Goal: Information Seeking & Learning: Learn about a topic

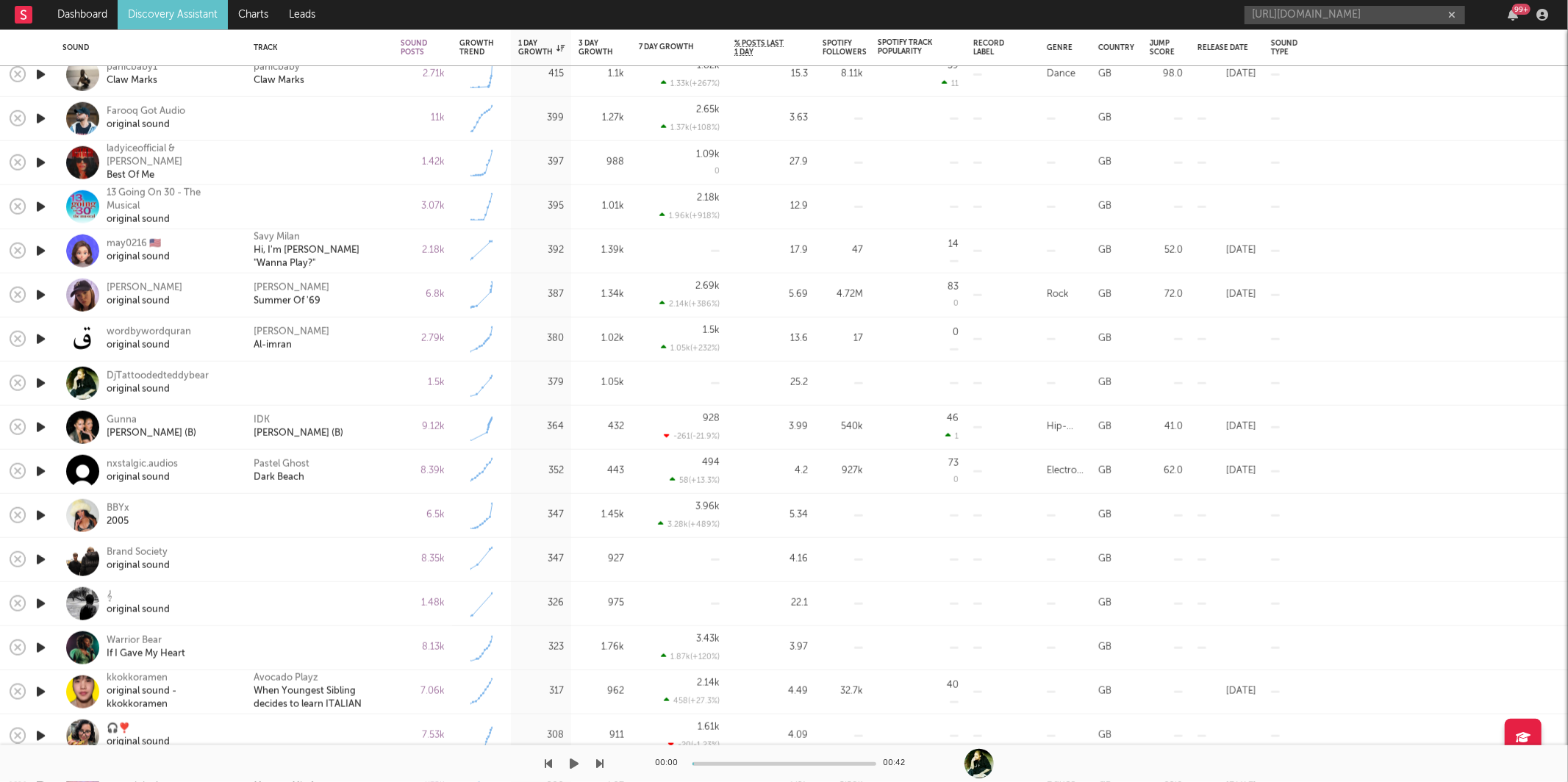
click at [573, 763] on icon "button" at bounding box center [575, 763] width 9 height 12
click at [601, 762] on icon "button" at bounding box center [600, 763] width 7 height 12
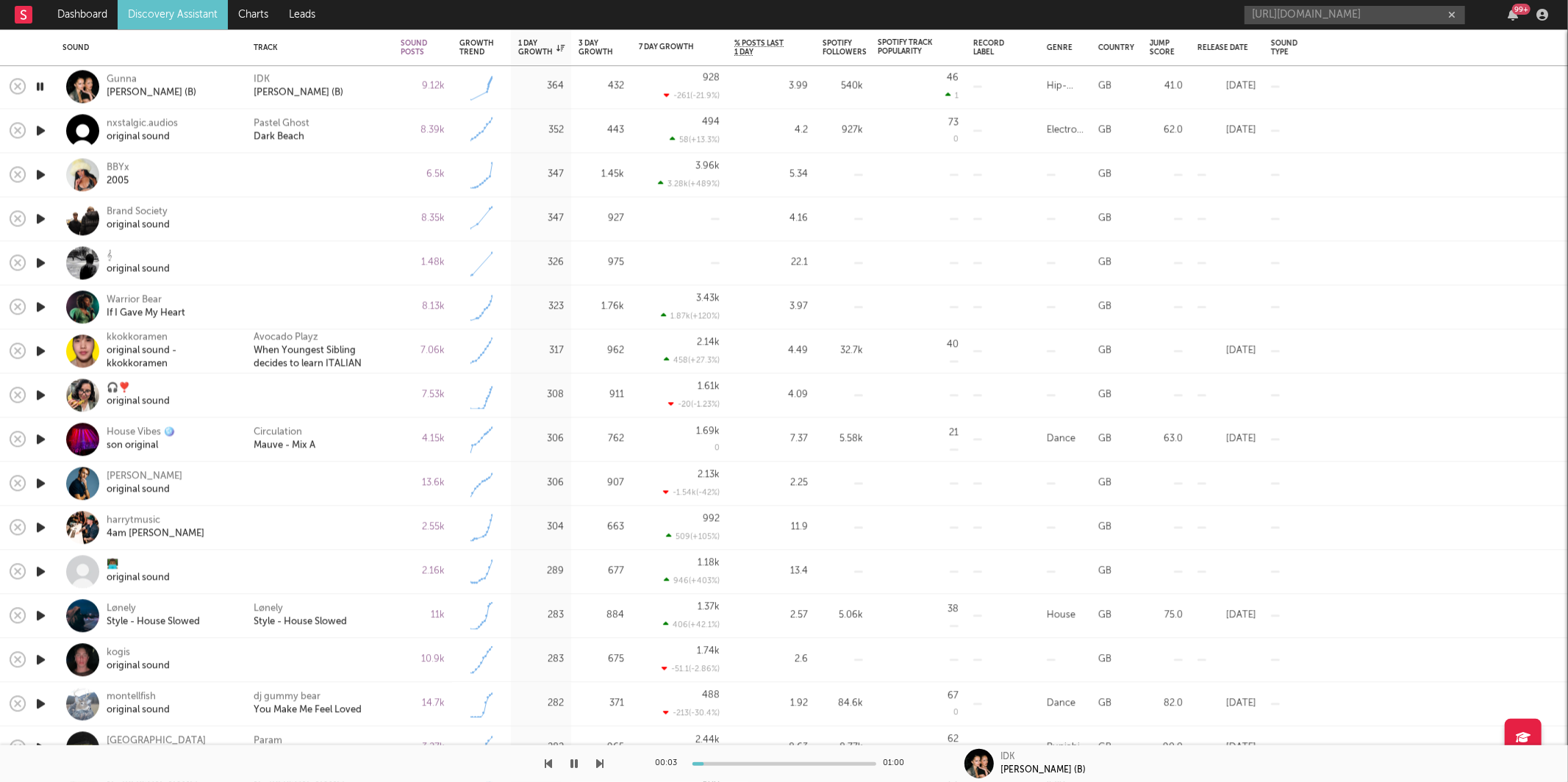
click at [599, 763] on icon "button" at bounding box center [600, 763] width 7 height 12
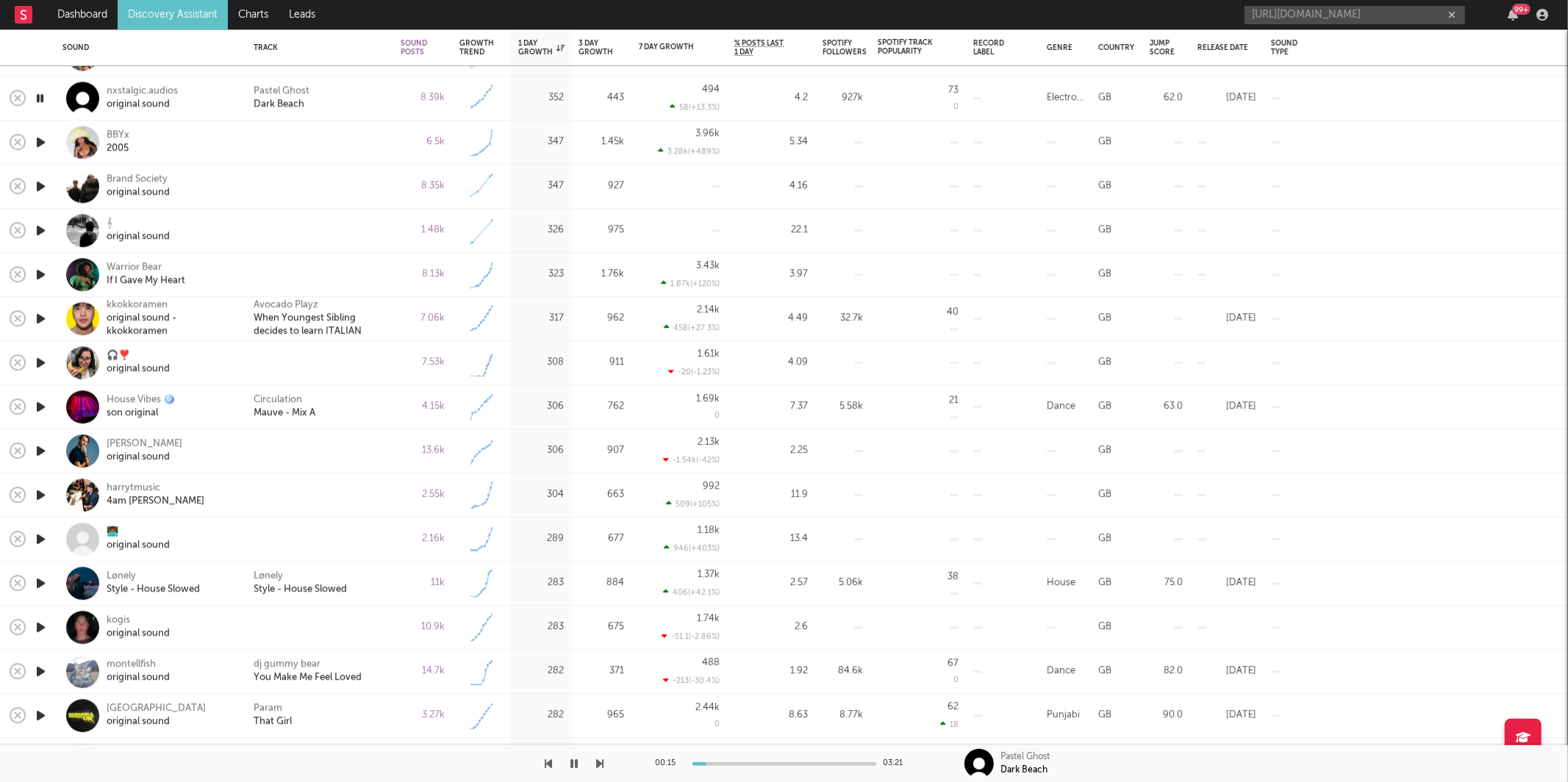
click at [597, 760] on icon "button" at bounding box center [600, 763] width 7 height 12
click at [598, 763] on icon "button" at bounding box center [600, 763] width 7 height 12
click at [598, 763] on icon "button" at bounding box center [600, 763] width 7 height 12
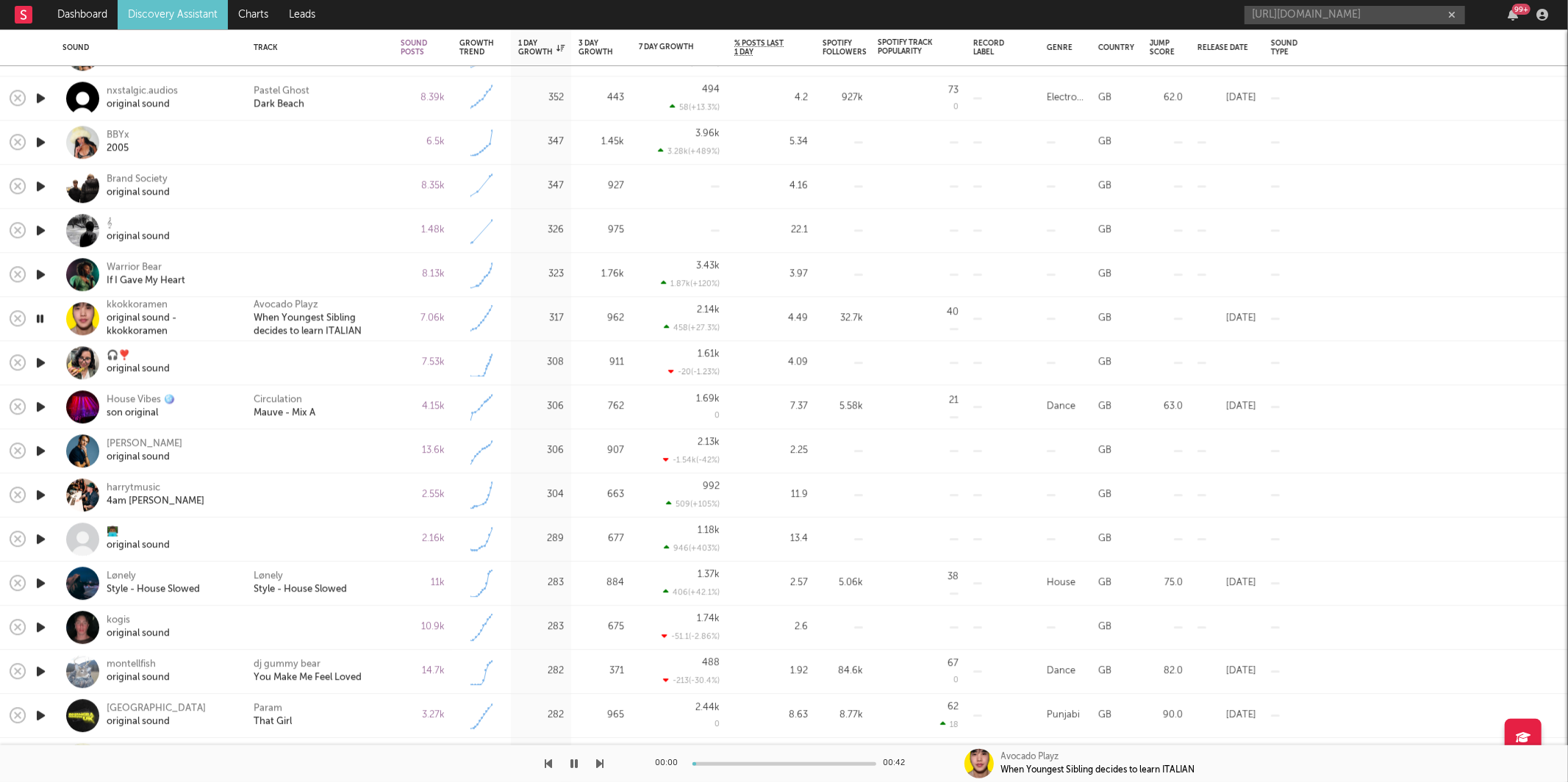
click at [598, 763] on icon "button" at bounding box center [600, 763] width 7 height 12
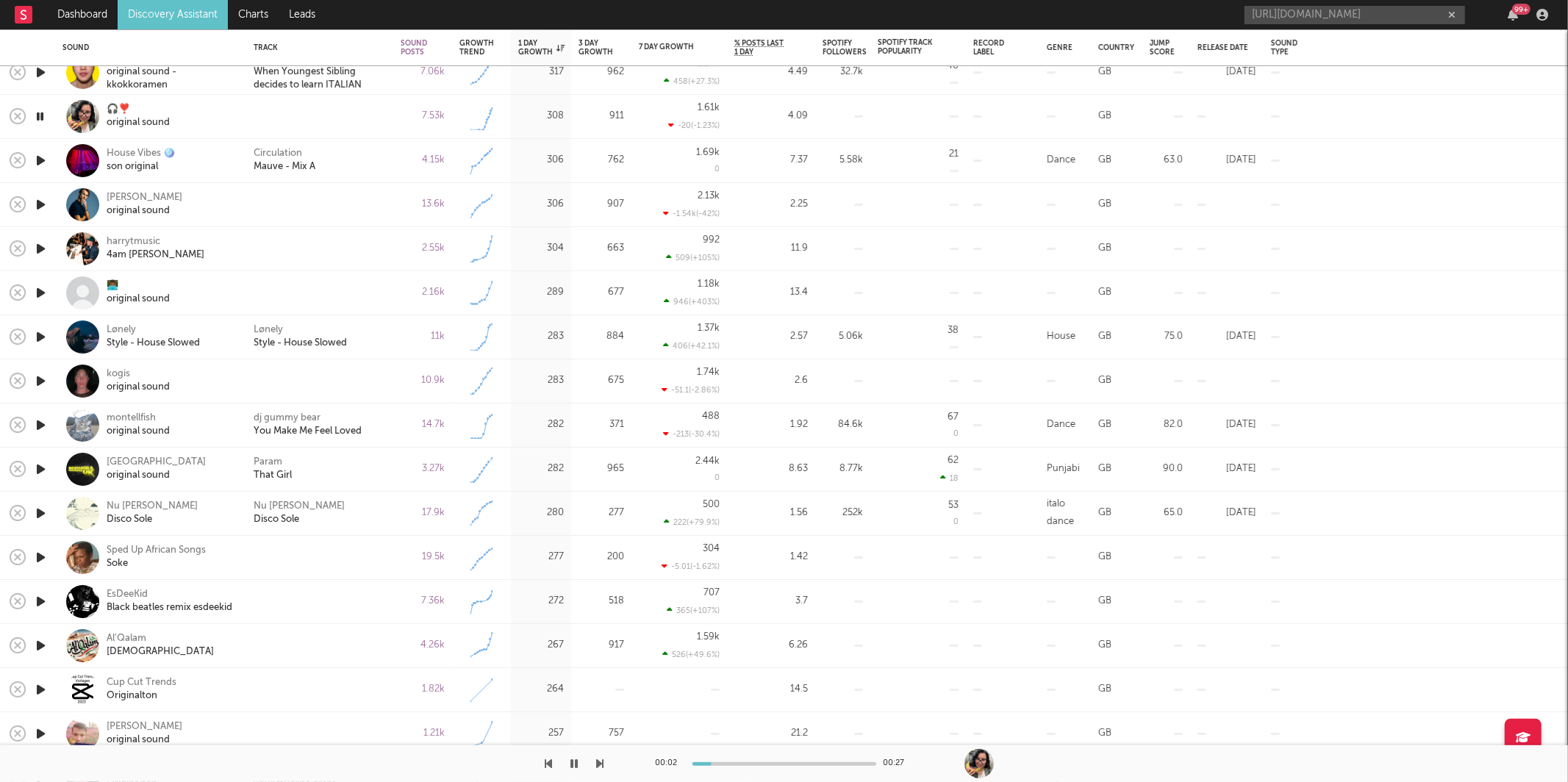
click at [597, 766] on icon "button" at bounding box center [600, 763] width 7 height 12
click at [599, 764] on icon "button" at bounding box center [600, 763] width 7 height 12
click at [600, 766] on icon "button" at bounding box center [600, 763] width 7 height 12
click at [599, 766] on icon "button" at bounding box center [600, 763] width 7 height 12
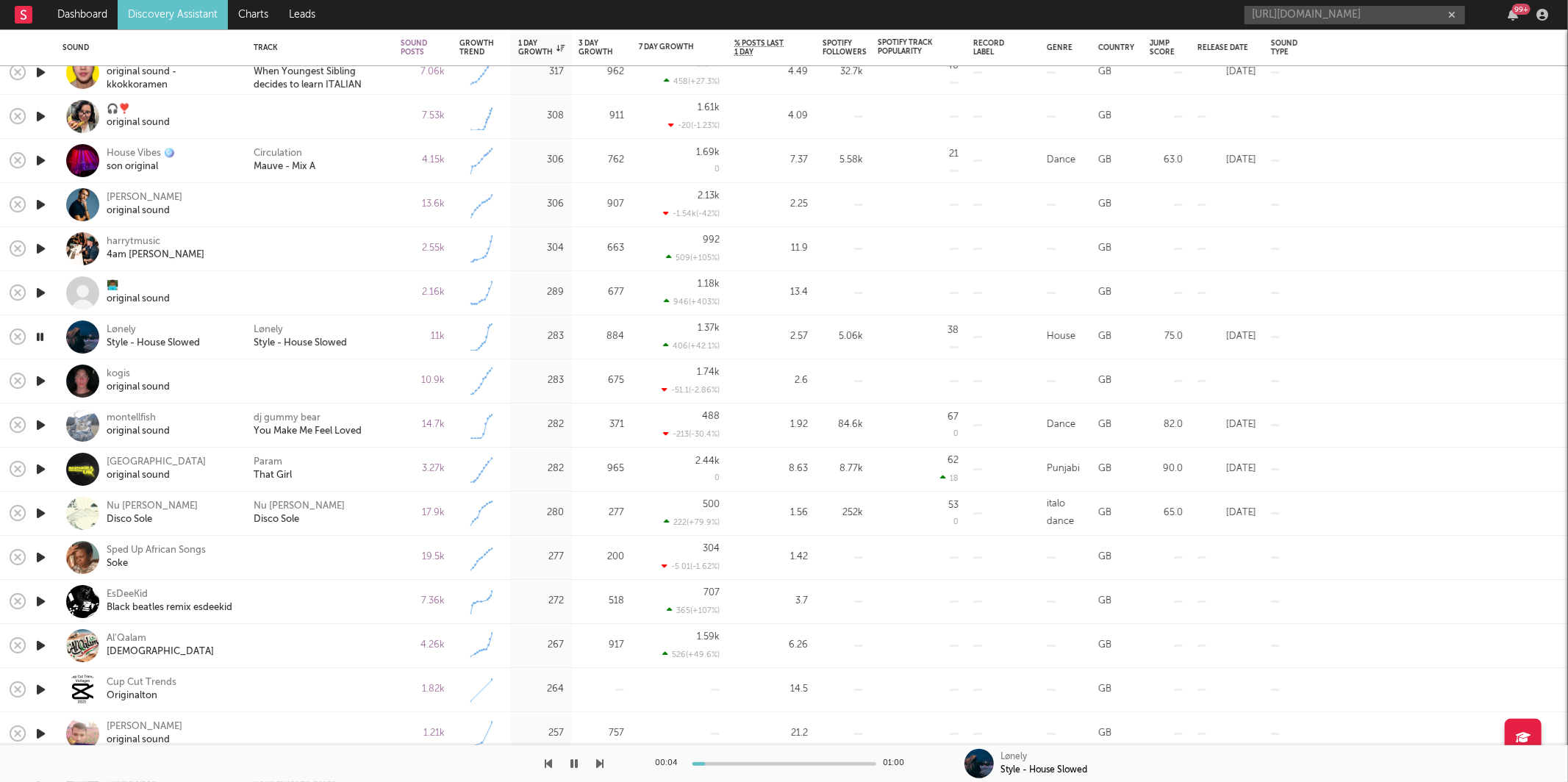
click at [599, 766] on icon "button" at bounding box center [600, 763] width 7 height 12
click at [552, 764] on icon "button" at bounding box center [548, 763] width 7 height 12
click at [115, 416] on div "montellfish" at bounding box center [139, 418] width 63 height 13
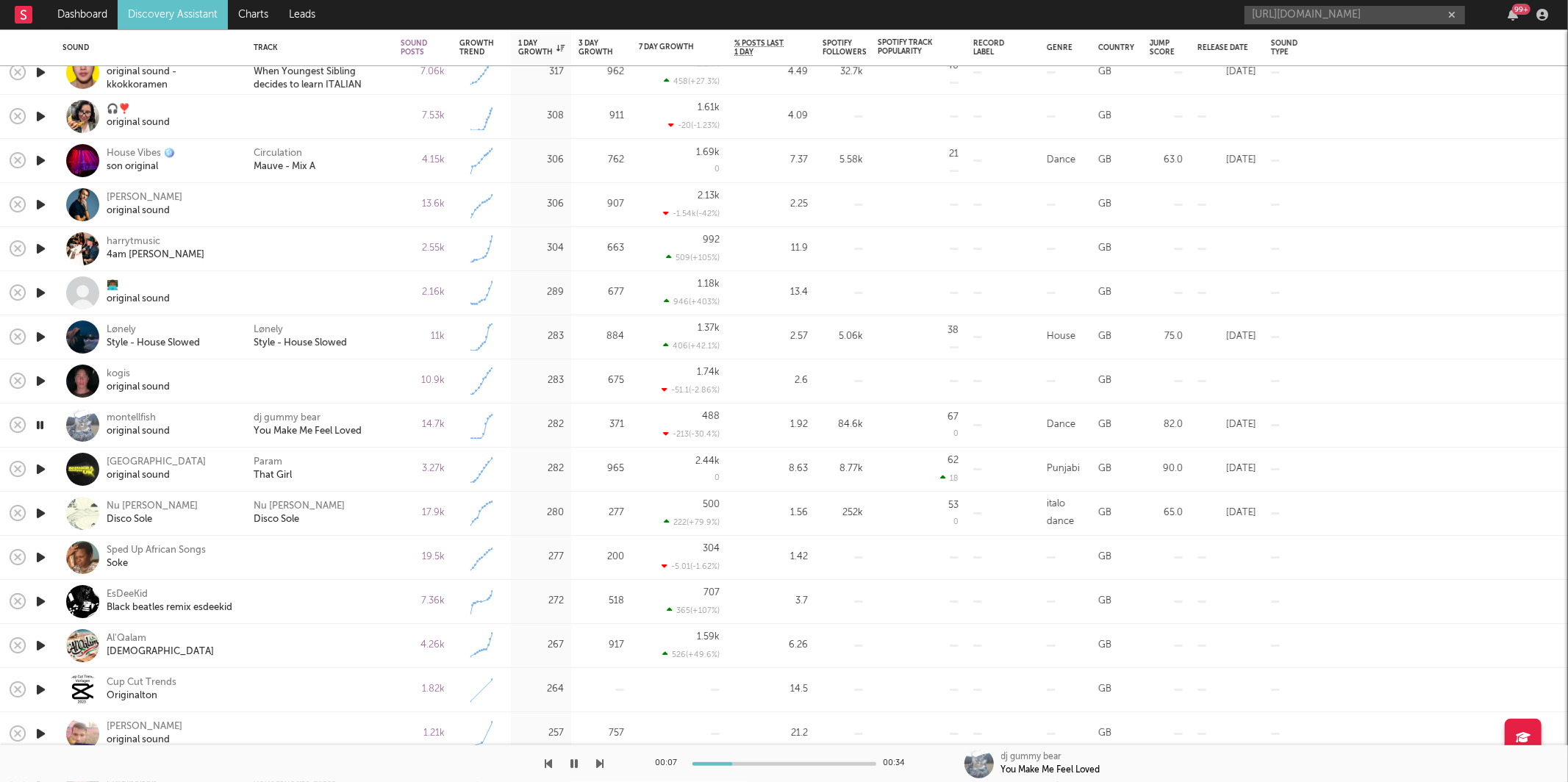
click at [602, 761] on icon "button" at bounding box center [600, 763] width 7 height 12
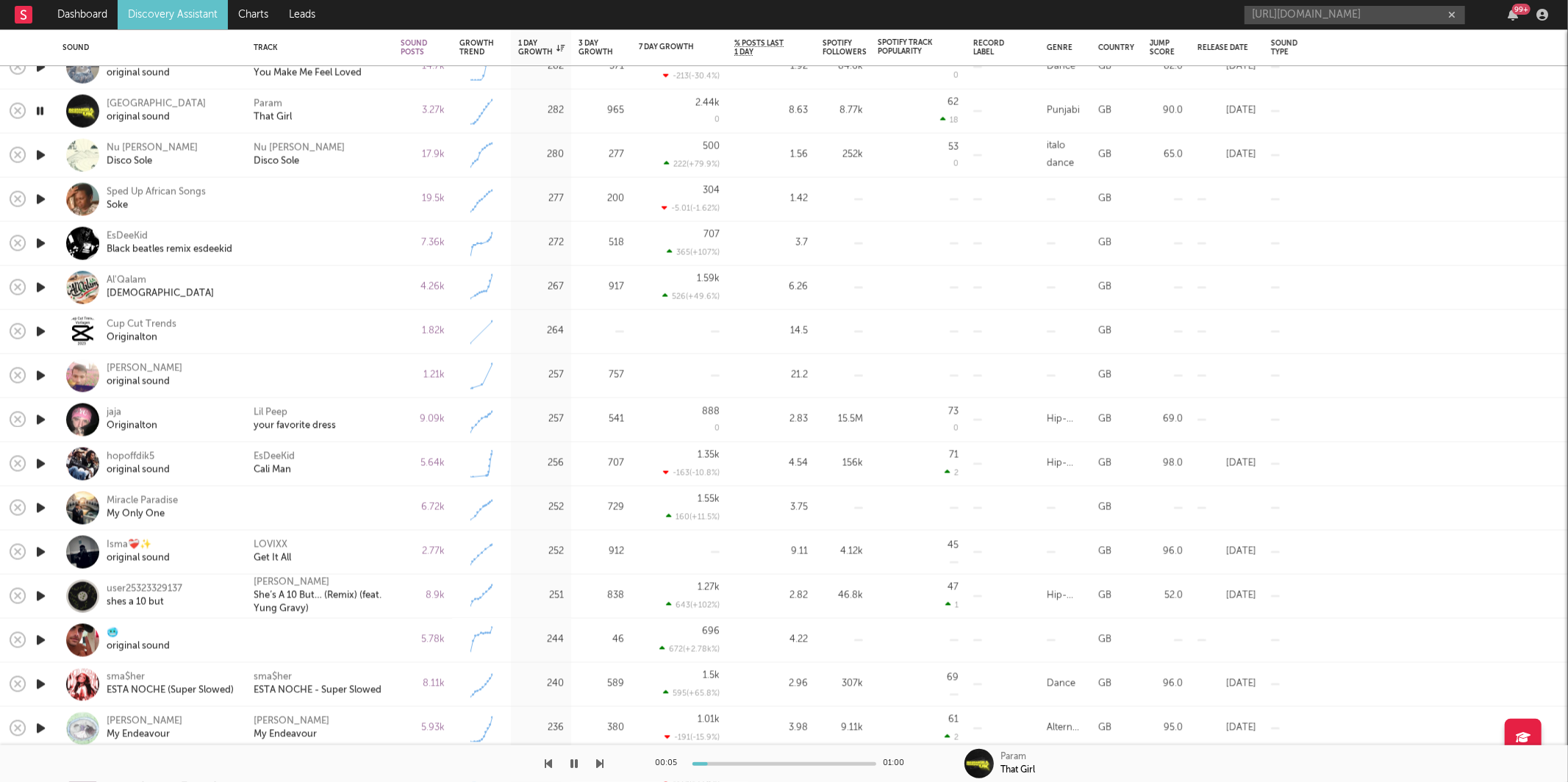
click at [353, 113] on div "Param That Girl" at bounding box center [319, 111] width 132 height 26
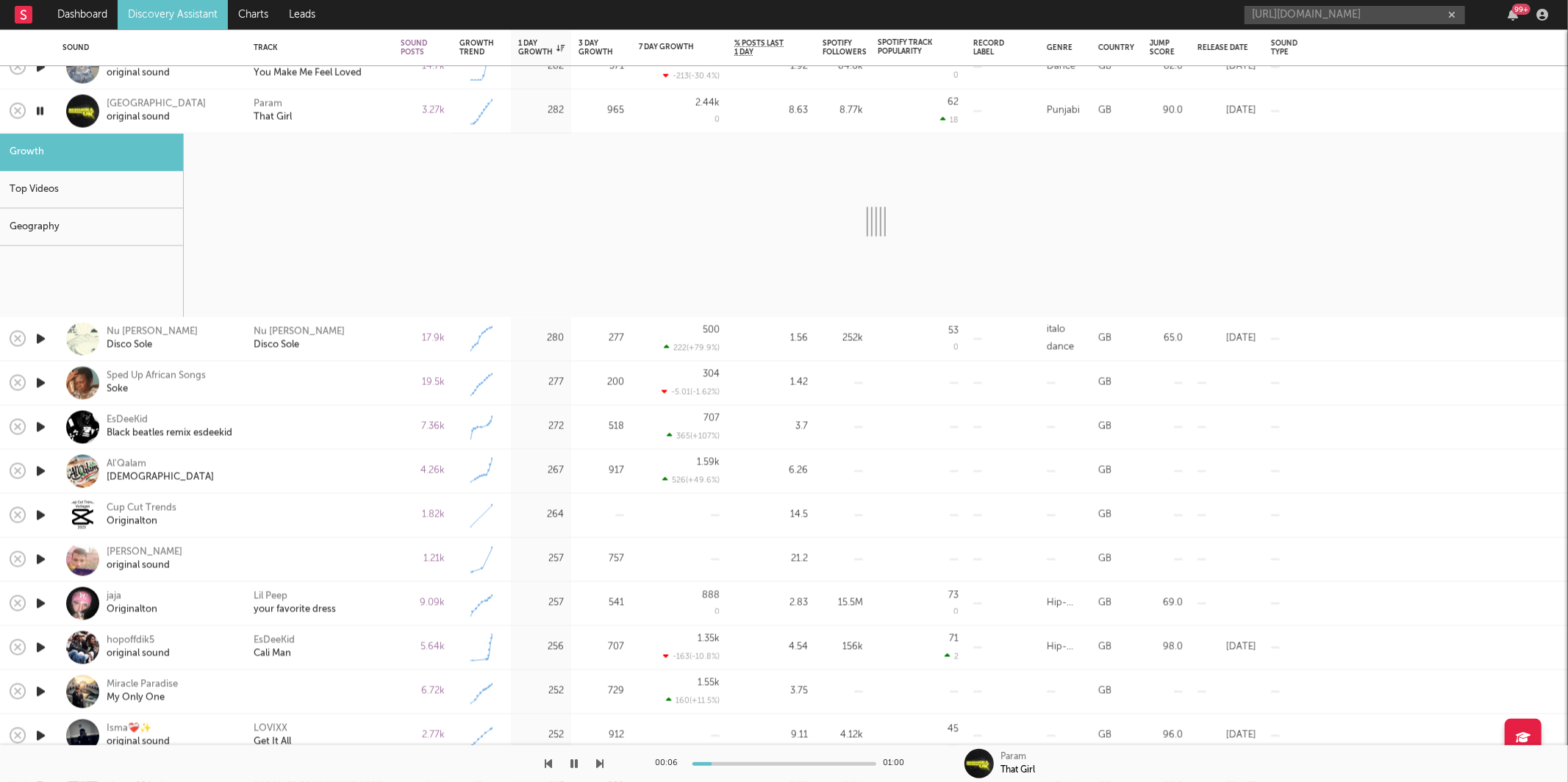
select select "1w"
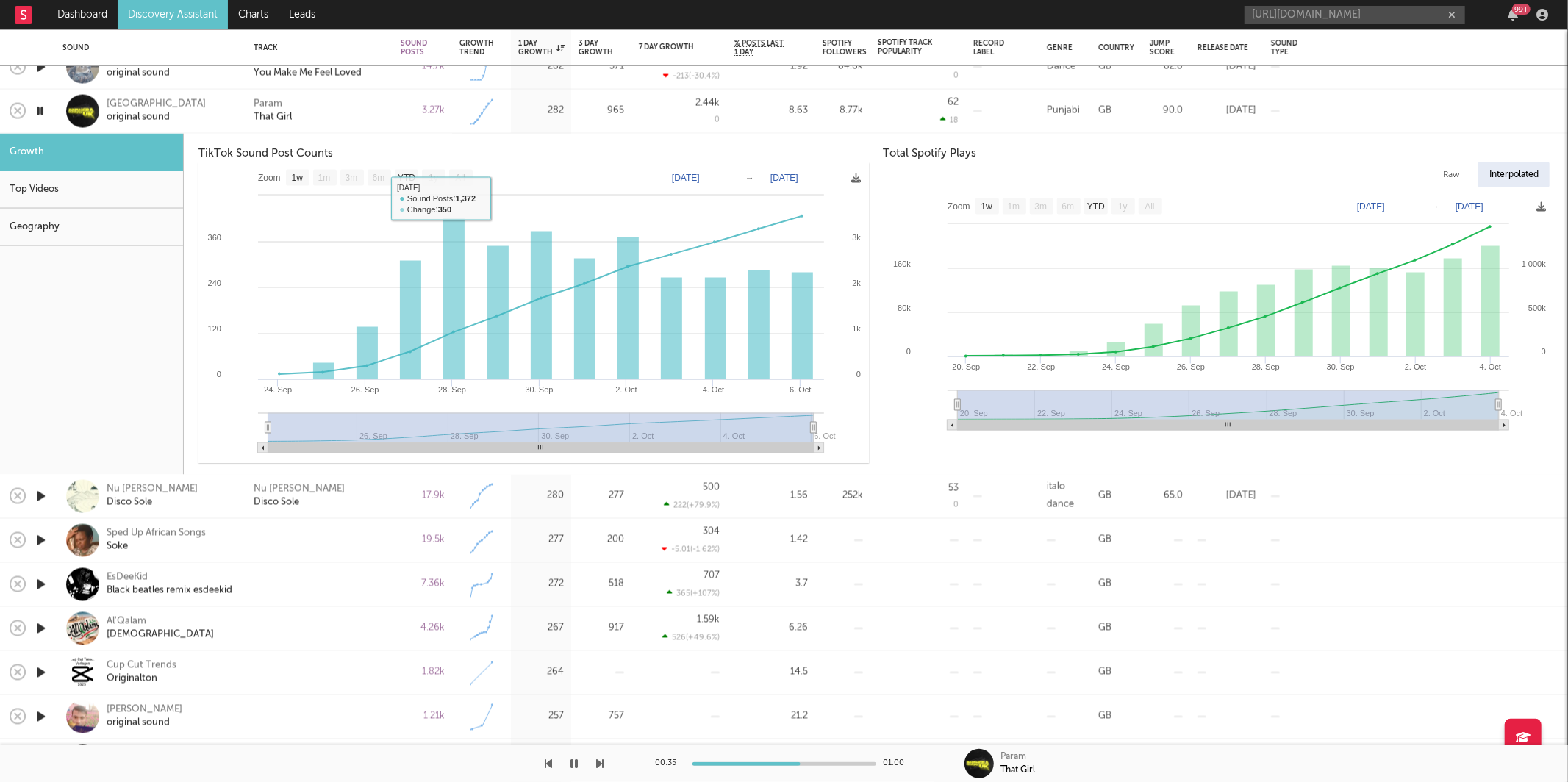
click at [374, 119] on div "Param That Girl" at bounding box center [319, 111] width 132 height 26
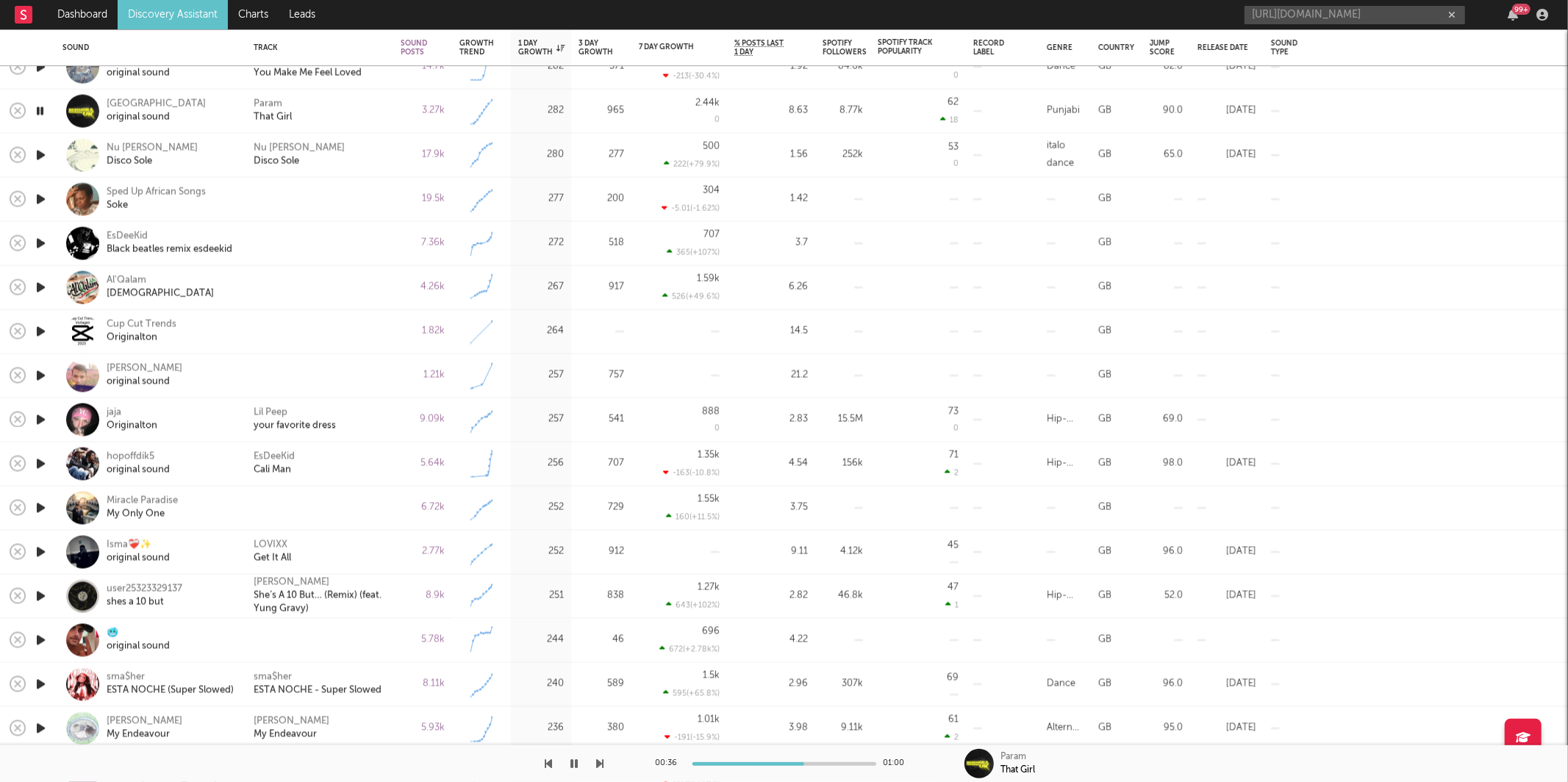
click at [598, 767] on icon "button" at bounding box center [600, 763] width 7 height 12
click at [597, 765] on icon "button" at bounding box center [600, 763] width 7 height 12
click at [549, 770] on button "button" at bounding box center [548, 763] width 7 height 36
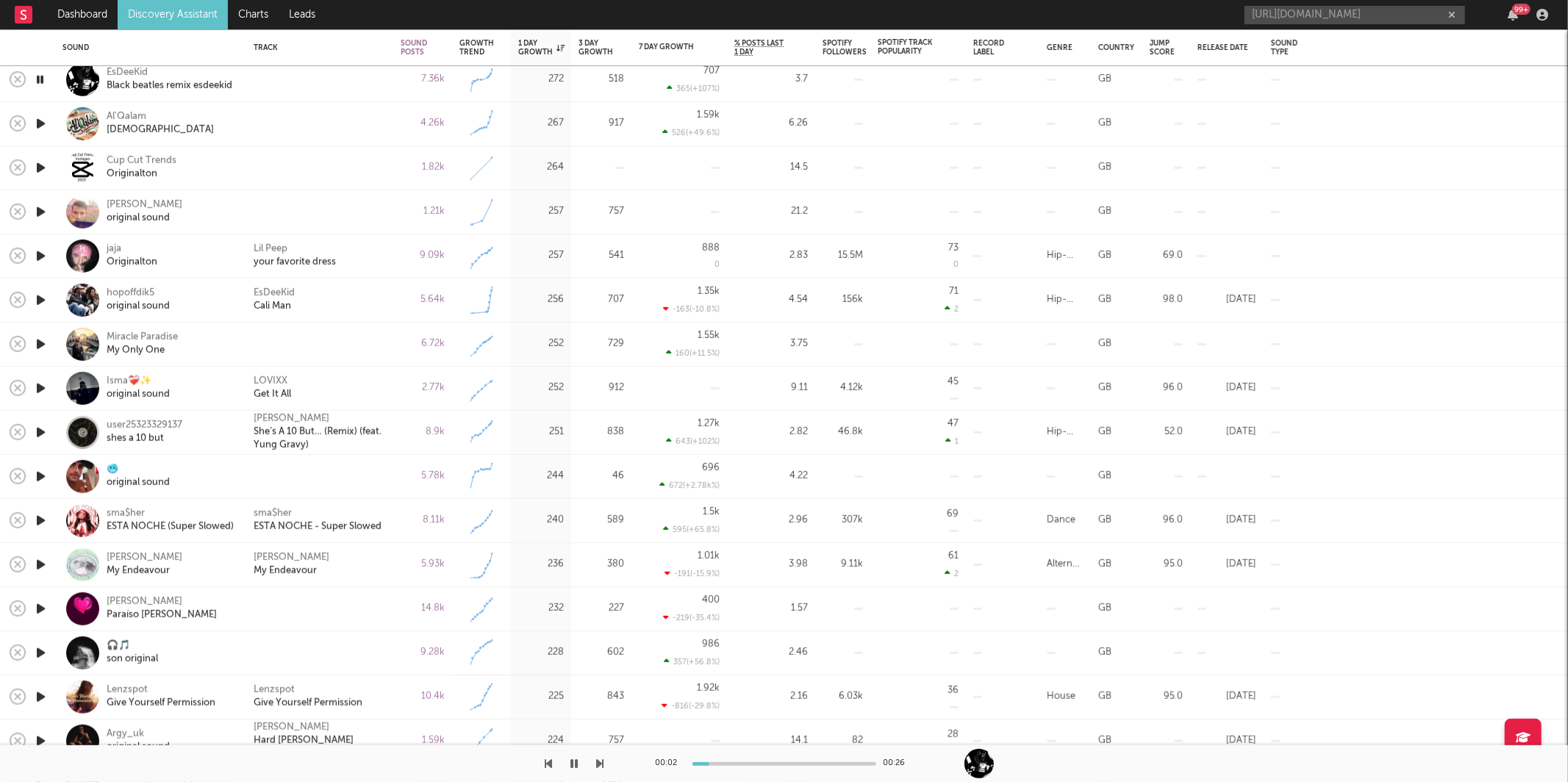
click at [730, 759] on div "00:02 00:26" at bounding box center [784, 763] width 257 height 36
click at [767, 760] on div "00:03 00:26" at bounding box center [784, 763] width 257 height 36
click at [767, 765] on div at bounding box center [784, 763] width 184 height 4
click at [134, 80] on div "Black beatles remix esdeekid" at bounding box center [170, 86] width 125 height 13
click at [597, 764] on icon "button" at bounding box center [600, 763] width 7 height 12
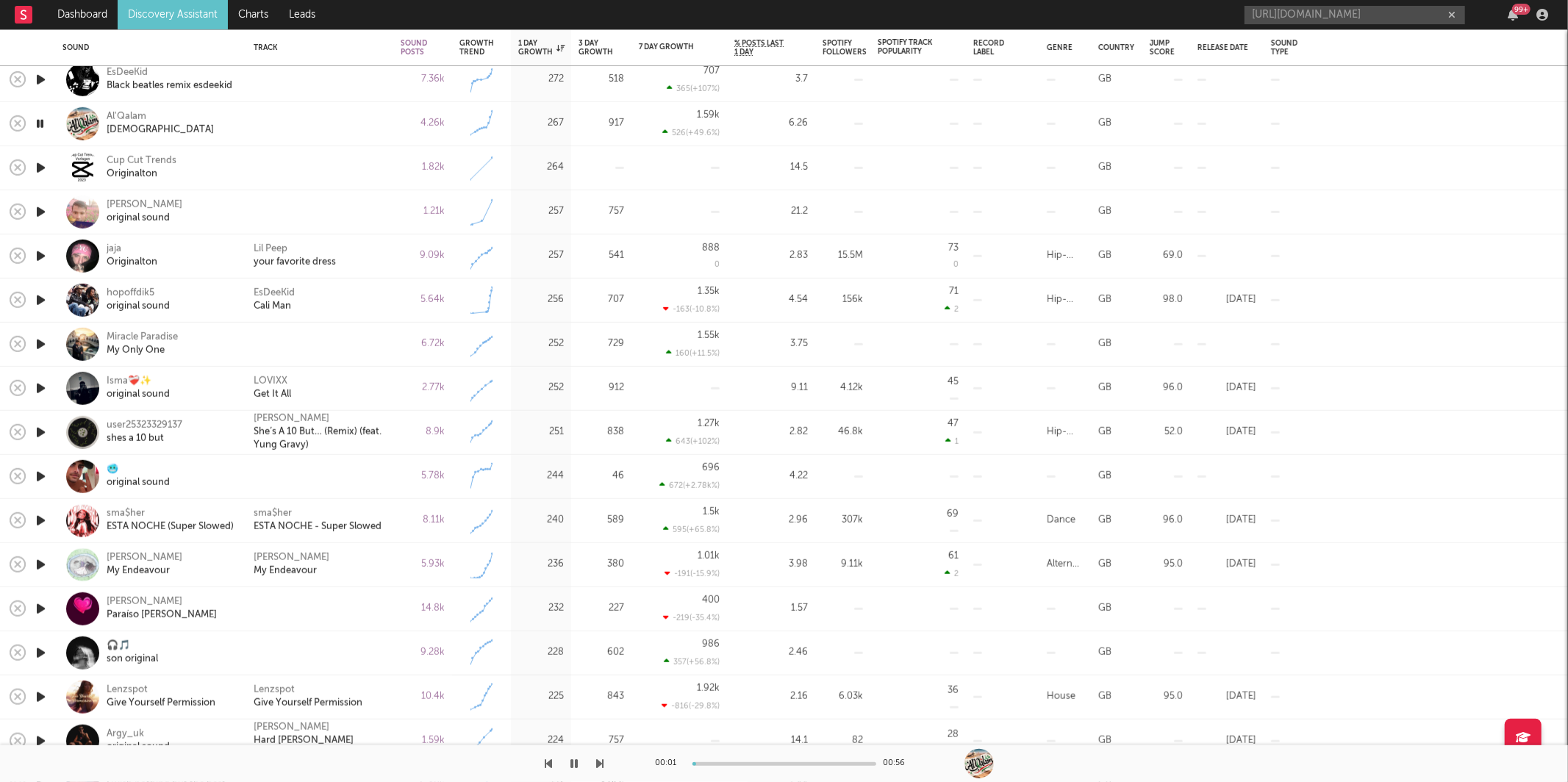
click at [597, 764] on icon "button" at bounding box center [600, 763] width 7 height 12
click at [597, 765] on icon "button" at bounding box center [600, 763] width 7 height 12
click at [599, 765] on icon "button" at bounding box center [600, 763] width 7 height 12
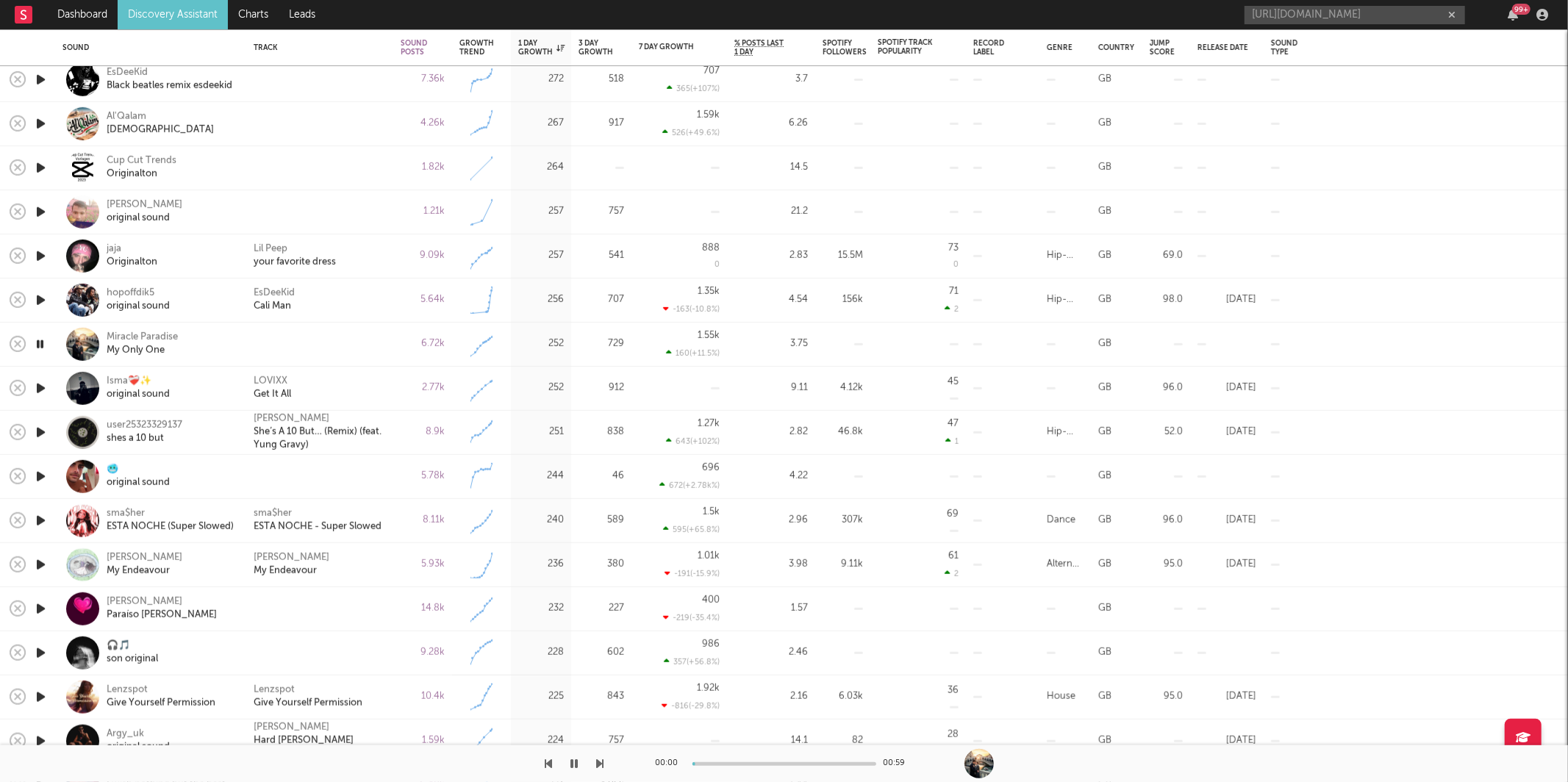
click at [599, 765] on icon "button" at bounding box center [600, 763] width 7 height 12
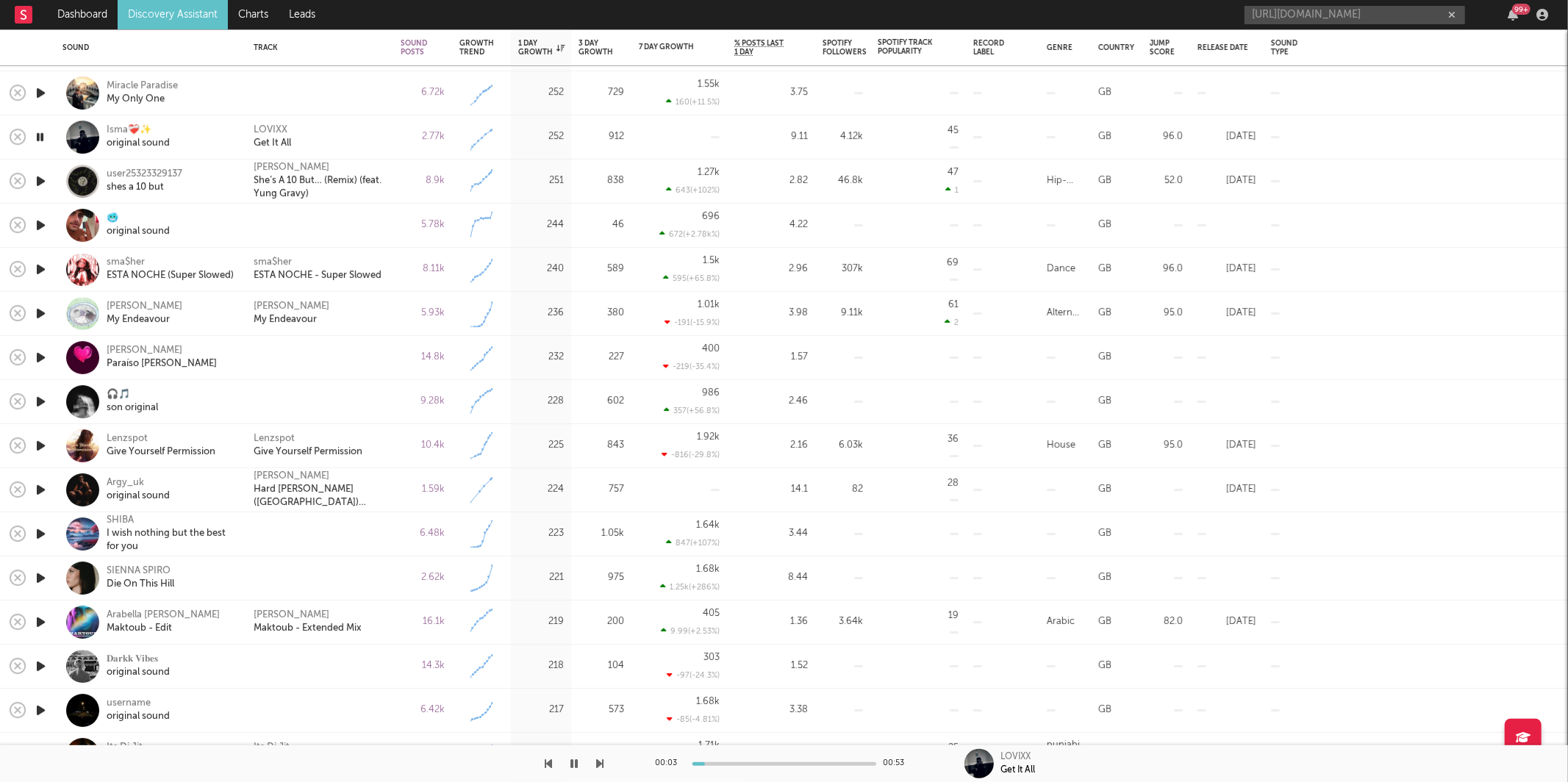
click at [381, 140] on div "LOVIXX Get It All" at bounding box center [319, 137] width 132 height 26
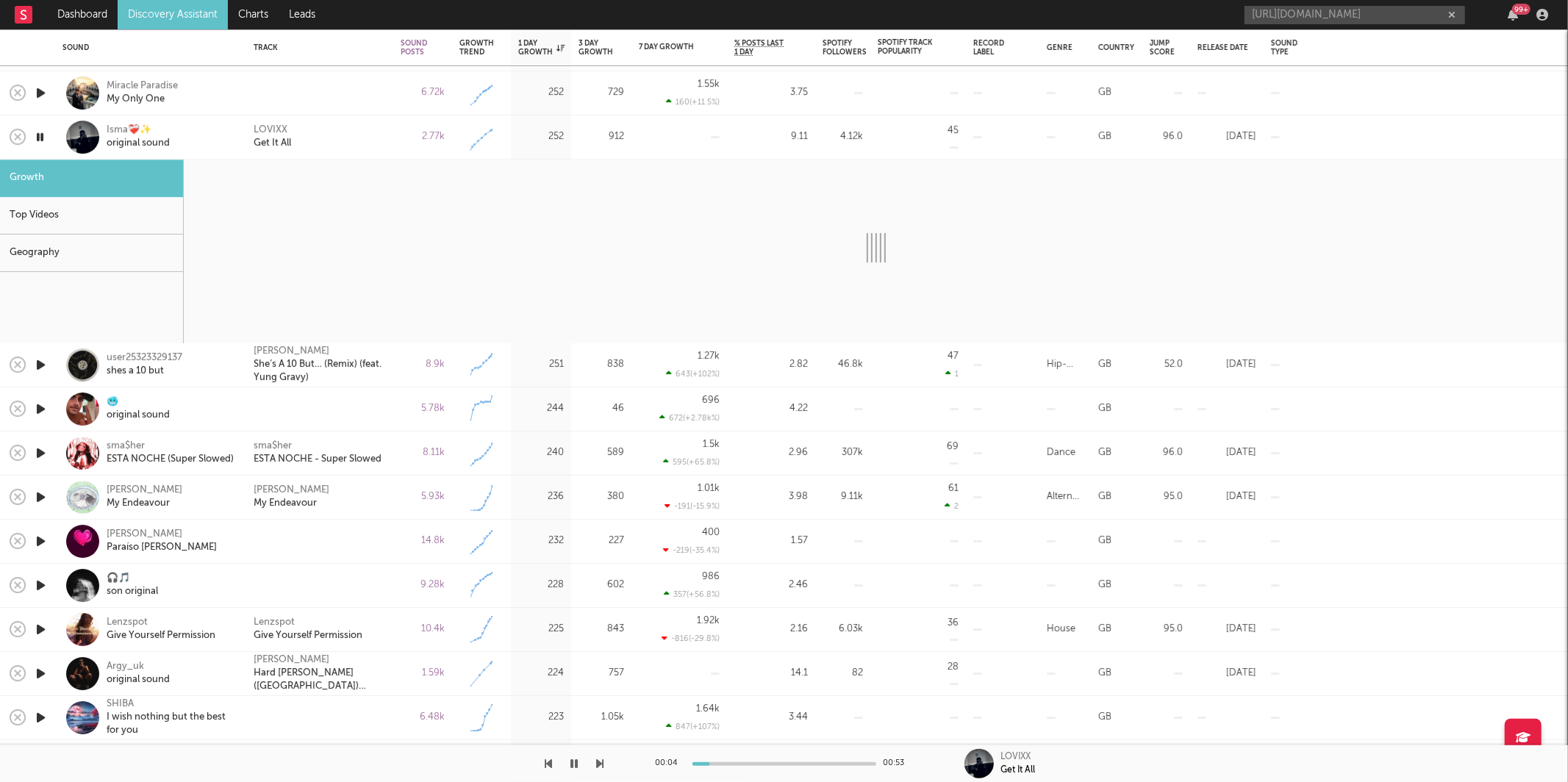
select select "1w"
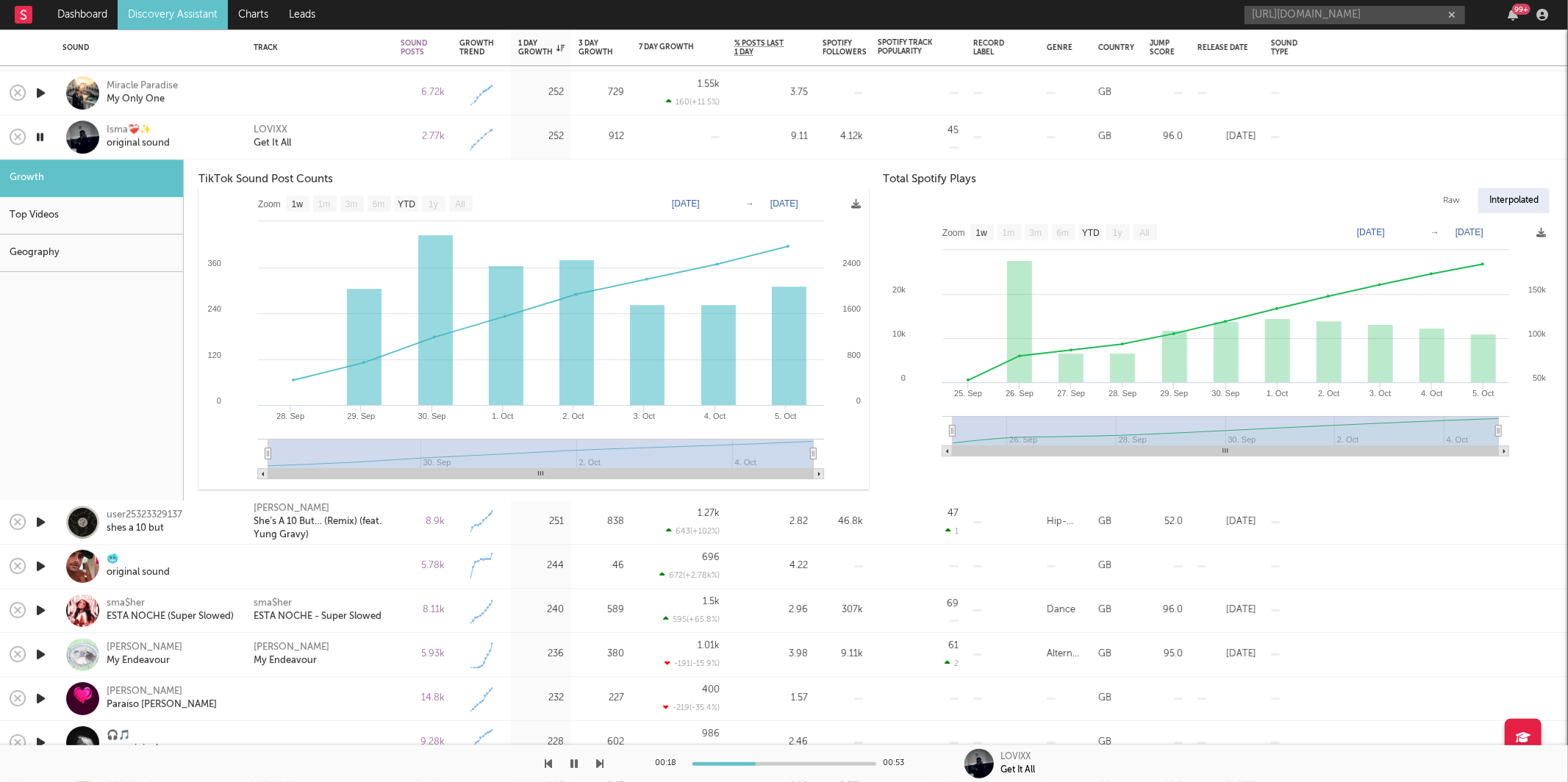
click at [43, 135] on icon "button" at bounding box center [40, 137] width 14 height 19
click at [355, 125] on div "LOVIXX Get It All" at bounding box center [319, 137] width 132 height 26
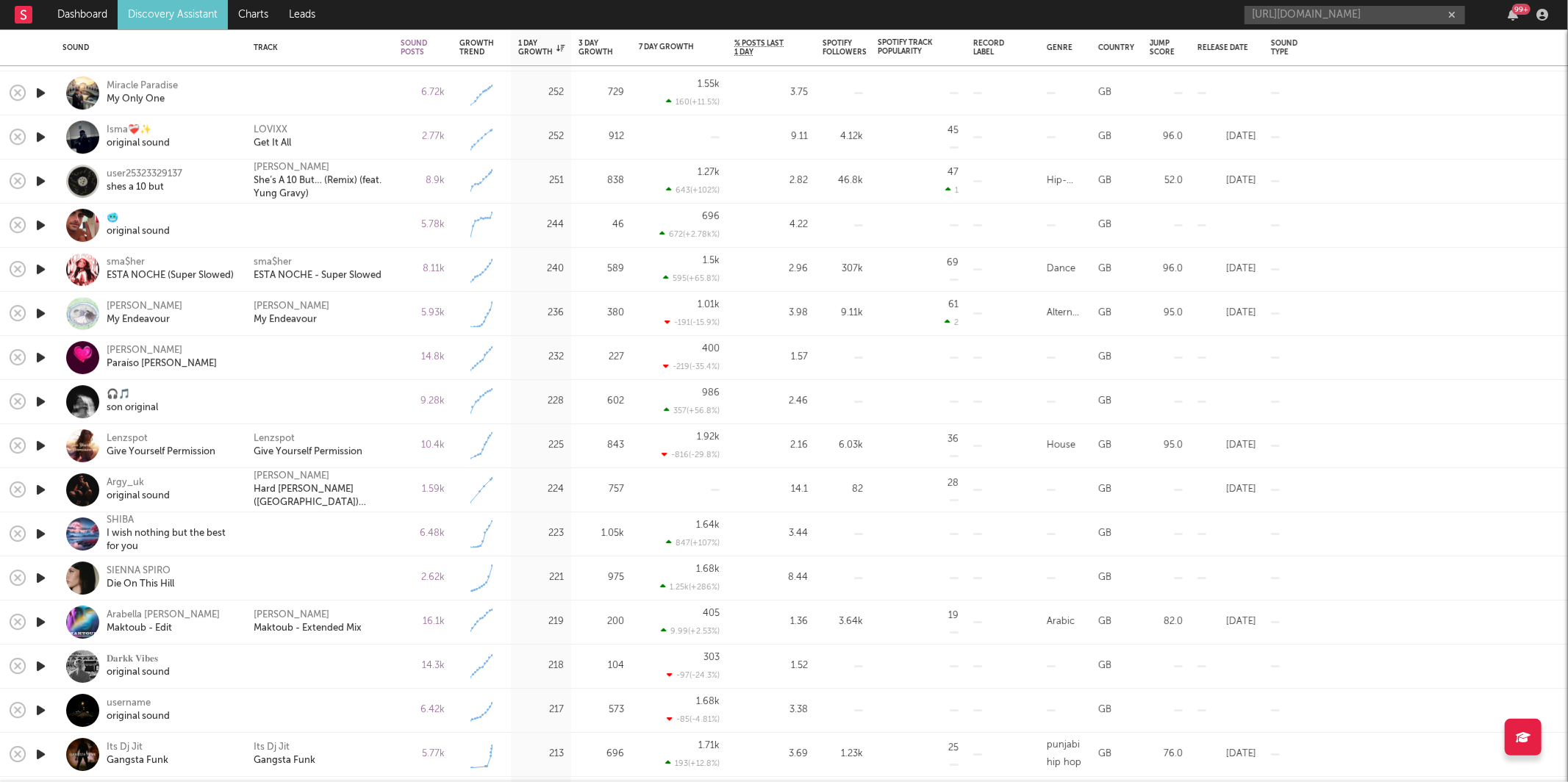
click at [38, 180] on icon "button" at bounding box center [41, 181] width 15 height 19
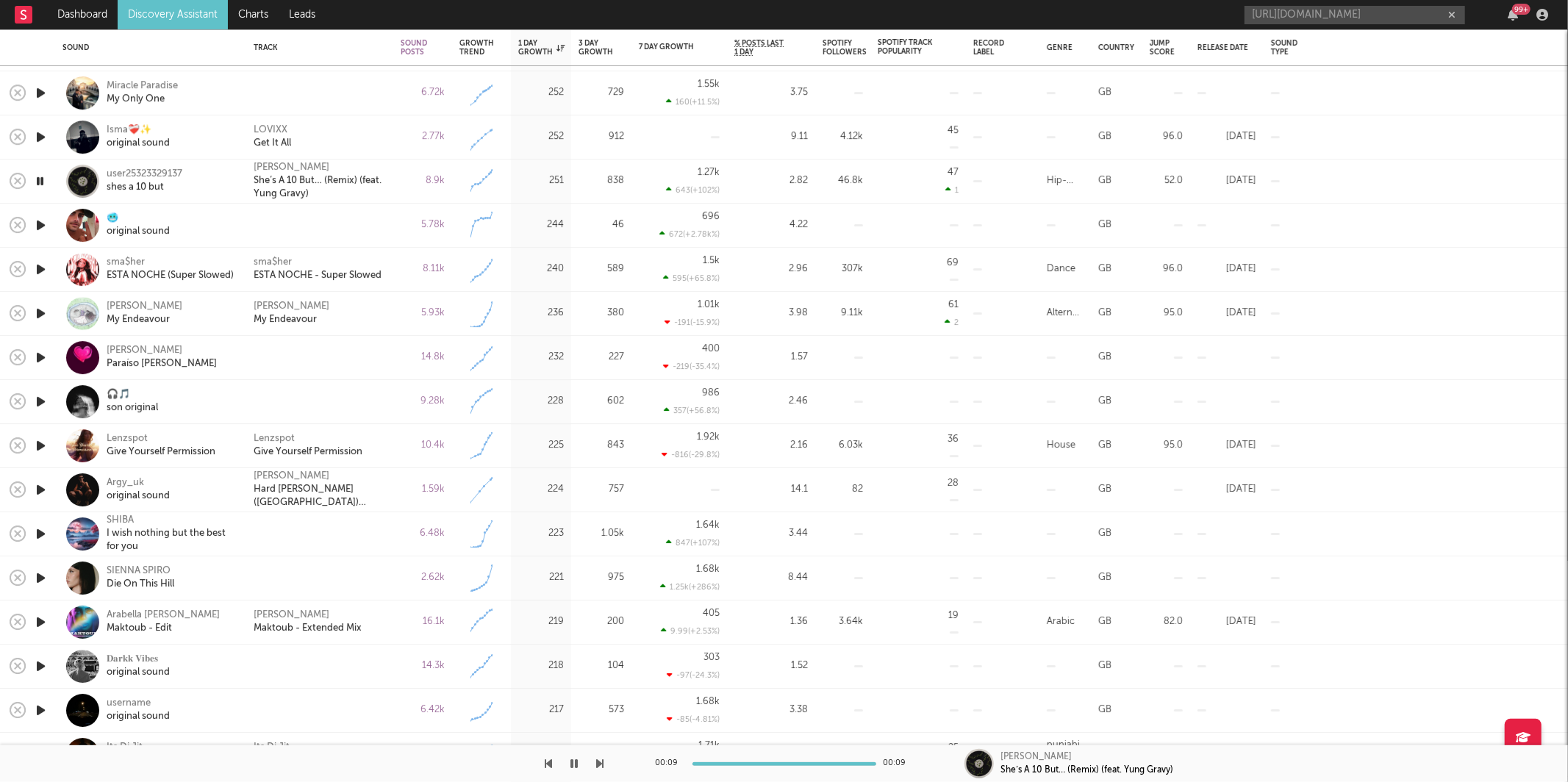
click at [599, 760] on icon "button" at bounding box center [600, 763] width 7 height 12
click at [598, 764] on icon "button" at bounding box center [600, 763] width 7 height 12
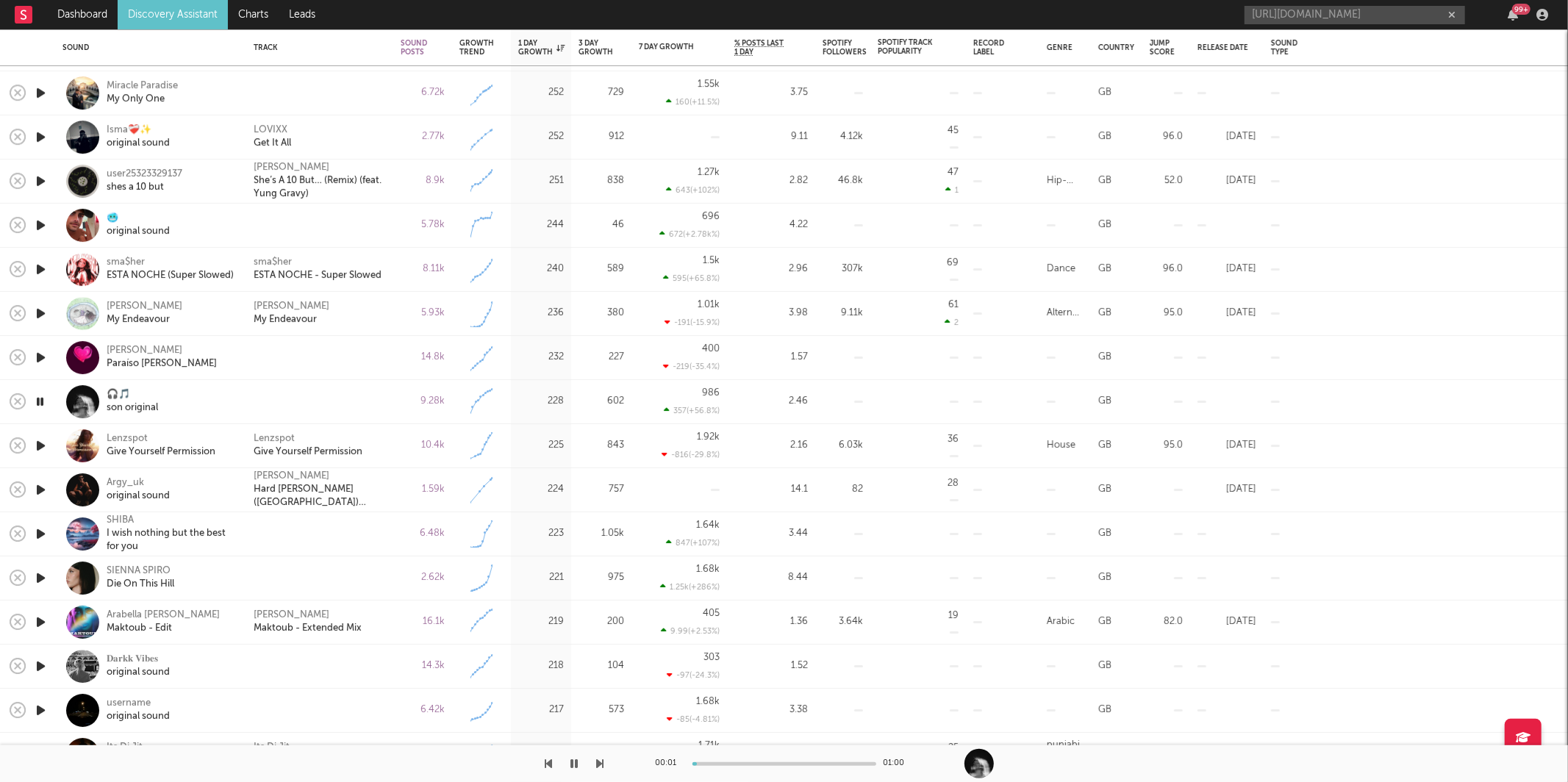
click at [598, 764] on icon "button" at bounding box center [600, 763] width 7 height 12
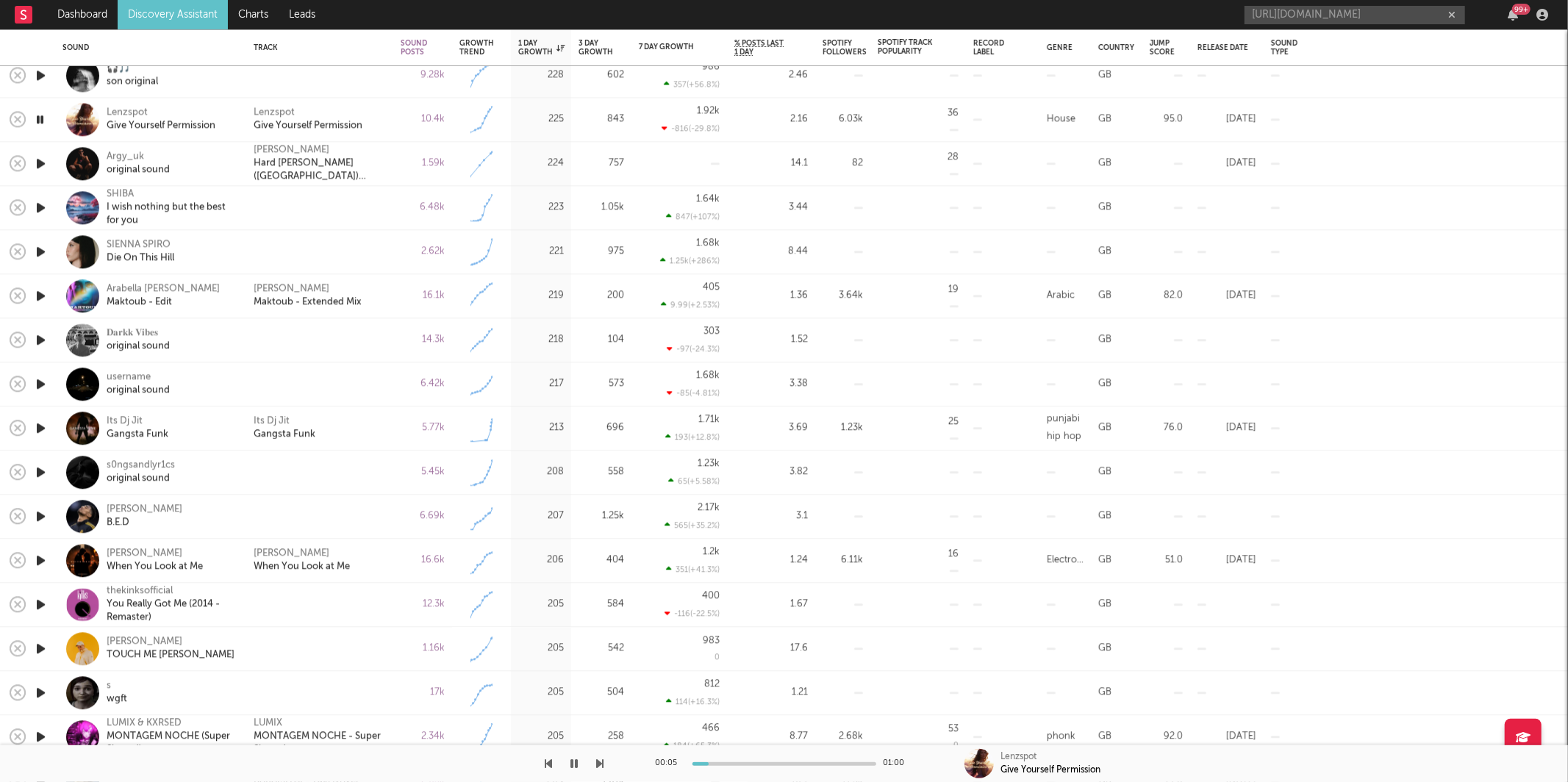
click at [604, 764] on div "00:05 01:00 Lenzspot Give Yourself Permission" at bounding box center [784, 763] width 1568 height 36
click at [598, 764] on icon "button" at bounding box center [600, 763] width 7 height 12
click at [599, 767] on icon "button" at bounding box center [600, 763] width 7 height 12
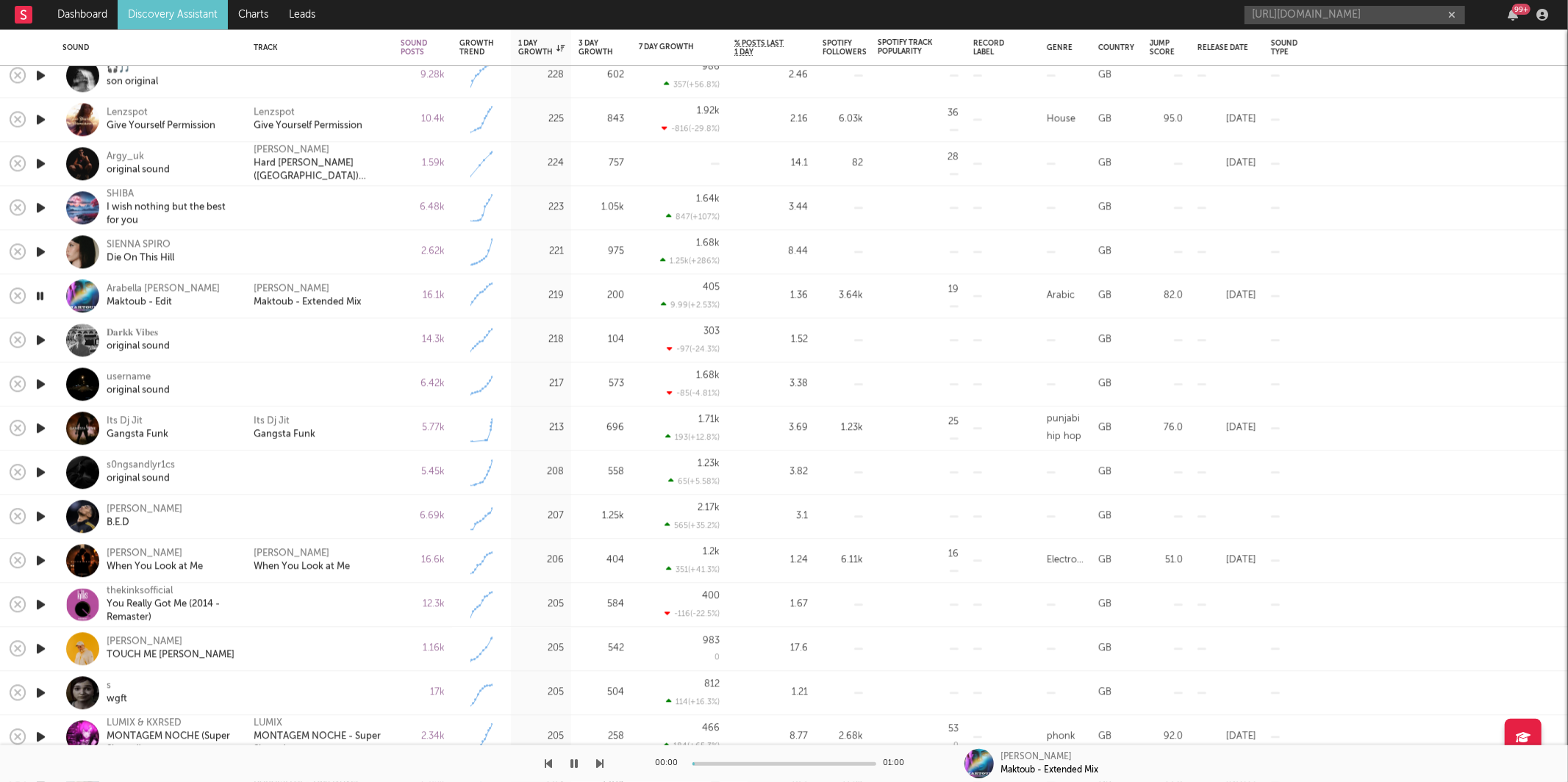
click at [599, 767] on icon "button" at bounding box center [600, 763] width 7 height 12
click at [573, 762] on icon "button" at bounding box center [575, 763] width 7 height 12
click at [575, 770] on button "button" at bounding box center [575, 763] width 15 height 36
click at [601, 761] on icon "button" at bounding box center [600, 763] width 7 height 12
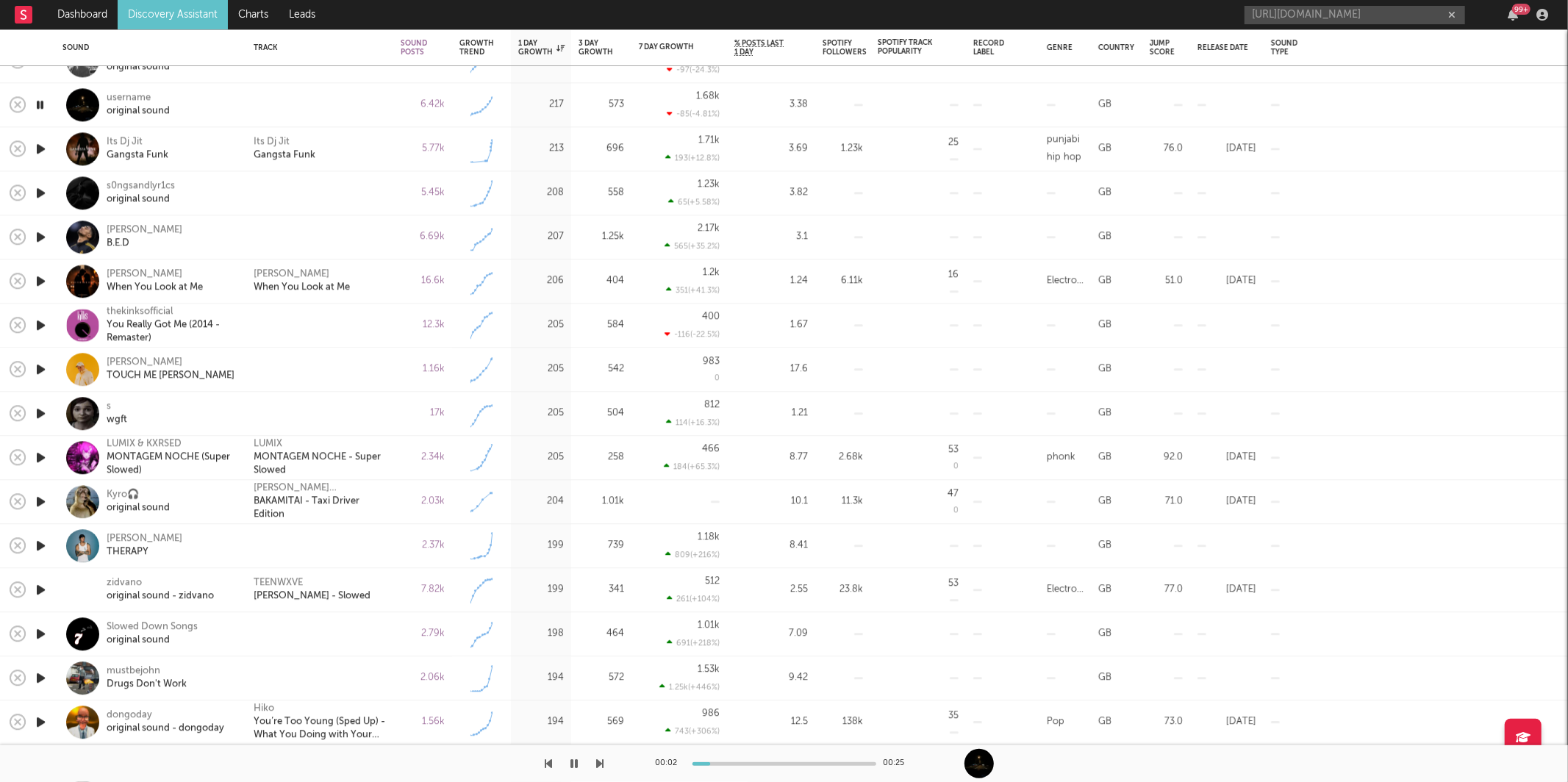
click at [599, 760] on icon "button" at bounding box center [600, 763] width 7 height 12
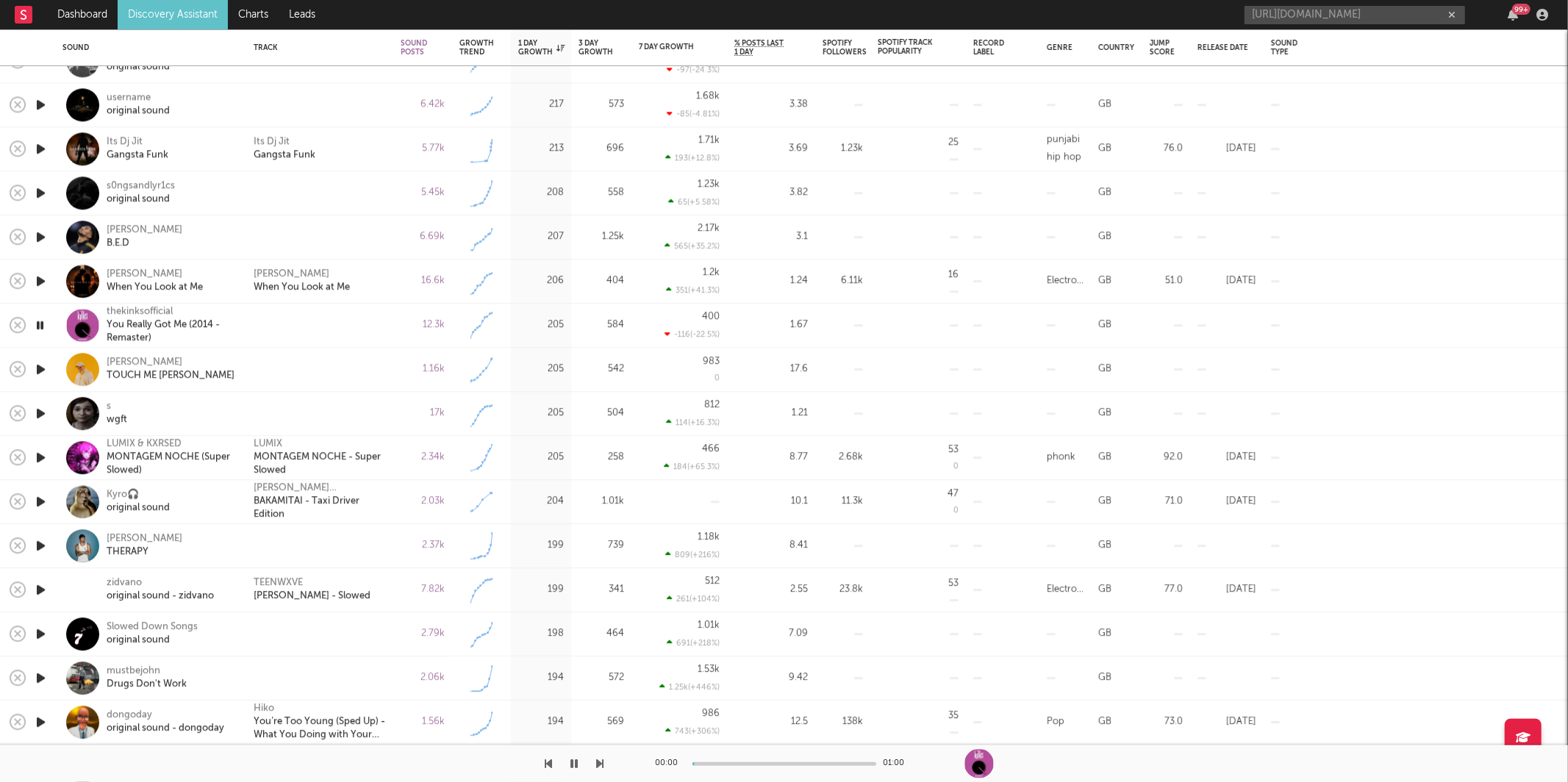
click at [599, 764] on icon "button" at bounding box center [600, 763] width 7 height 12
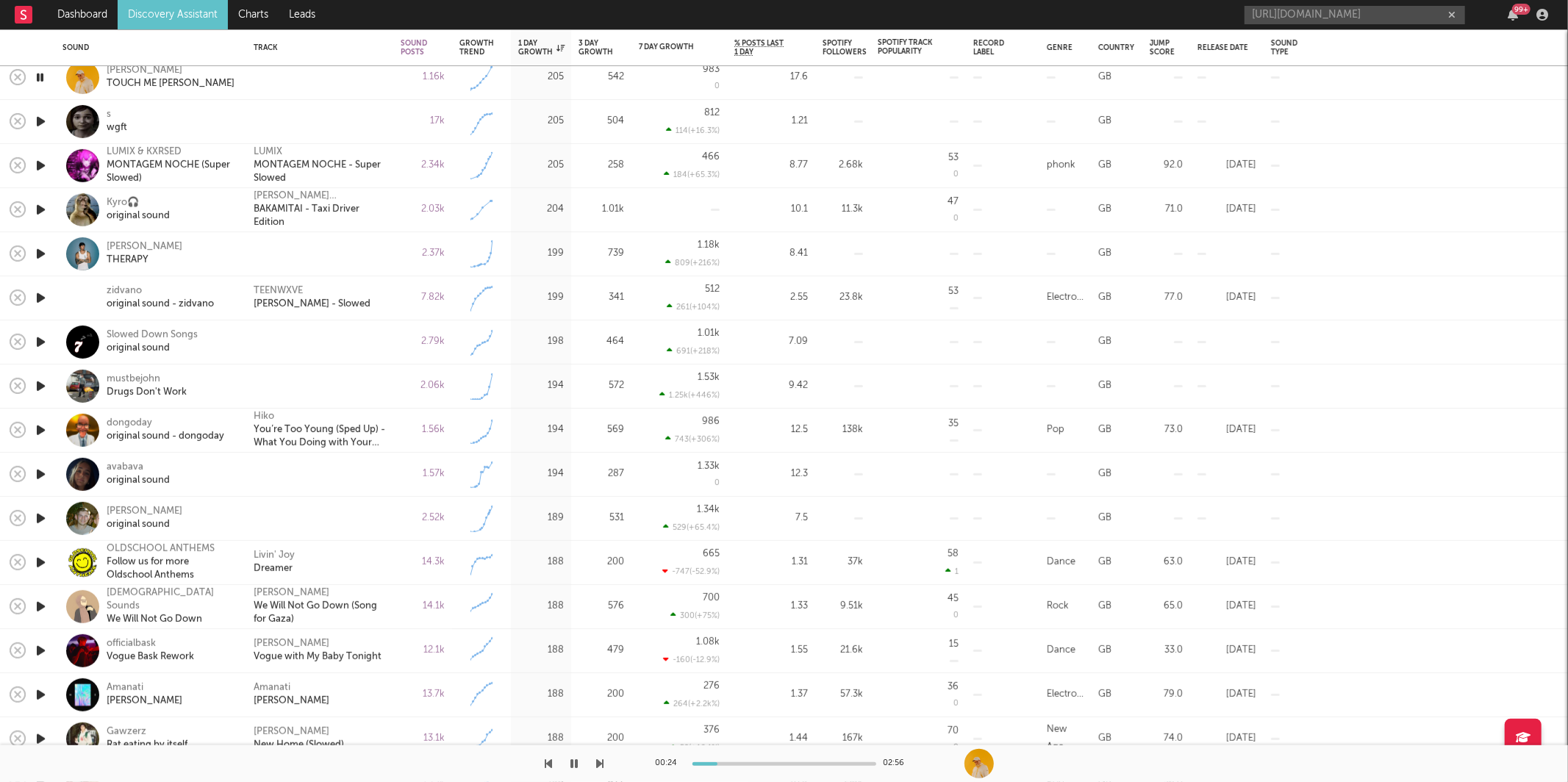
click at [601, 765] on icon "button" at bounding box center [600, 763] width 7 height 12
click at [601, 762] on icon "button" at bounding box center [600, 763] width 7 height 12
click at [601, 760] on icon "button" at bounding box center [600, 763] width 7 height 12
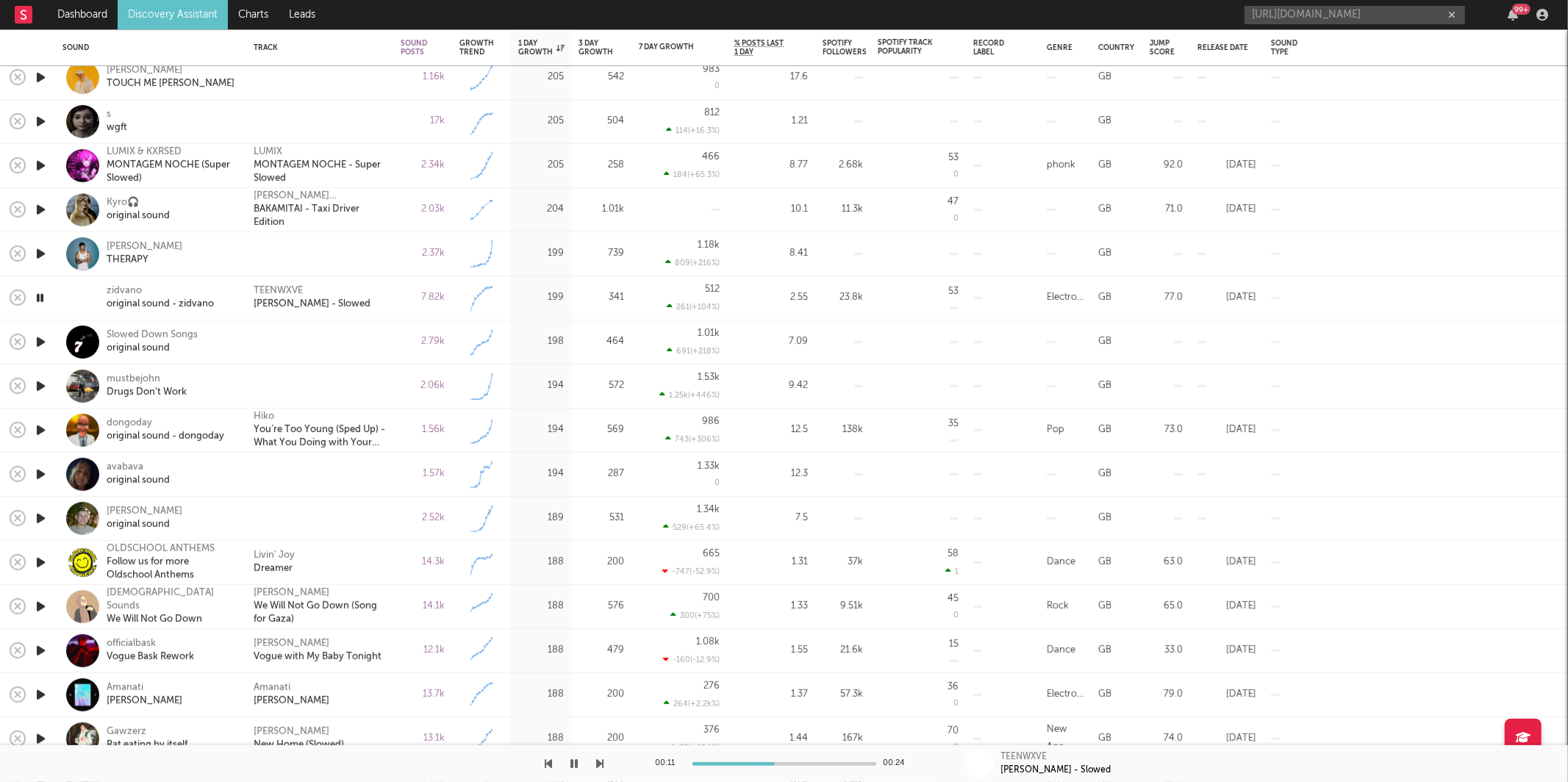
click at [600, 766] on icon "button" at bounding box center [600, 763] width 7 height 12
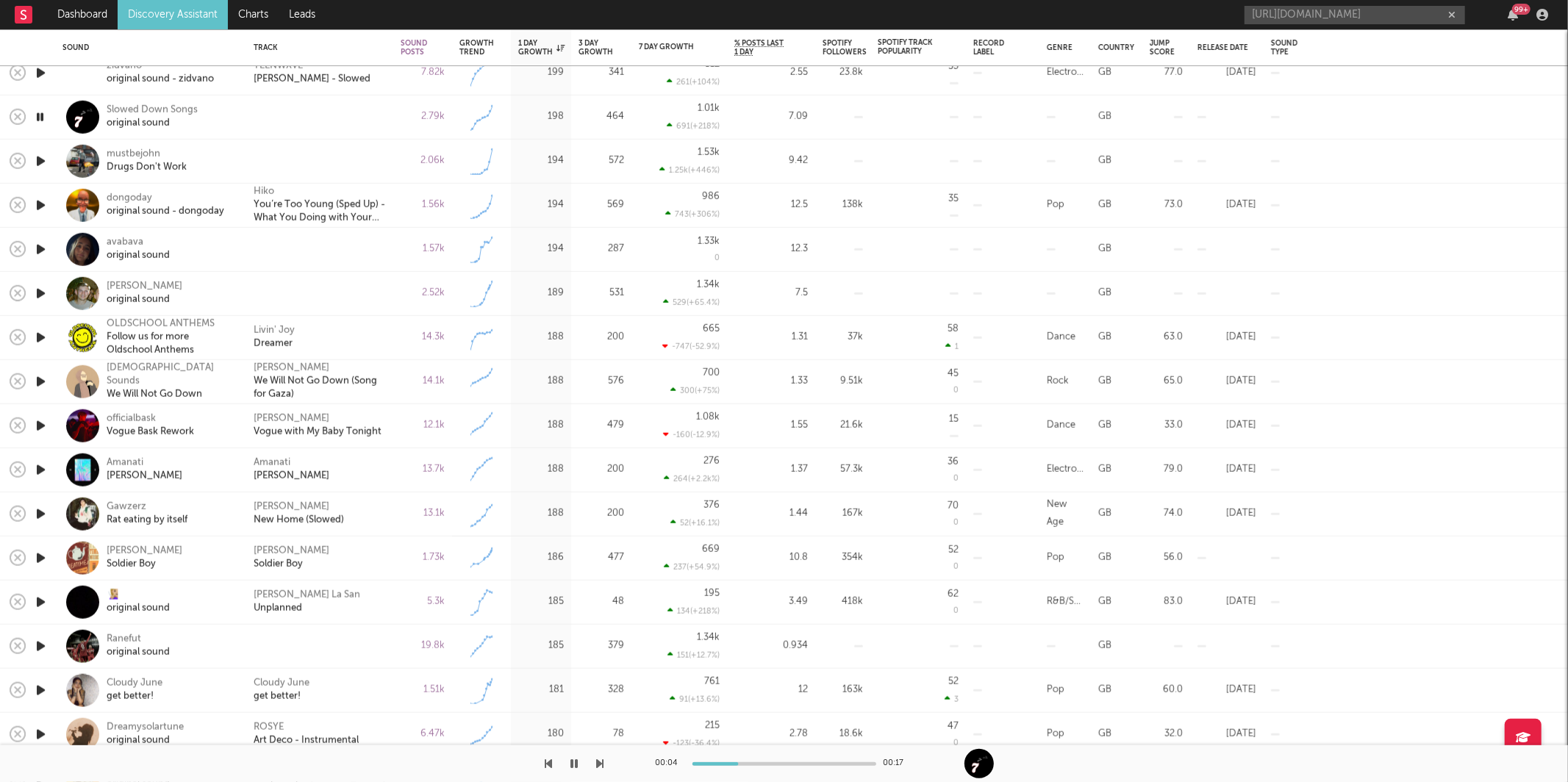
click at [597, 763] on icon "button" at bounding box center [600, 763] width 7 height 12
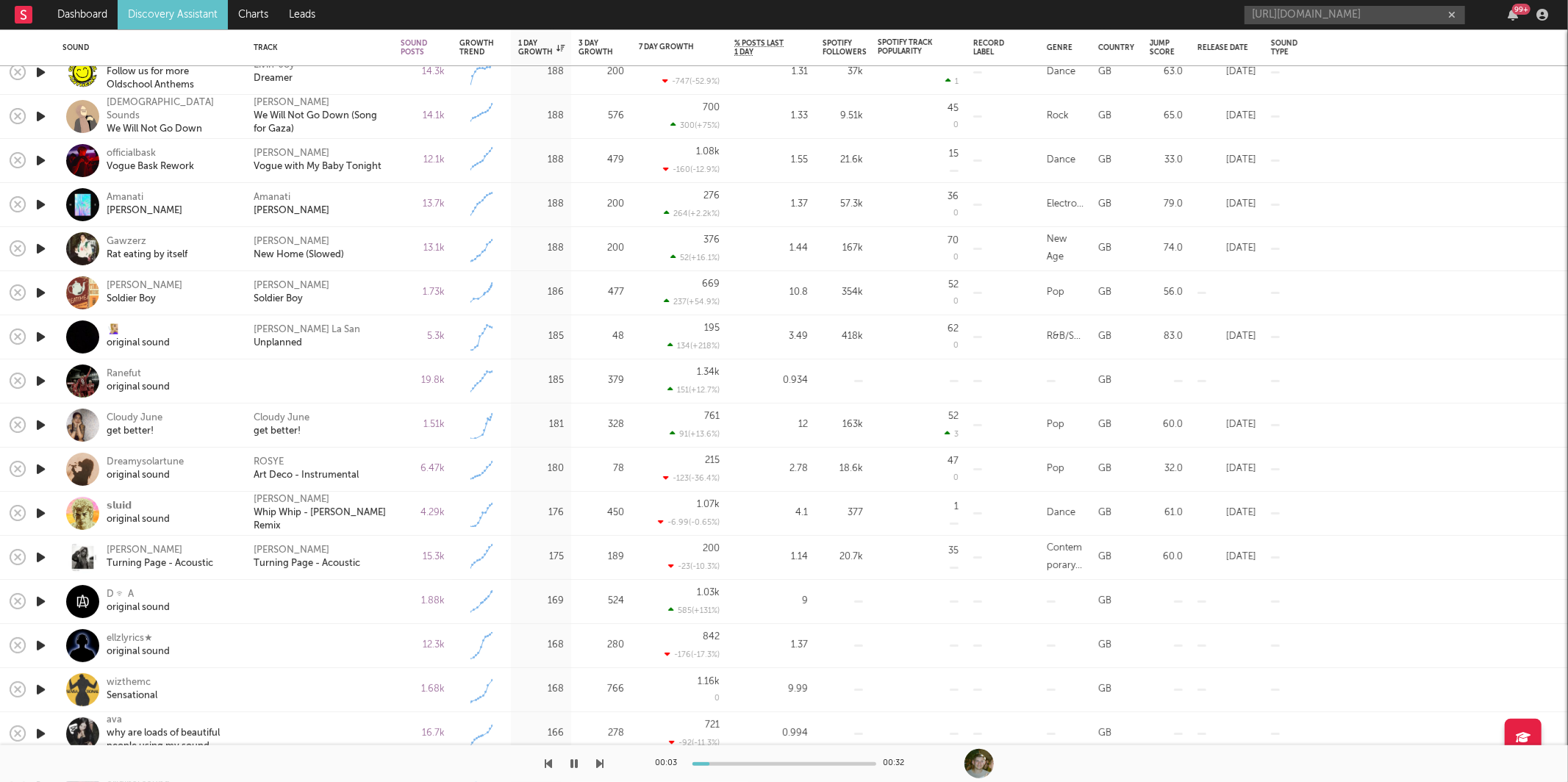
click at [599, 761] on icon "button" at bounding box center [600, 763] width 7 height 12
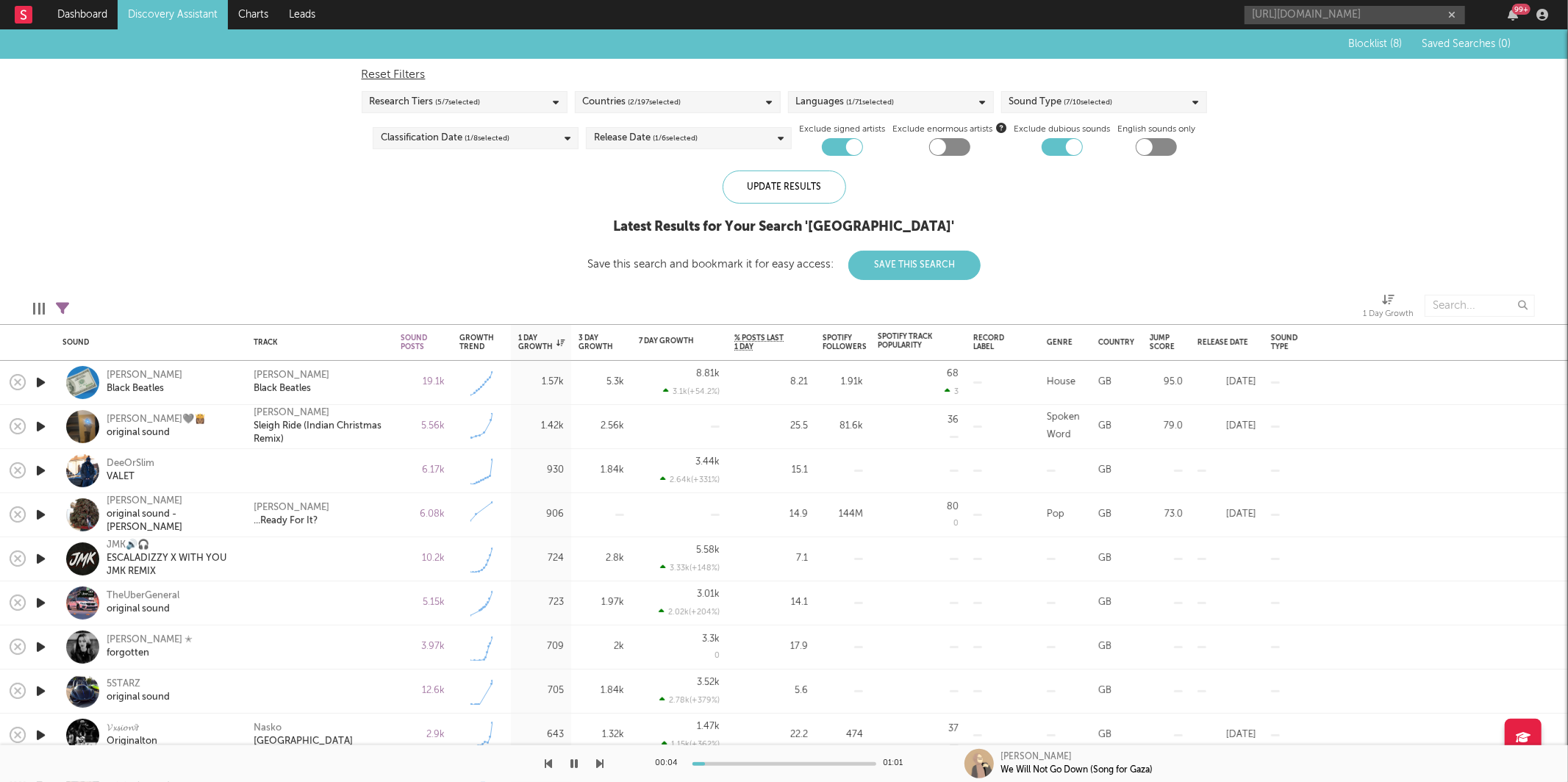
select select "max"
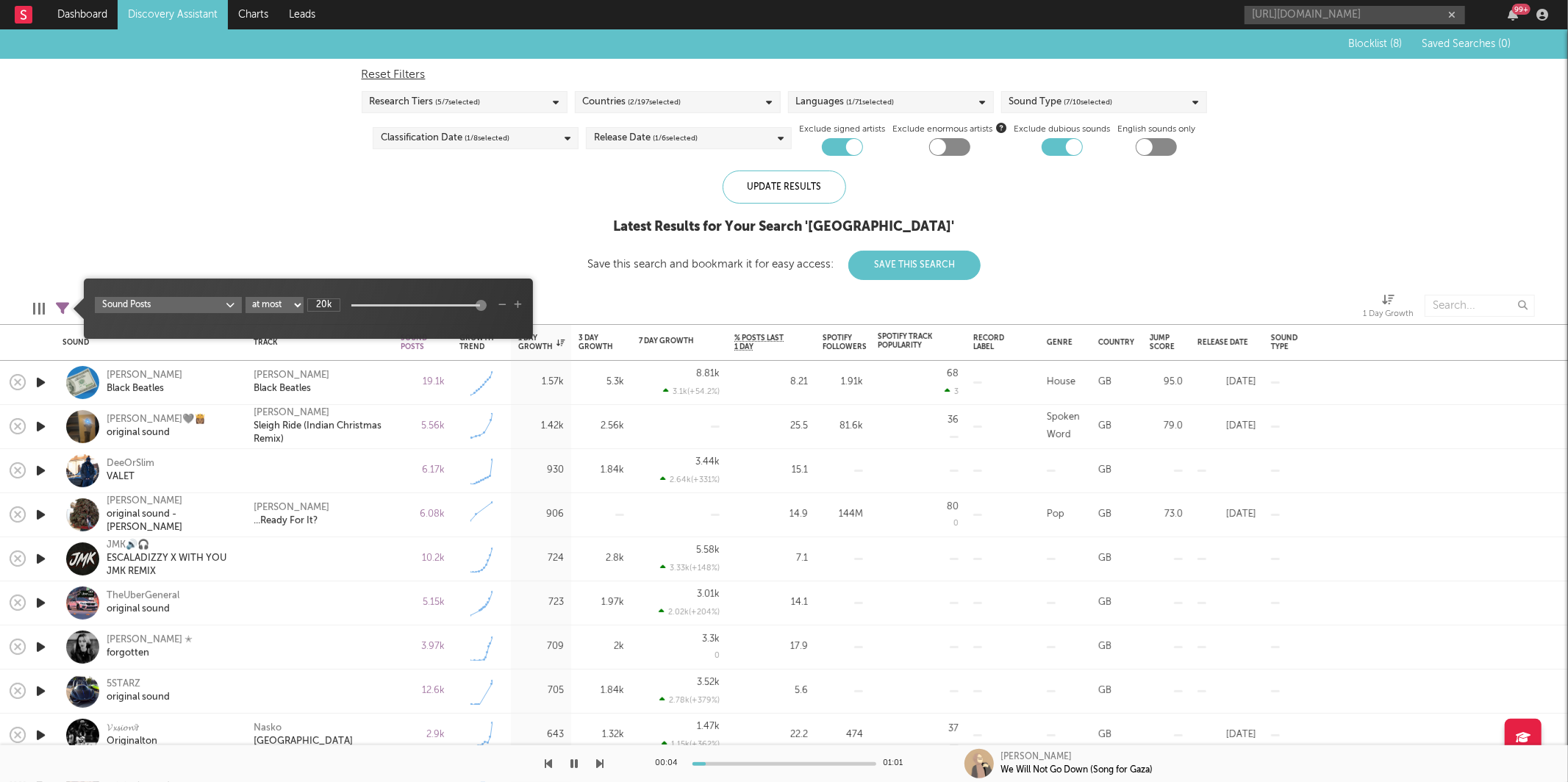
click at [63, 307] on icon at bounding box center [62, 308] width 13 height 13
click at [326, 300] on input "20k" at bounding box center [324, 304] width 33 height 13
click at [322, 305] on input "20k" at bounding box center [324, 304] width 33 height 13
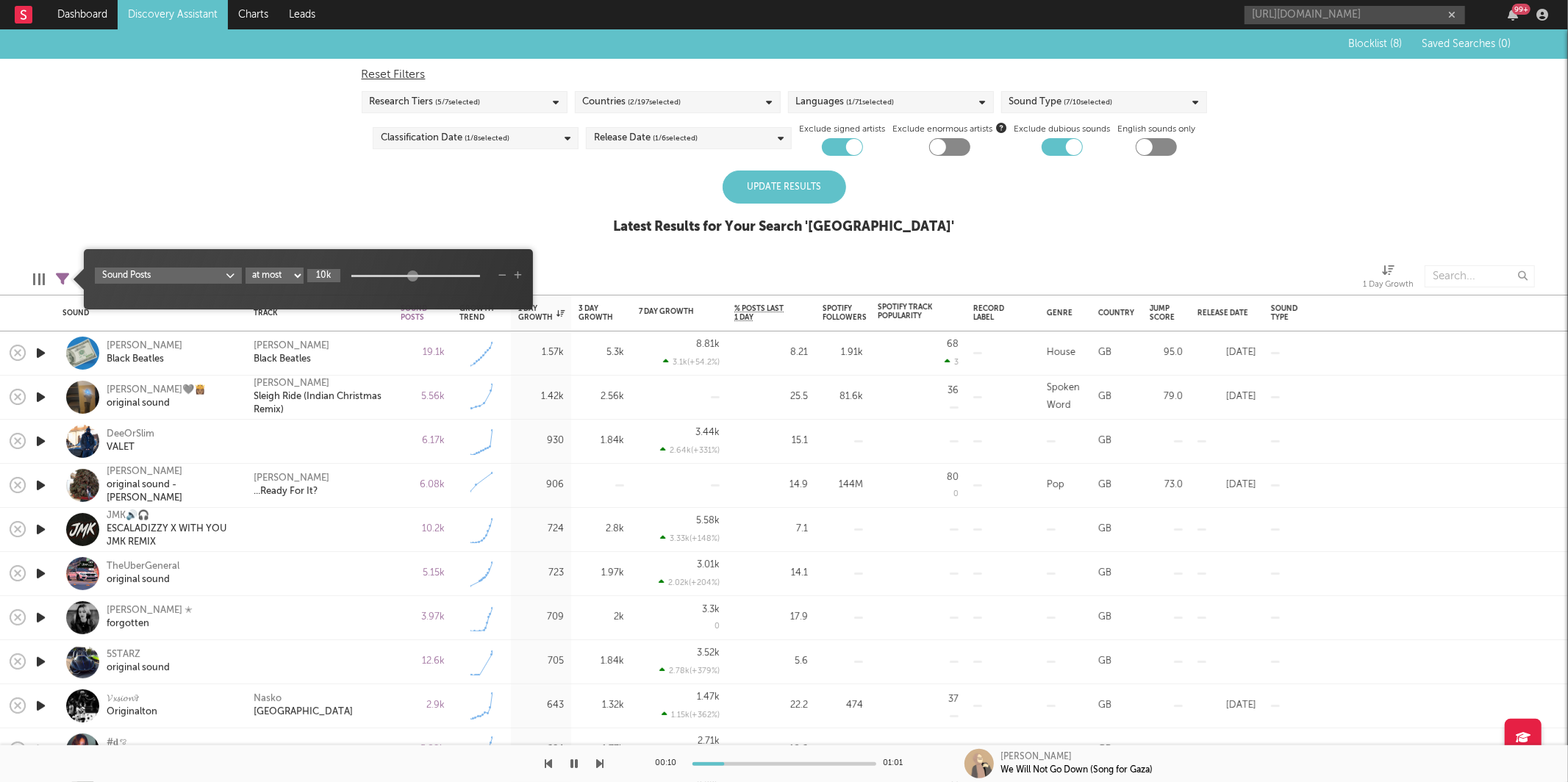
click at [325, 276] on input "10k" at bounding box center [324, 275] width 33 height 13
type input "5k"
click at [768, 196] on div "Update Results" at bounding box center [784, 187] width 123 height 33
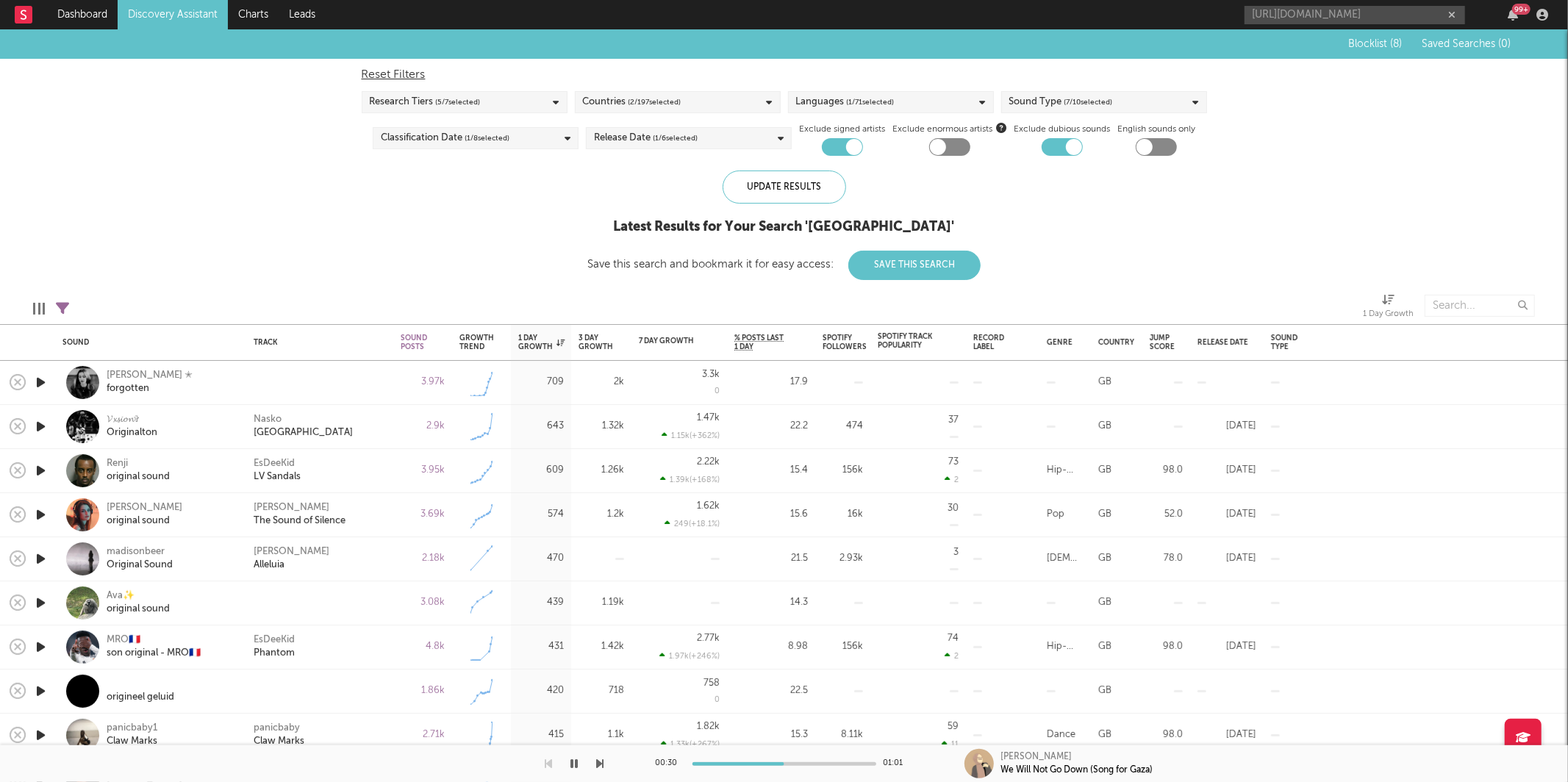
click at [578, 759] on icon "button" at bounding box center [575, 763] width 7 height 12
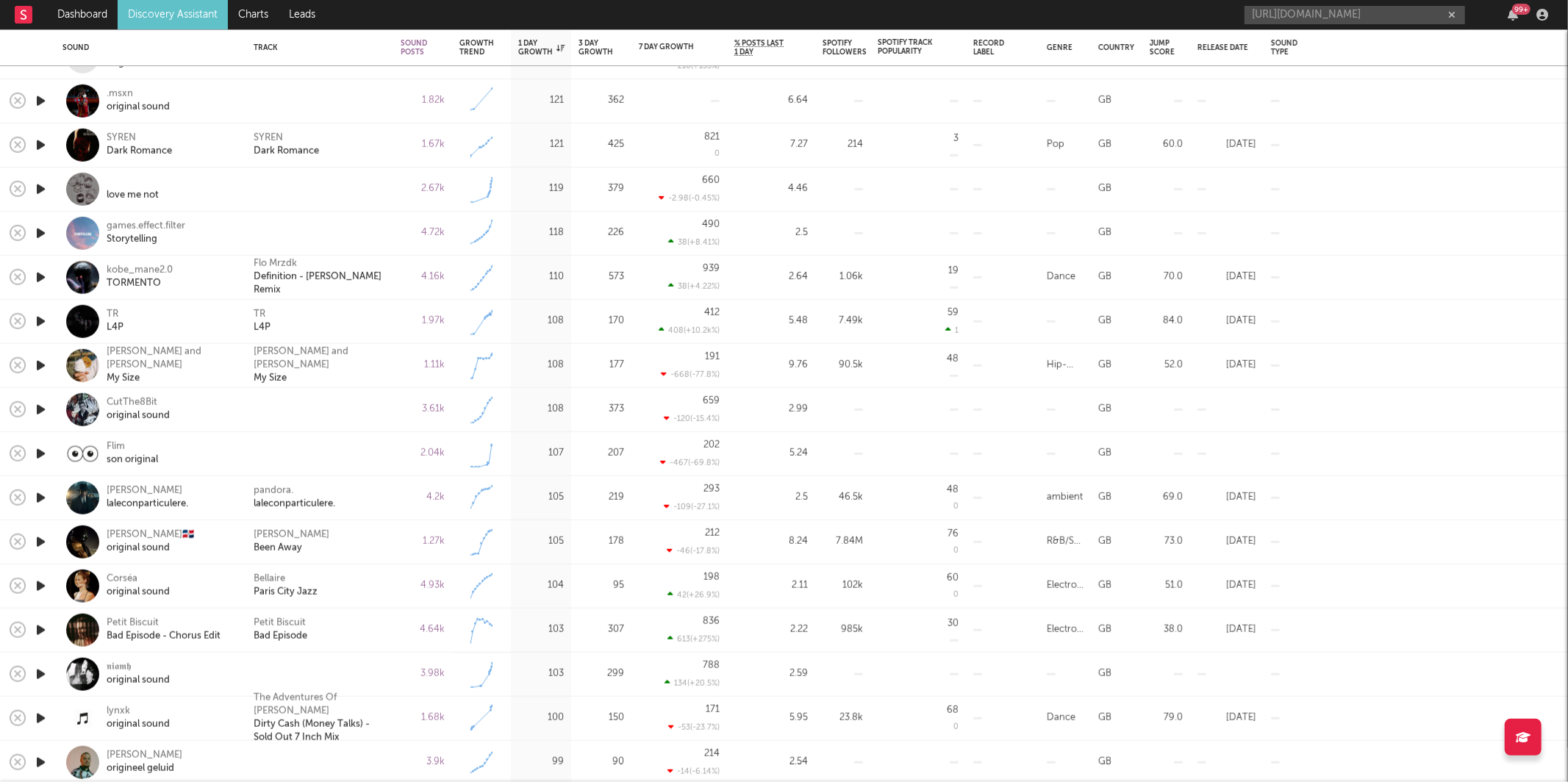
click at [38, 455] on icon "button" at bounding box center [41, 454] width 15 height 19
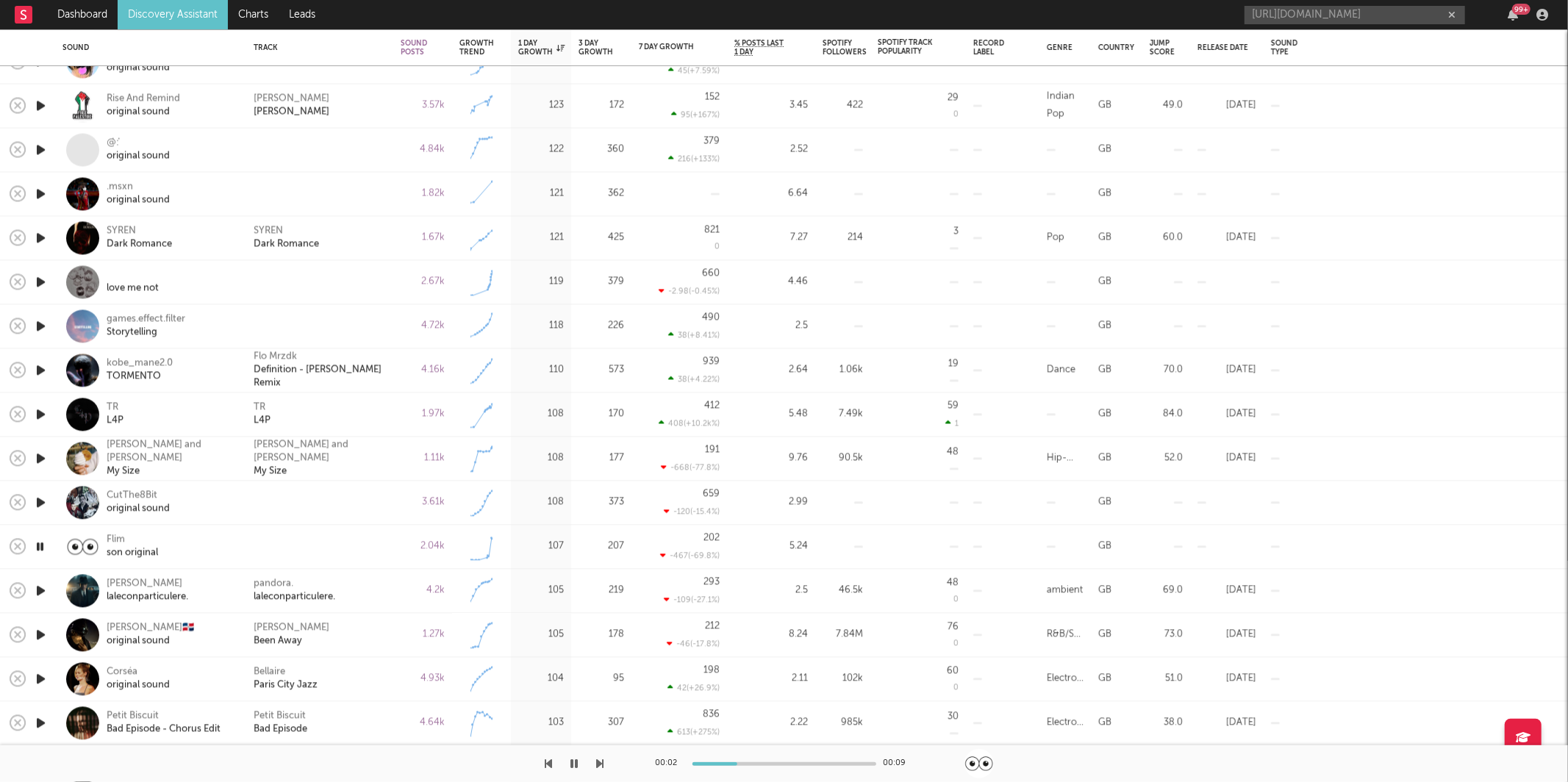
click at [40, 242] on icon "button" at bounding box center [41, 238] width 15 height 19
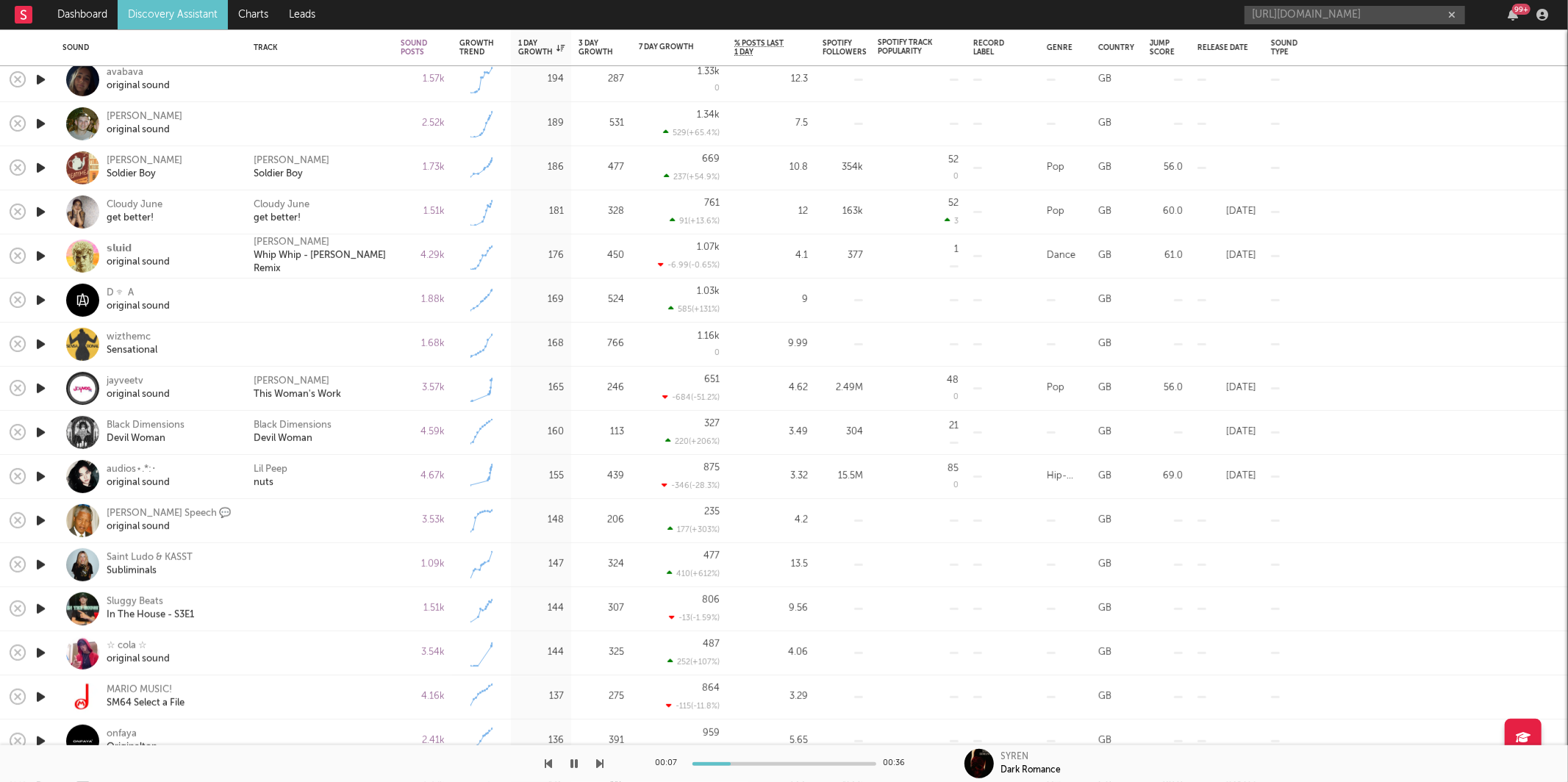
click at [42, 434] on icon "button" at bounding box center [41, 433] width 15 height 19
click at [600, 763] on icon "button" at bounding box center [600, 763] width 7 height 12
click at [597, 763] on icon "button" at bounding box center [600, 763] width 7 height 12
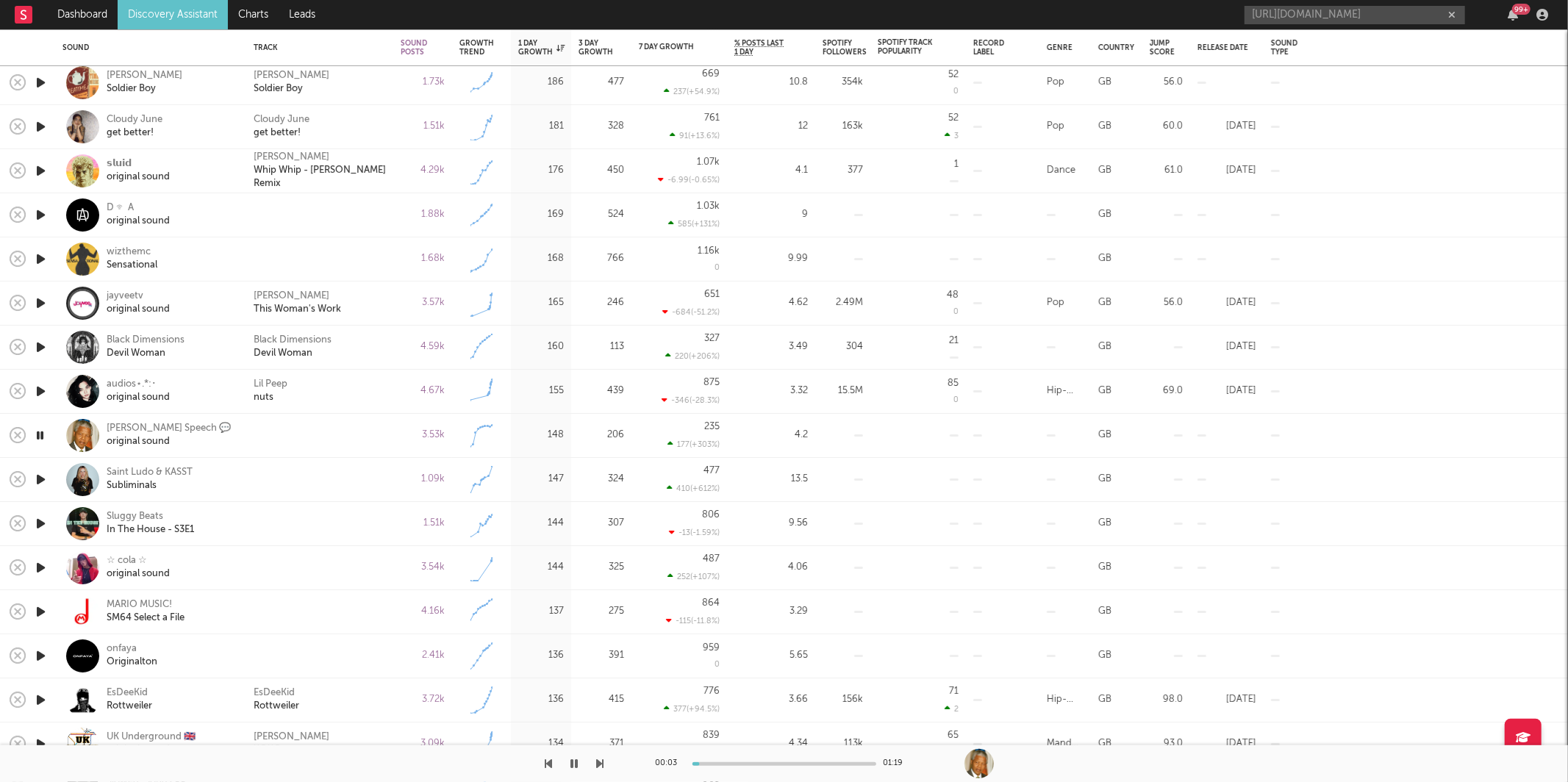
click at [600, 764] on icon "button" at bounding box center [600, 763] width 7 height 12
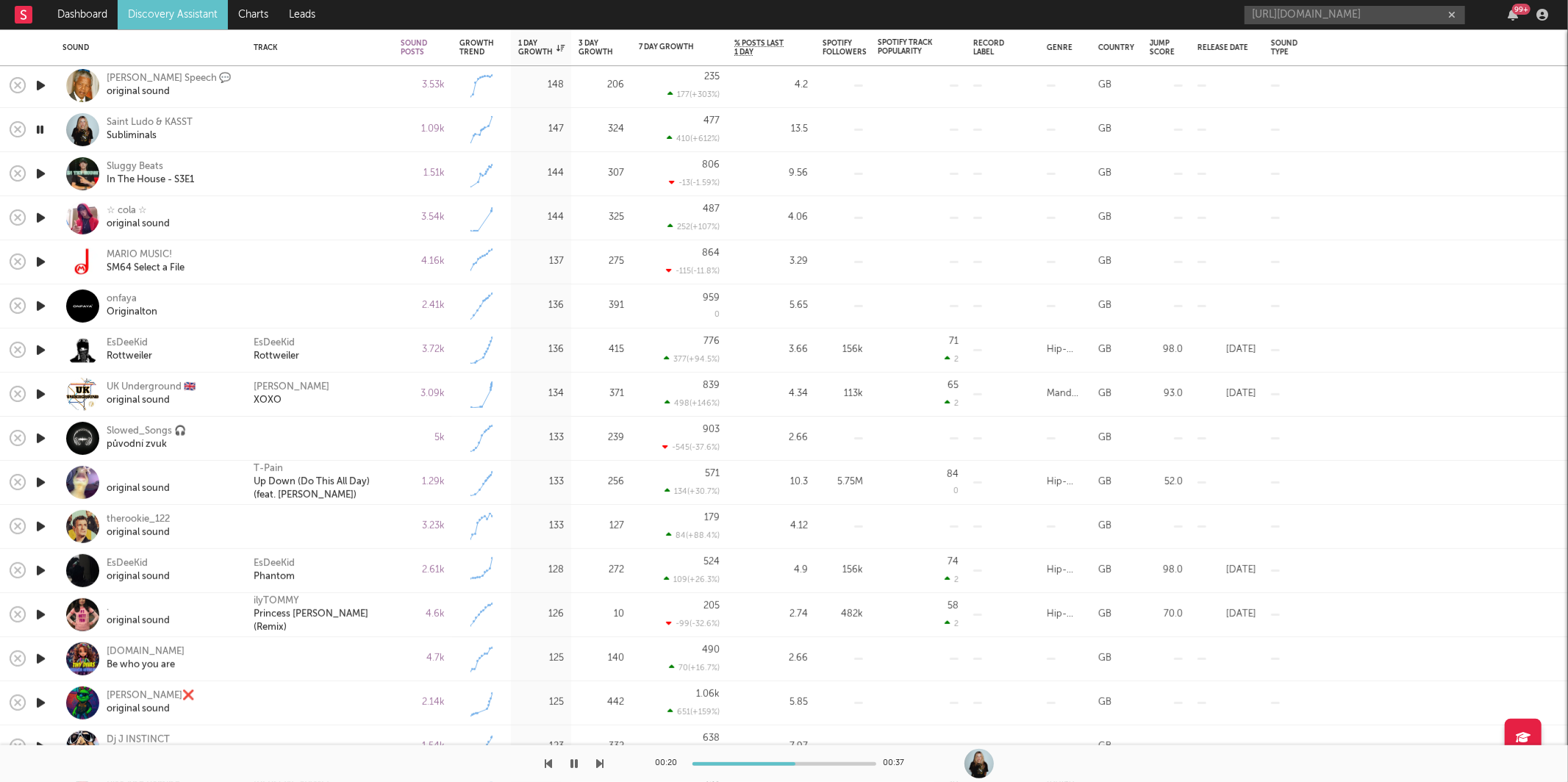
click at [597, 759] on icon "button" at bounding box center [600, 763] width 7 height 12
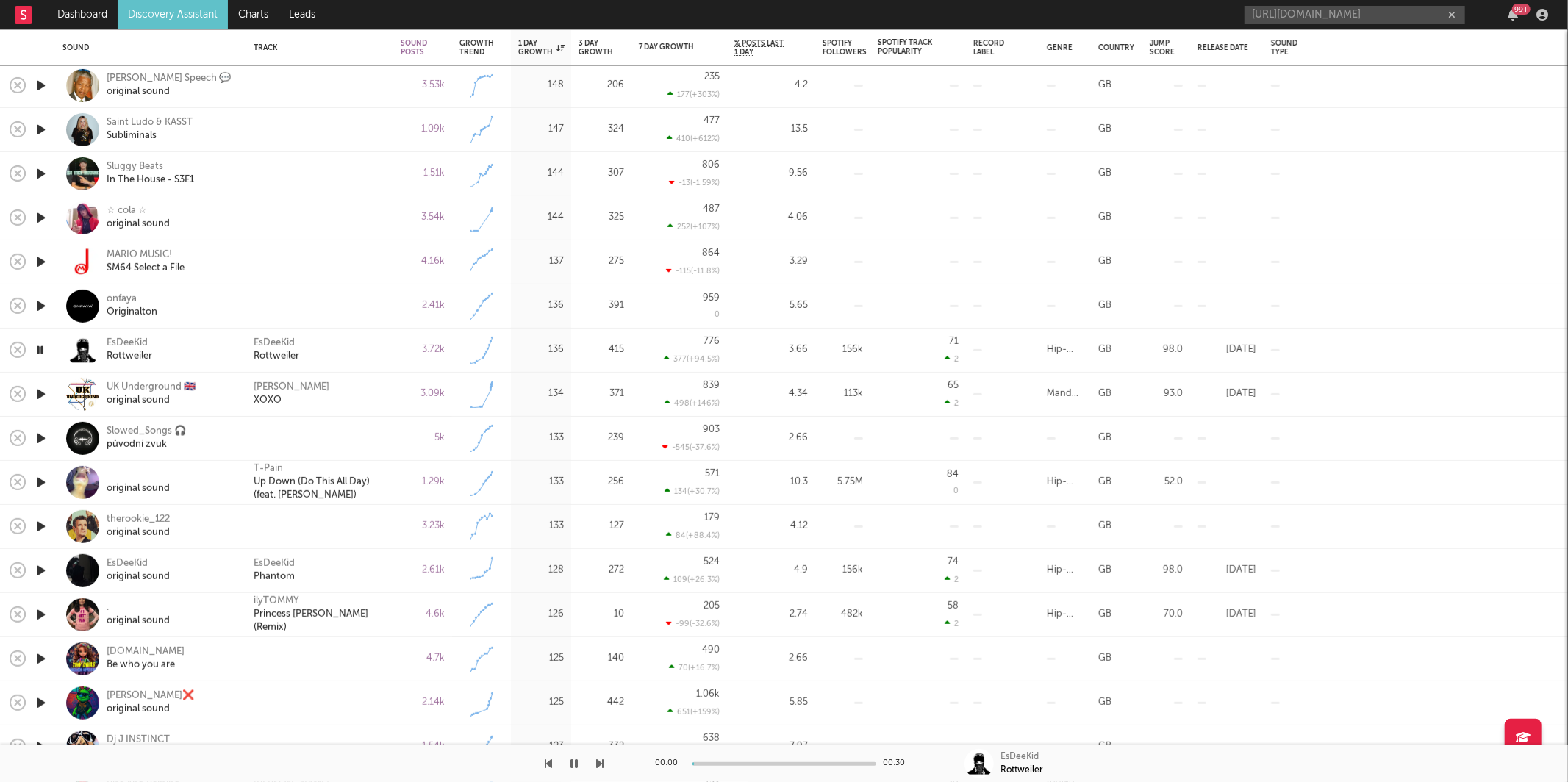
click at [597, 759] on icon "button" at bounding box center [600, 763] width 7 height 12
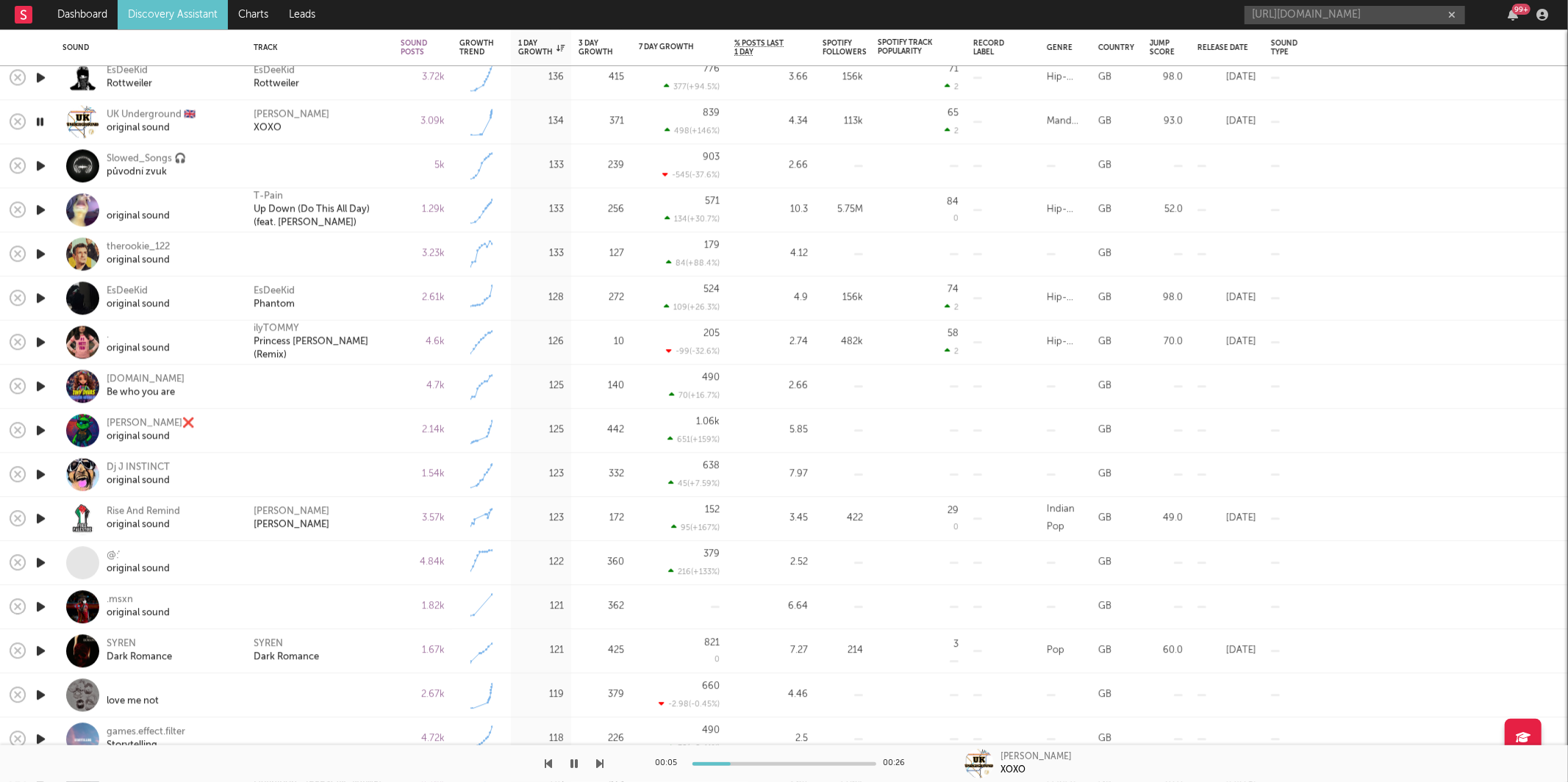
click at [600, 765] on icon "button" at bounding box center [600, 763] width 7 height 12
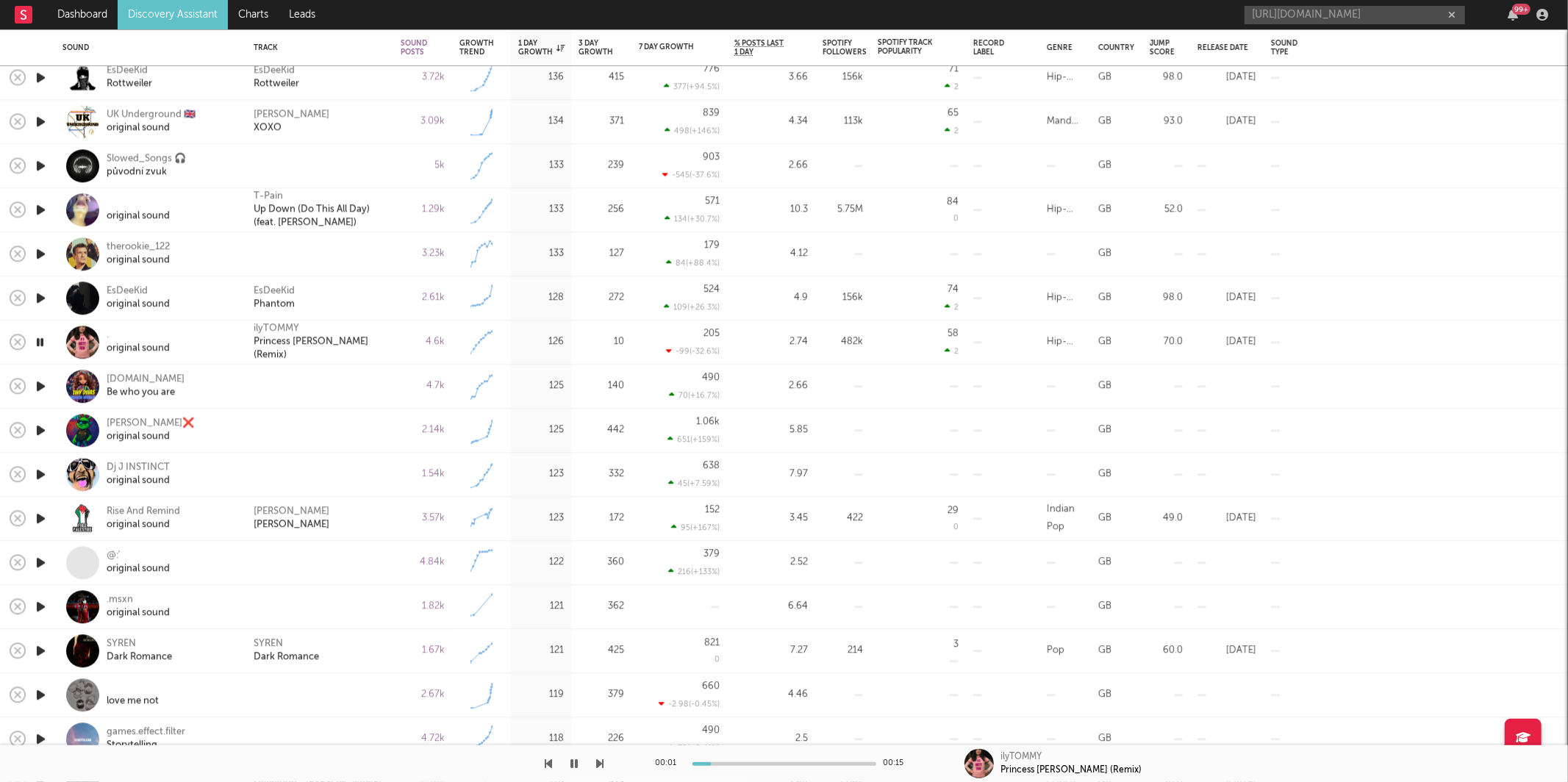
click at [600, 765] on icon "button" at bounding box center [600, 763] width 7 height 12
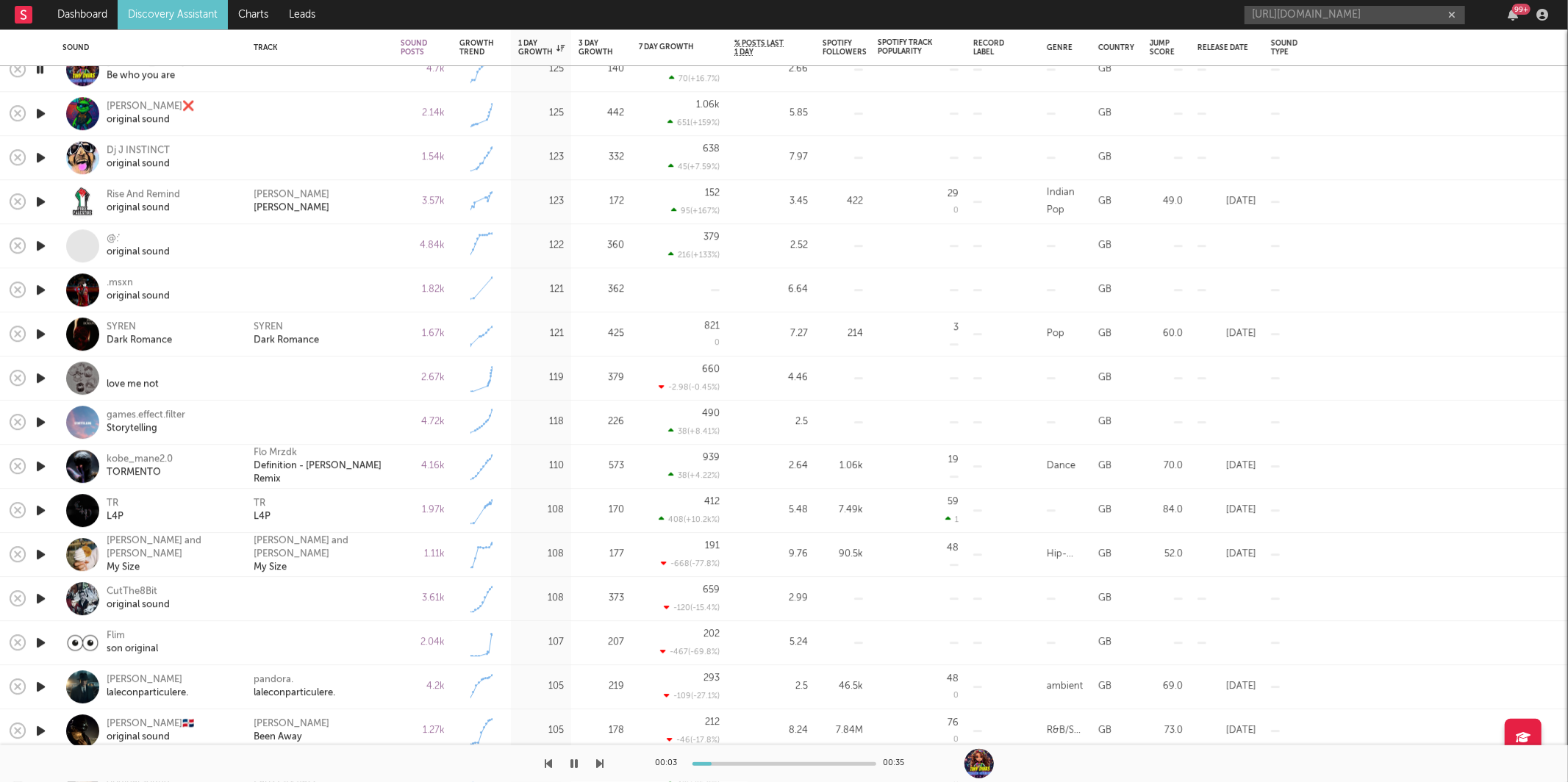
click at [604, 764] on div "00:03 00:35" at bounding box center [784, 763] width 1568 height 36
click at [599, 763] on icon "button" at bounding box center [600, 763] width 7 height 12
click at [600, 761] on icon "button" at bounding box center [600, 763] width 7 height 12
click at [119, 155] on div "Dj J INSTINCT" at bounding box center [139, 151] width 63 height 13
click at [597, 760] on icon "button" at bounding box center [600, 763] width 7 height 12
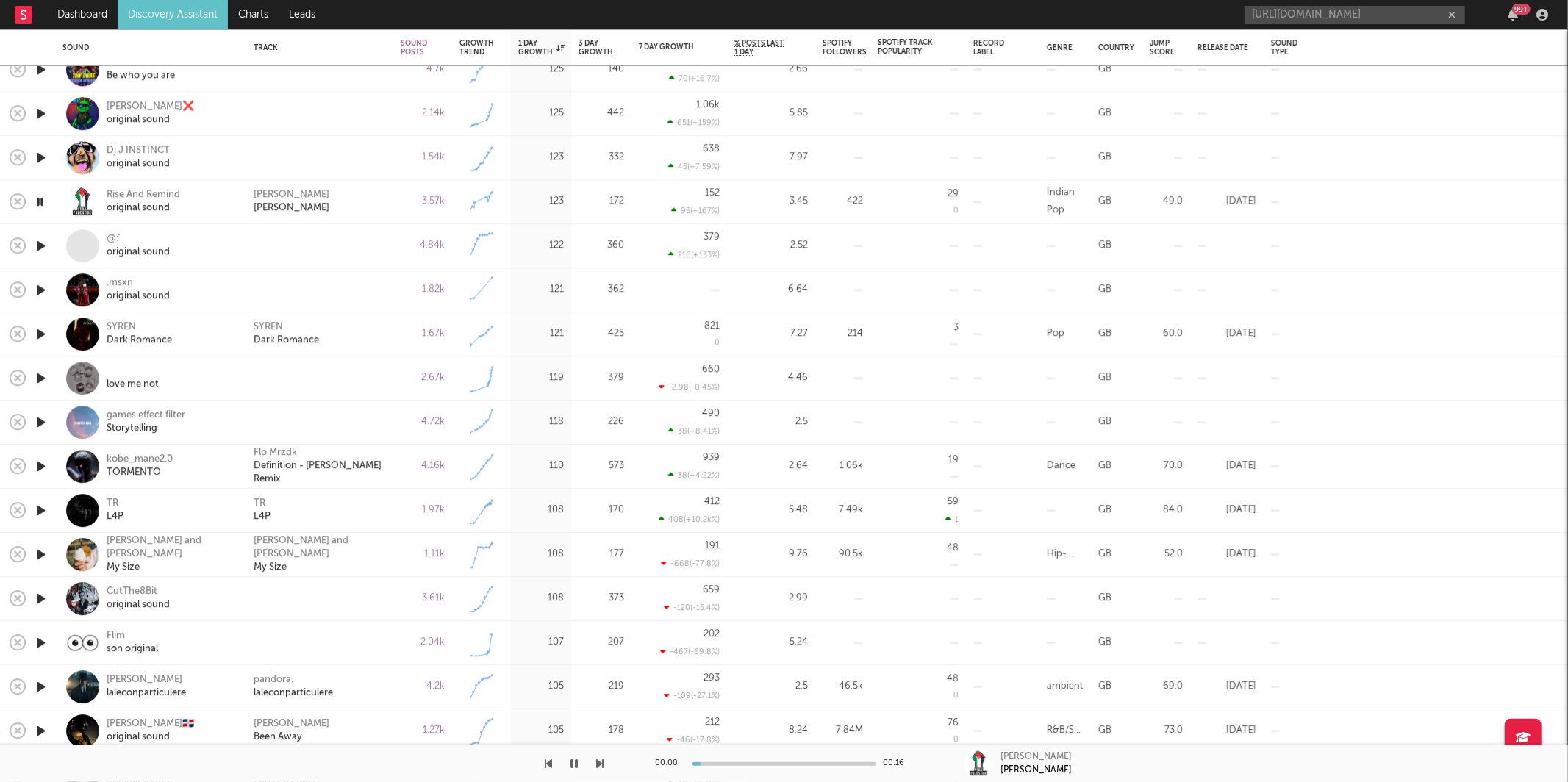
click at [599, 765] on icon "button" at bounding box center [600, 763] width 7 height 12
click at [597, 761] on icon "button" at bounding box center [600, 763] width 7 height 12
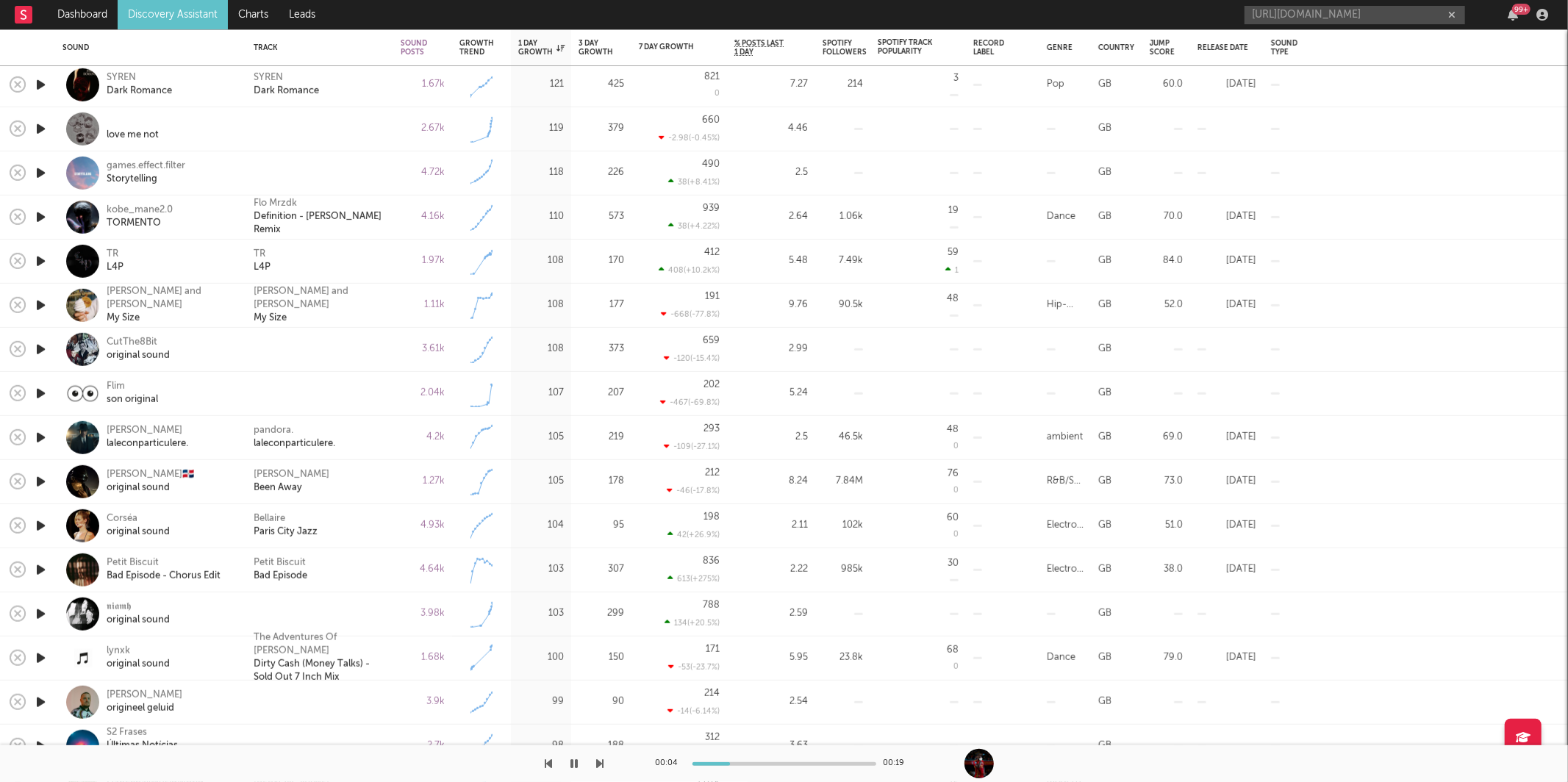
click at [598, 765] on icon "button" at bounding box center [600, 763] width 7 height 12
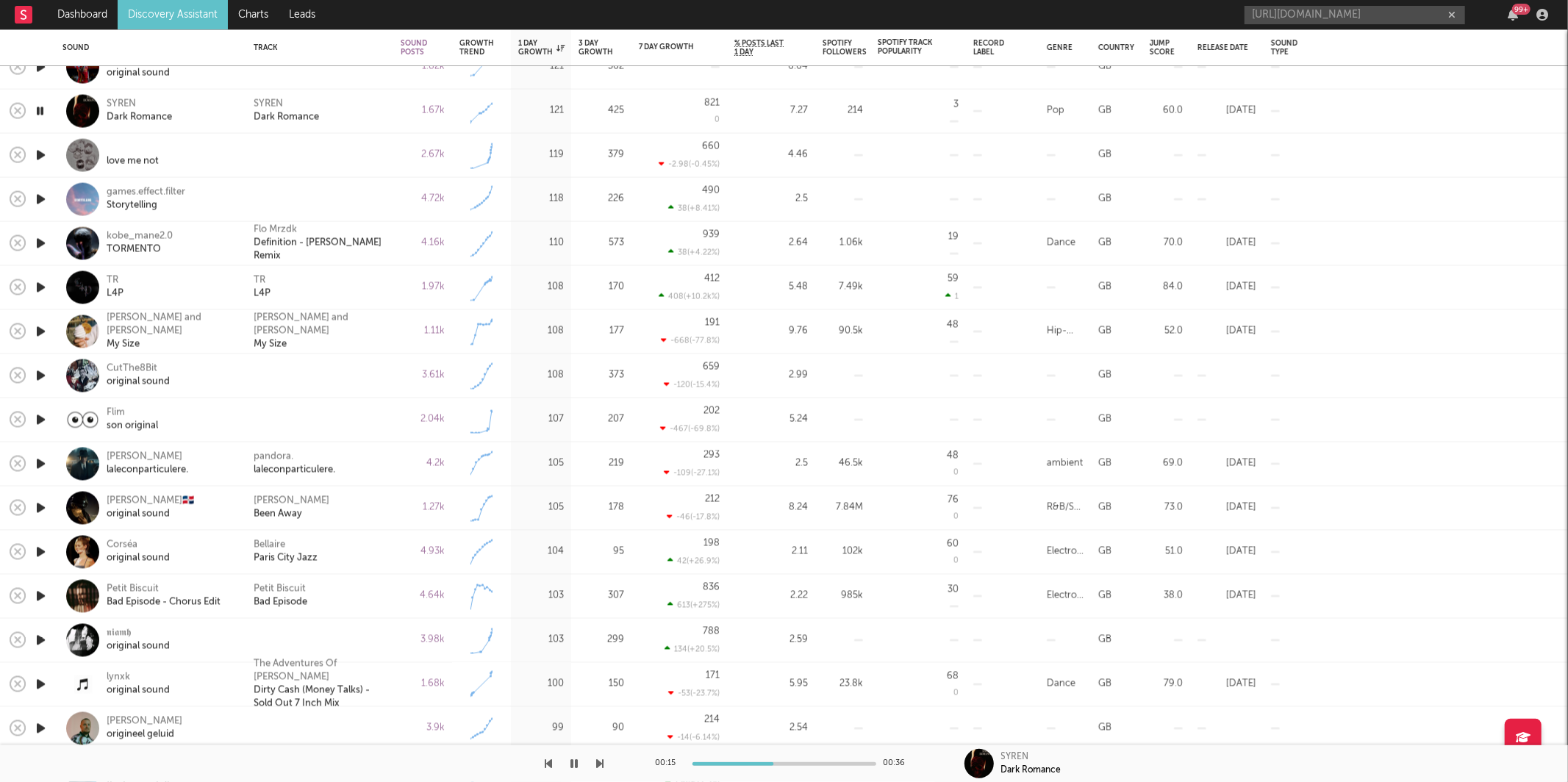
click at [597, 761] on icon "button" at bounding box center [600, 763] width 7 height 12
click at [595, 764] on div at bounding box center [302, 763] width 604 height 36
click at [597, 768] on icon "button" at bounding box center [600, 763] width 7 height 12
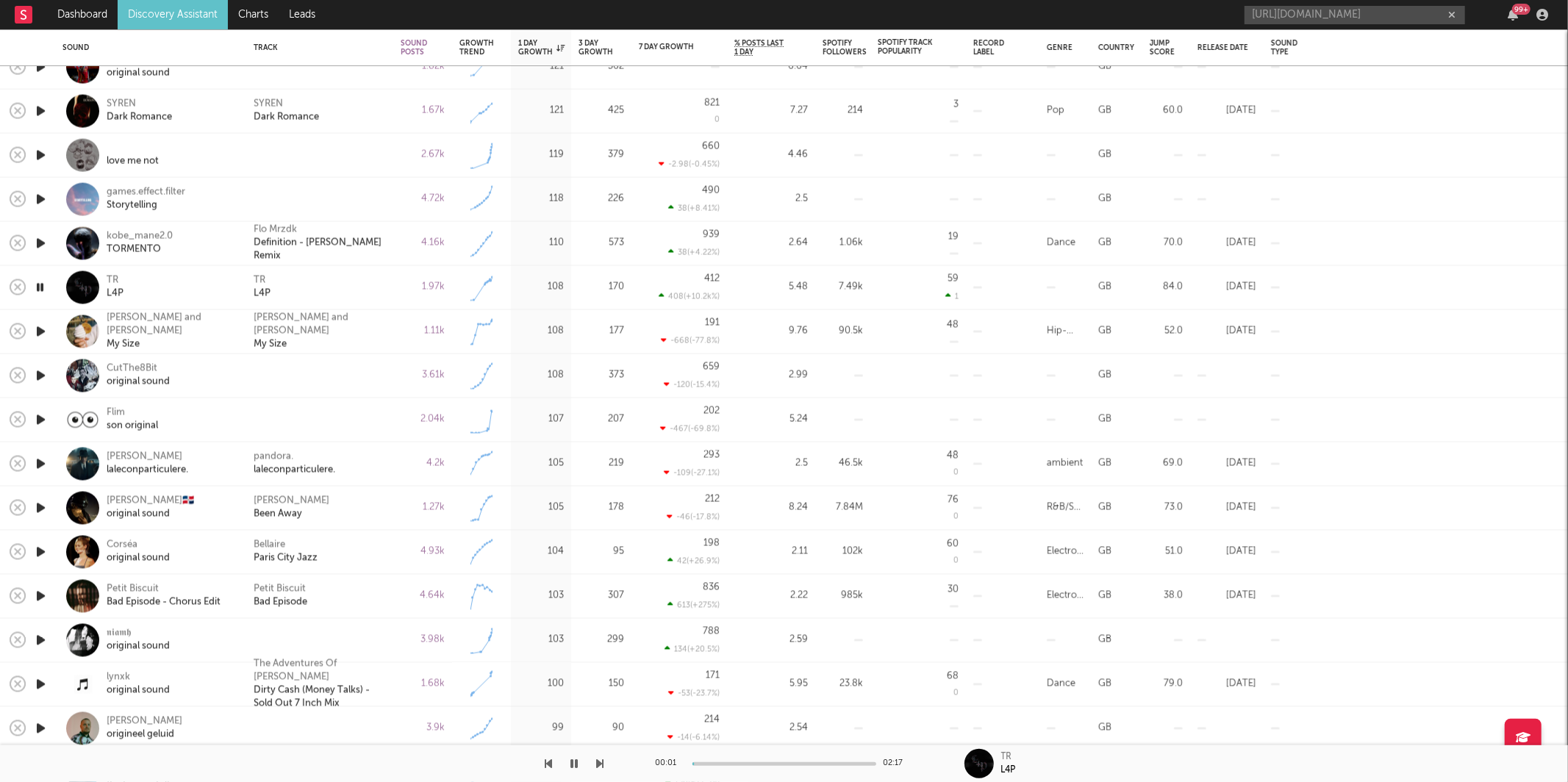
click at [322, 288] on div "TR L4P" at bounding box center [319, 287] width 132 height 26
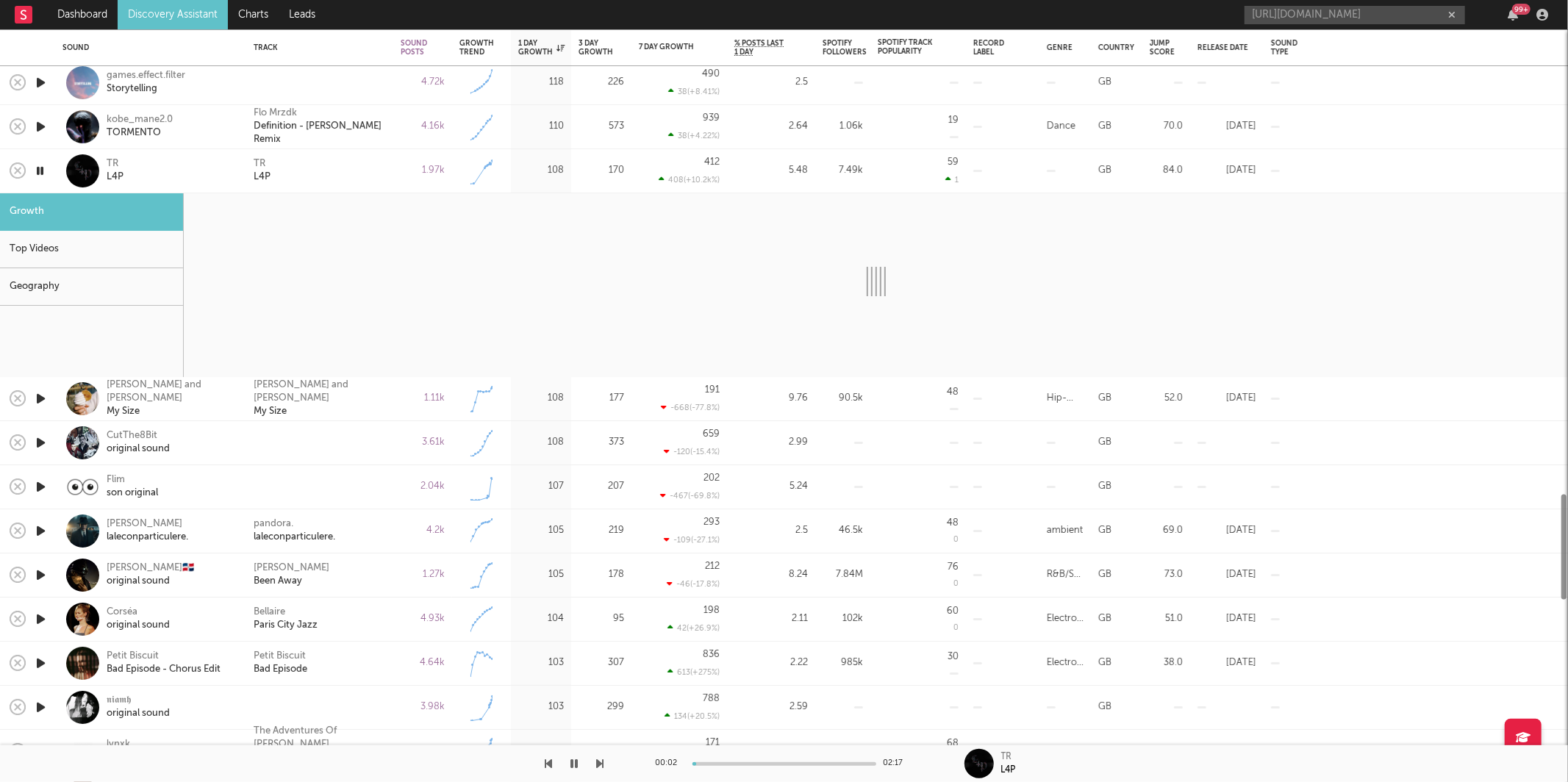
select select "1w"
select select "6m"
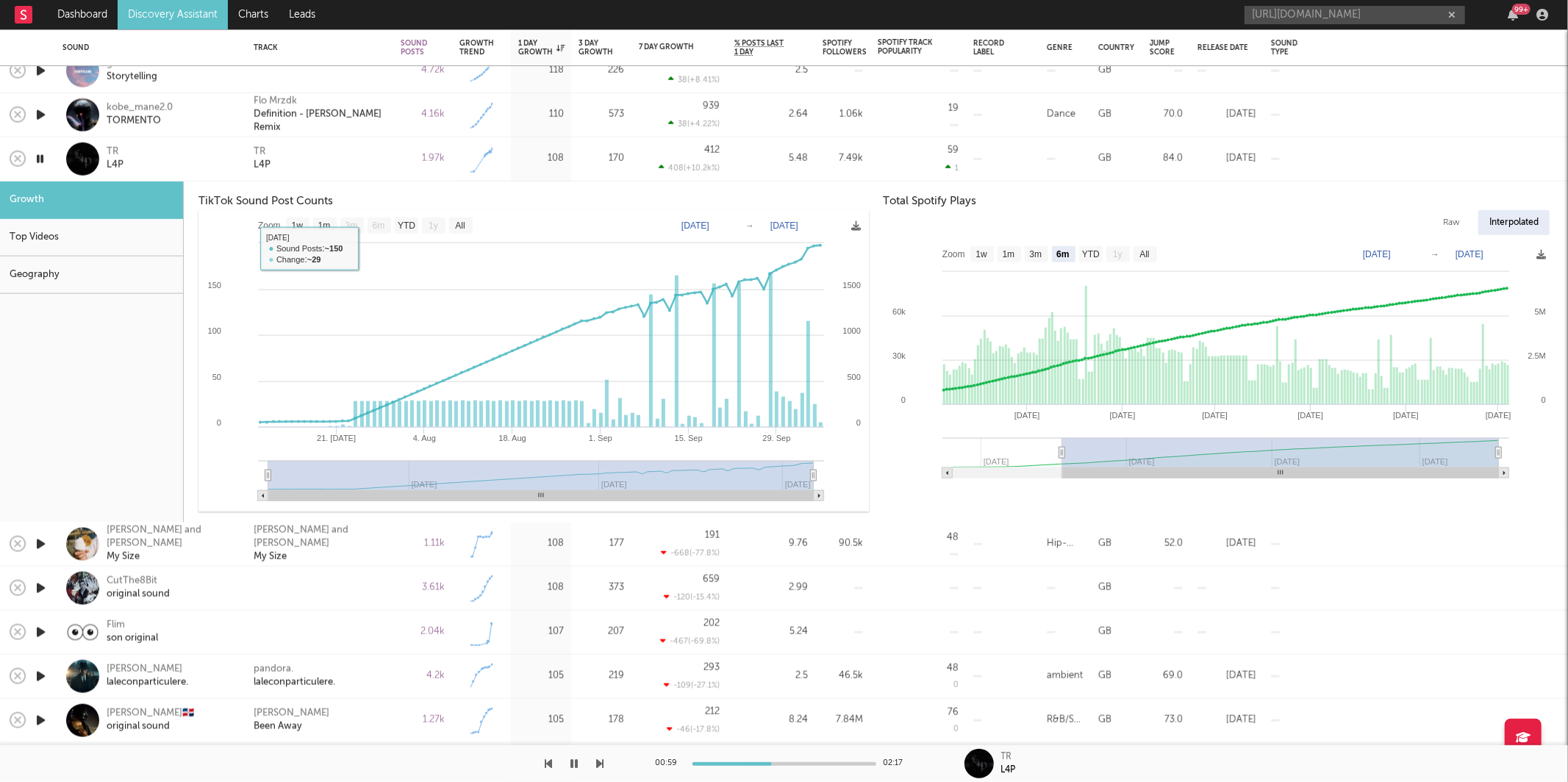
click at [341, 170] on div "TR L4P" at bounding box center [319, 159] width 132 height 26
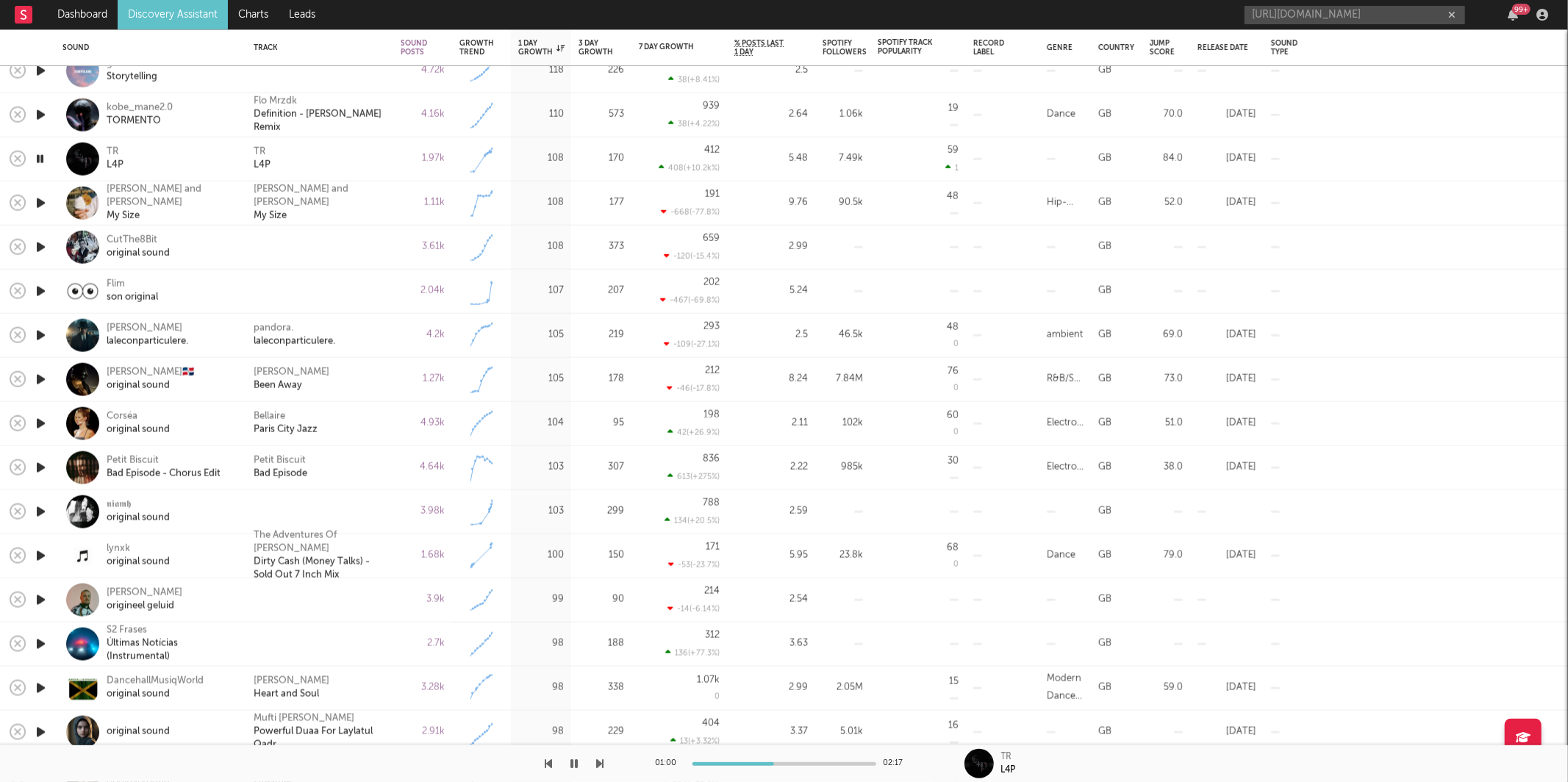
click at [602, 765] on icon "button" at bounding box center [600, 763] width 7 height 12
click at [397, 210] on div "1.11k" at bounding box center [423, 203] width 59 height 44
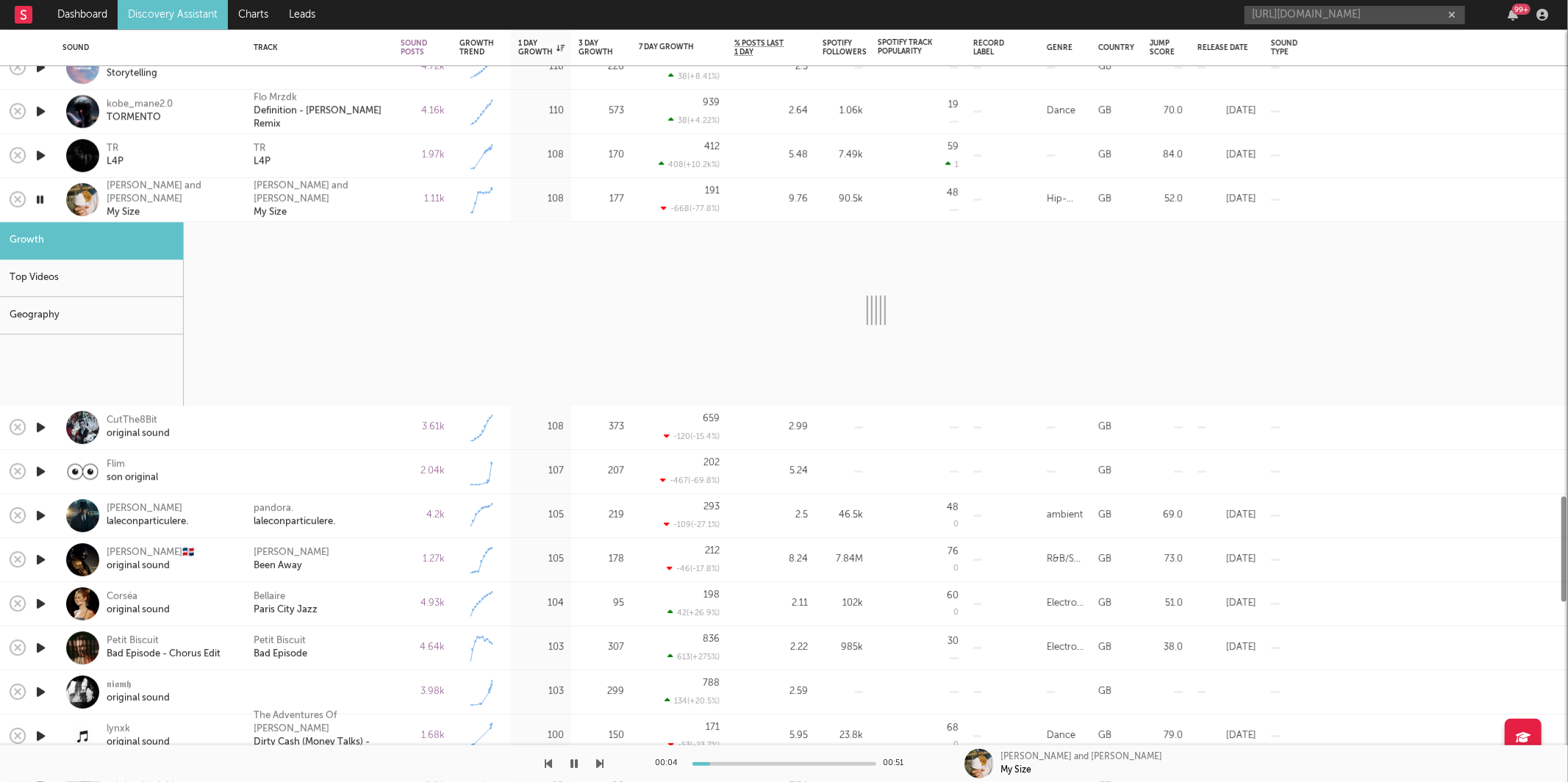
select select "1w"
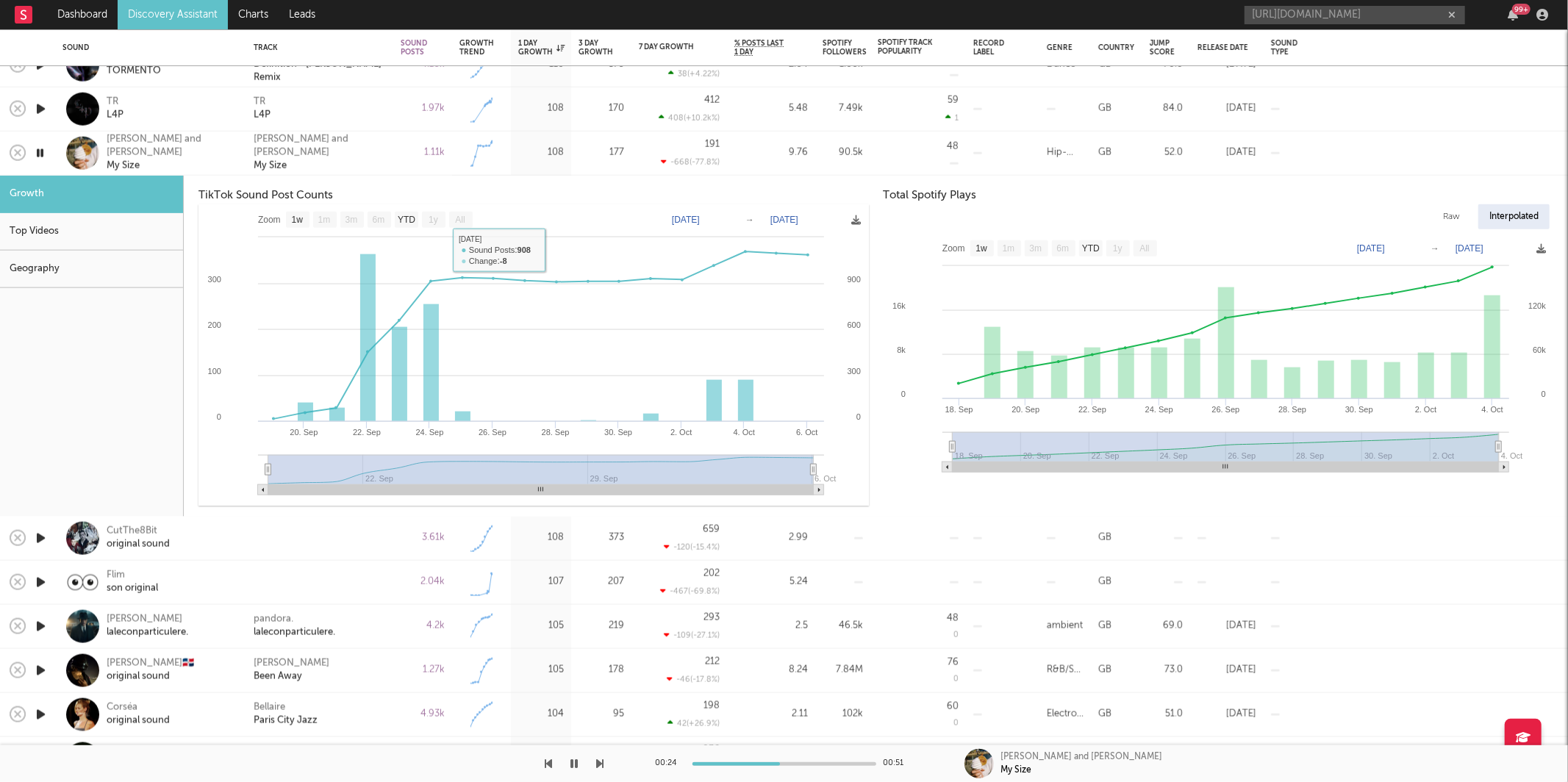
click at [457, 162] on div "Created with Highcharts 10.3.3" at bounding box center [482, 153] width 59 height 44
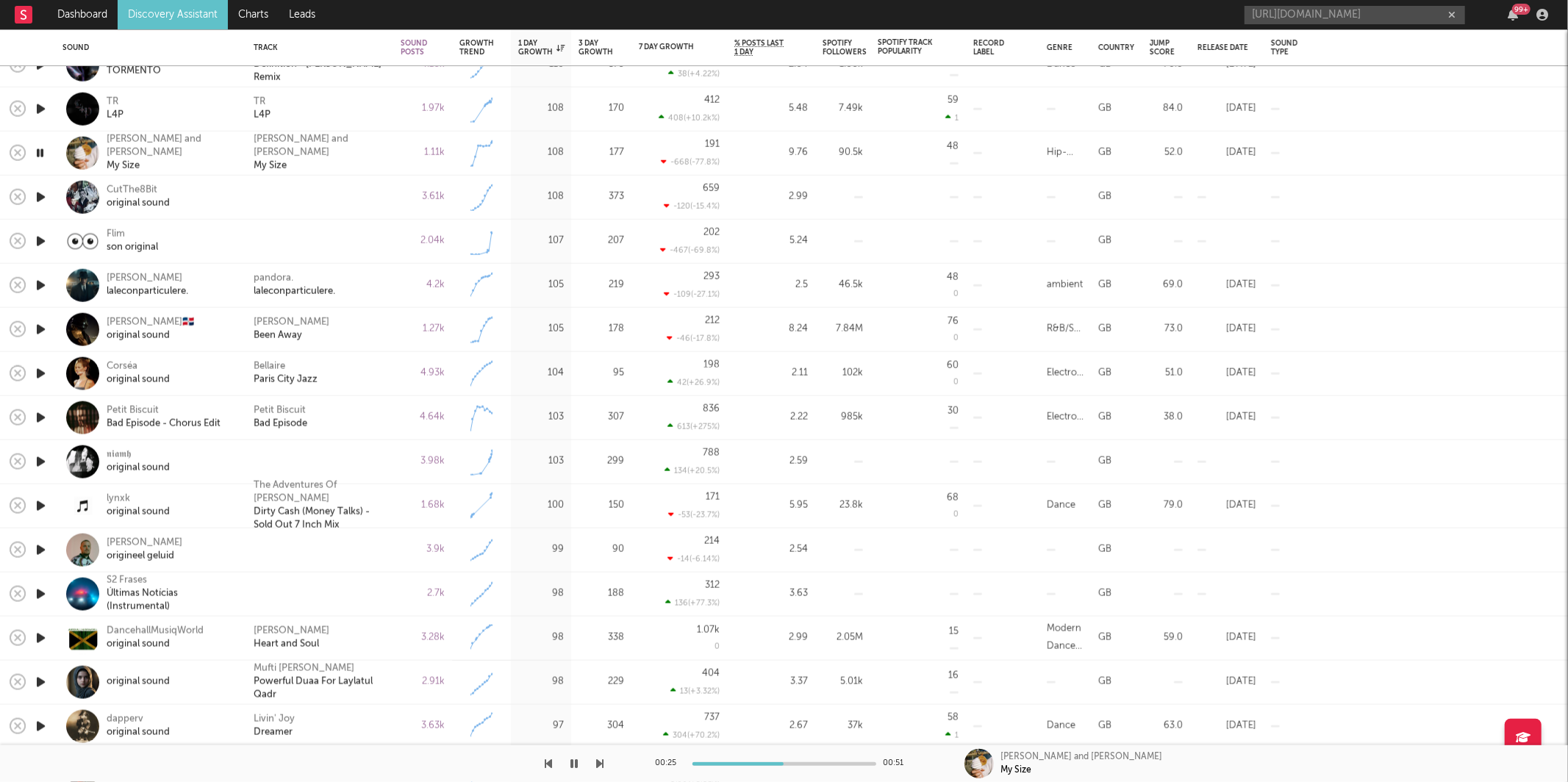
click at [39, 198] on icon "button" at bounding box center [41, 197] width 15 height 19
click at [597, 764] on icon "button" at bounding box center [600, 763] width 7 height 12
click at [378, 269] on div "pandora. laleconparticulere." at bounding box center [320, 286] width 147 height 44
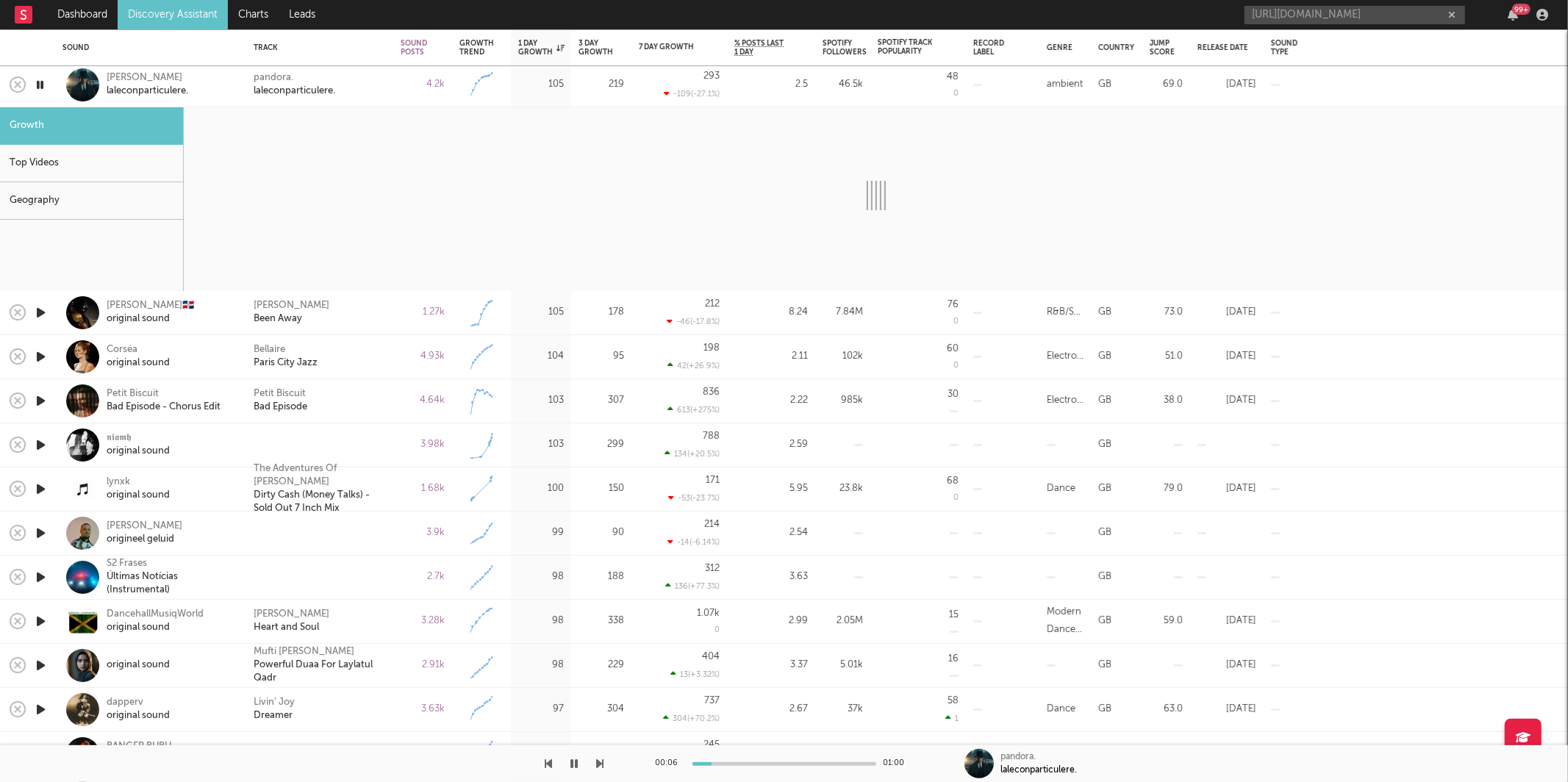
click at [618, 764] on div "00:06 01:00 pandora. laleconparticulere." at bounding box center [784, 763] width 1568 height 36
click at [599, 767] on icon "button" at bounding box center [600, 763] width 7 height 12
select select "6m"
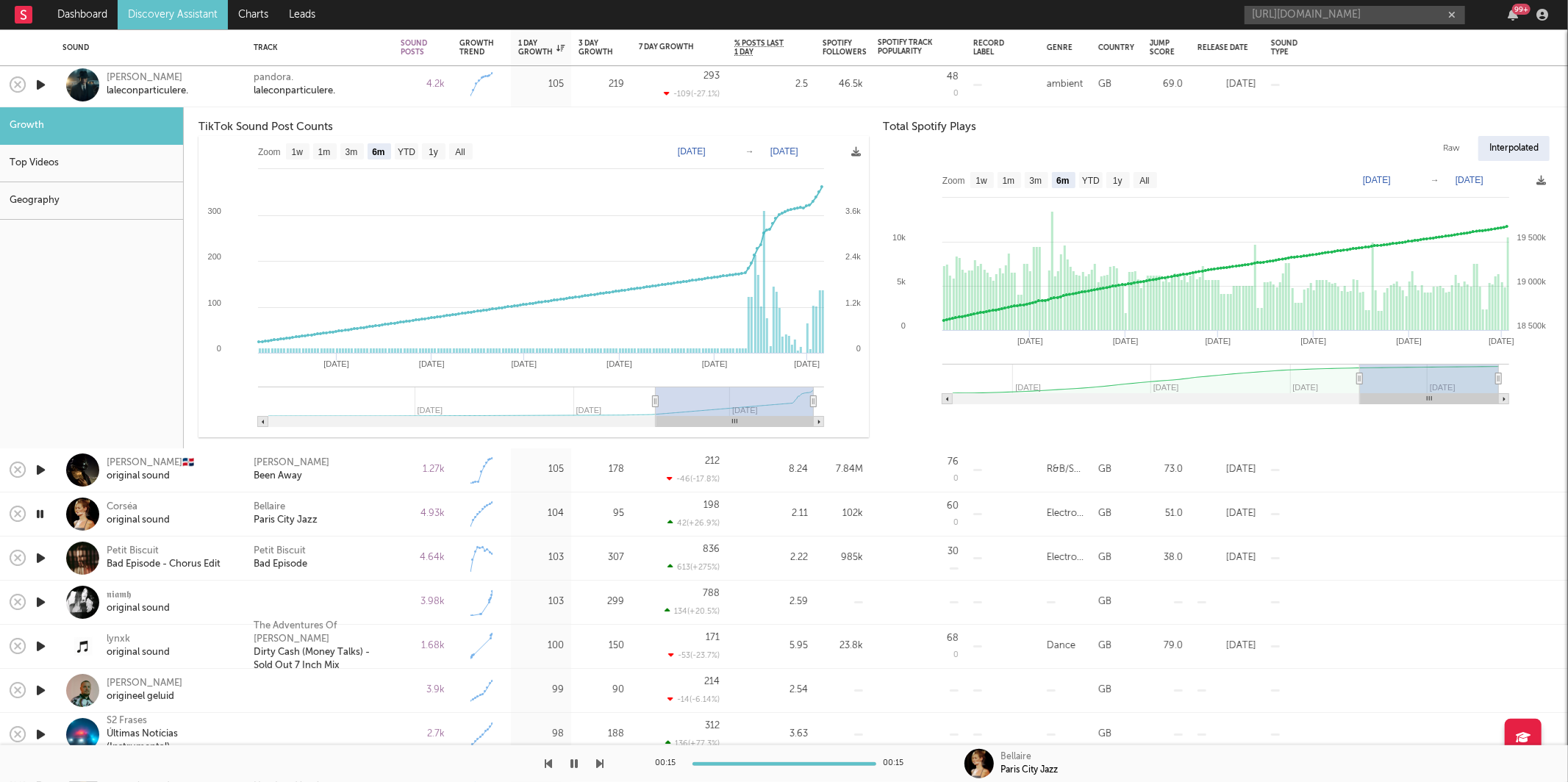
click at [386, 90] on div "pandora. laleconparticulere." at bounding box center [320, 85] width 147 height 44
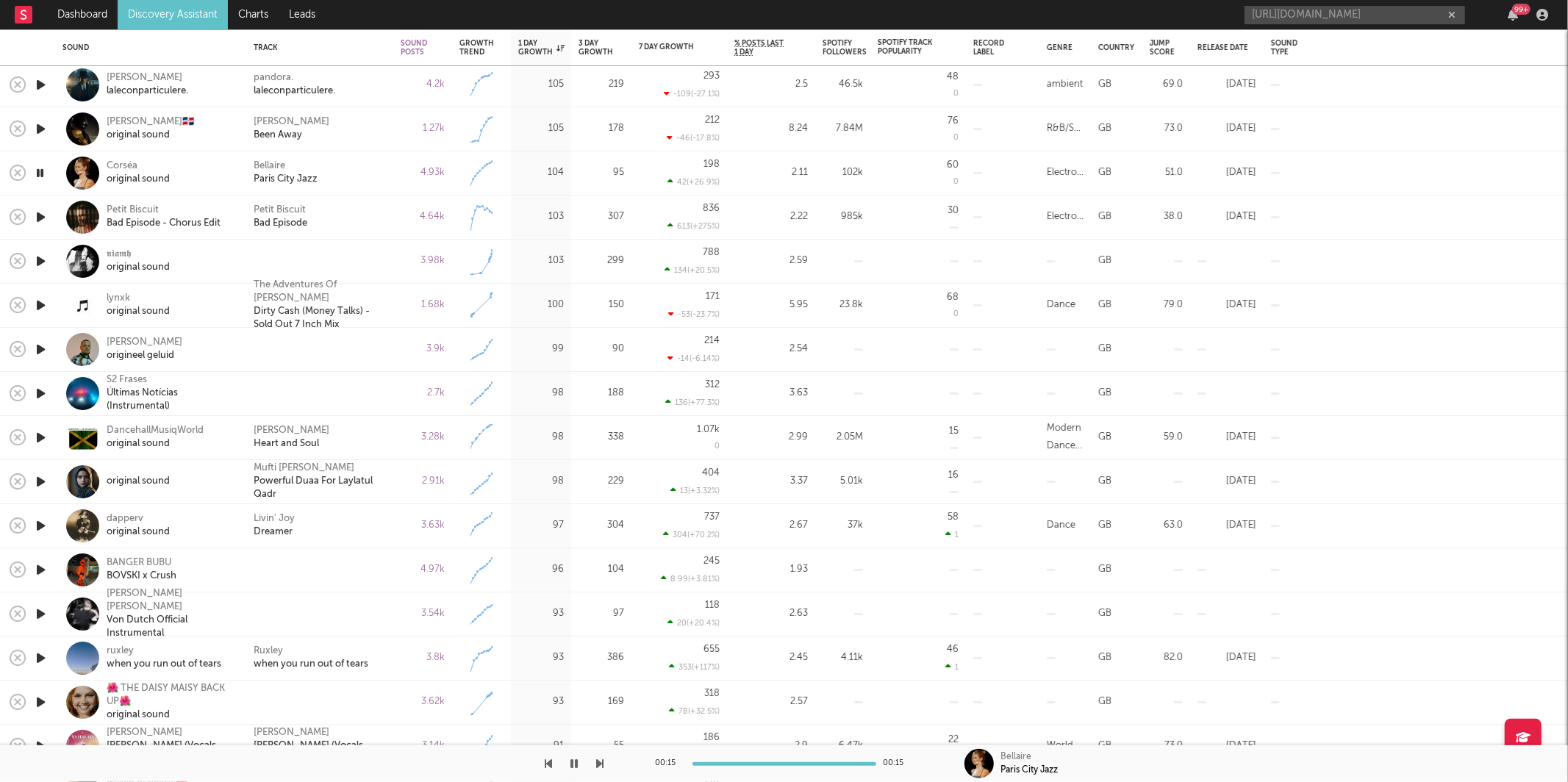
click at [597, 761] on icon "button" at bounding box center [600, 763] width 7 height 12
click at [598, 755] on button "button" at bounding box center [600, 763] width 7 height 36
click at [598, 754] on button "button" at bounding box center [600, 763] width 7 height 36
click at [128, 352] on div "origineel geluid" at bounding box center [145, 356] width 76 height 13
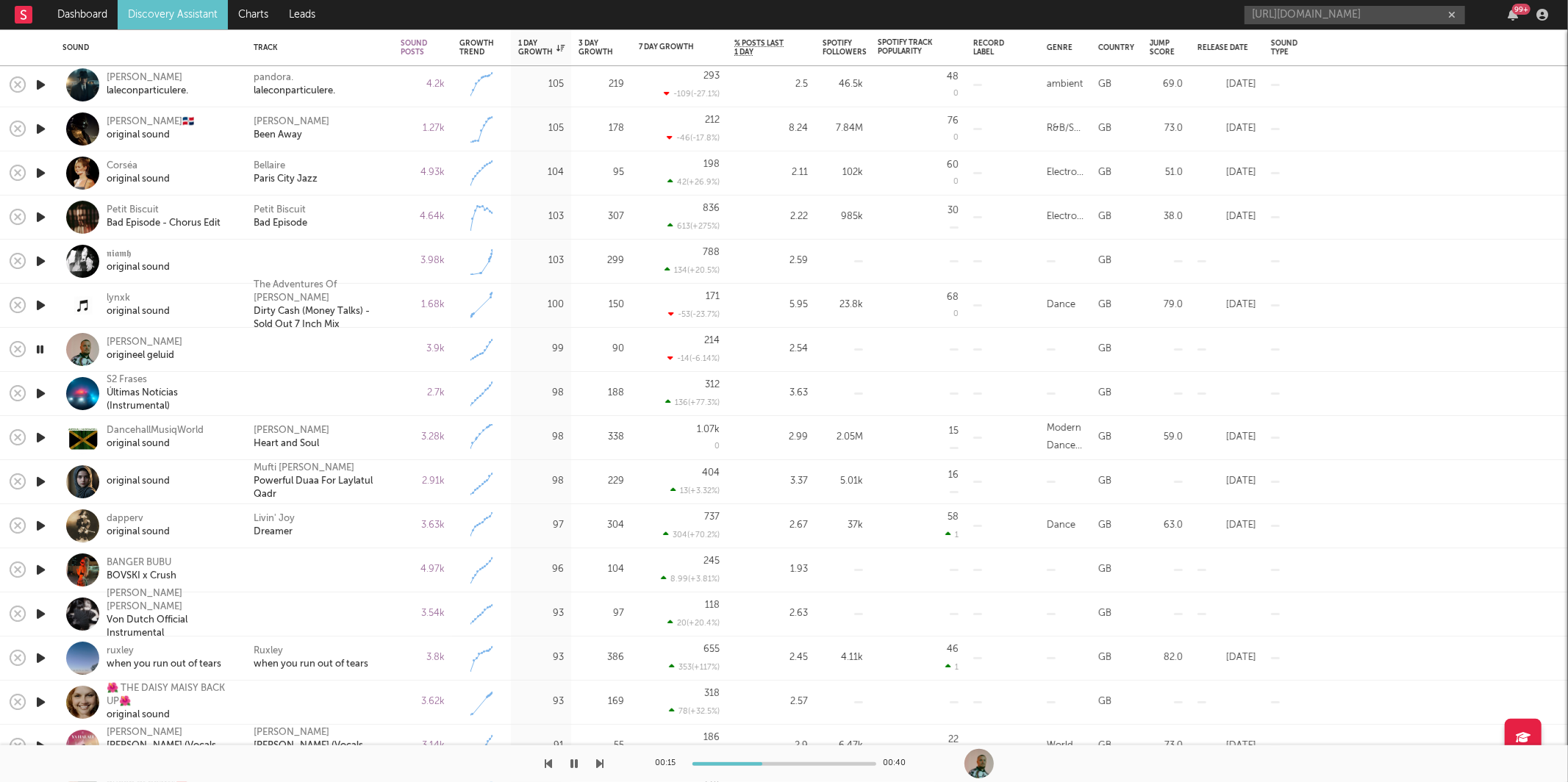
drag, startPoint x: 46, startPoint y: 350, endPoint x: 336, endPoint y: 195, distance: 328.8
click at [45, 349] on icon "button" at bounding box center [40, 349] width 14 height 19
click at [568, 760] on button "button" at bounding box center [575, 763] width 15 height 36
click at [600, 760] on icon "button" at bounding box center [600, 763] width 7 height 12
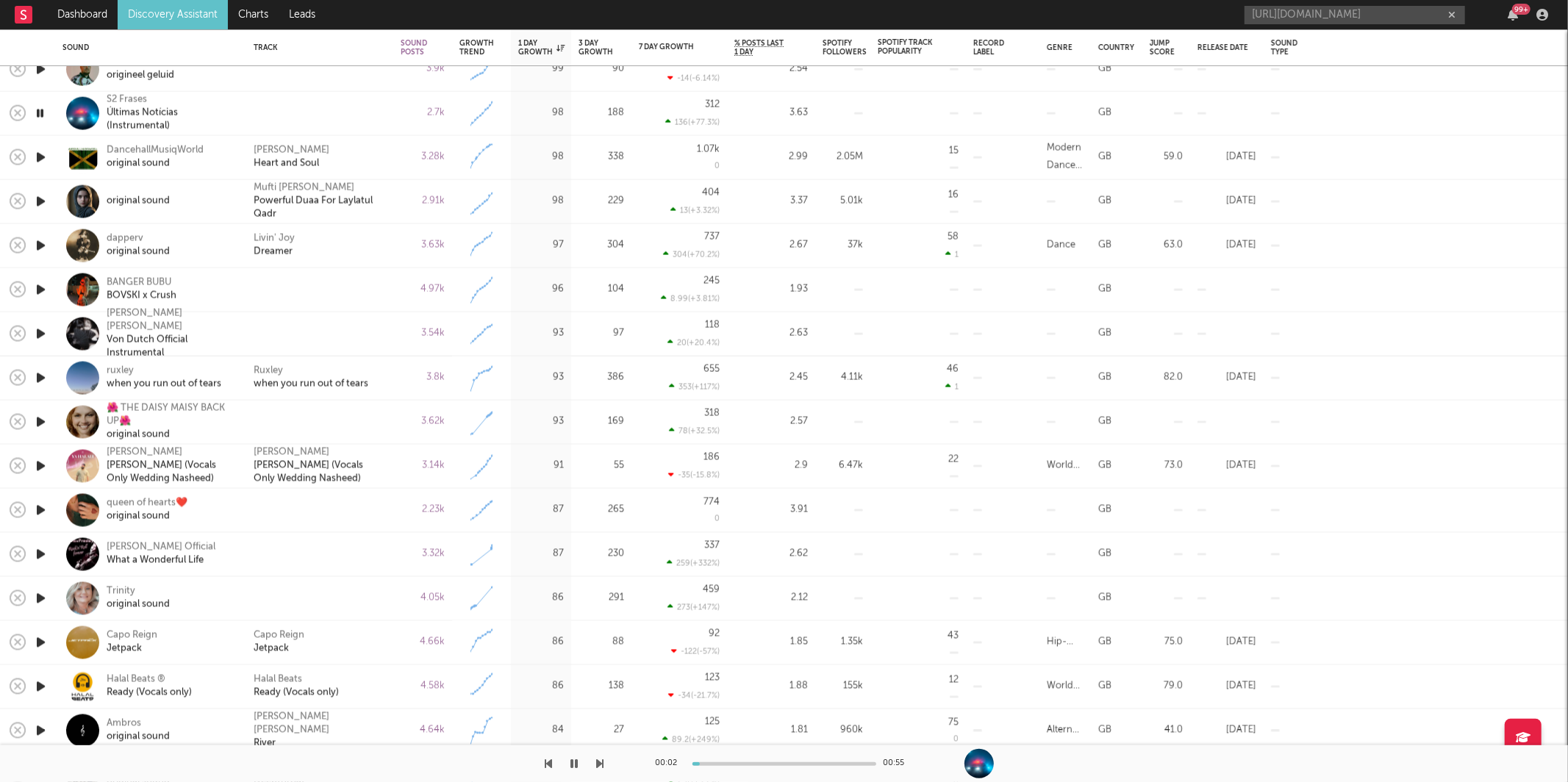
click at [597, 758] on icon "button" at bounding box center [600, 763] width 7 height 12
click at [599, 761] on icon "button" at bounding box center [600, 763] width 7 height 12
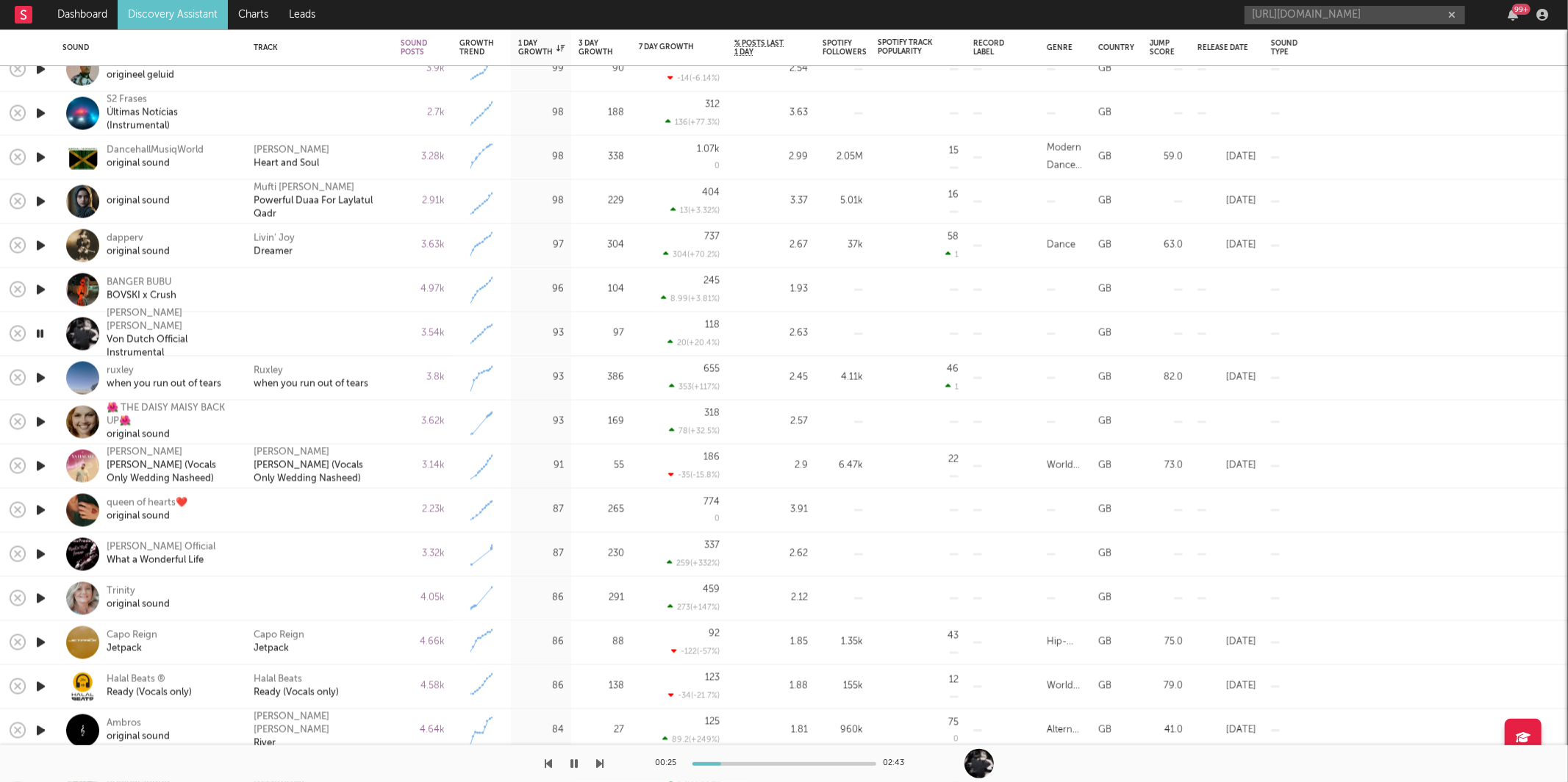
click at [599, 759] on icon "button" at bounding box center [600, 763] width 7 height 12
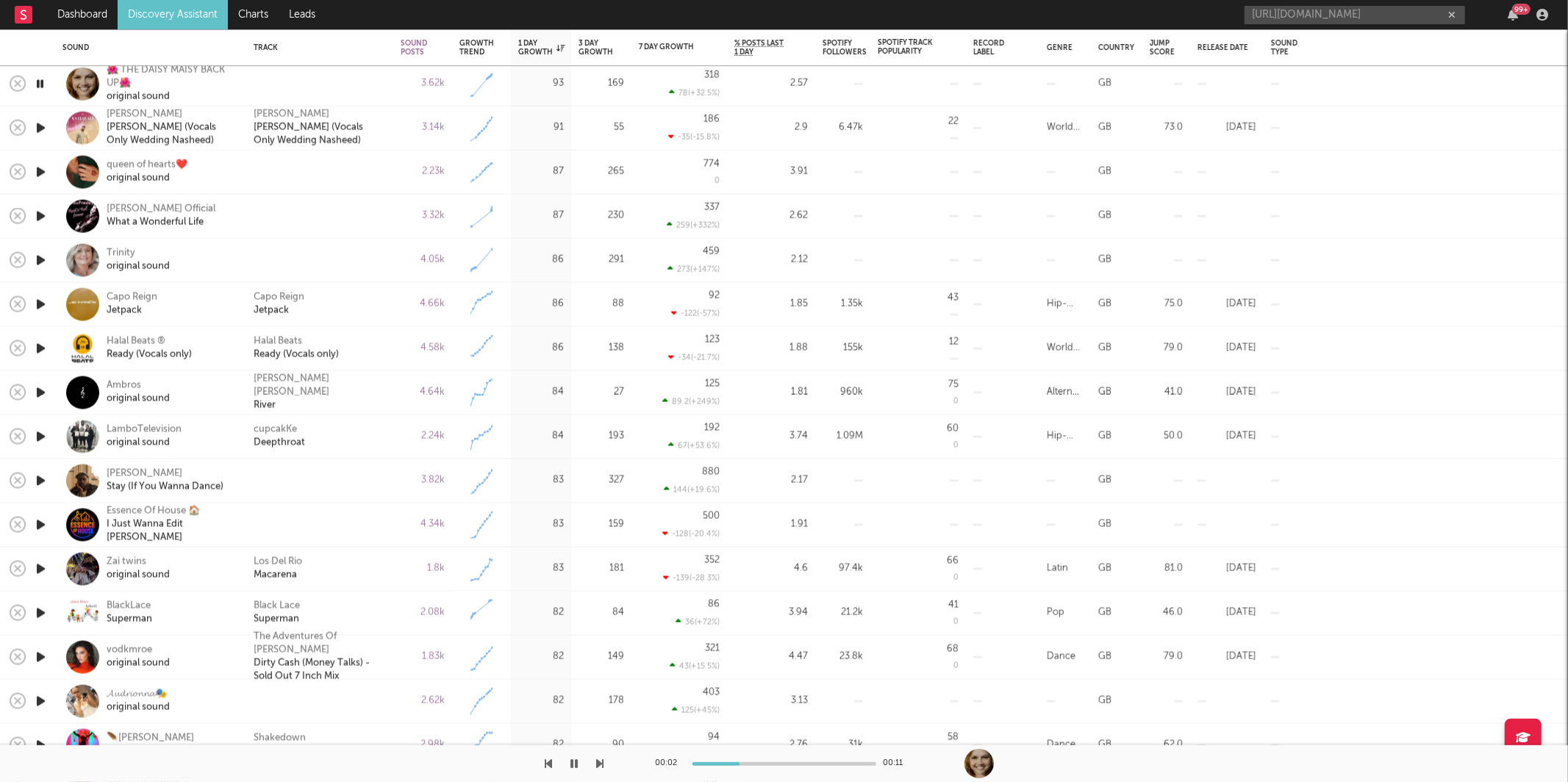
click at [600, 763] on icon "button" at bounding box center [600, 763] width 7 height 12
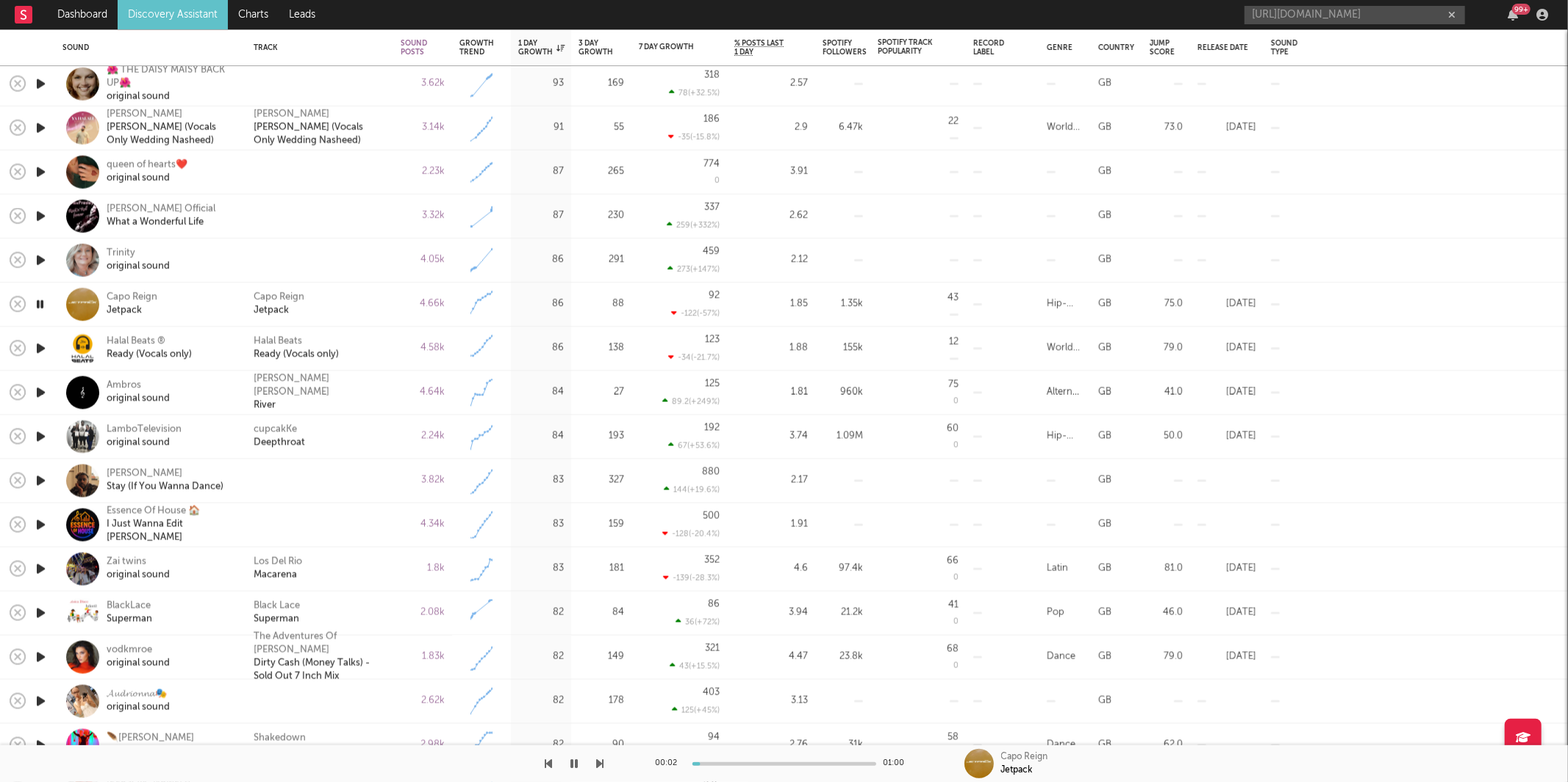
click at [348, 297] on div "Capo Reign Jetpack" at bounding box center [319, 304] width 132 height 26
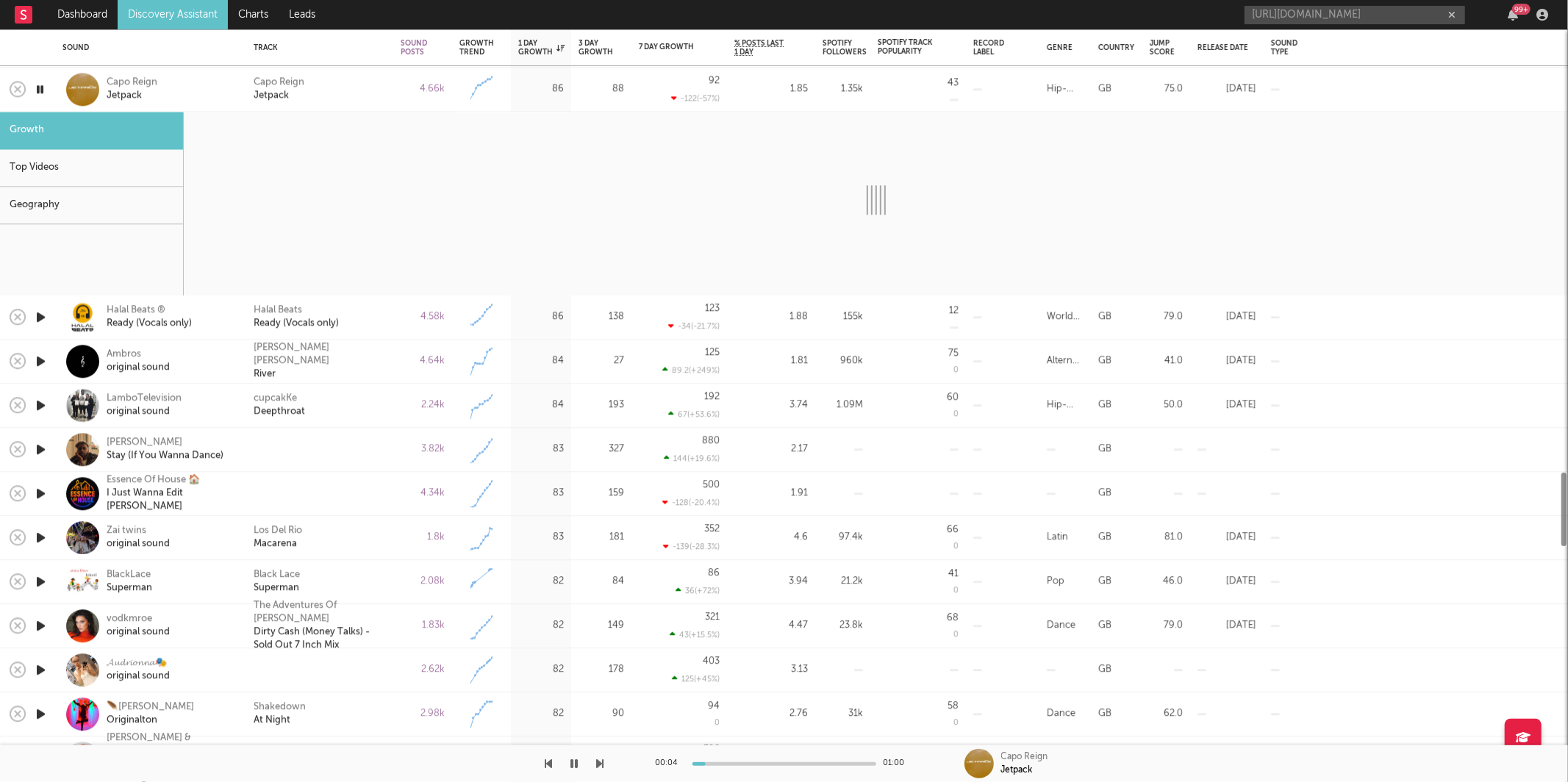
select select "1w"
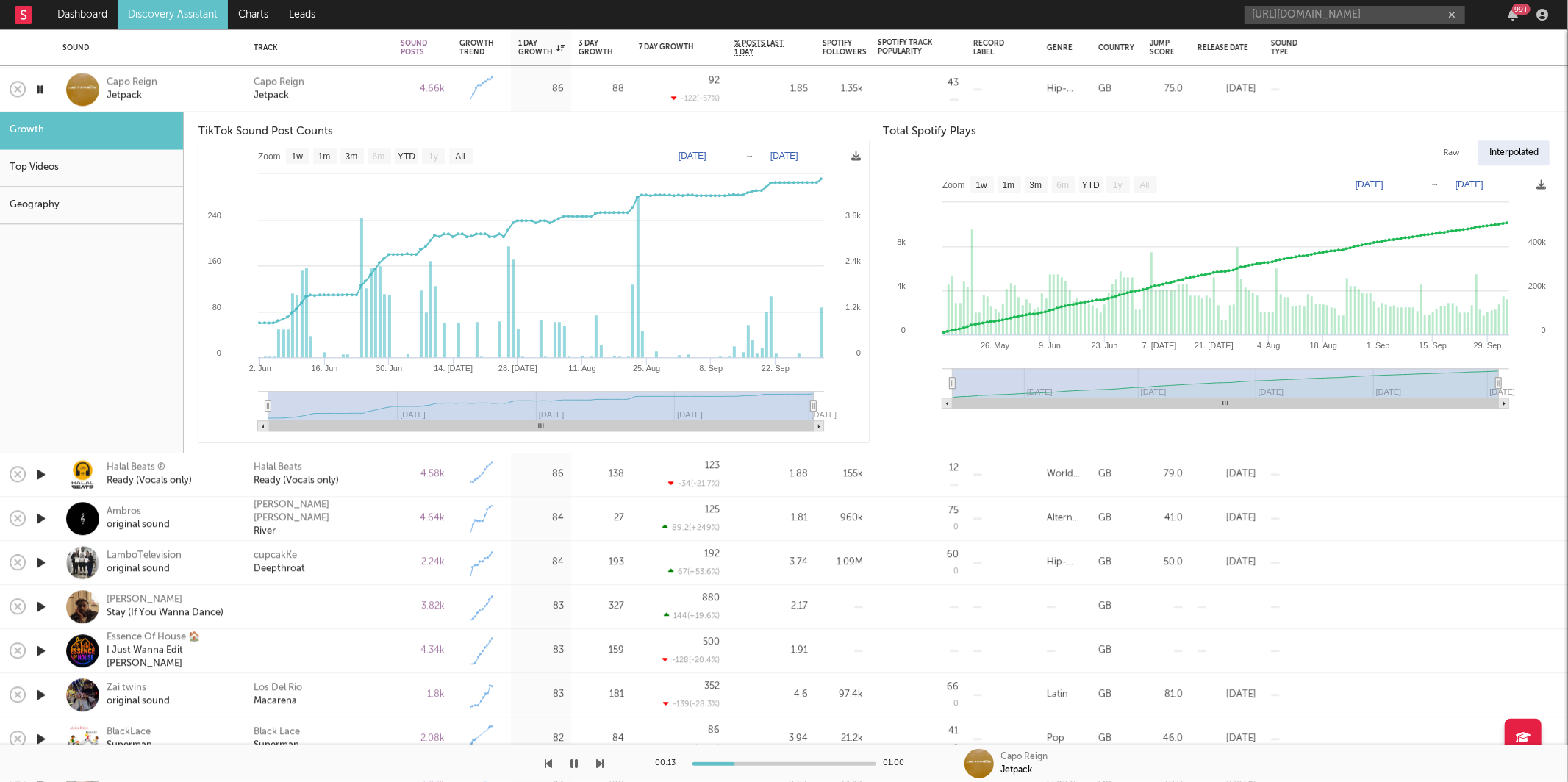
click at [325, 88] on div "Capo Reign Jetpack" at bounding box center [319, 90] width 132 height 26
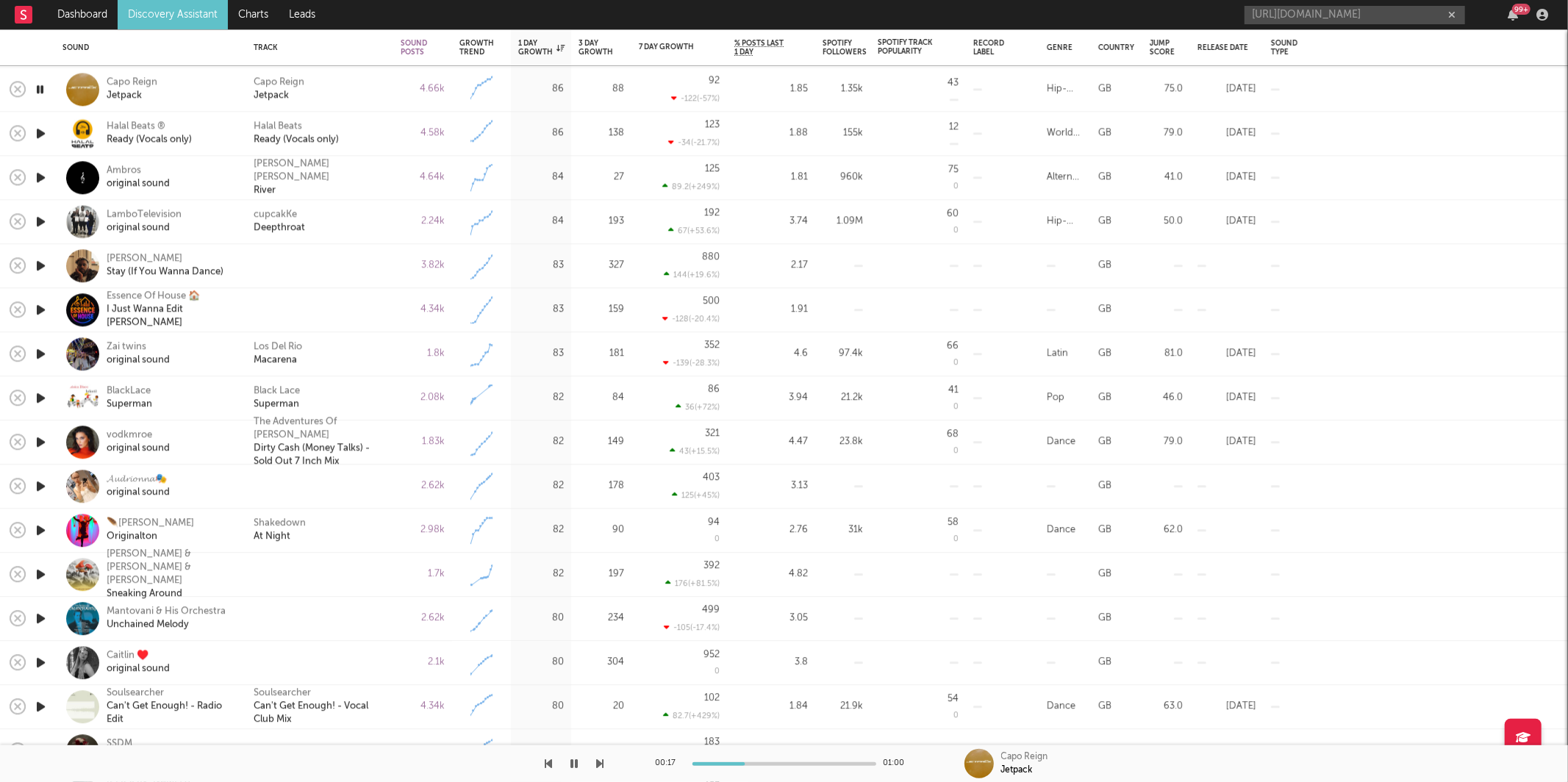
click at [600, 760] on icon "button" at bounding box center [600, 763] width 7 height 12
click at [355, 180] on div "[PERSON_NAME] [PERSON_NAME] River" at bounding box center [319, 177] width 132 height 39
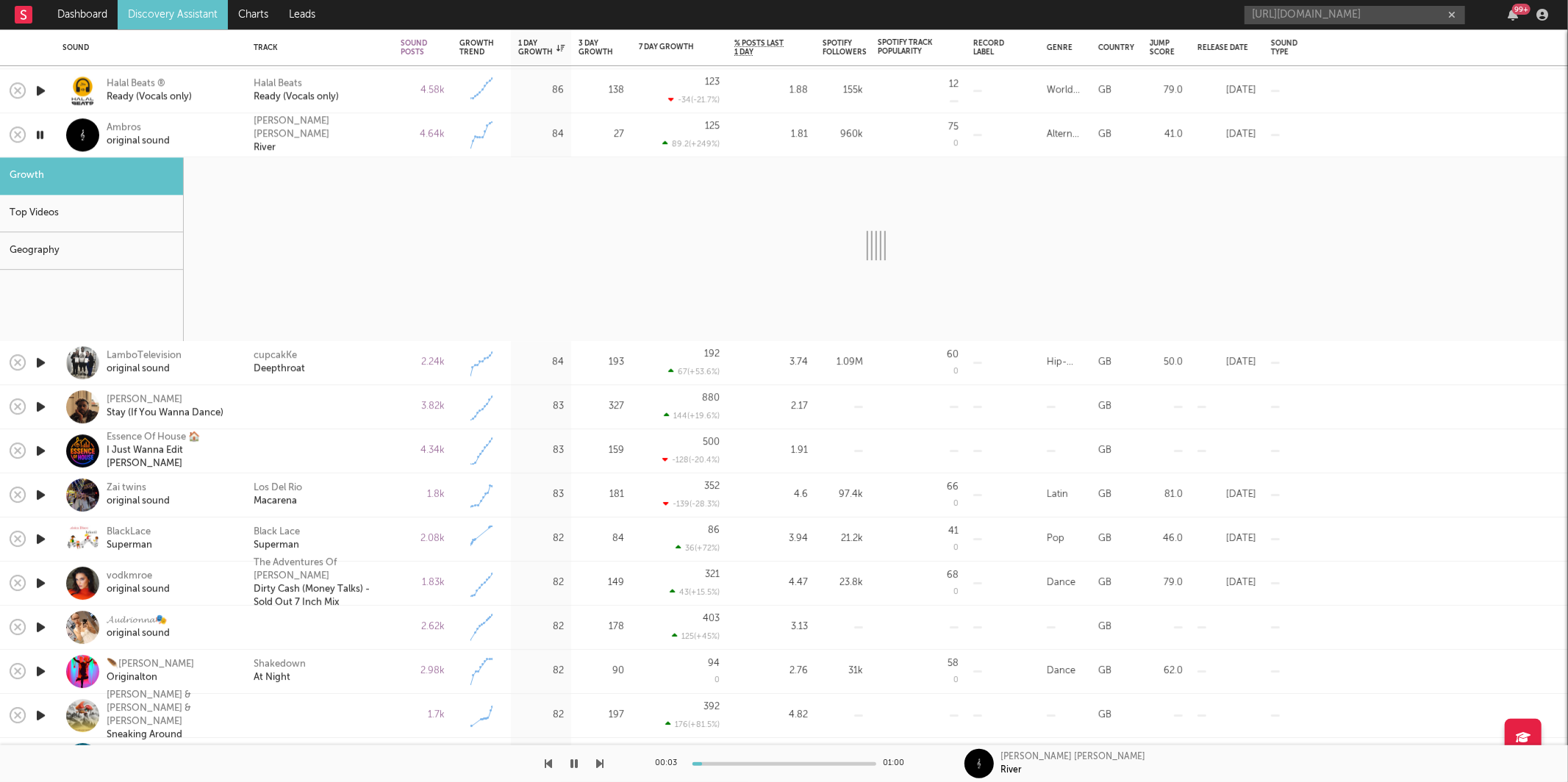
drag, startPoint x: 577, startPoint y: 762, endPoint x: 625, endPoint y: 763, distance: 48.0
click at [577, 763] on icon "button" at bounding box center [575, 763] width 7 height 12
click at [600, 766] on icon "button" at bounding box center [600, 763] width 7 height 12
click at [380, 130] on div "[PERSON_NAME] [PERSON_NAME] River" at bounding box center [319, 135] width 132 height 39
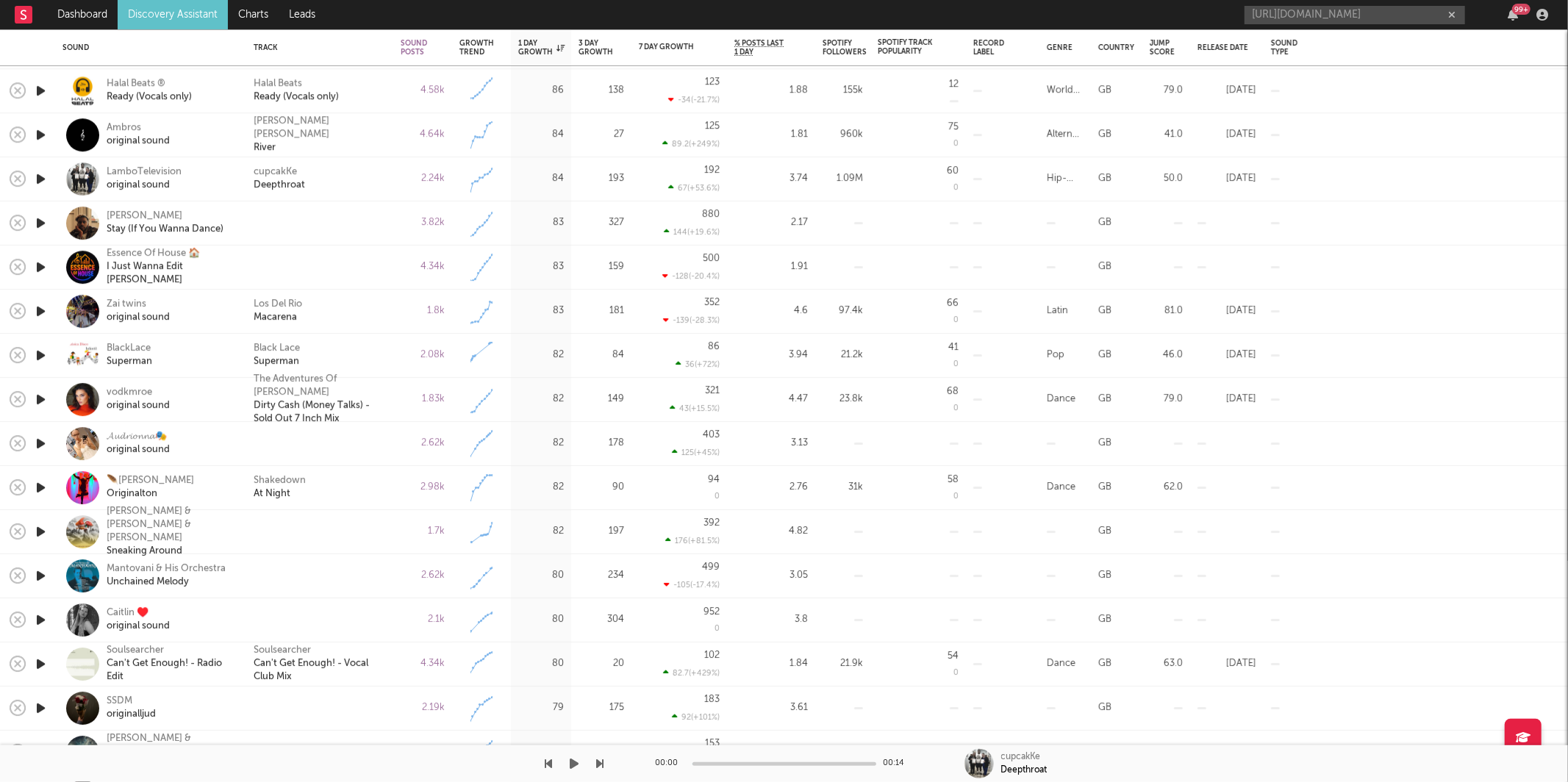
click at [571, 762] on button "button" at bounding box center [575, 763] width 15 height 36
click at [351, 180] on div "cupcakKe Deepthroat" at bounding box center [319, 180] width 132 height 26
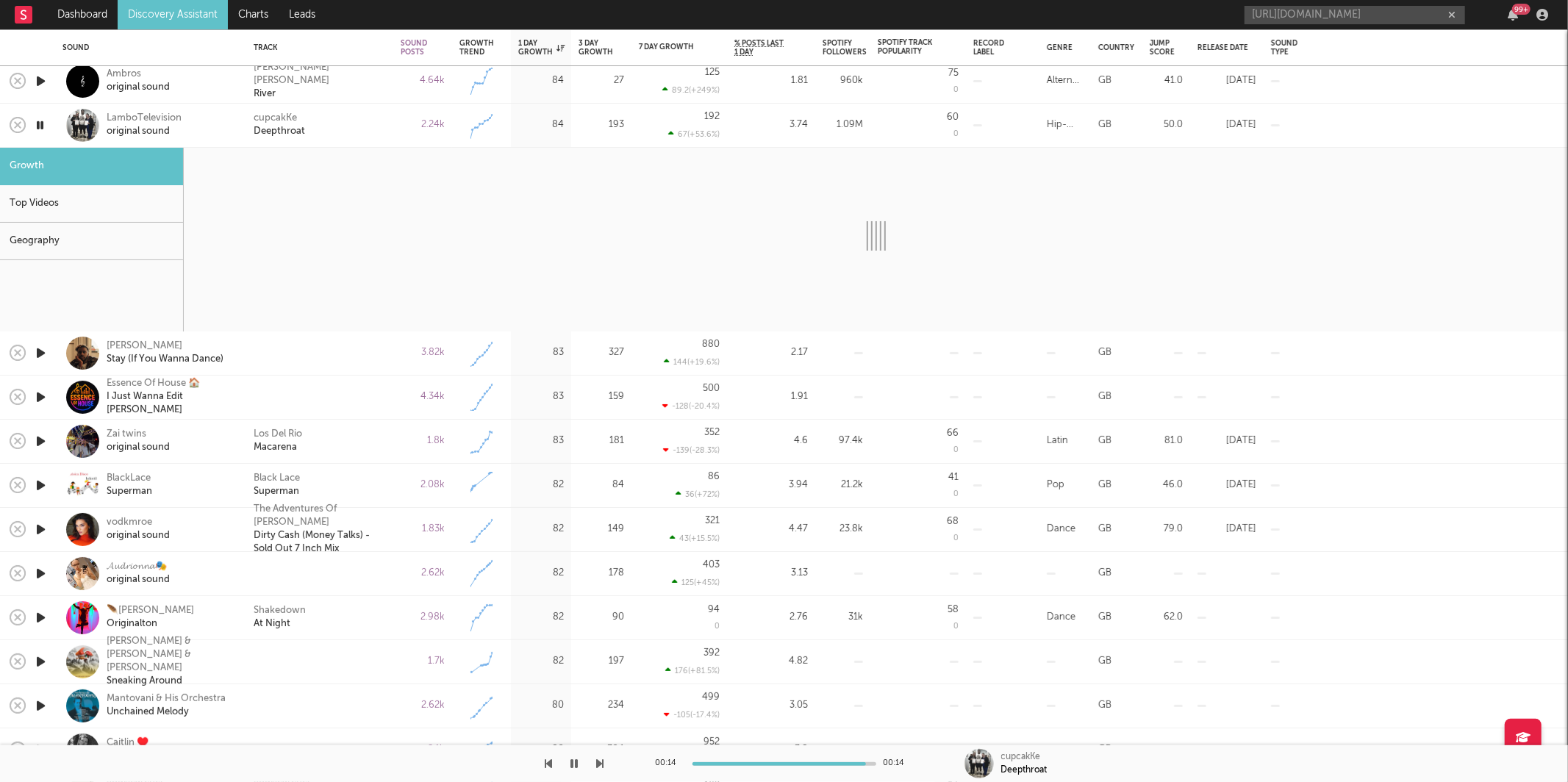
click at [337, 134] on div "cupcakKe Deepthroat" at bounding box center [319, 125] width 132 height 26
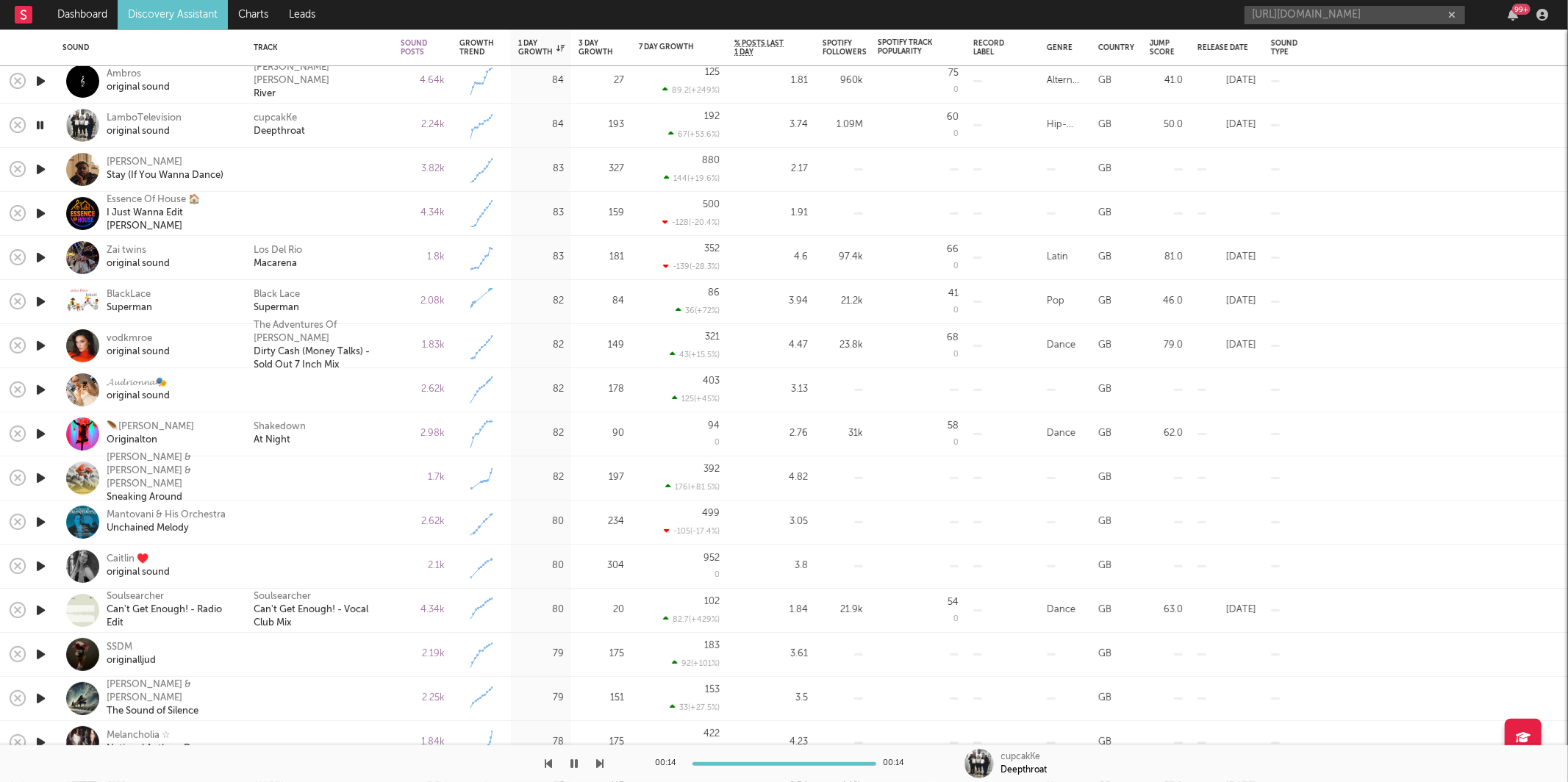
click at [600, 763] on icon "button" at bounding box center [600, 763] width 7 height 12
click at [599, 768] on icon "button" at bounding box center [600, 763] width 7 height 12
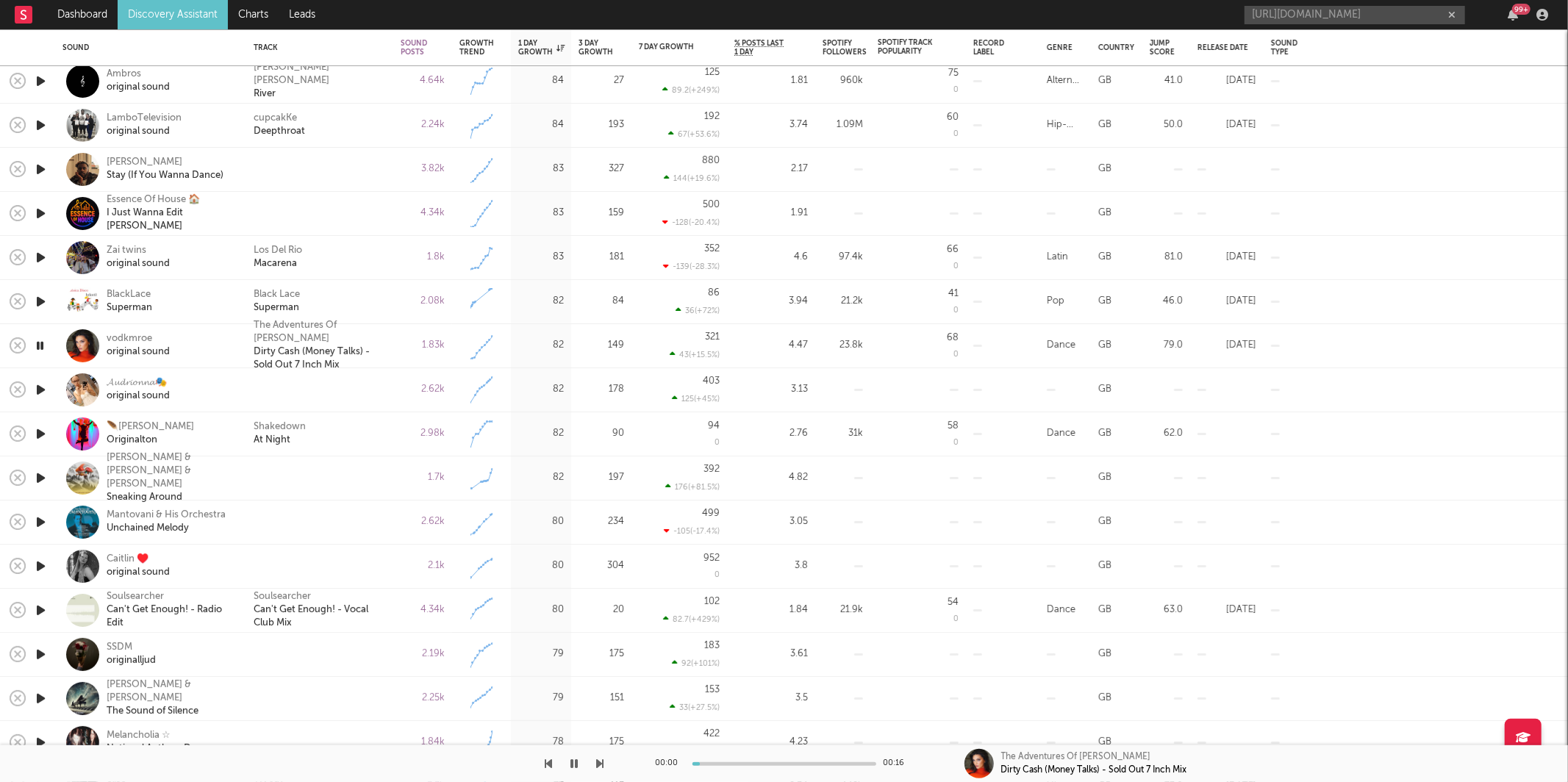
click at [599, 765] on icon "button" at bounding box center [600, 763] width 7 height 12
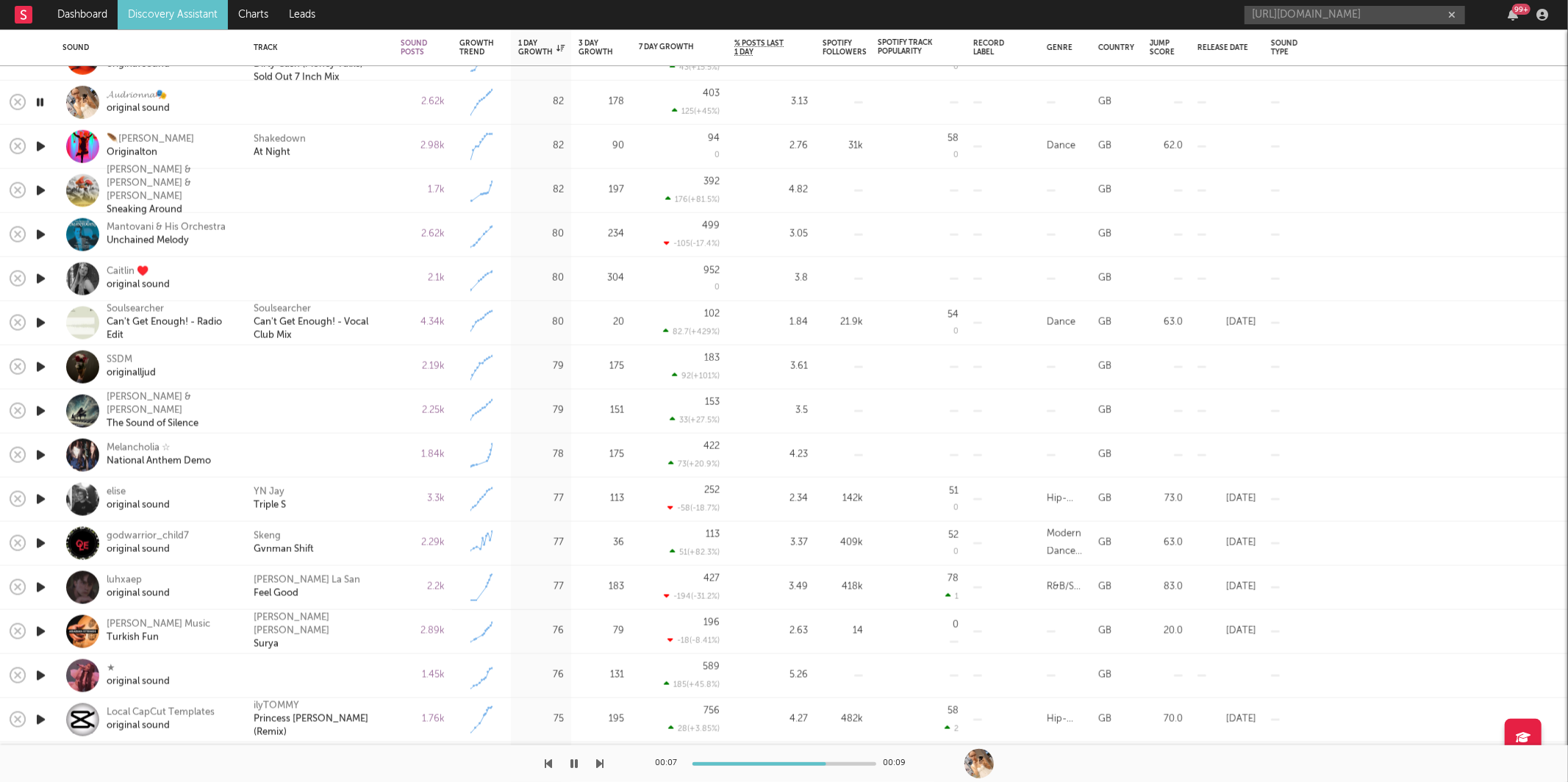
click at [600, 760] on icon "button" at bounding box center [600, 763] width 7 height 12
click at [600, 765] on icon "button" at bounding box center [600, 763] width 7 height 12
click at [540, 766] on div at bounding box center [302, 763] width 604 height 36
click at [540, 762] on div at bounding box center [302, 763] width 604 height 36
click at [543, 761] on div at bounding box center [302, 763] width 604 height 36
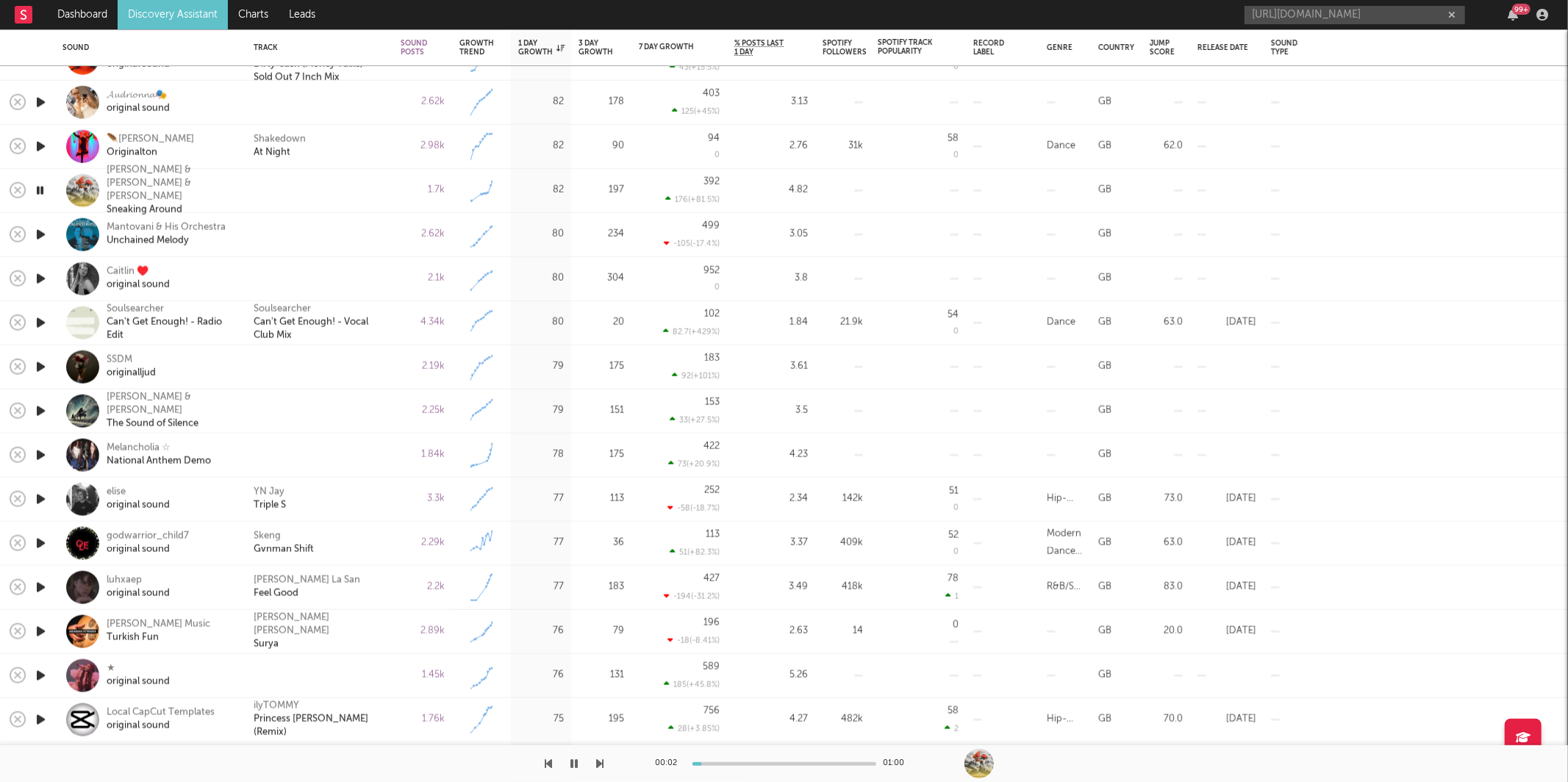
click at [546, 761] on icon "button" at bounding box center [548, 763] width 7 height 12
click at [571, 763] on icon "button" at bounding box center [575, 763] width 7 height 12
click at [571, 767] on icon "button" at bounding box center [575, 763] width 9 height 12
click at [598, 760] on icon "button" at bounding box center [600, 763] width 7 height 12
click at [597, 759] on icon "button" at bounding box center [600, 763] width 7 height 12
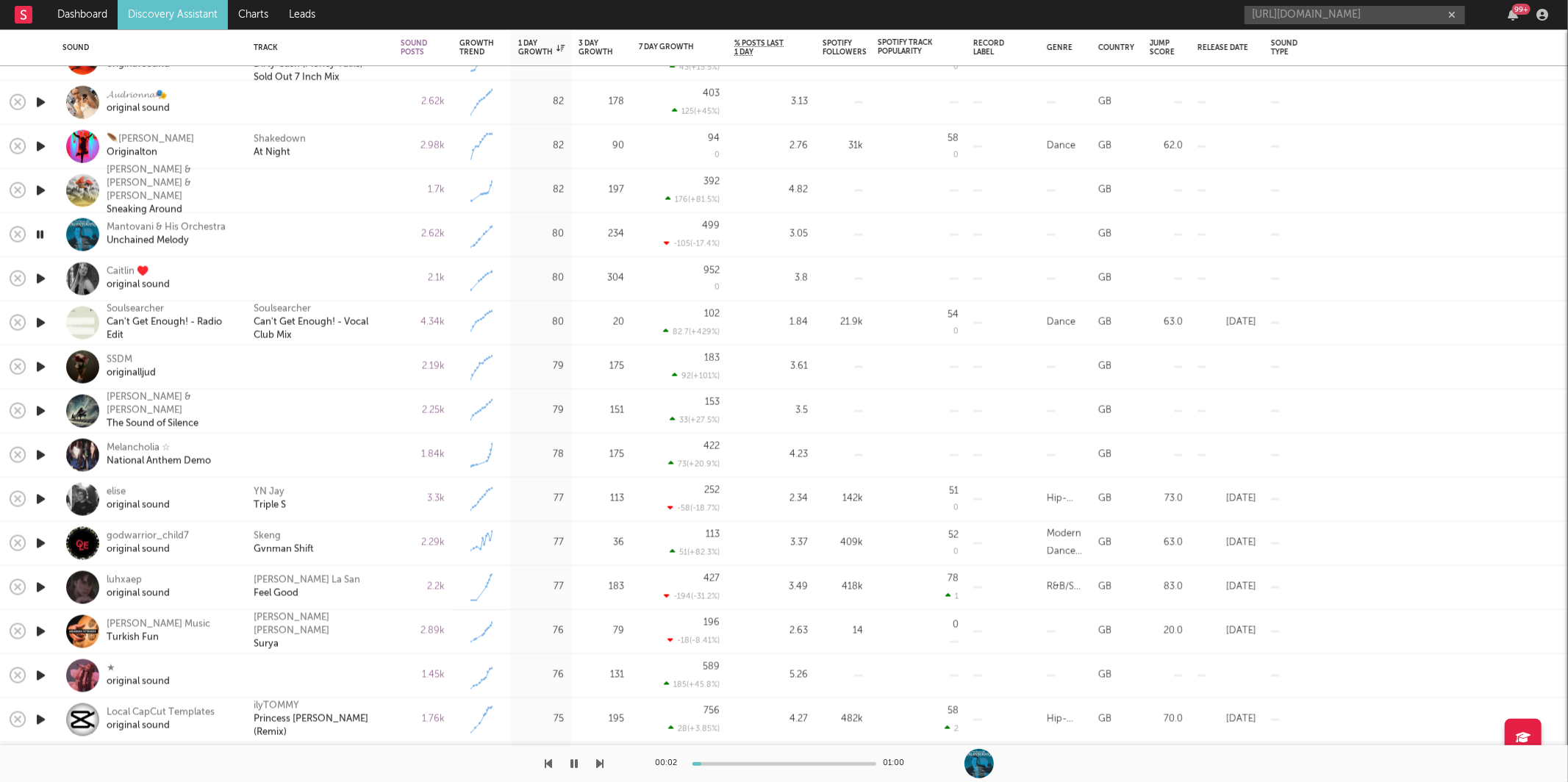
click at [600, 763] on icon "button" at bounding box center [600, 763] width 7 height 12
click at [600, 763] on icon "button" at bounding box center [600, 763] width 7 height 12
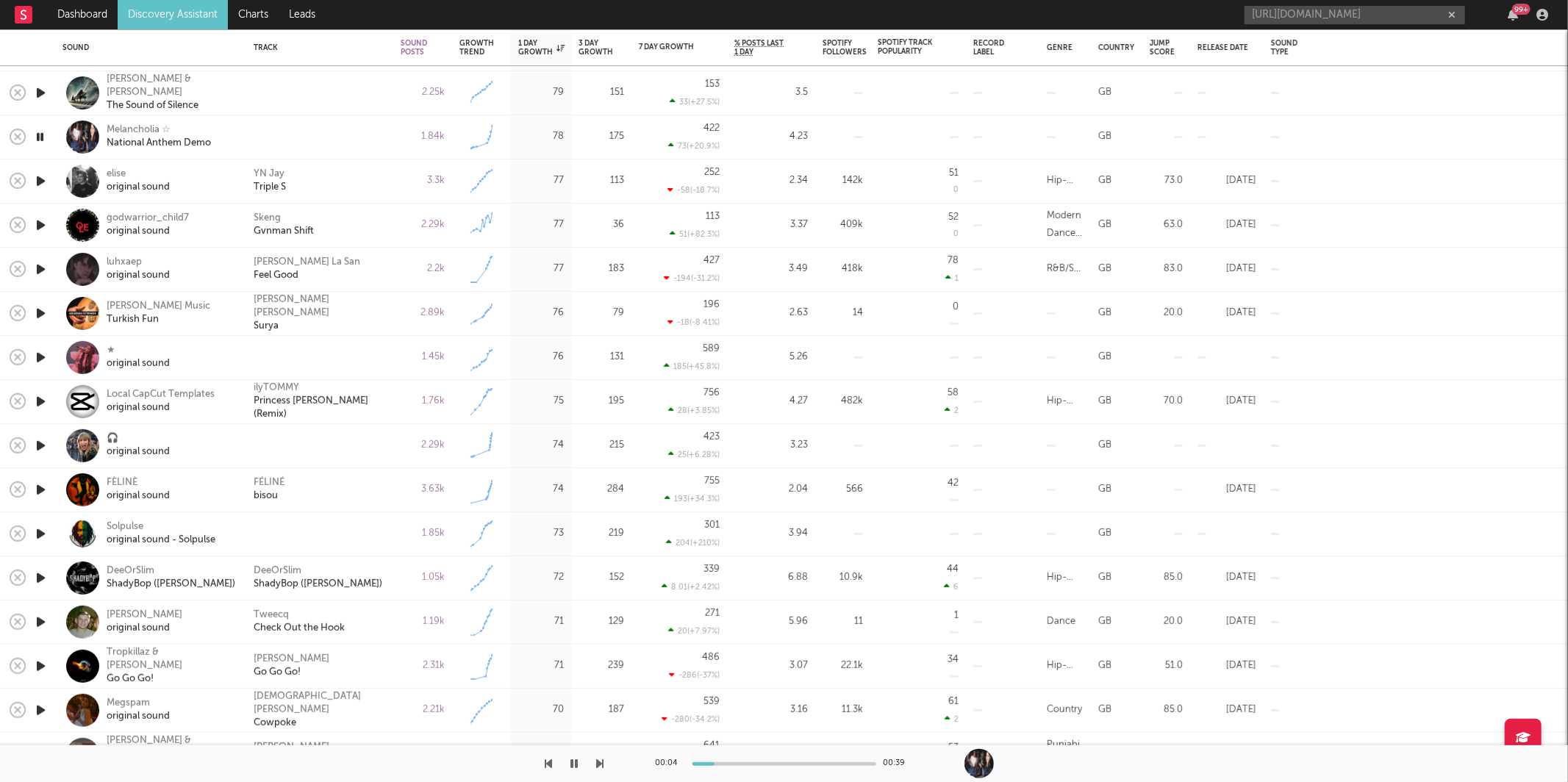
click at [599, 767] on icon "button" at bounding box center [600, 763] width 7 height 12
click at [597, 763] on icon "button" at bounding box center [600, 763] width 7 height 12
click at [598, 762] on icon "button" at bounding box center [600, 763] width 7 height 12
click at [600, 762] on icon "button" at bounding box center [600, 763] width 7 height 12
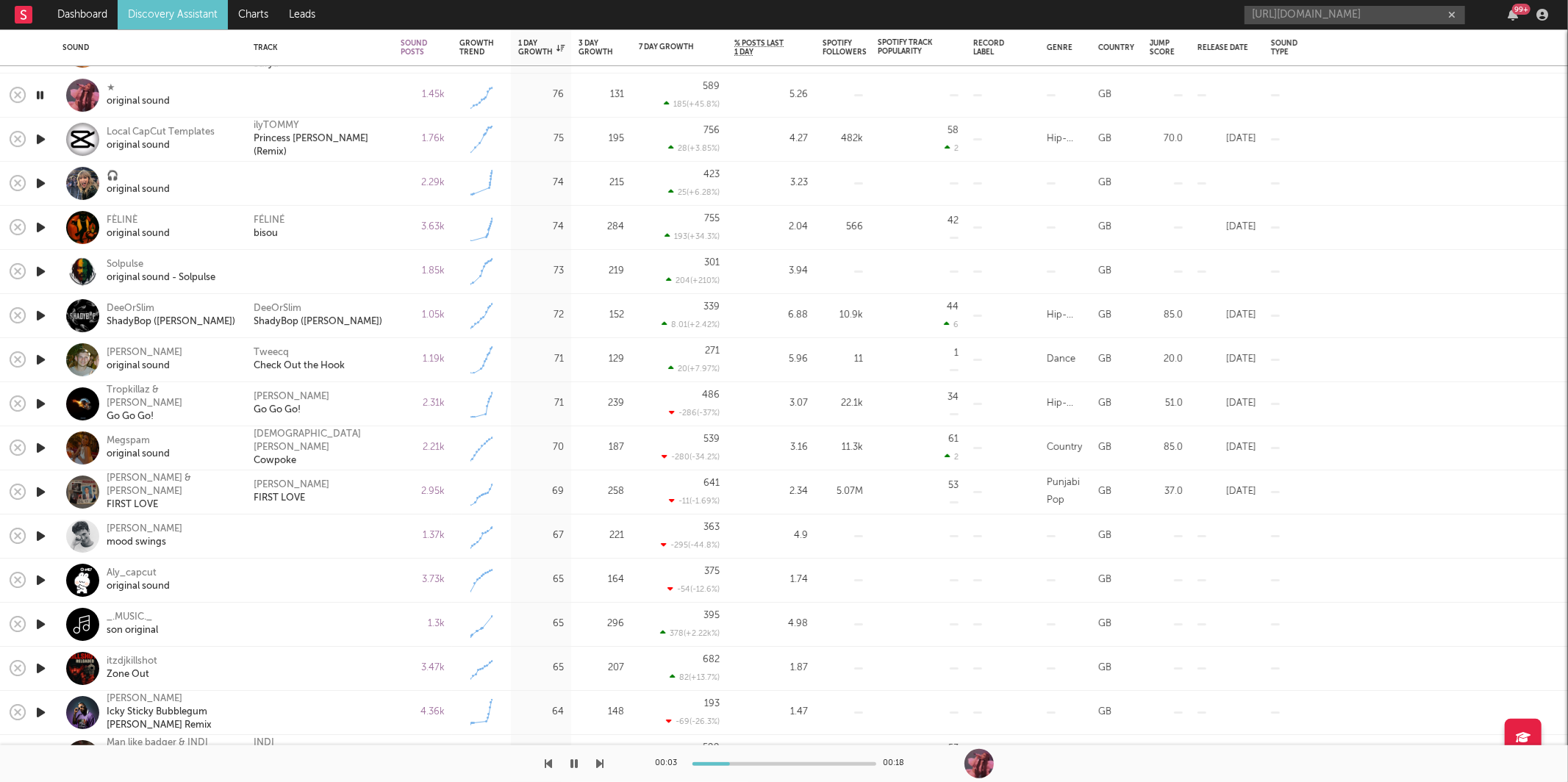
click at [604, 753] on div "00:03 00:18" at bounding box center [784, 763] width 1568 height 36
click at [601, 767] on icon "button" at bounding box center [600, 763] width 7 height 12
click at [601, 763] on icon "button" at bounding box center [600, 763] width 7 height 12
click at [349, 238] on div "FÉLINÉ bisou" at bounding box center [319, 228] width 132 height 26
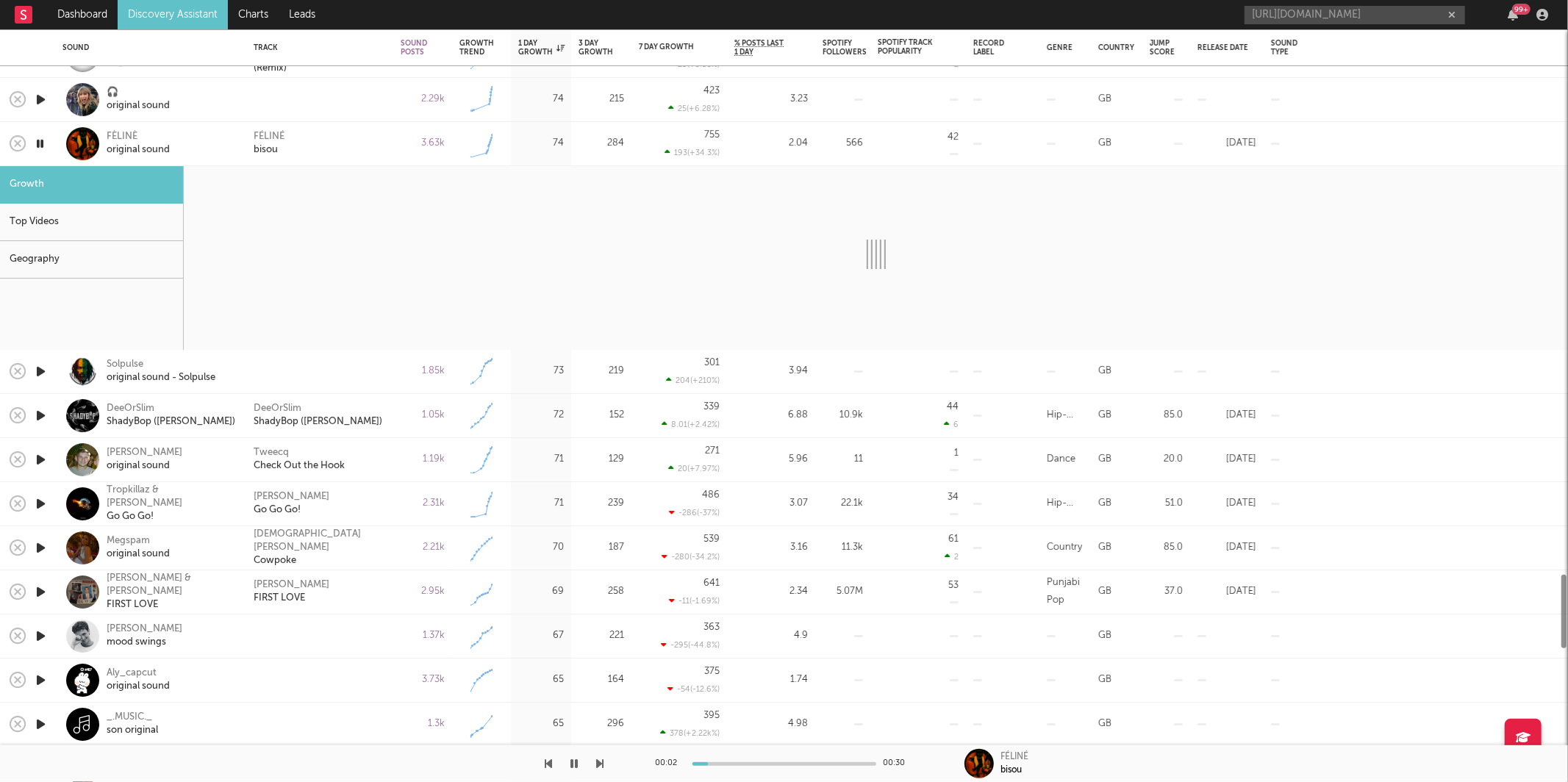
select select "1w"
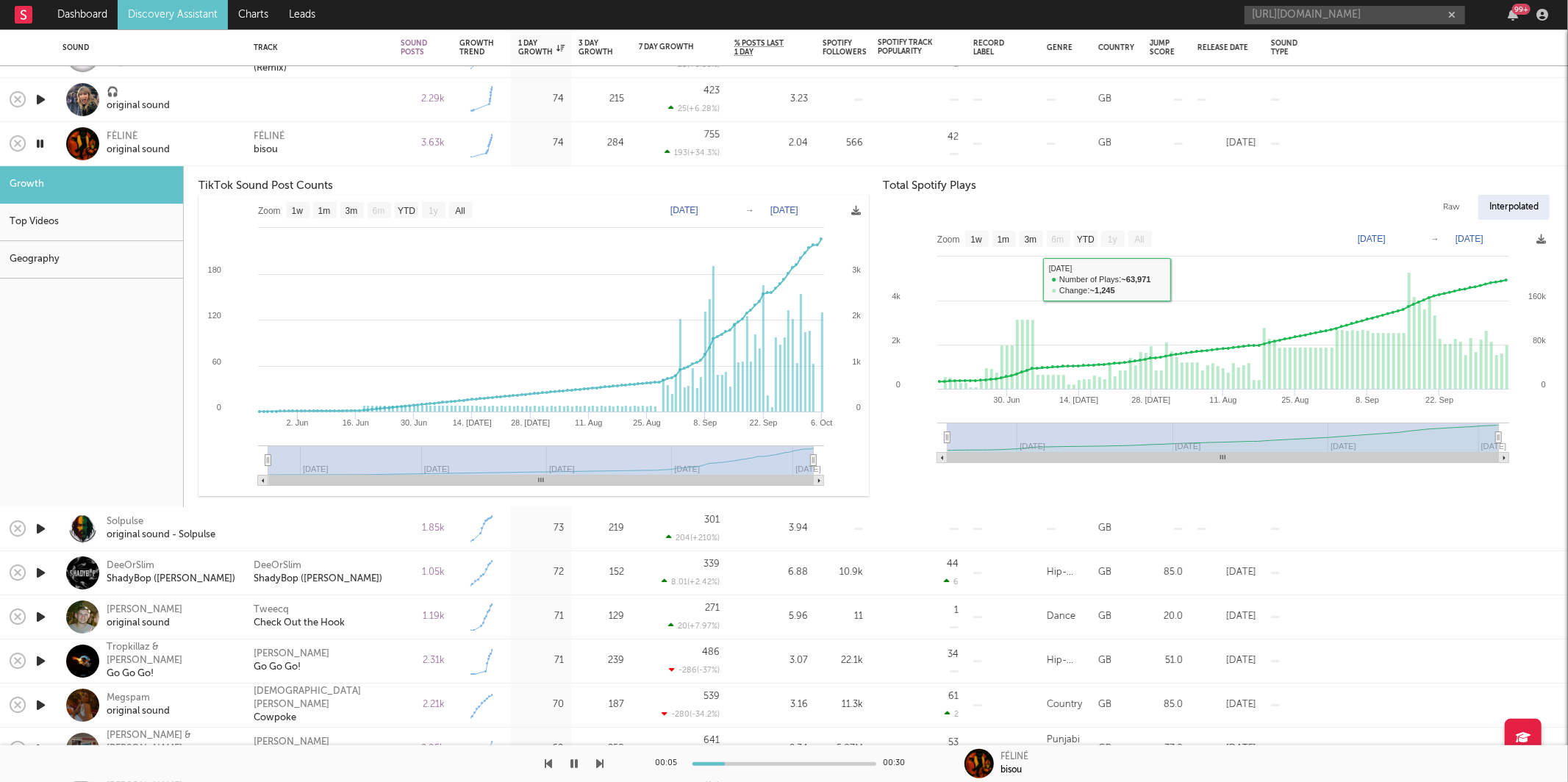
click at [365, 129] on div "FÉLINÉ bisou" at bounding box center [320, 144] width 147 height 44
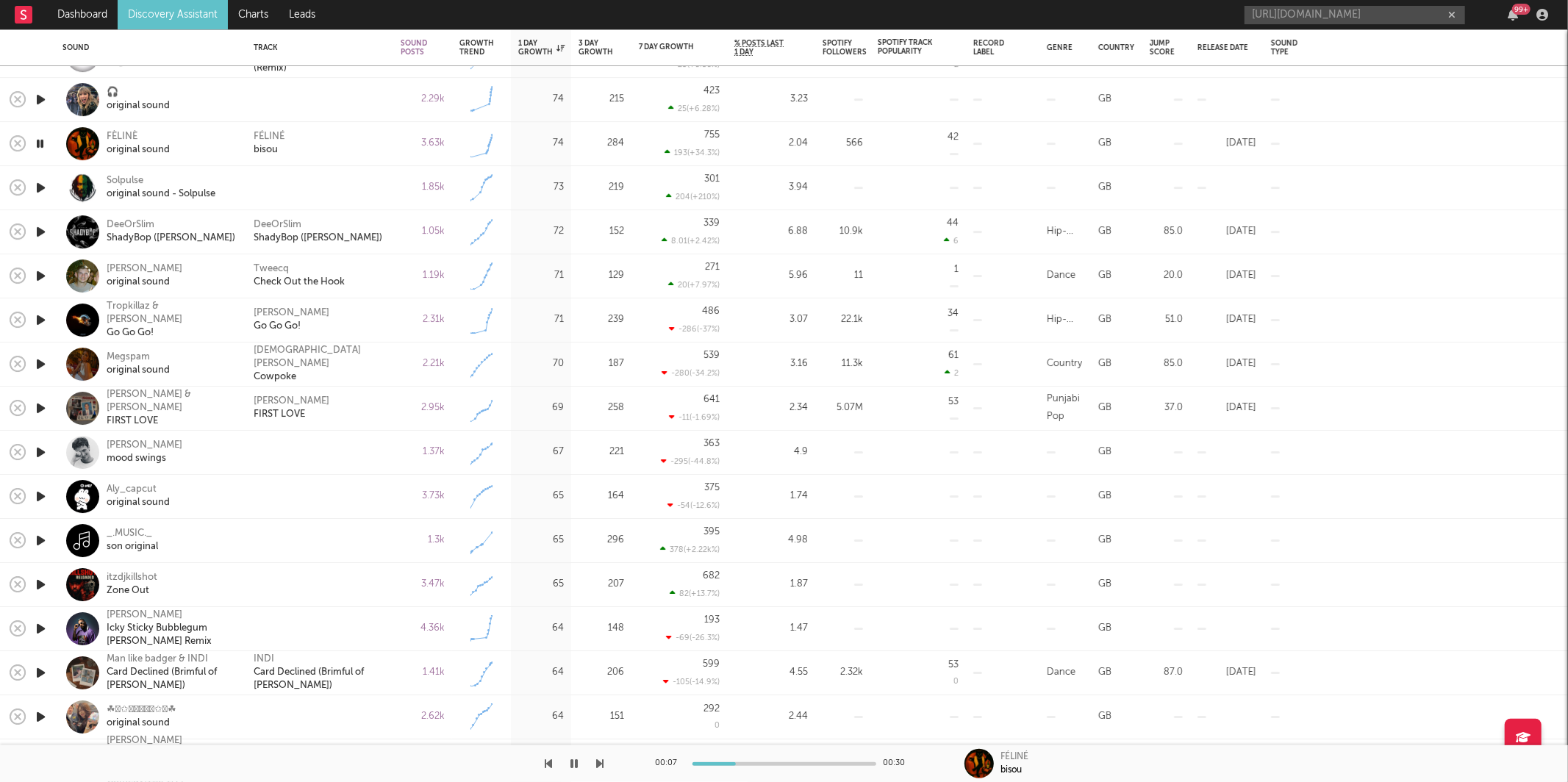
click at [598, 770] on icon "button" at bounding box center [600, 763] width 7 height 12
click at [597, 768] on icon "button" at bounding box center [600, 763] width 7 height 12
click at [392, 284] on div "Tweecq Check Out the Hook" at bounding box center [320, 276] width 147 height 44
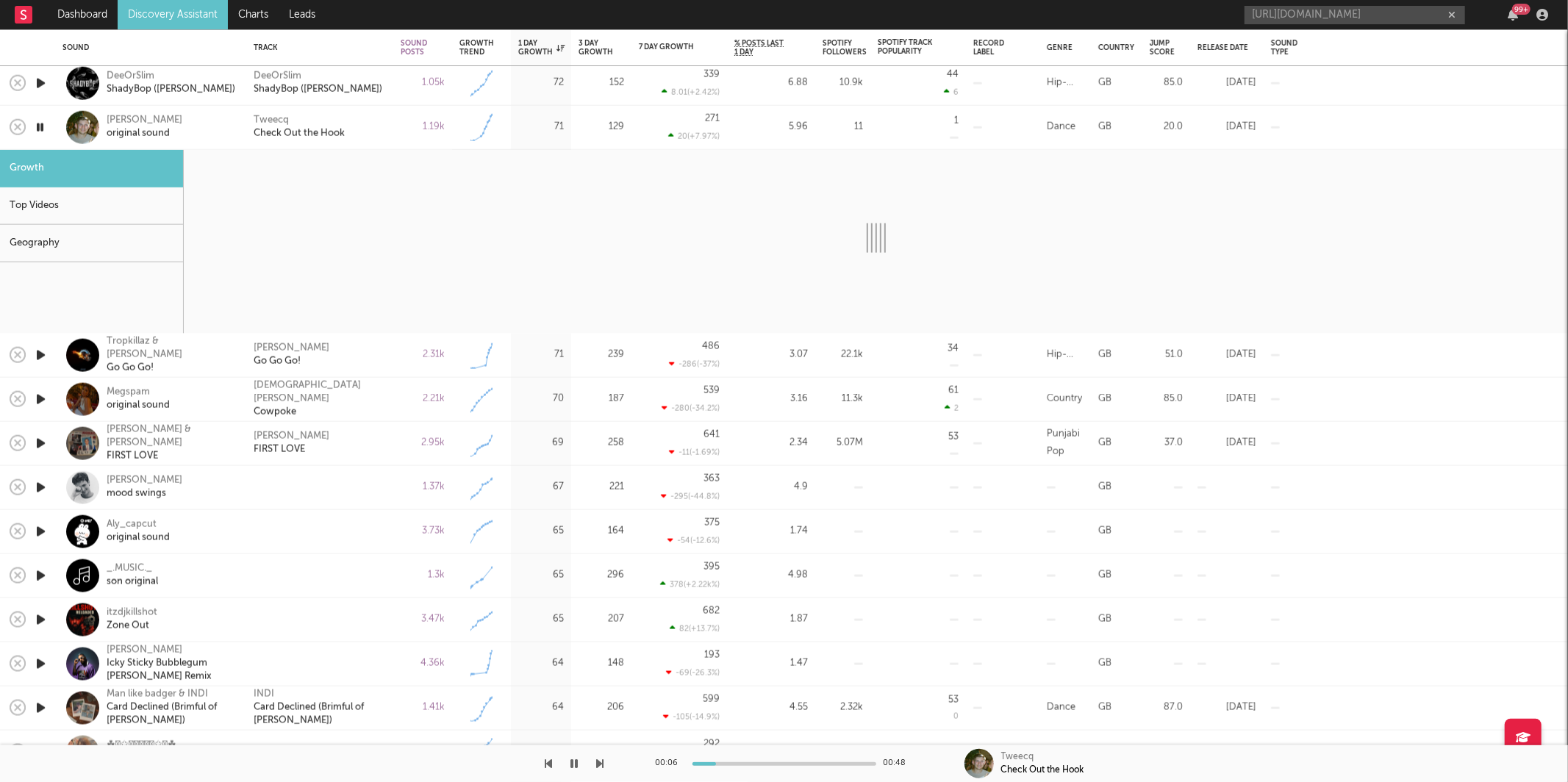
click at [381, 139] on div "Tweecq Check Out the Hook" at bounding box center [319, 127] width 132 height 26
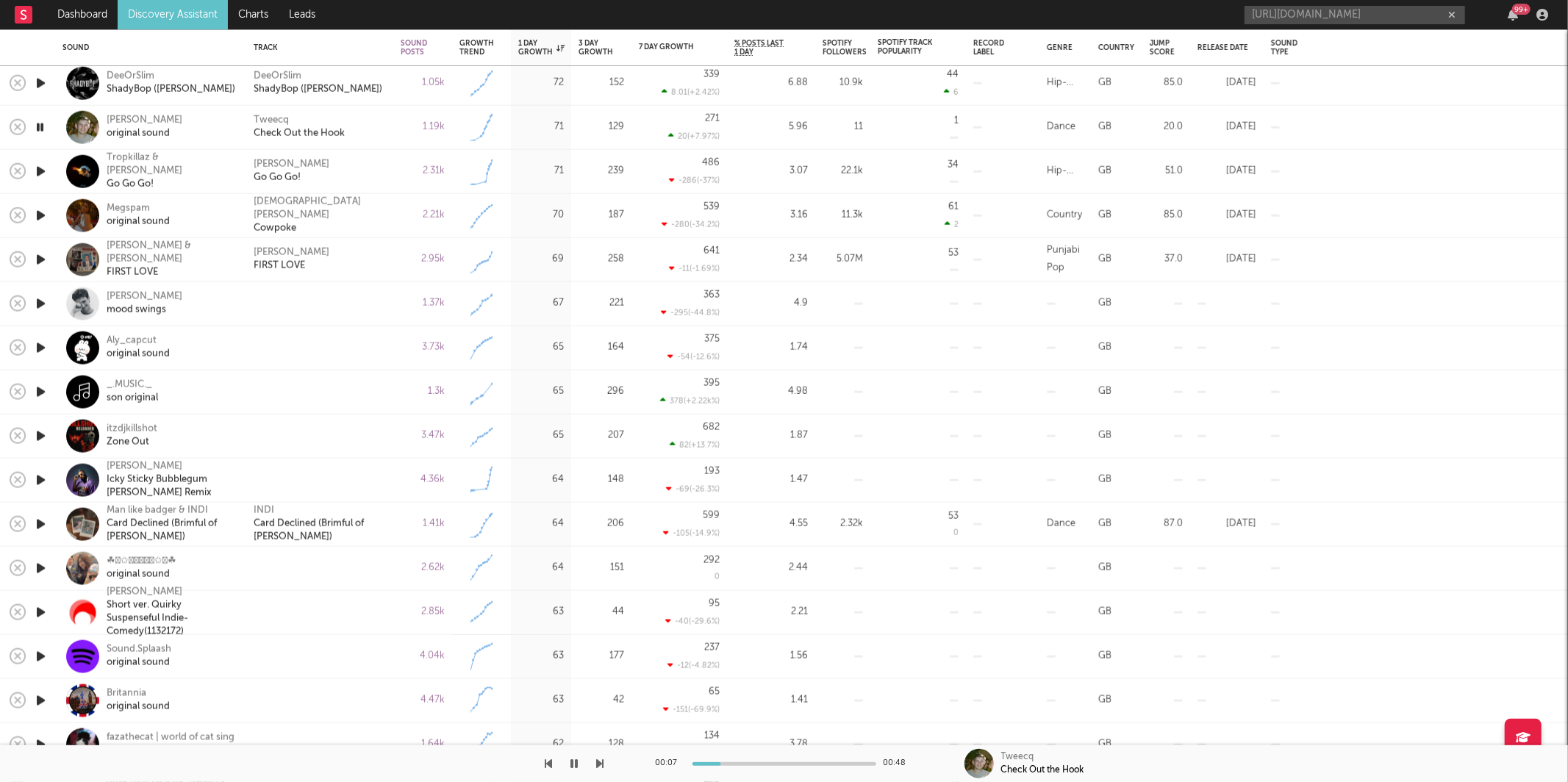
click at [599, 761] on icon "button" at bounding box center [600, 763] width 7 height 12
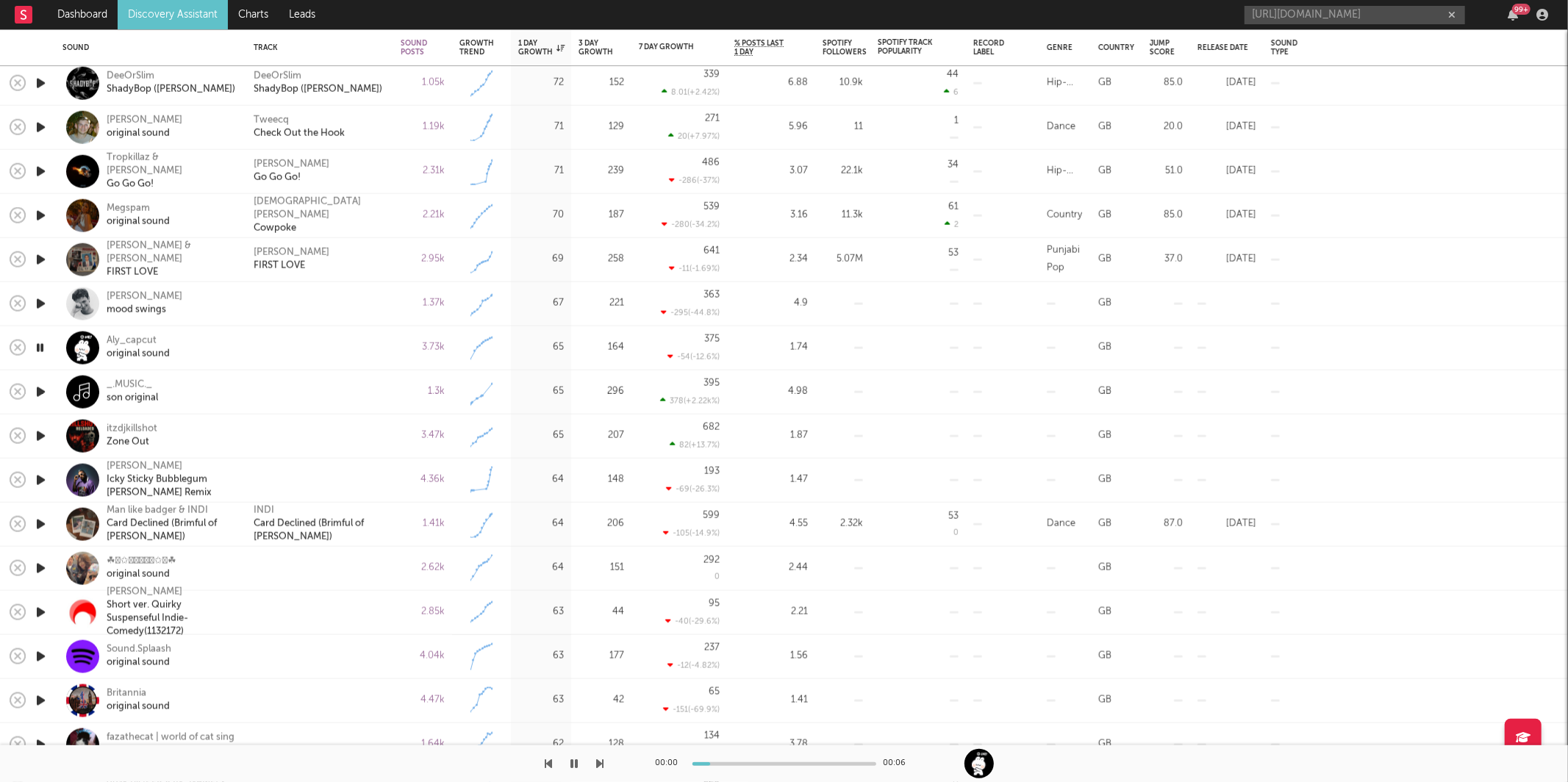
click at [599, 761] on icon "button" at bounding box center [600, 763] width 7 height 12
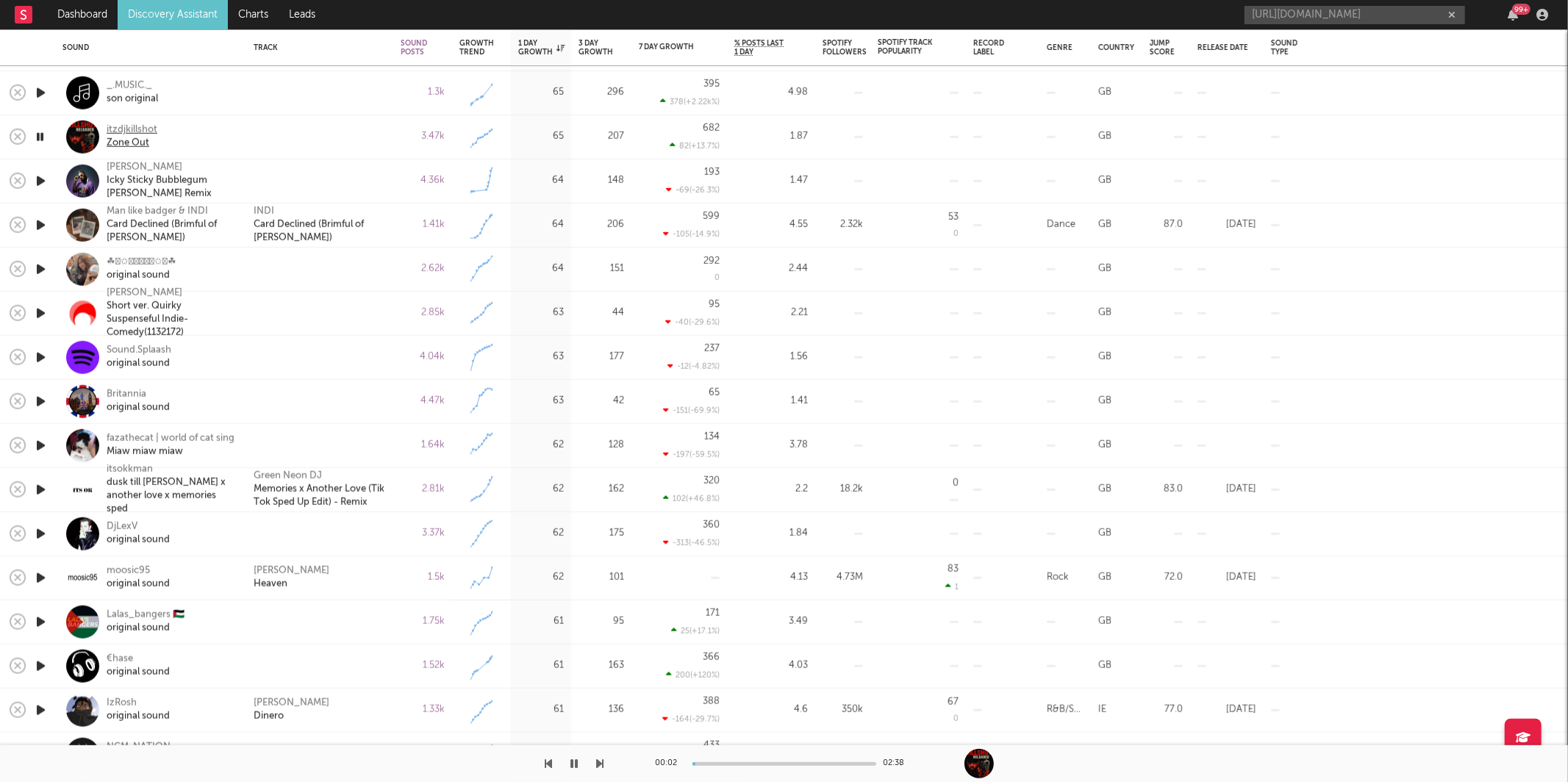
click at [139, 132] on div "itzdjkillshot" at bounding box center [132, 129] width 50 height 13
click at [604, 763] on div "00:32 02:38" at bounding box center [784, 763] width 1568 height 36
click at [599, 763] on icon "button" at bounding box center [600, 763] width 7 height 12
click at [730, 765] on div at bounding box center [784, 763] width 184 height 4
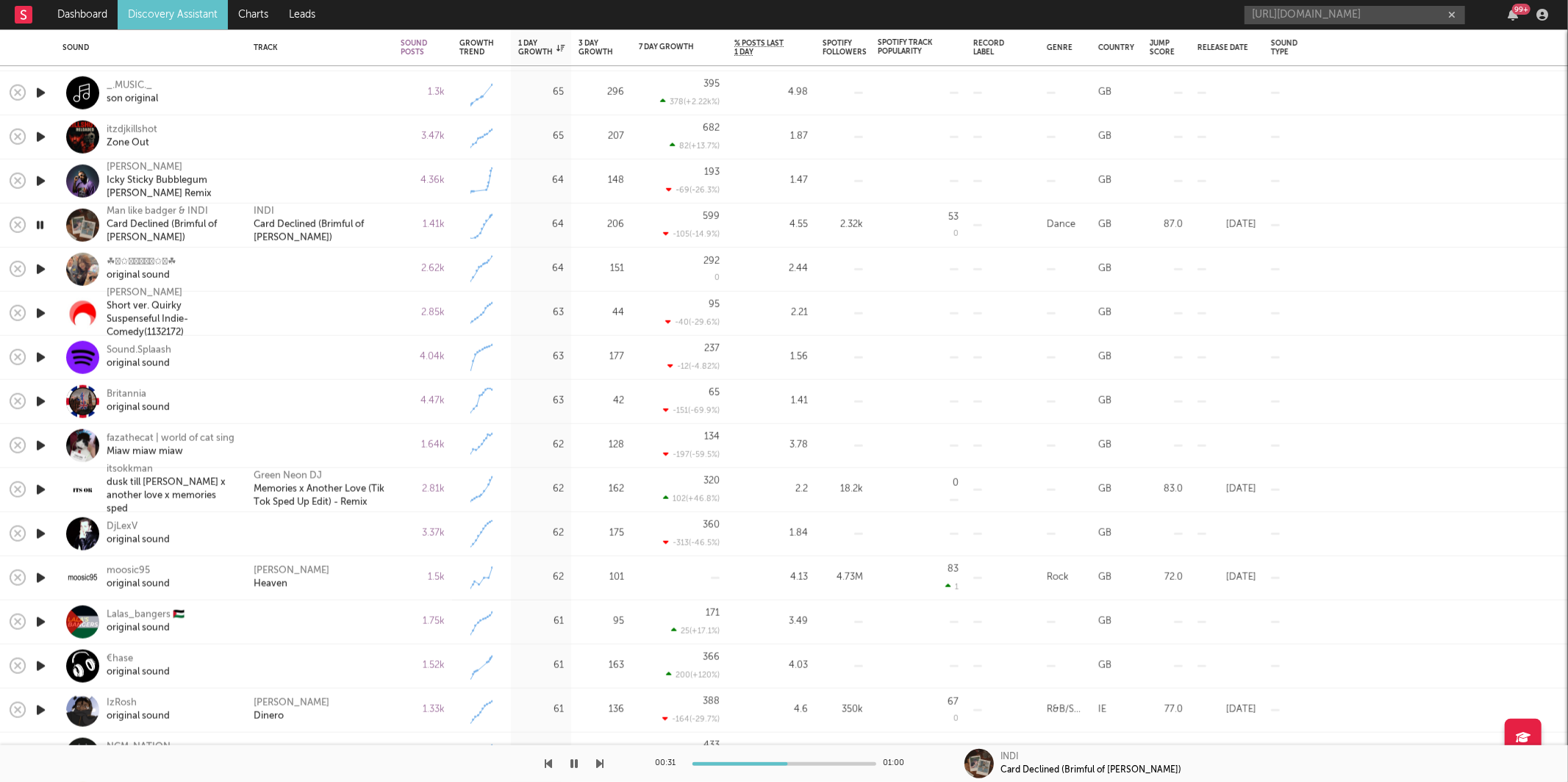
click at [399, 218] on div "1.41k" at bounding box center [423, 225] width 59 height 44
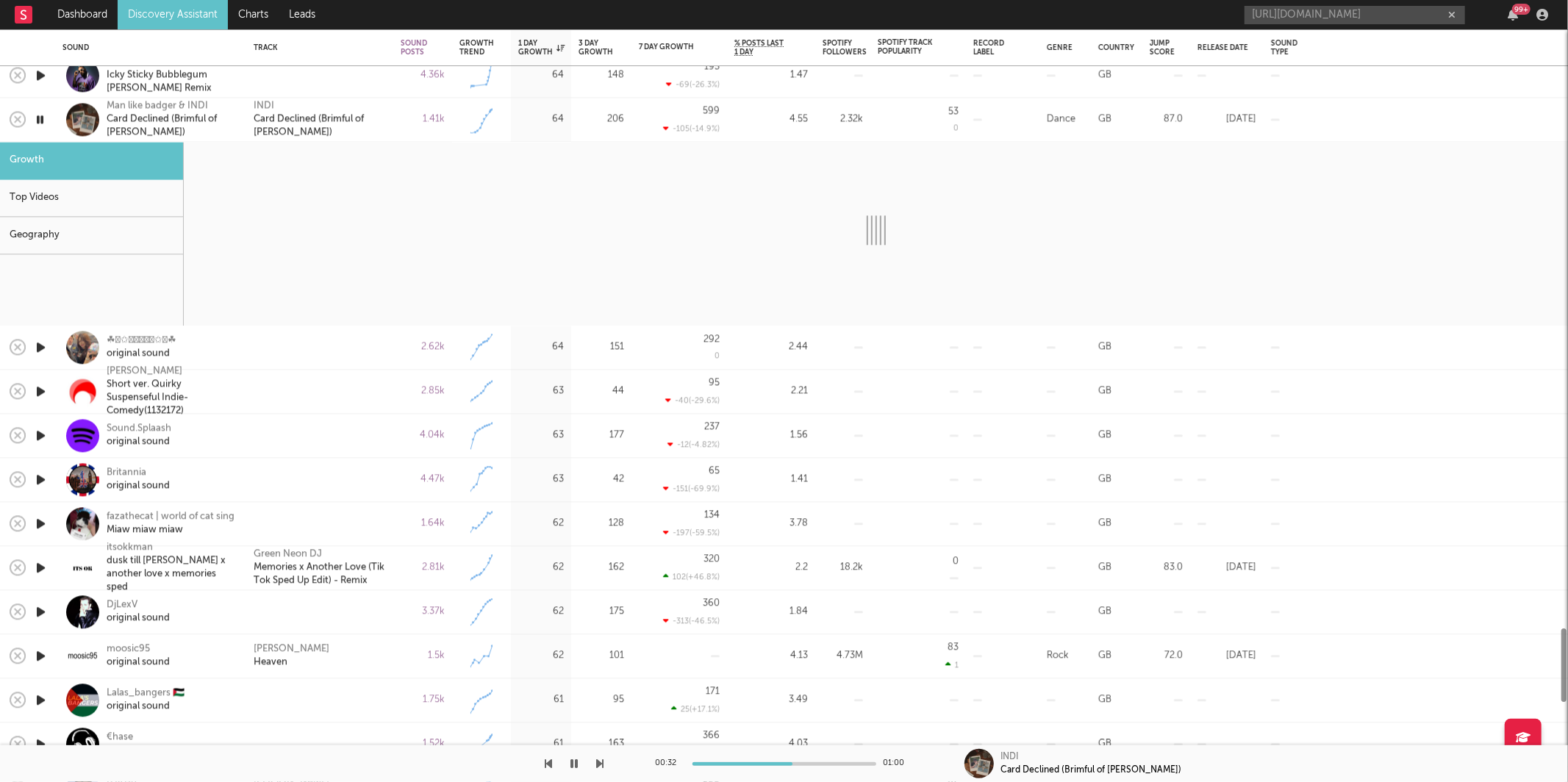
select select "1w"
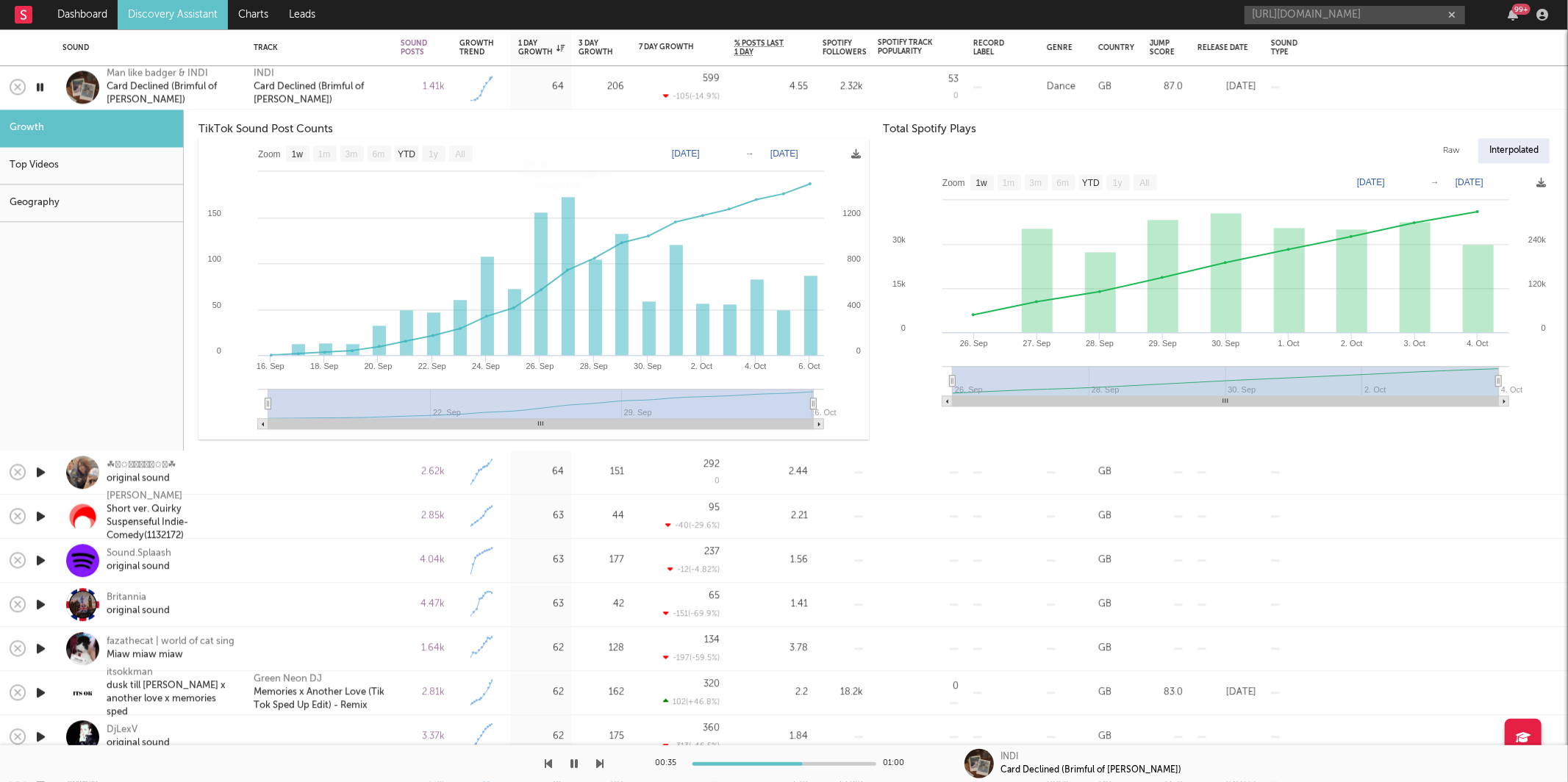
click at [444, 107] on div "1.41k" at bounding box center [423, 87] width 59 height 44
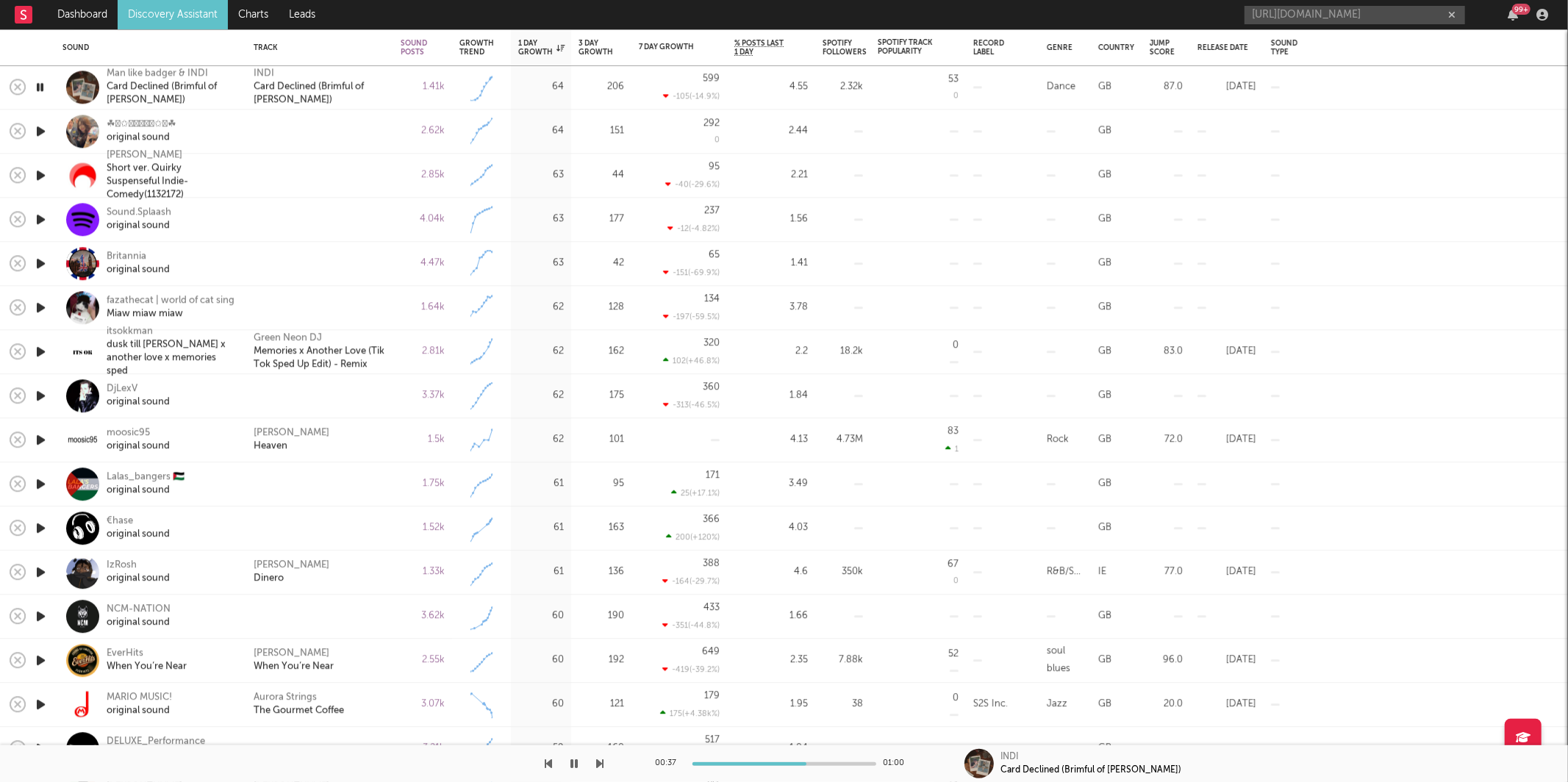
click at [598, 763] on icon "button" at bounding box center [600, 763] width 7 height 12
click at [597, 758] on icon "button" at bounding box center [600, 763] width 7 height 12
click at [601, 759] on icon "button" at bounding box center [600, 763] width 7 height 12
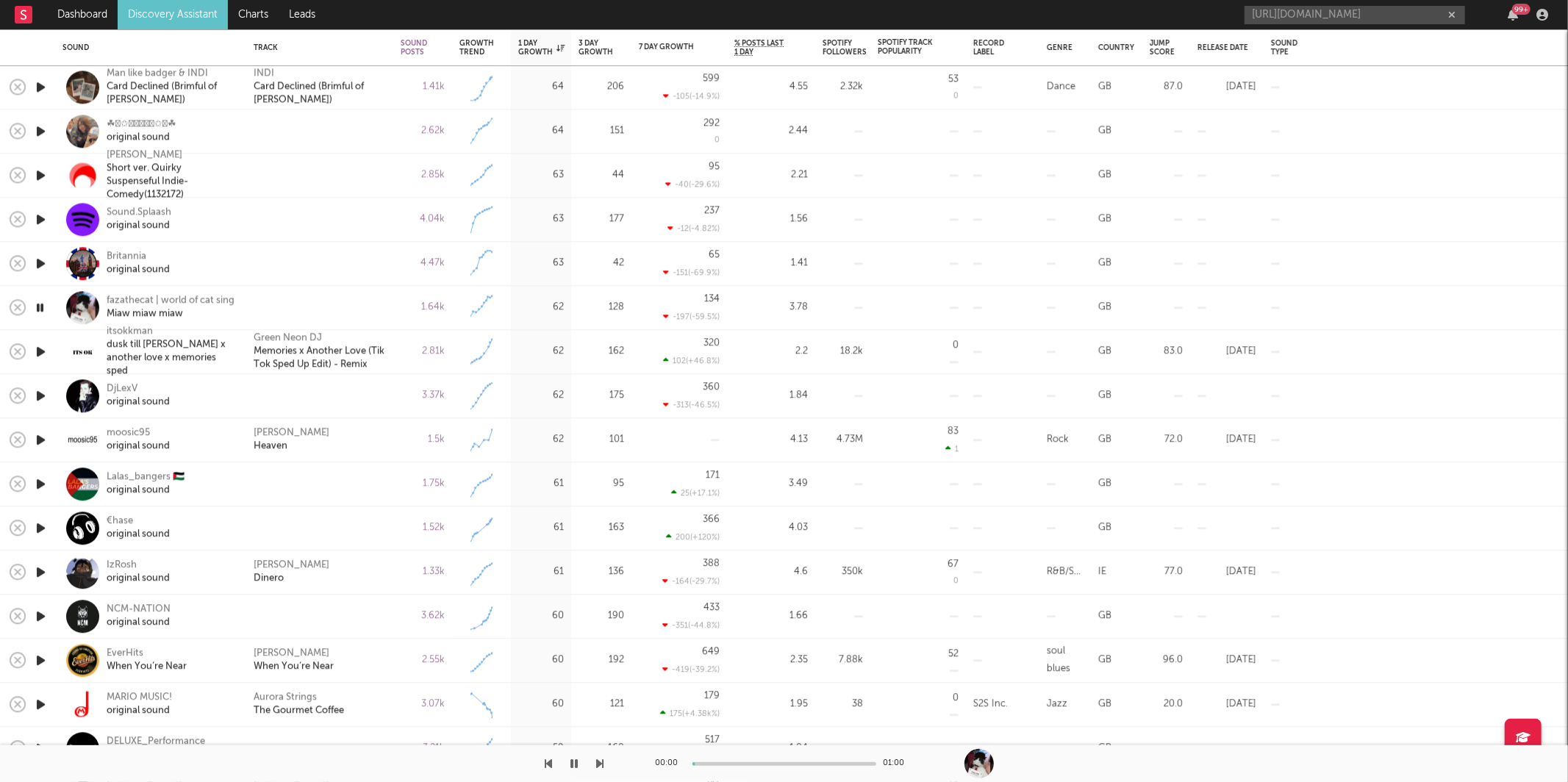
click at [601, 759] on icon "button" at bounding box center [600, 763] width 7 height 12
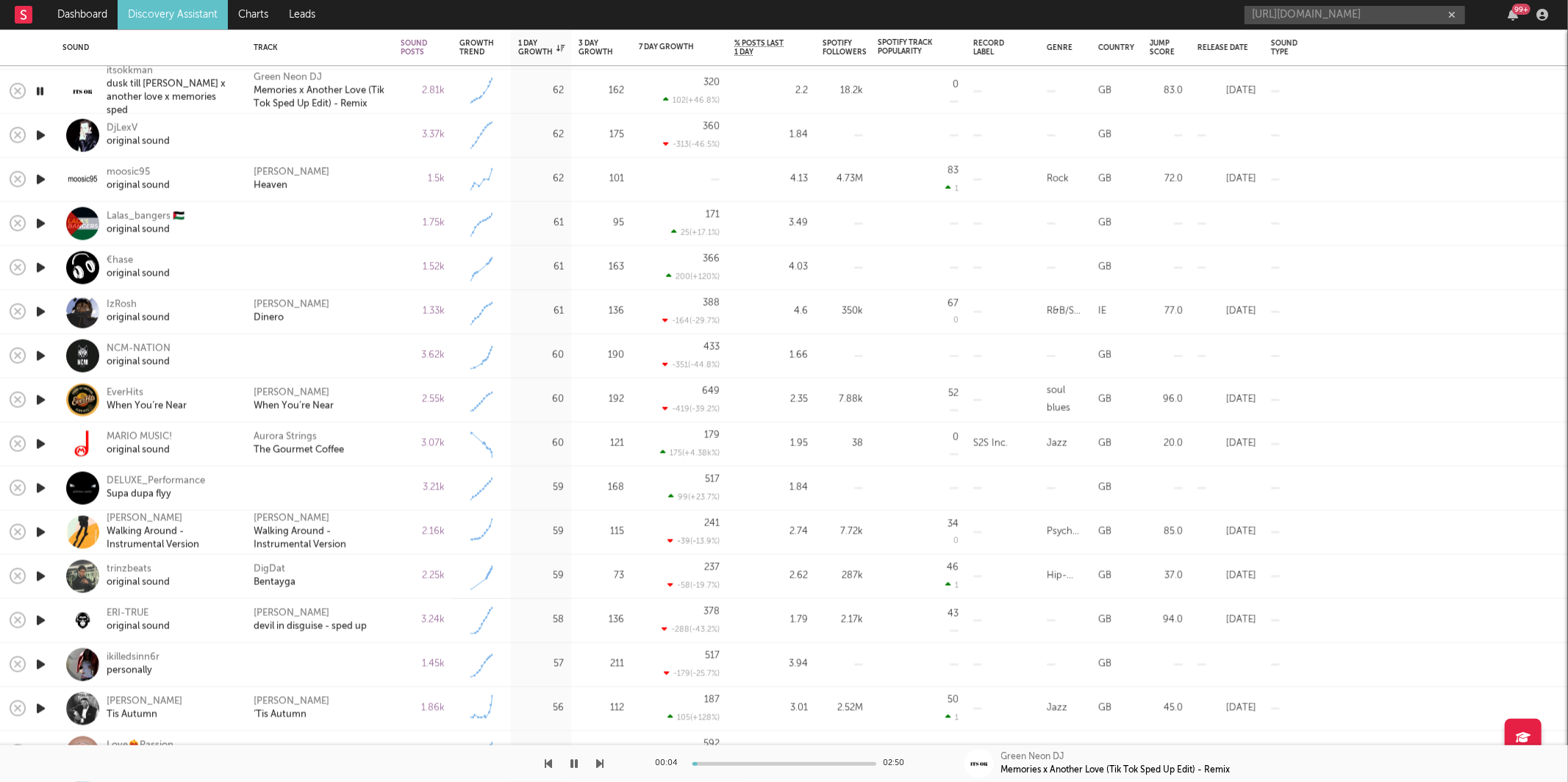
click at [599, 762] on icon "button" at bounding box center [600, 763] width 7 height 12
click at [599, 759] on icon "button" at bounding box center [600, 763] width 7 height 12
click at [599, 760] on icon "button" at bounding box center [600, 763] width 7 height 12
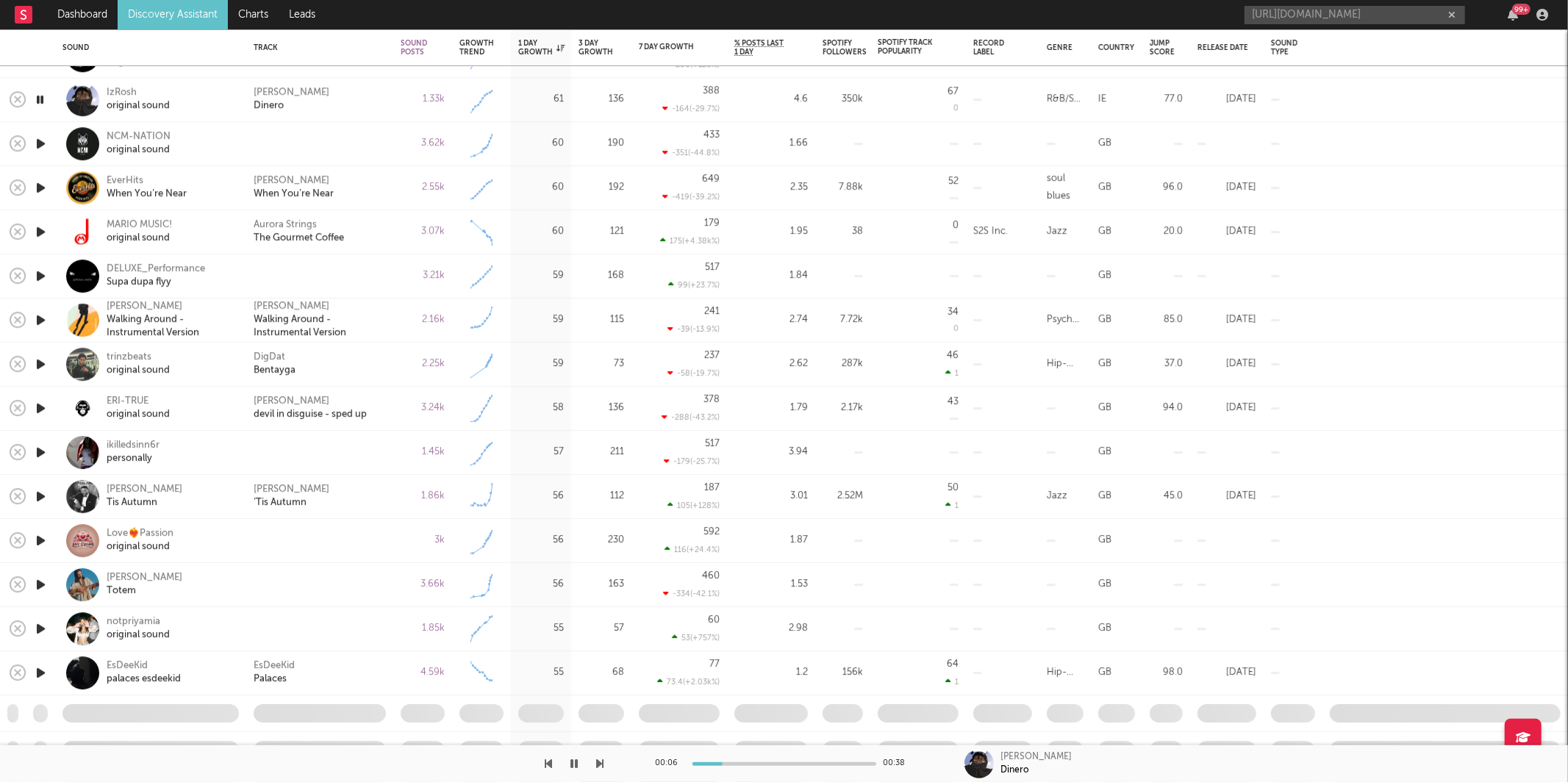
click at [359, 96] on div "[PERSON_NAME]" at bounding box center [319, 100] width 132 height 26
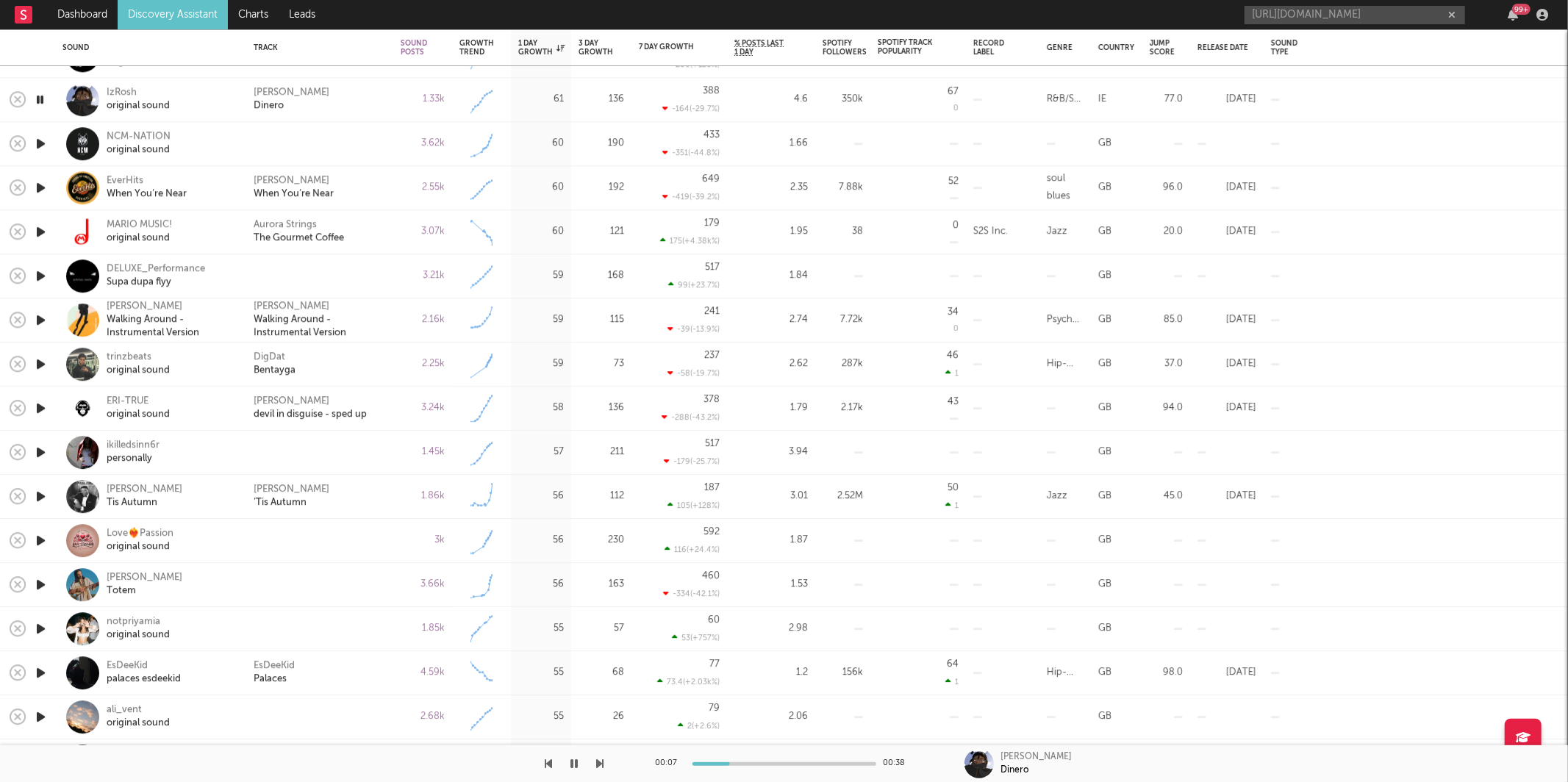
click at [359, 96] on div "[PERSON_NAME]" at bounding box center [319, 100] width 132 height 26
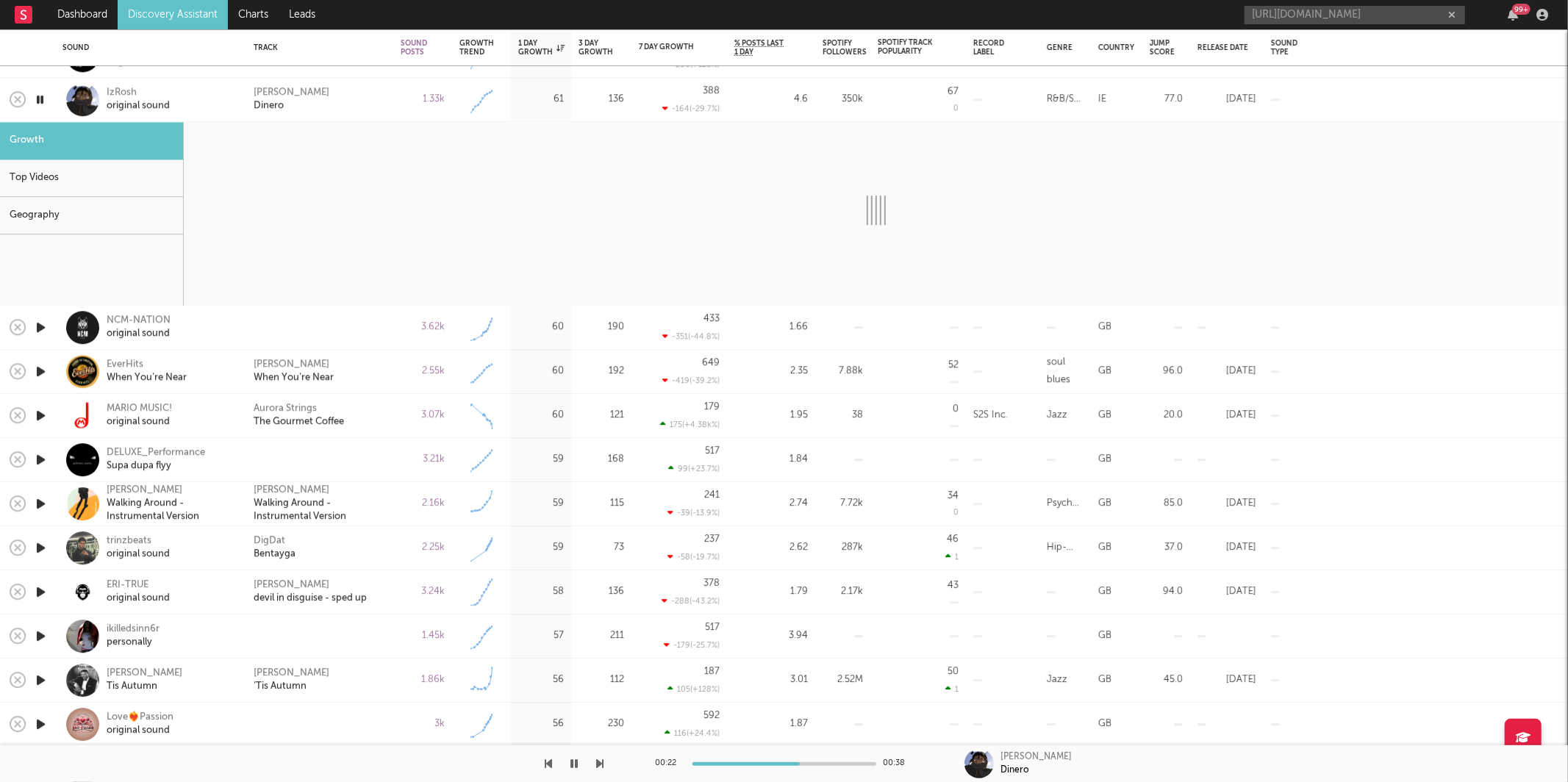
select select "1w"
select select "6m"
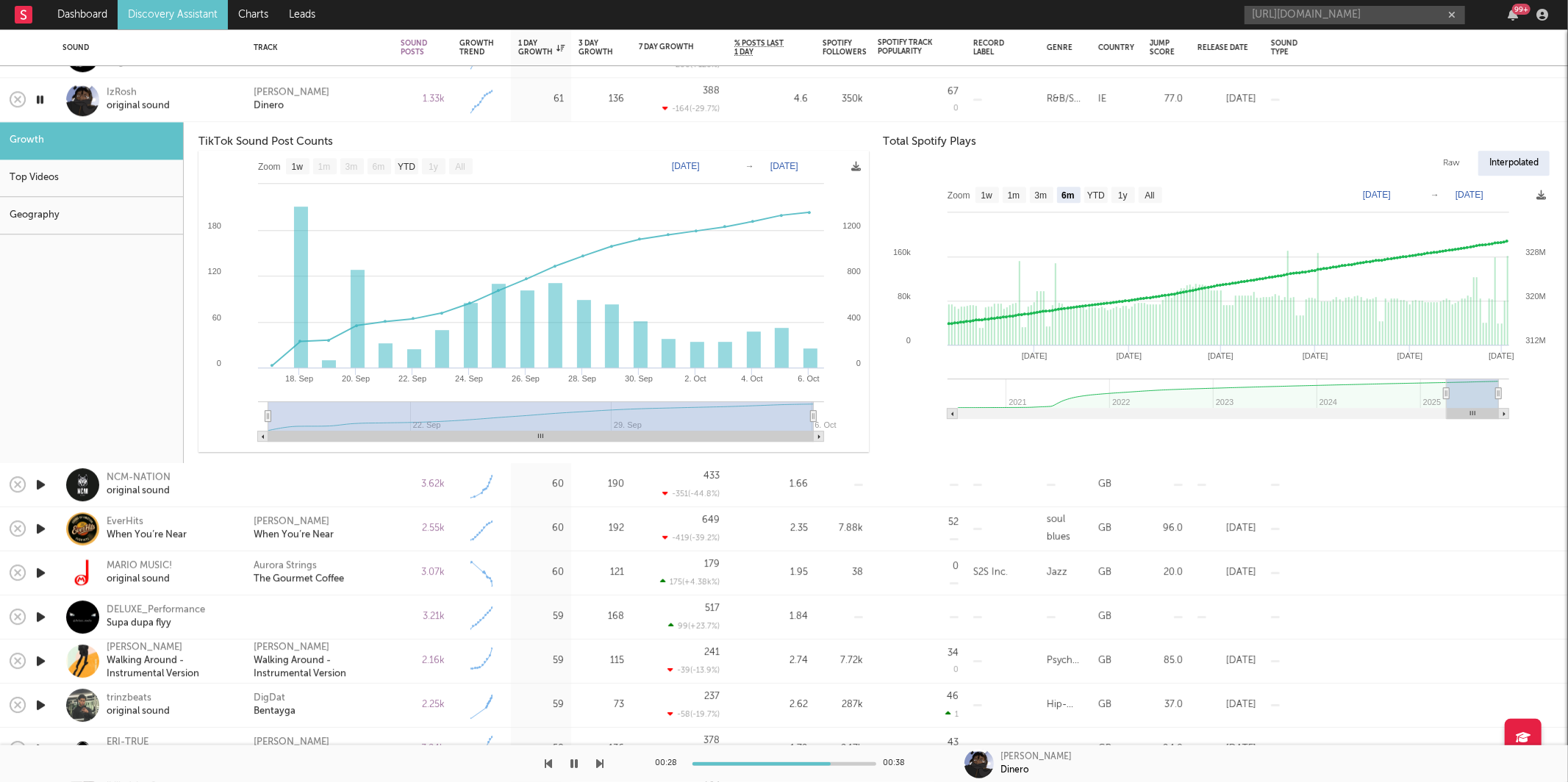
click at [372, 102] on div "[PERSON_NAME]" at bounding box center [319, 100] width 132 height 26
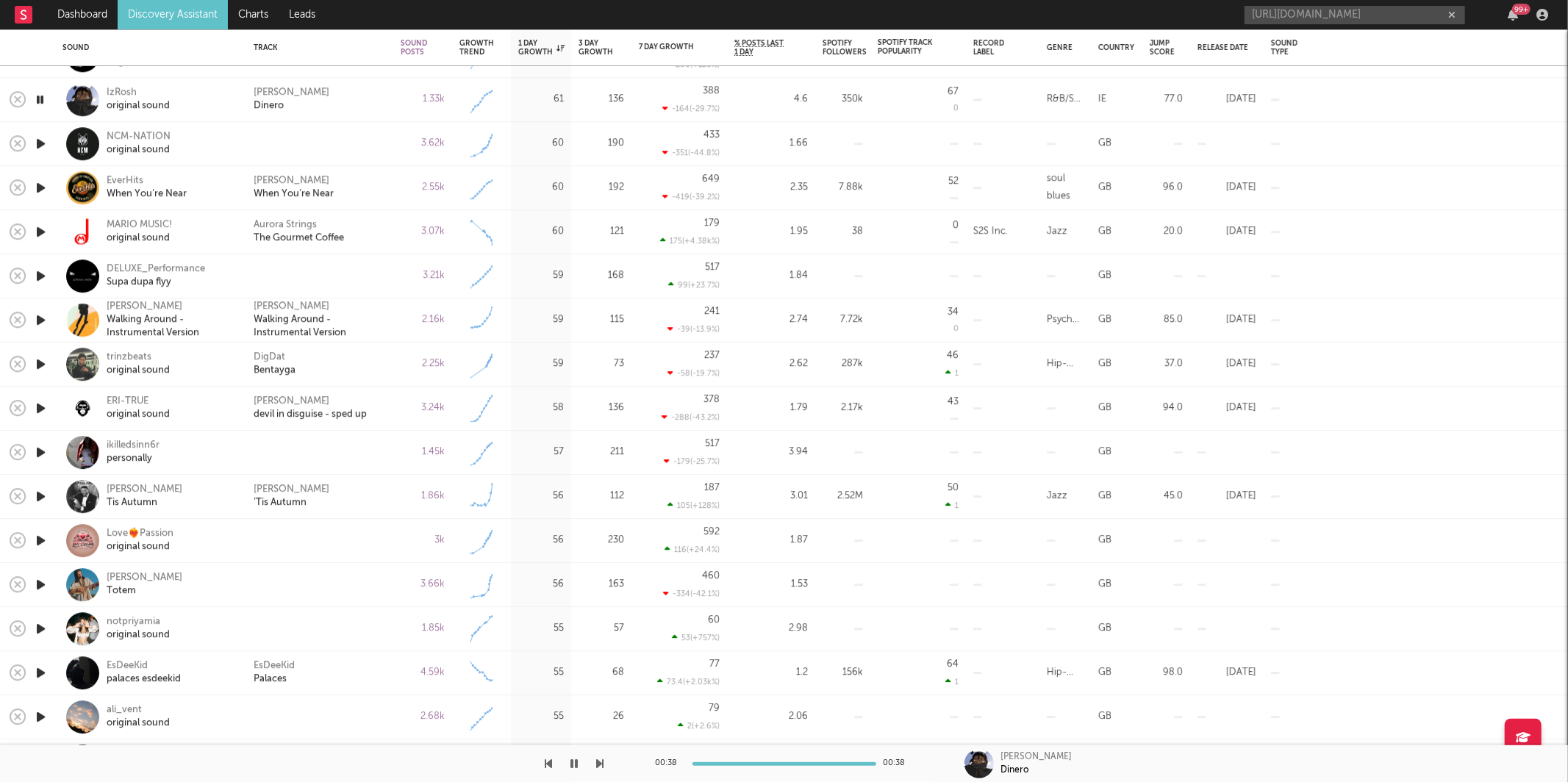
click at [599, 762] on icon "button" at bounding box center [600, 763] width 7 height 12
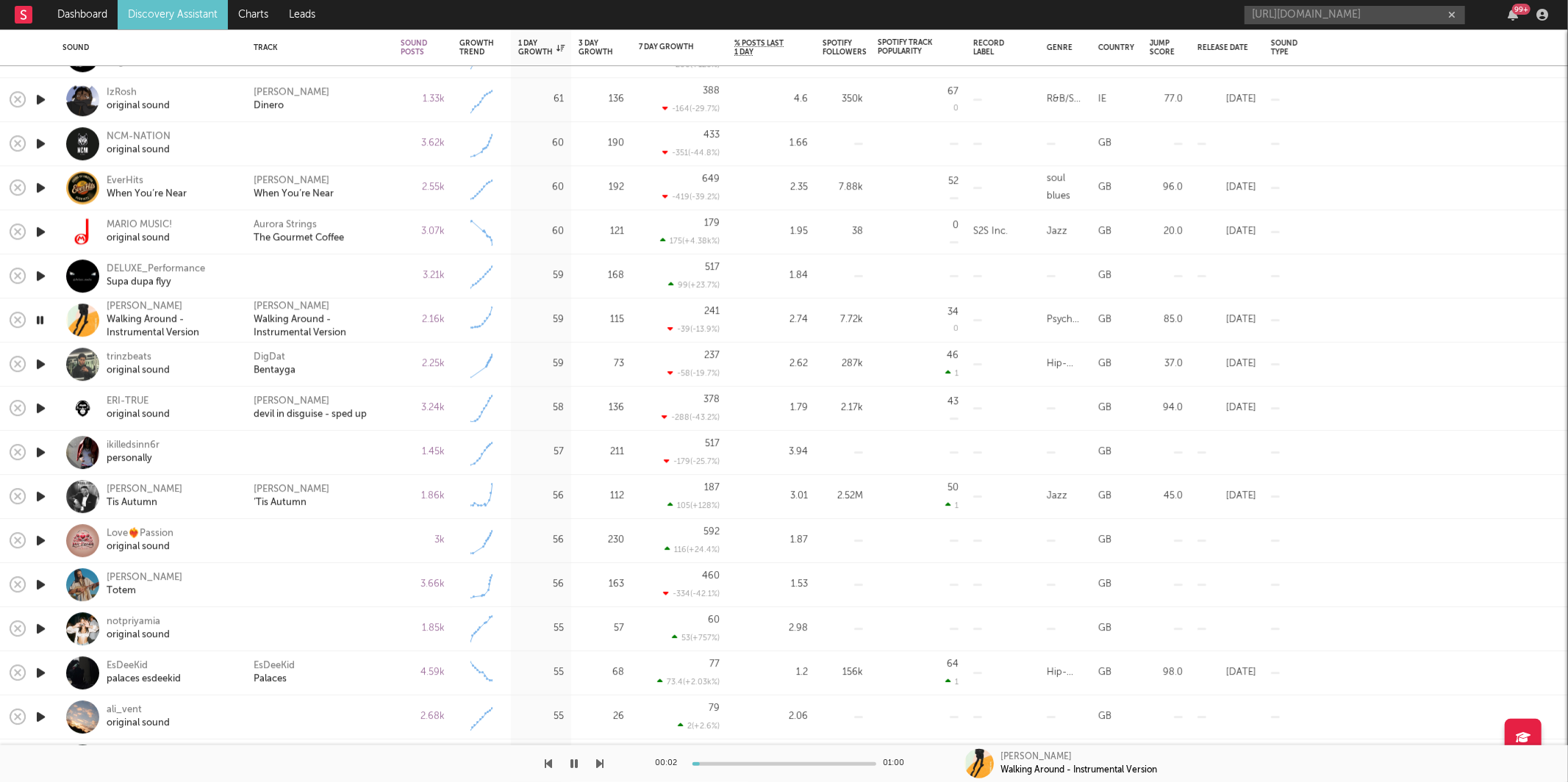
click at [599, 762] on icon "button" at bounding box center [600, 763] width 7 height 12
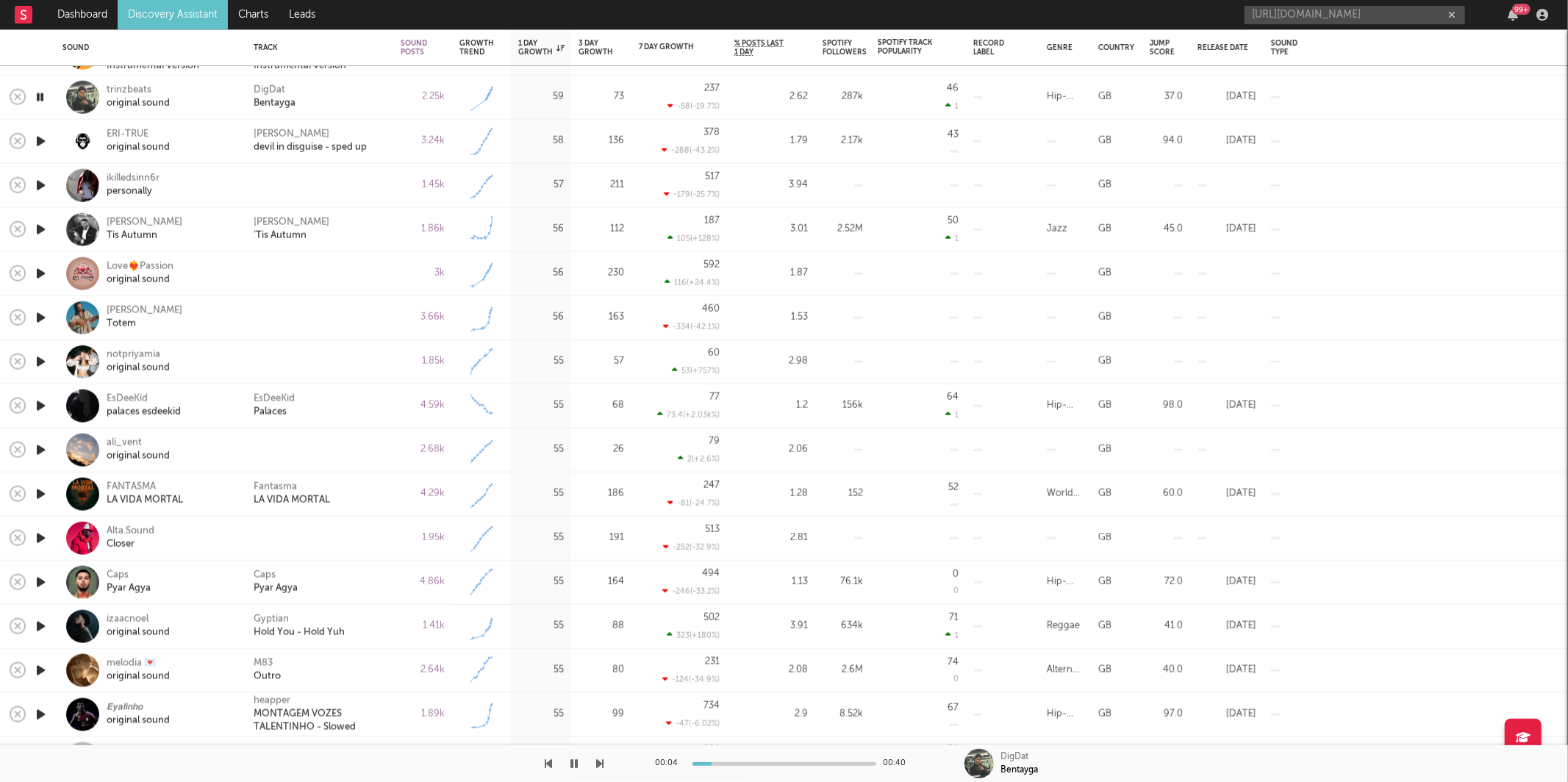
click at [368, 105] on div "DigDat Bentayga" at bounding box center [319, 97] width 132 height 26
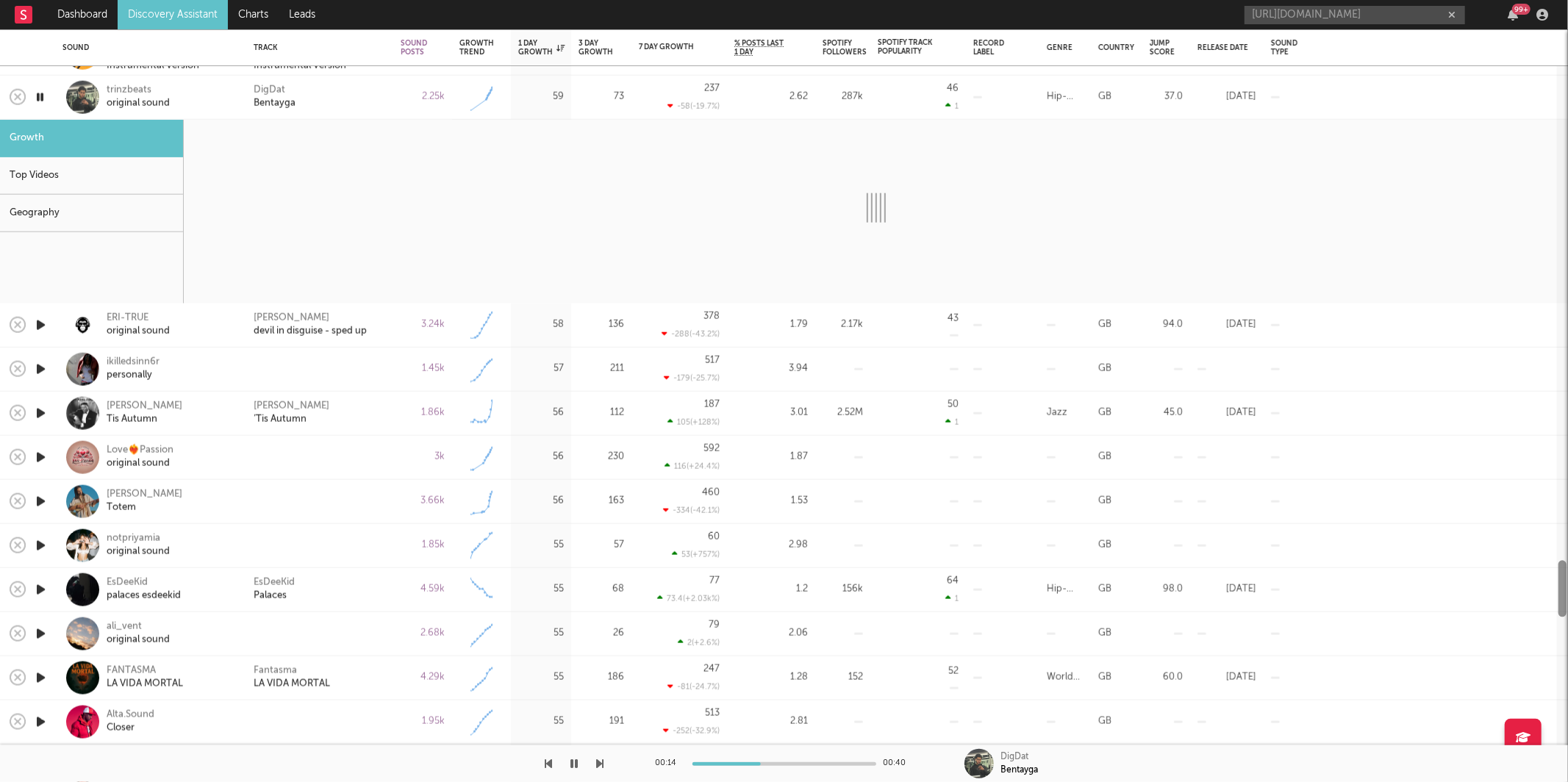
select select "1w"
select select "6m"
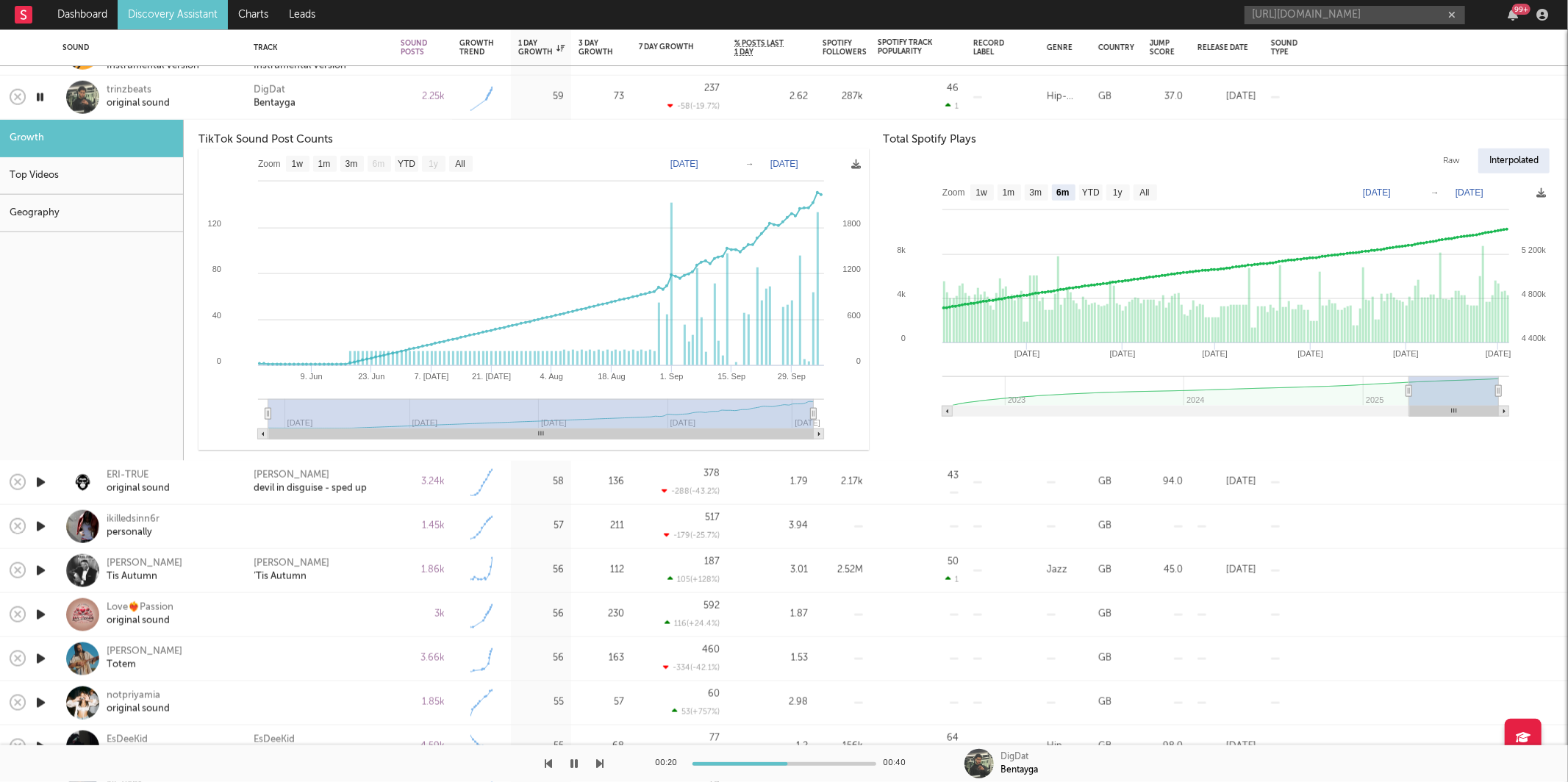
click at [307, 101] on div "DigDat Bentayga" at bounding box center [319, 97] width 132 height 26
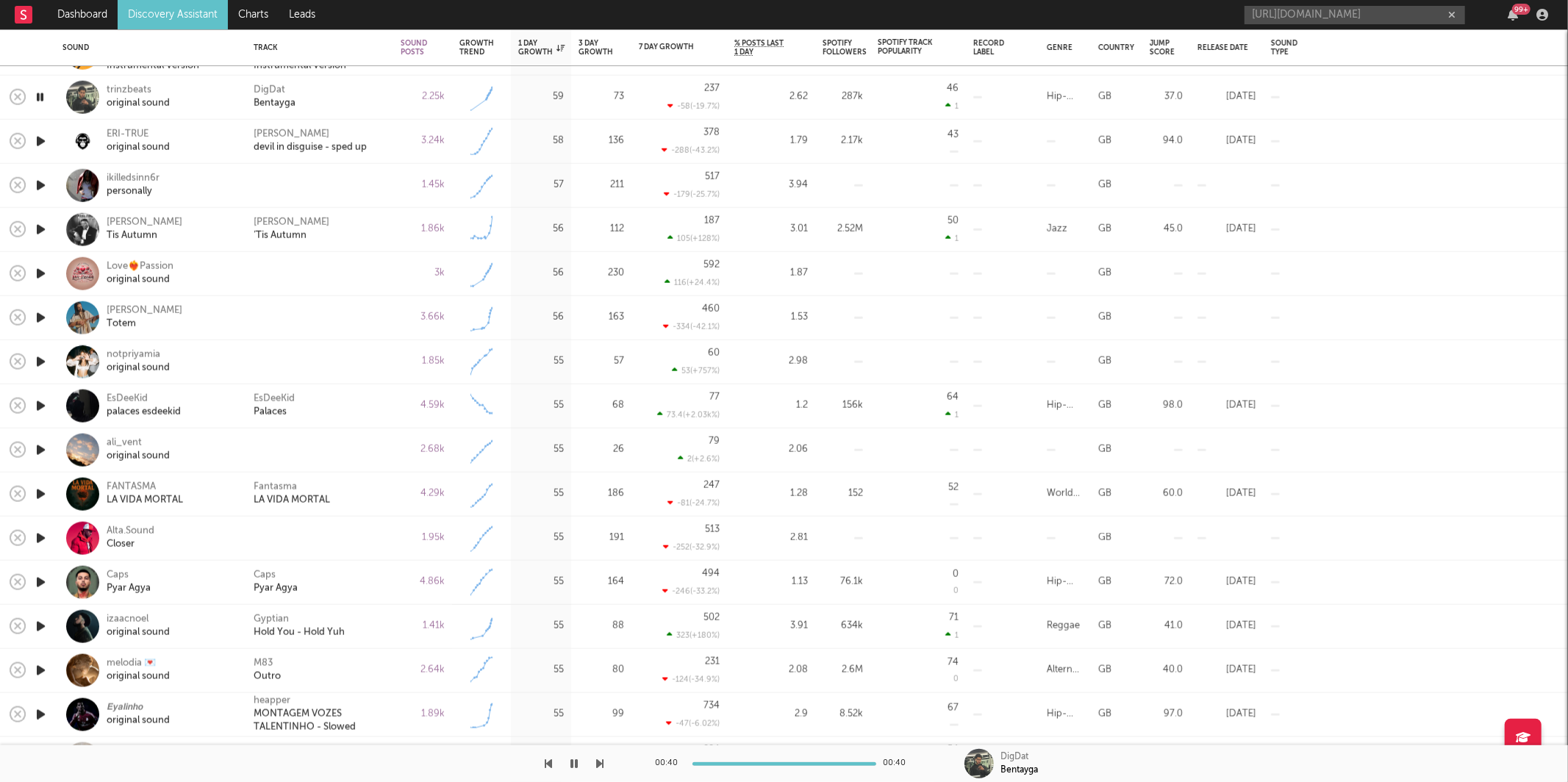
click at [600, 767] on icon "button" at bounding box center [600, 763] width 7 height 12
click at [601, 760] on icon "button" at bounding box center [600, 763] width 7 height 12
click at [602, 760] on icon "button" at bounding box center [600, 763] width 7 height 12
click at [605, 764] on div "00:00 01:00 [PERSON_NAME] ’Tis Autumn" at bounding box center [784, 763] width 1568 height 36
click at [599, 766] on icon "button" at bounding box center [600, 763] width 7 height 12
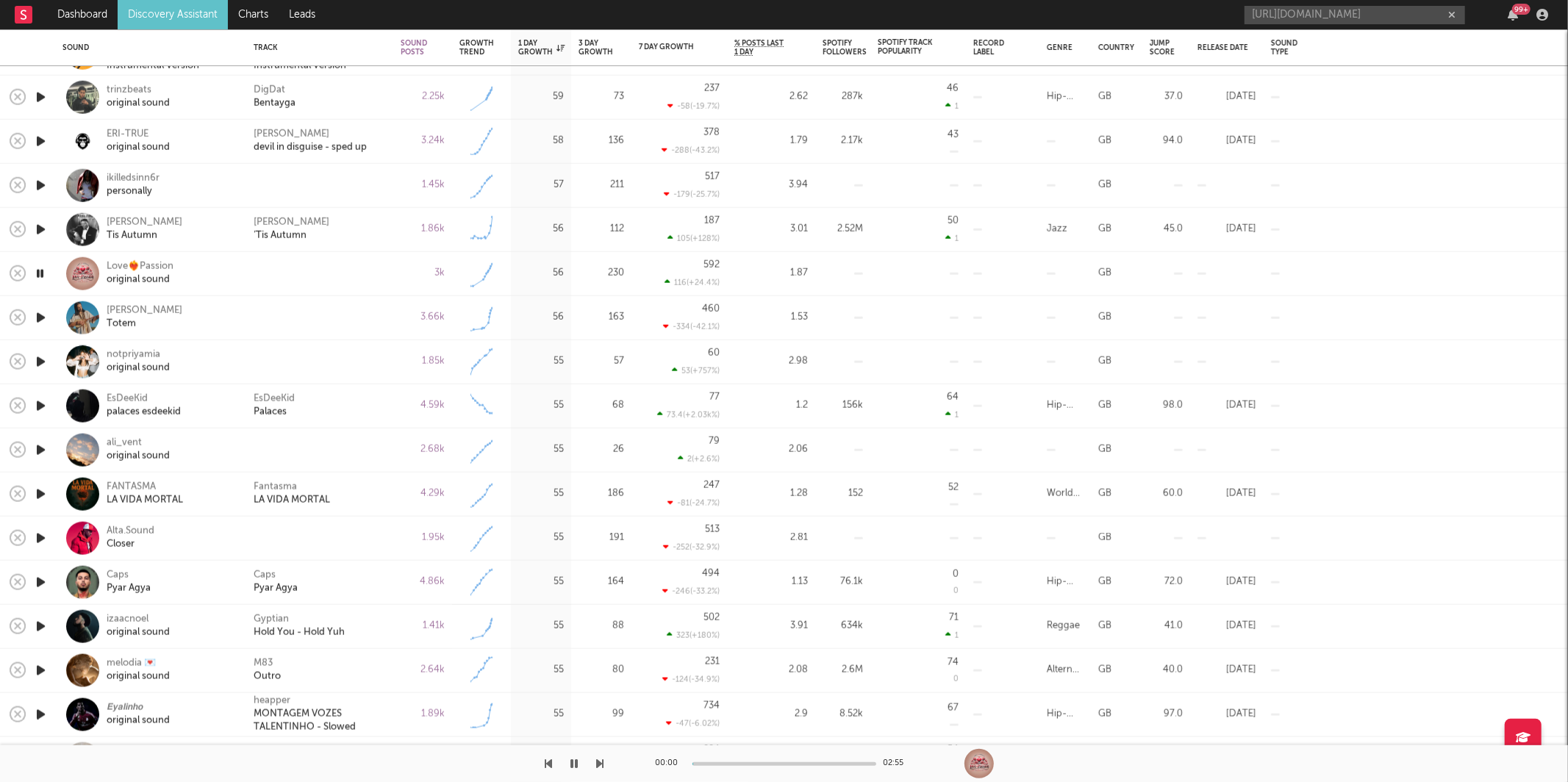
click at [599, 766] on icon "button" at bounding box center [600, 763] width 7 height 12
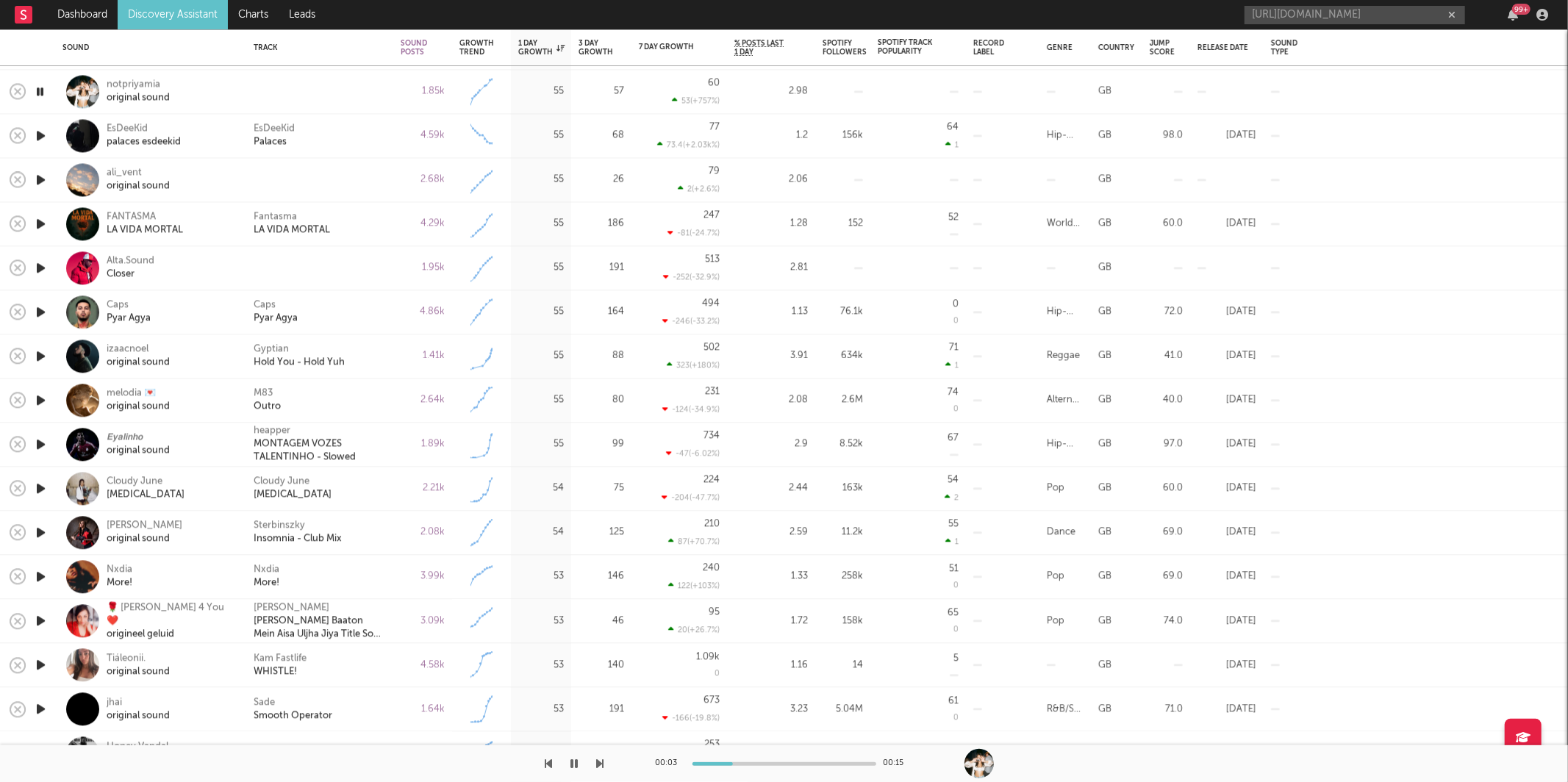
click at [139, 106] on div "notpriyamia original sound" at bounding box center [151, 91] width 177 height 43
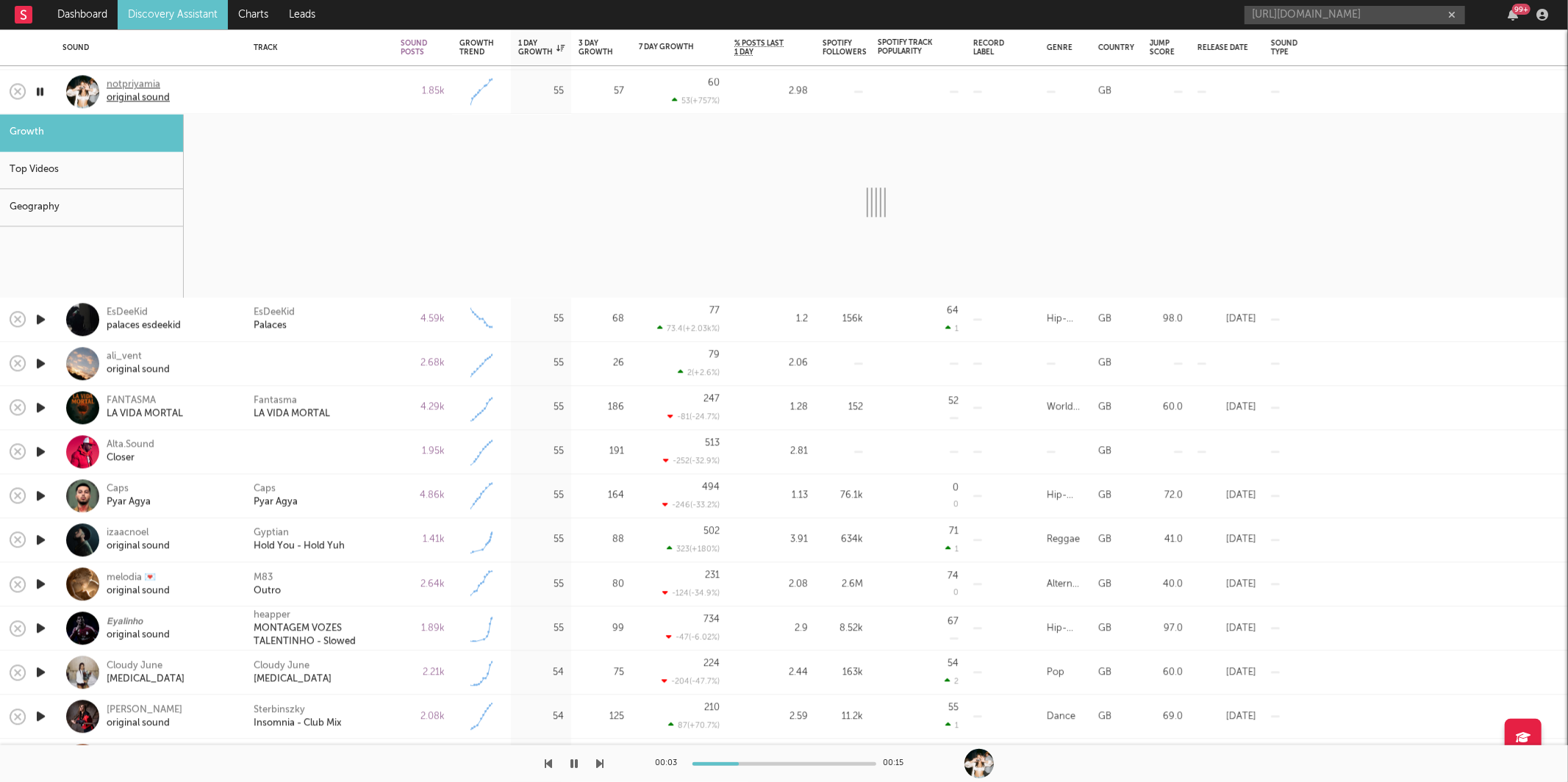
click at [152, 97] on div "original sound" at bounding box center [139, 98] width 63 height 13
click at [222, 92] on div "notpriyamia original sound" at bounding box center [171, 92] width 129 height 26
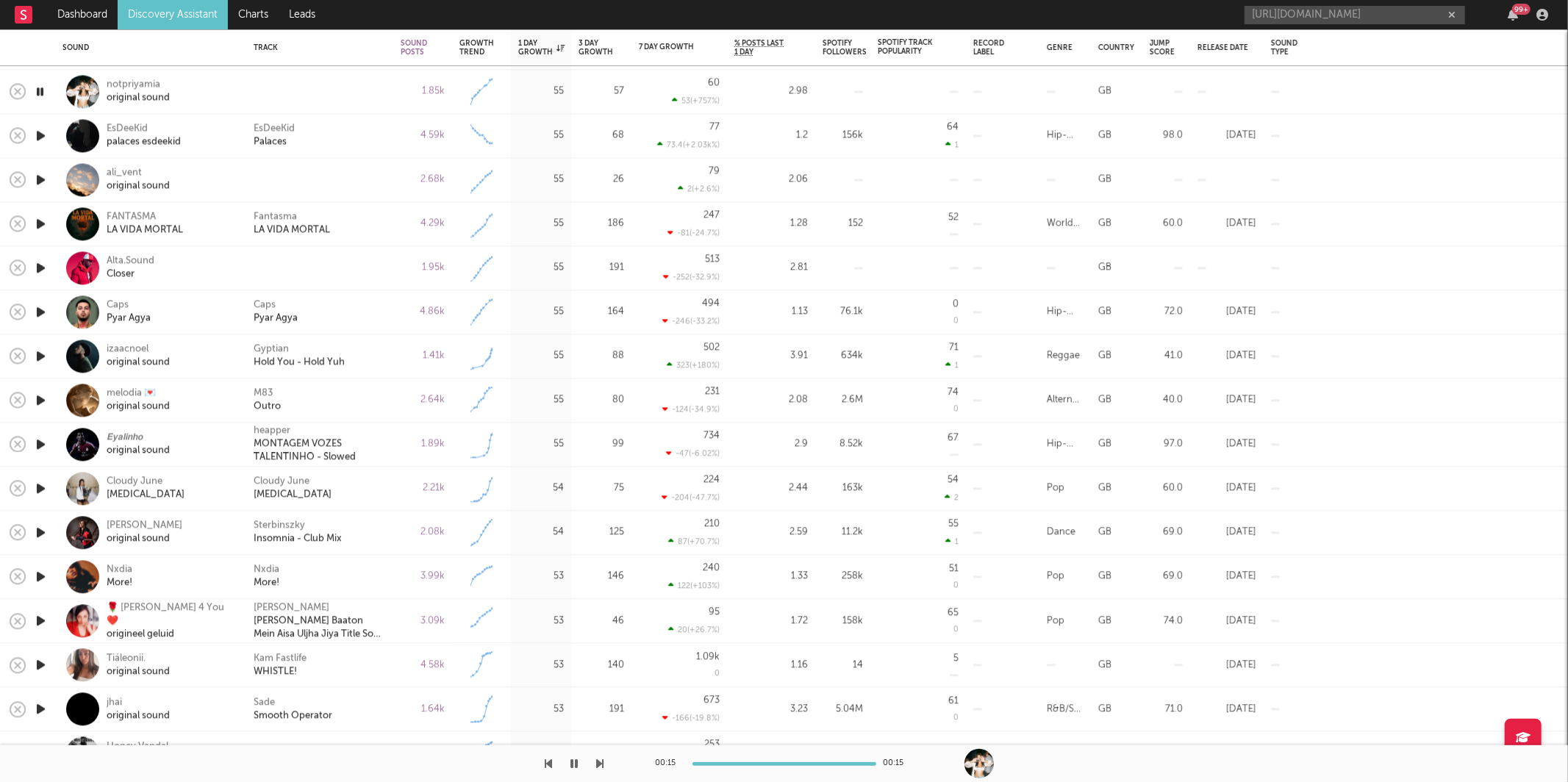
click at [601, 760] on icon "button" at bounding box center [600, 763] width 7 height 12
click at [601, 759] on icon "button" at bounding box center [600, 763] width 7 height 12
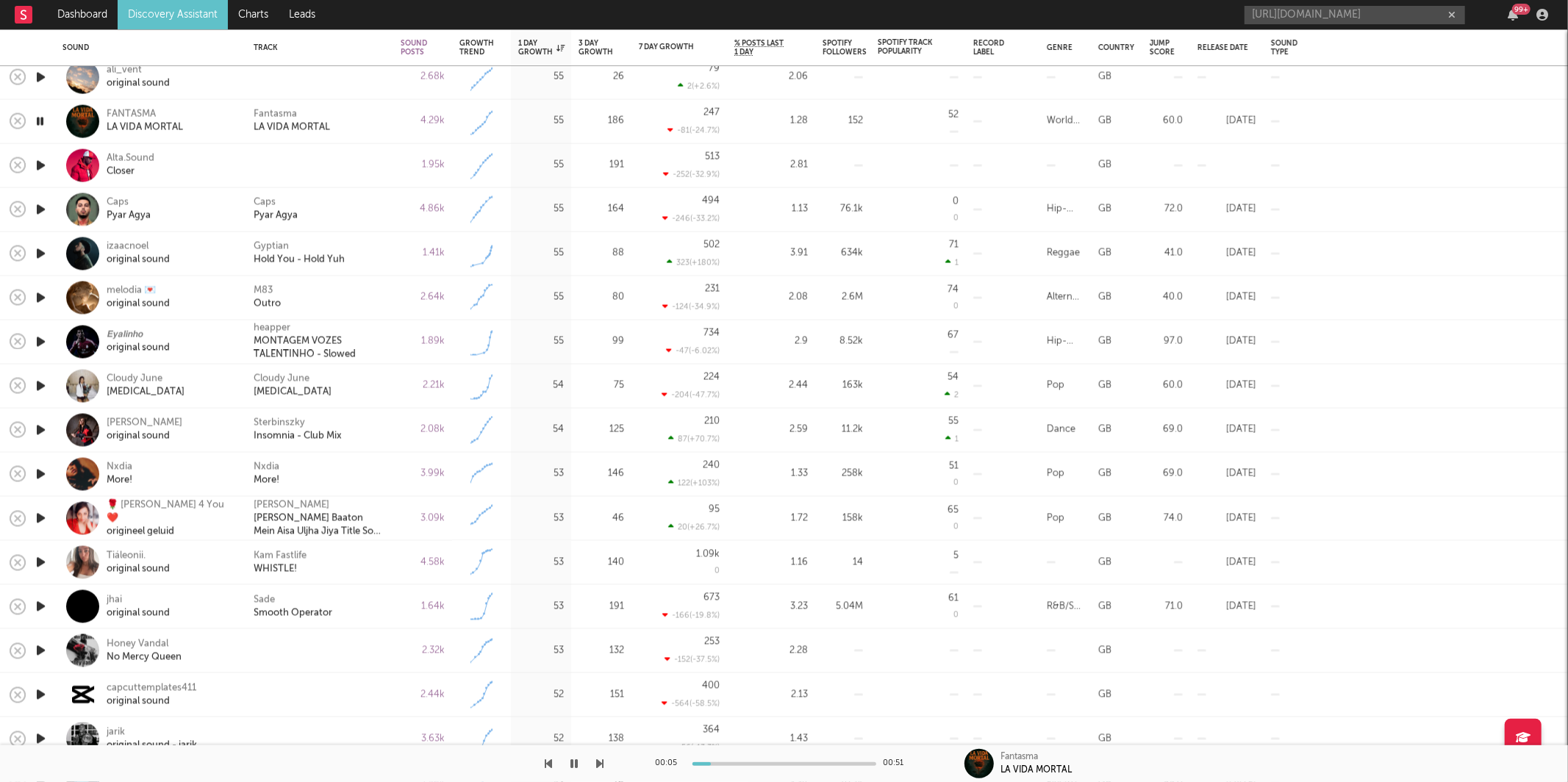
click at [595, 764] on div at bounding box center [302, 763] width 604 height 36
click at [605, 764] on div "00:05 00:51 Fantasma LA VIDA MORTAL" at bounding box center [784, 763] width 1568 height 36
click at [599, 763] on icon "button" at bounding box center [600, 763] width 7 height 12
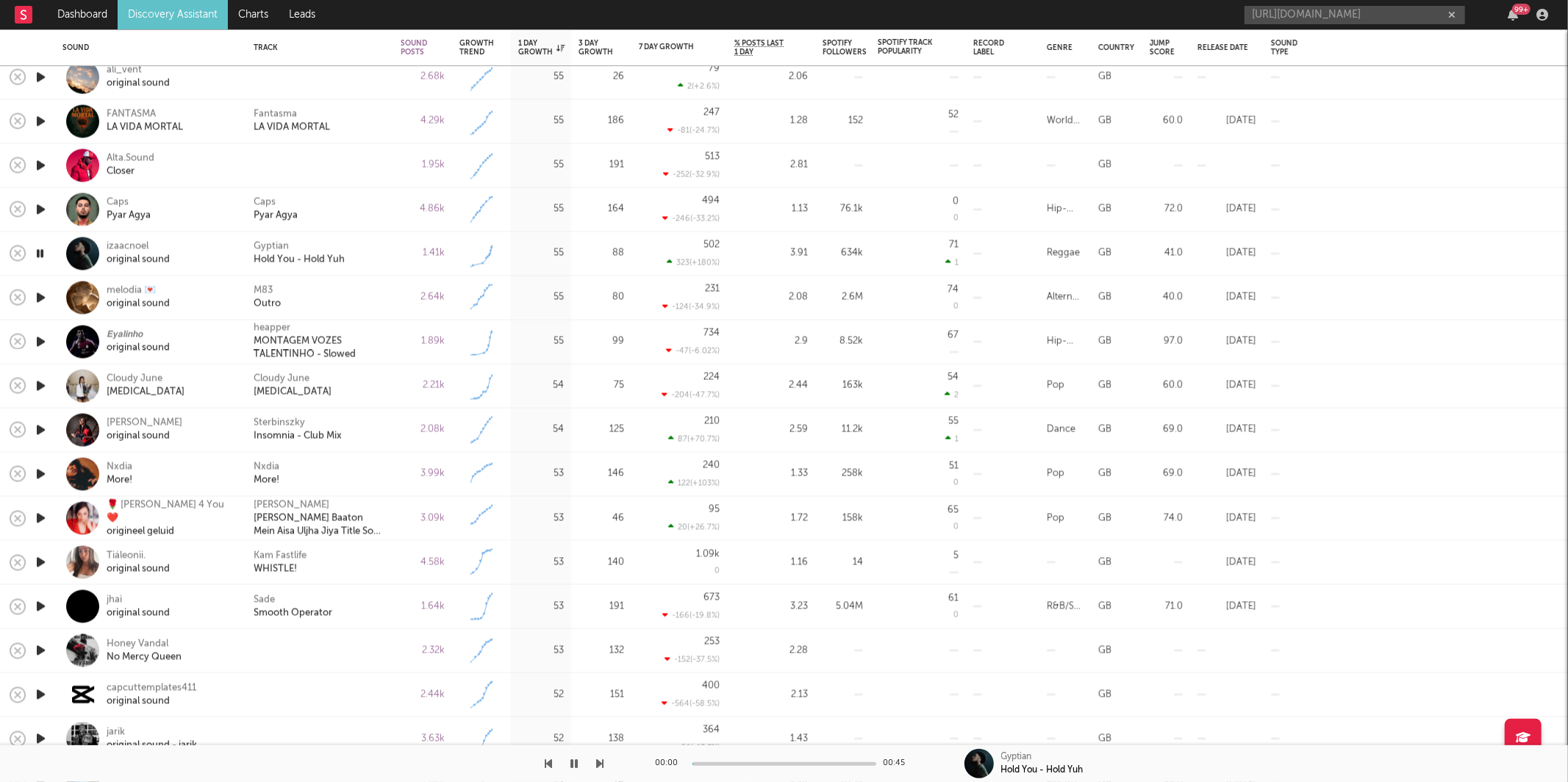
click at [599, 763] on icon "button" at bounding box center [600, 763] width 7 height 12
click at [547, 769] on icon "button" at bounding box center [548, 763] width 7 height 12
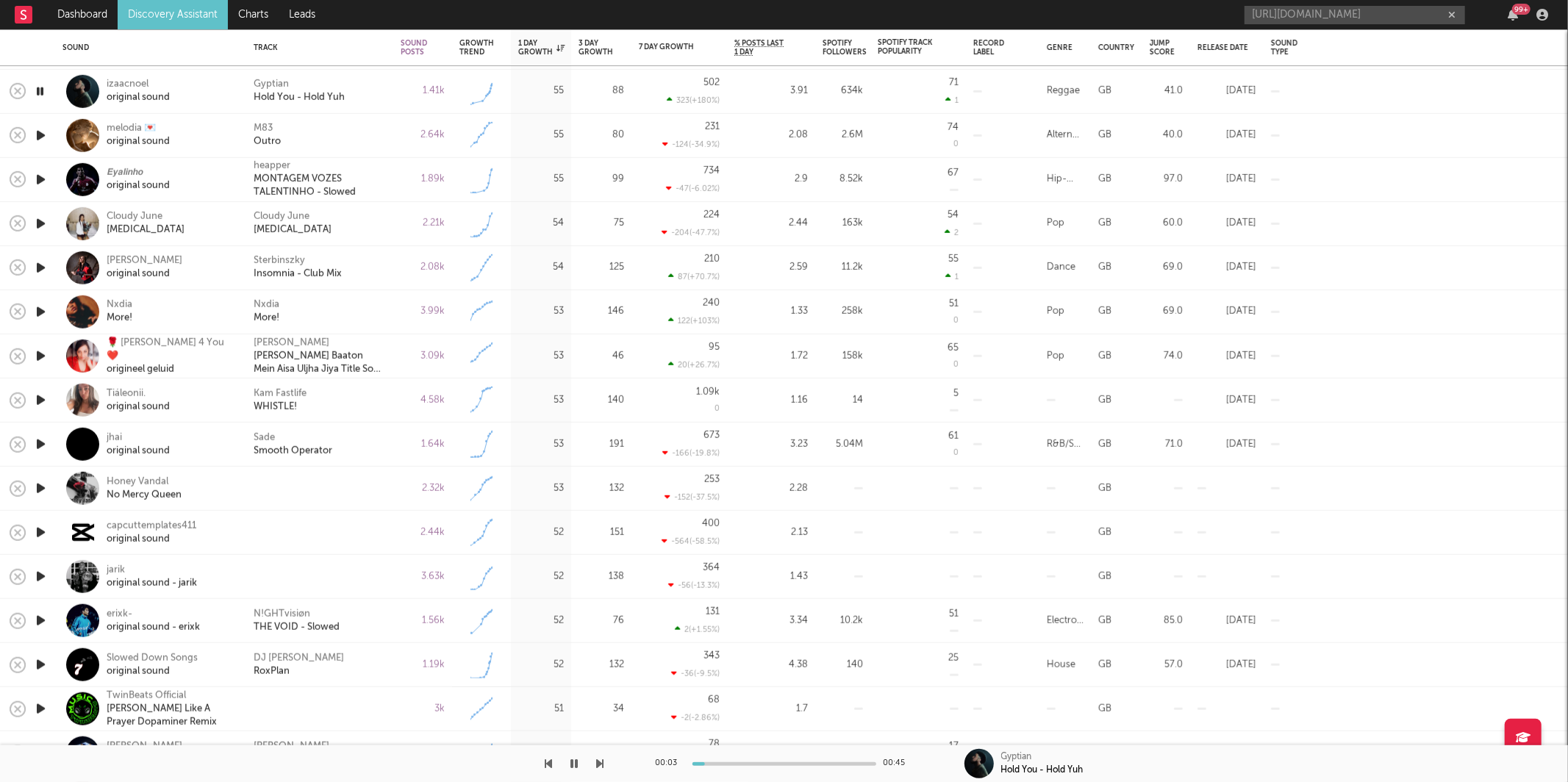
click at [599, 763] on icon "button" at bounding box center [600, 763] width 7 height 12
click at [600, 765] on icon "button" at bounding box center [600, 763] width 7 height 12
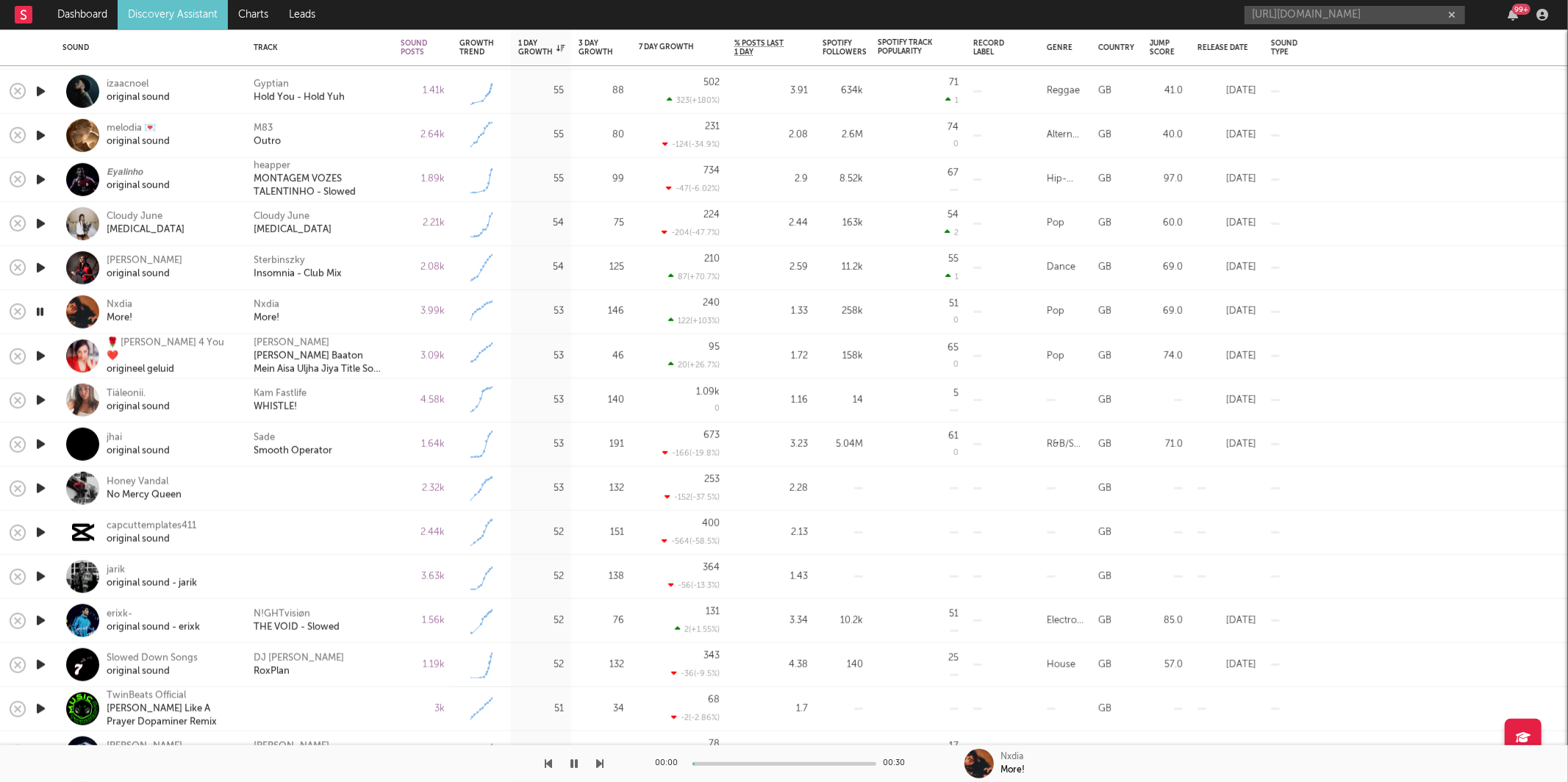
click at [600, 765] on icon "button" at bounding box center [600, 763] width 7 height 12
click at [600, 767] on icon "button" at bounding box center [600, 763] width 7 height 12
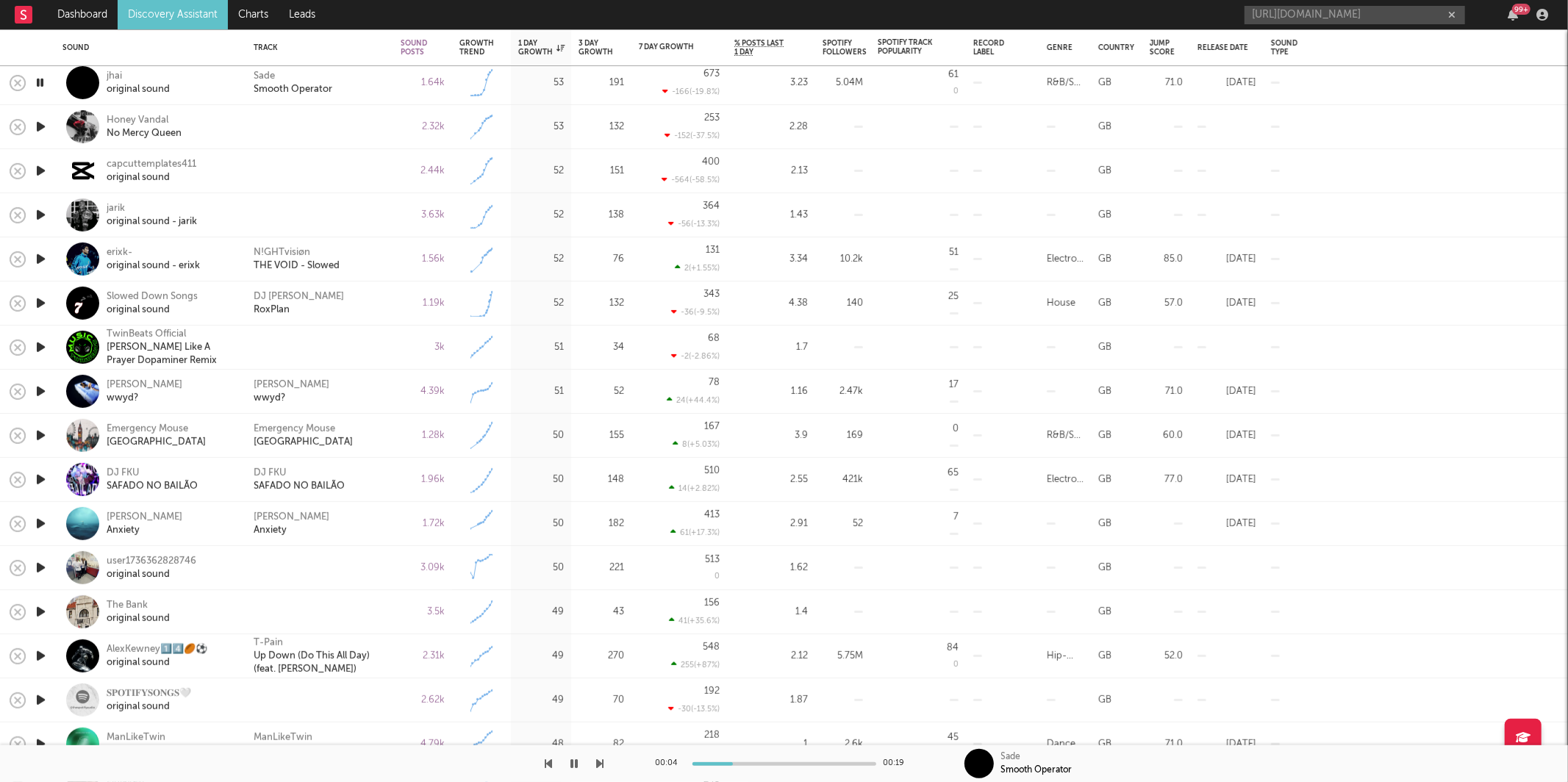
click at [601, 763] on icon "button" at bounding box center [600, 763] width 7 height 12
click at [601, 762] on icon "button" at bounding box center [600, 763] width 7 height 12
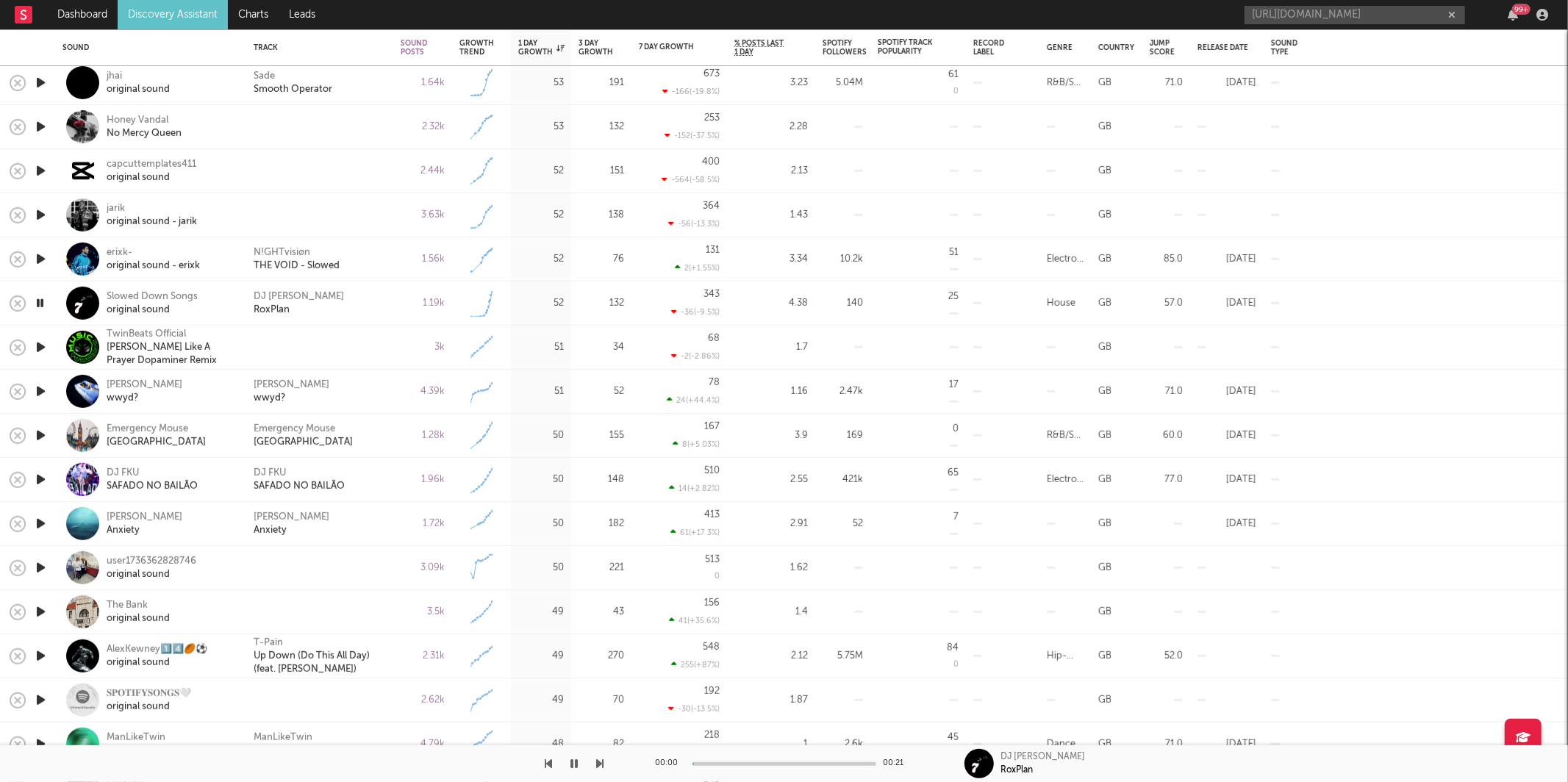
click at [601, 762] on icon "button" at bounding box center [600, 763] width 7 height 12
click at [355, 394] on div "Starr Adara wwyd?" at bounding box center [319, 391] width 132 height 26
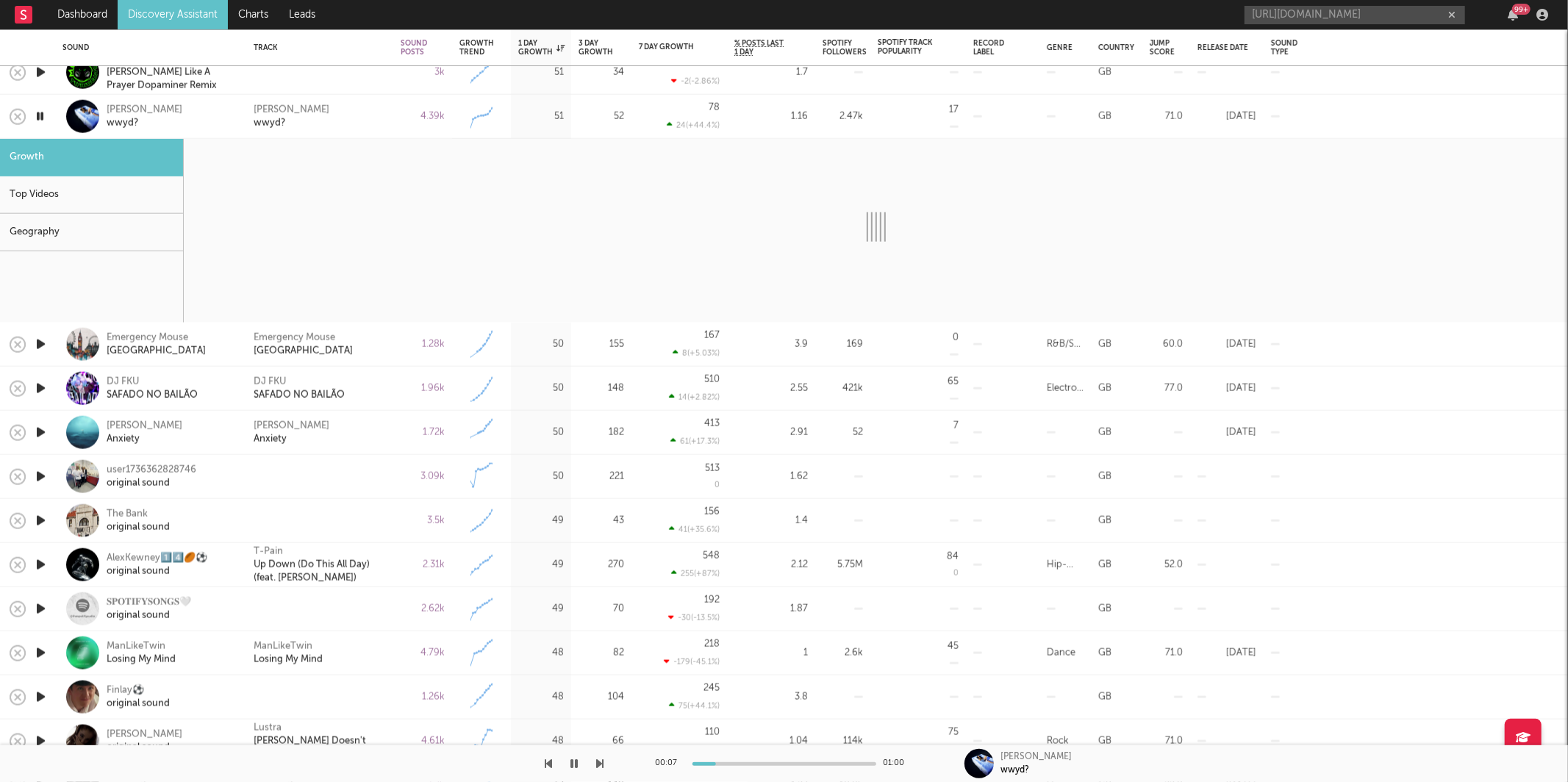
select select "6m"
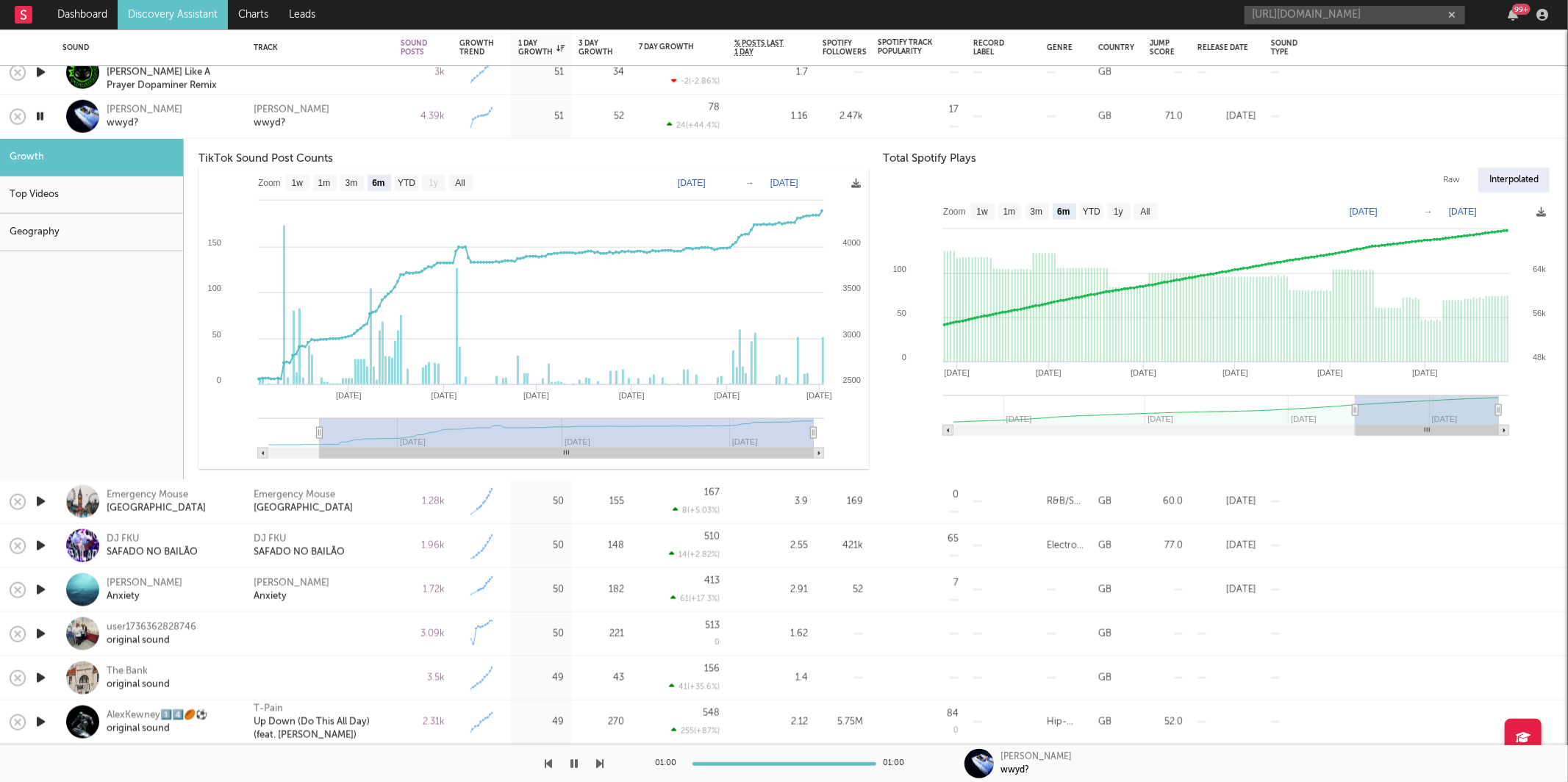
click at [598, 758] on icon "button" at bounding box center [600, 763] width 7 height 12
drag, startPoint x: 332, startPoint y: 119, endPoint x: 365, endPoint y: 105, distance: 35.8
click at [361, 115] on div "Starr Adara wwyd?" at bounding box center [319, 116] width 132 height 26
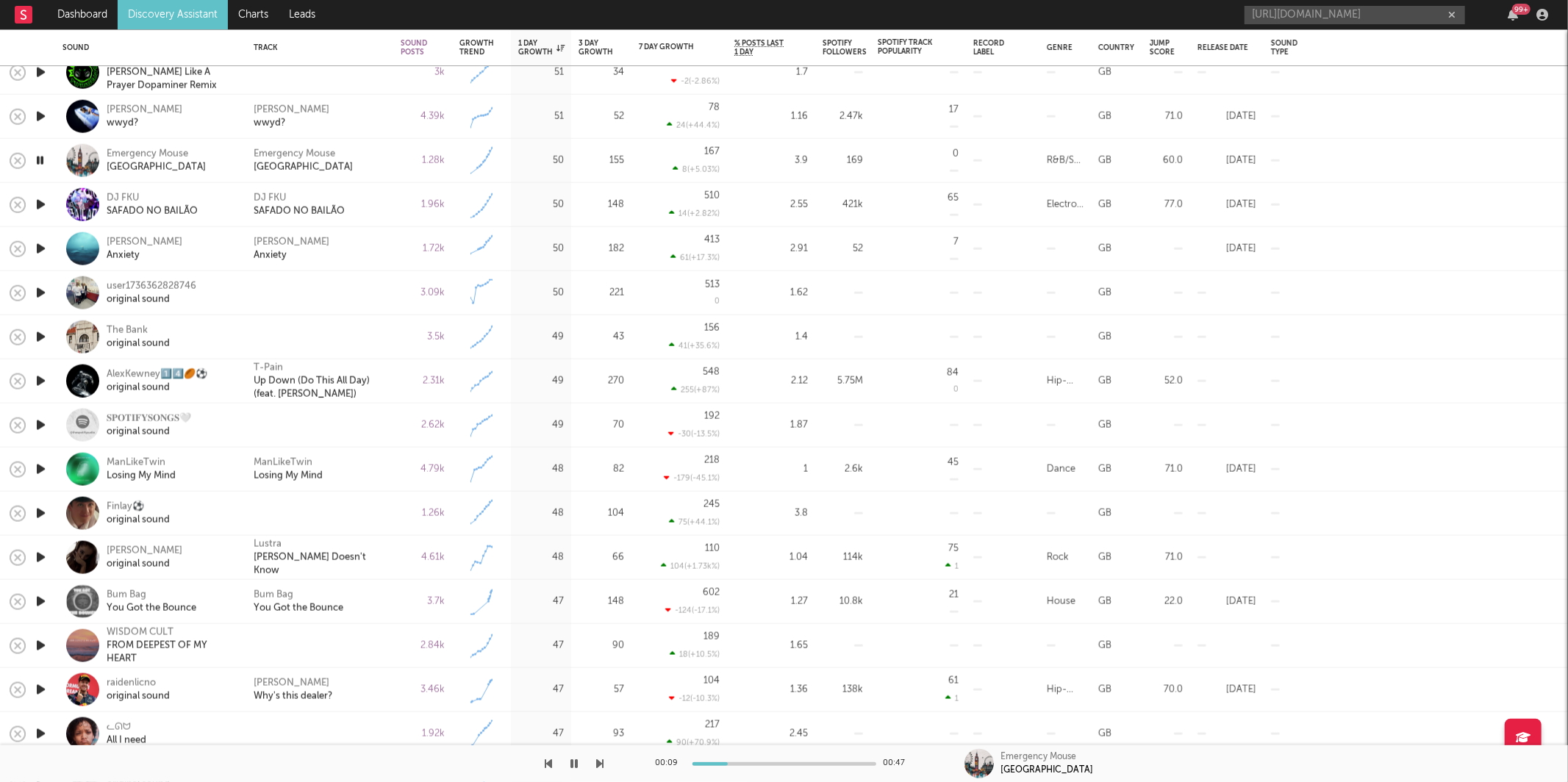
click at [599, 764] on icon "button" at bounding box center [600, 763] width 7 height 12
click at [367, 255] on div "[PERSON_NAME] Kadama Anxiety" at bounding box center [319, 249] width 132 height 26
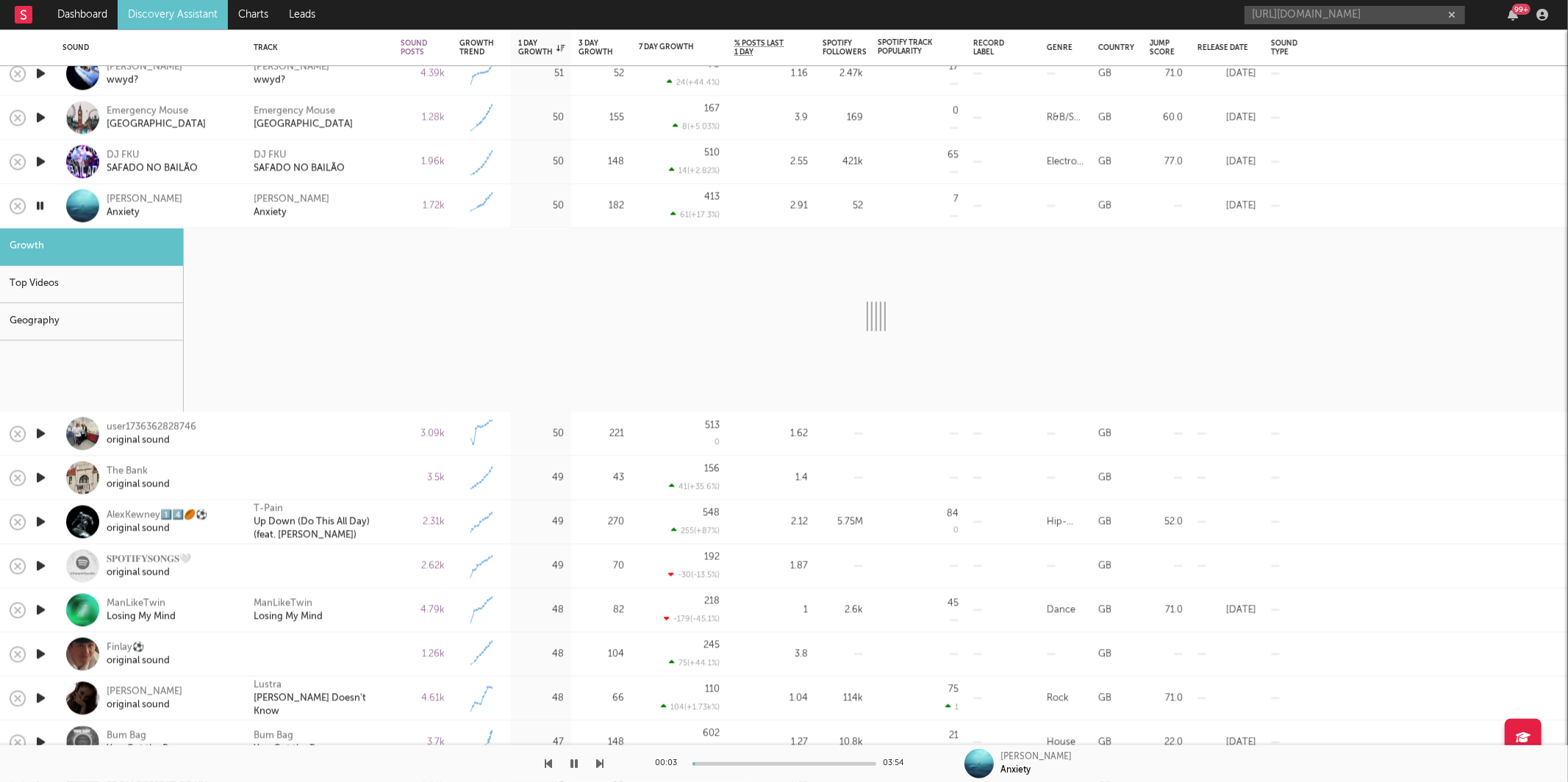
select select "1w"
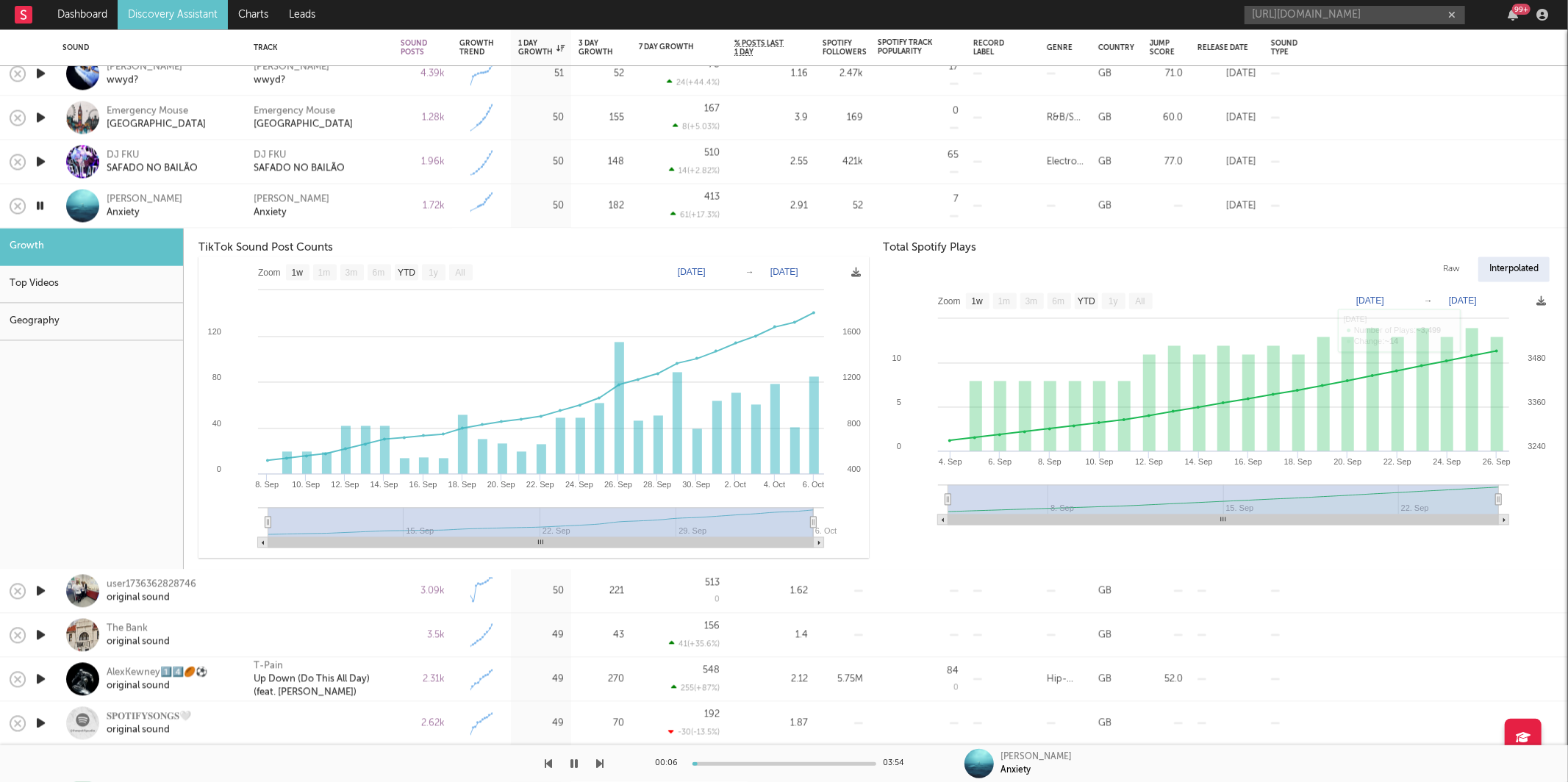
click at [345, 214] on div "[PERSON_NAME] Kadama Anxiety" at bounding box center [319, 206] width 132 height 26
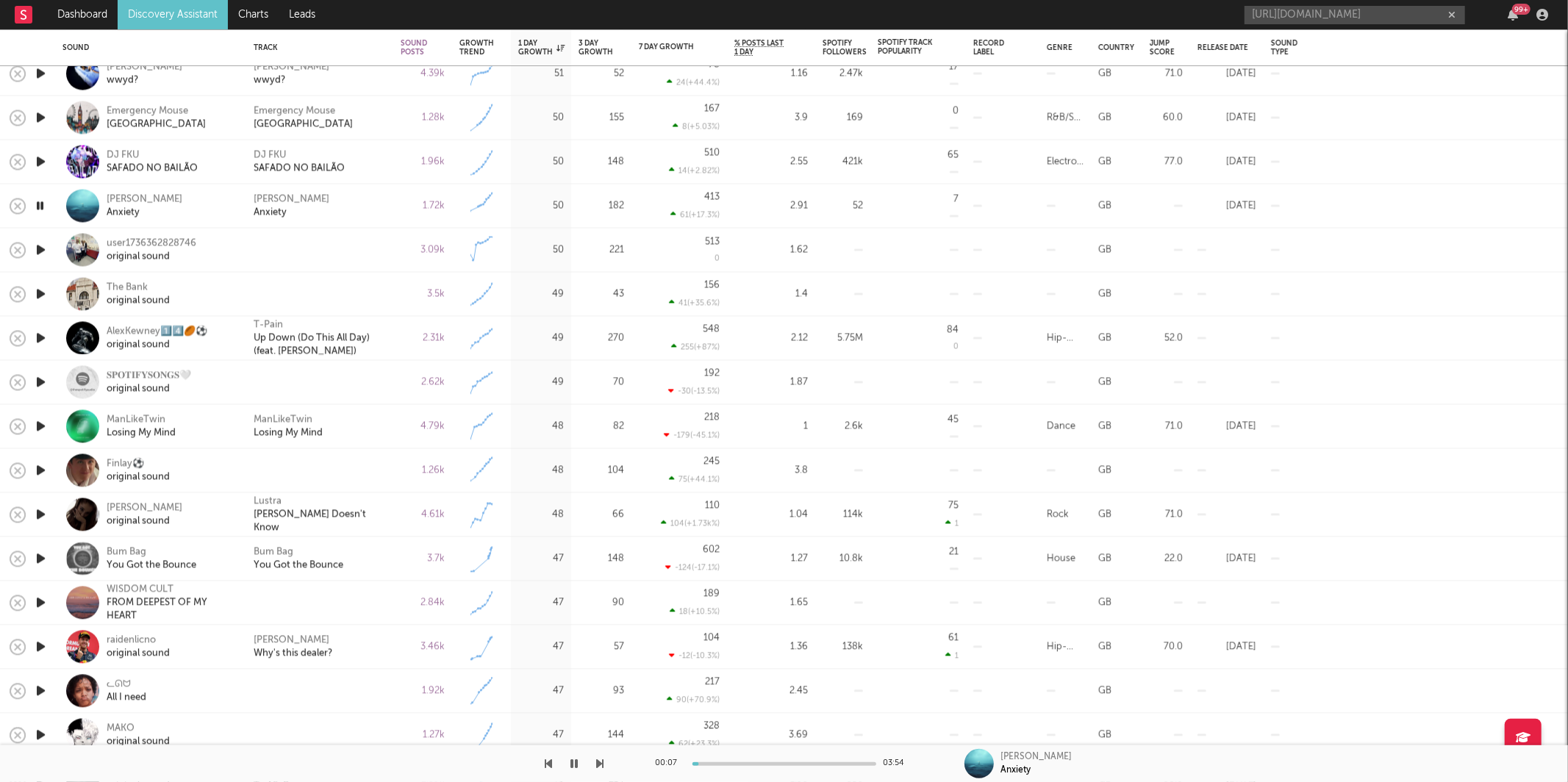
click at [605, 756] on div "00:07 03:54 [PERSON_NAME] Kadama Anxiety" at bounding box center [784, 763] width 1568 height 36
click at [609, 760] on div "00:08 03:54 [PERSON_NAME] Kadama Anxiety" at bounding box center [784, 763] width 1568 height 36
click at [597, 763] on icon "button" at bounding box center [600, 763] width 7 height 12
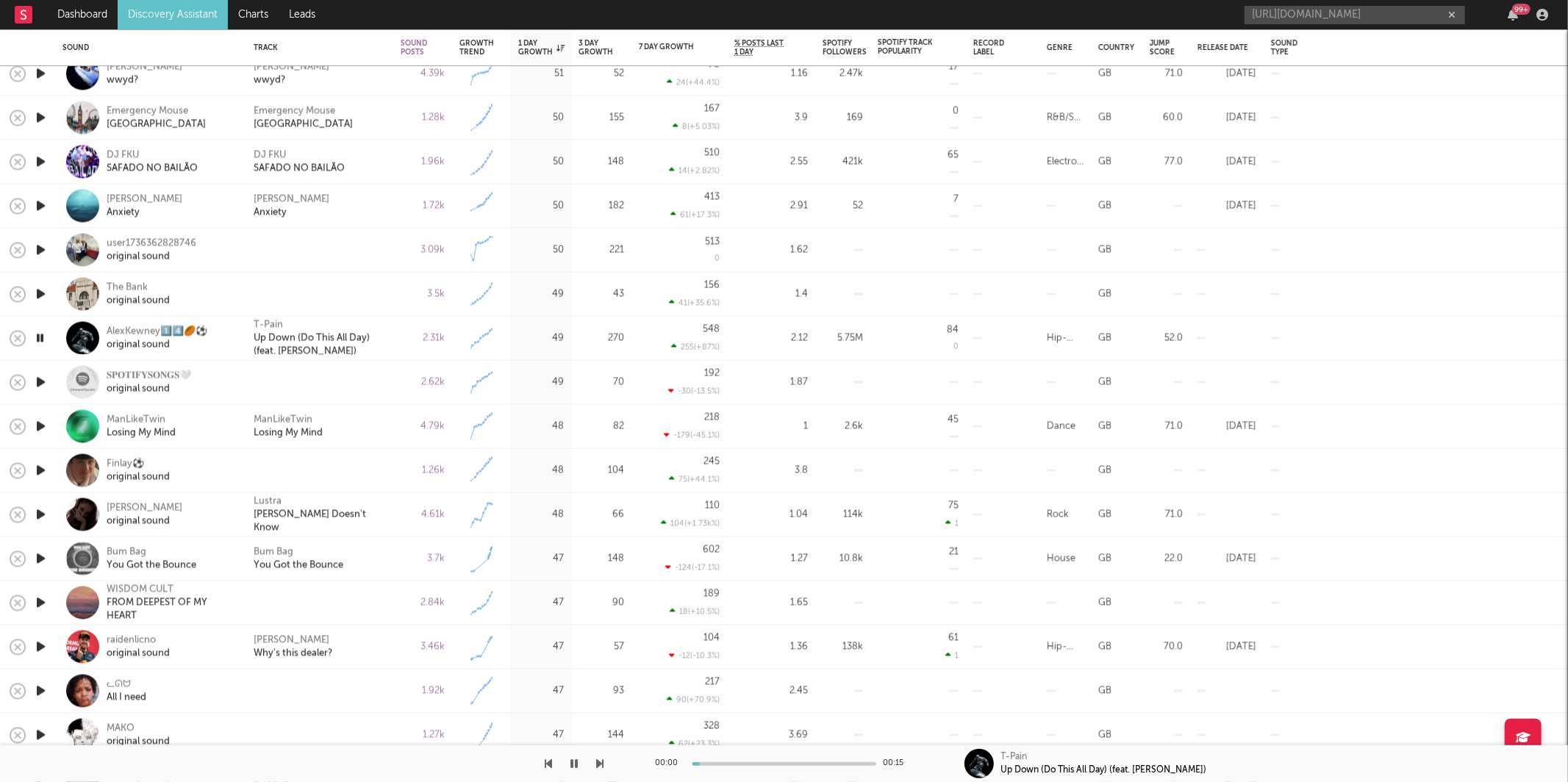
click at [598, 763] on icon "button" at bounding box center [600, 763] width 7 height 12
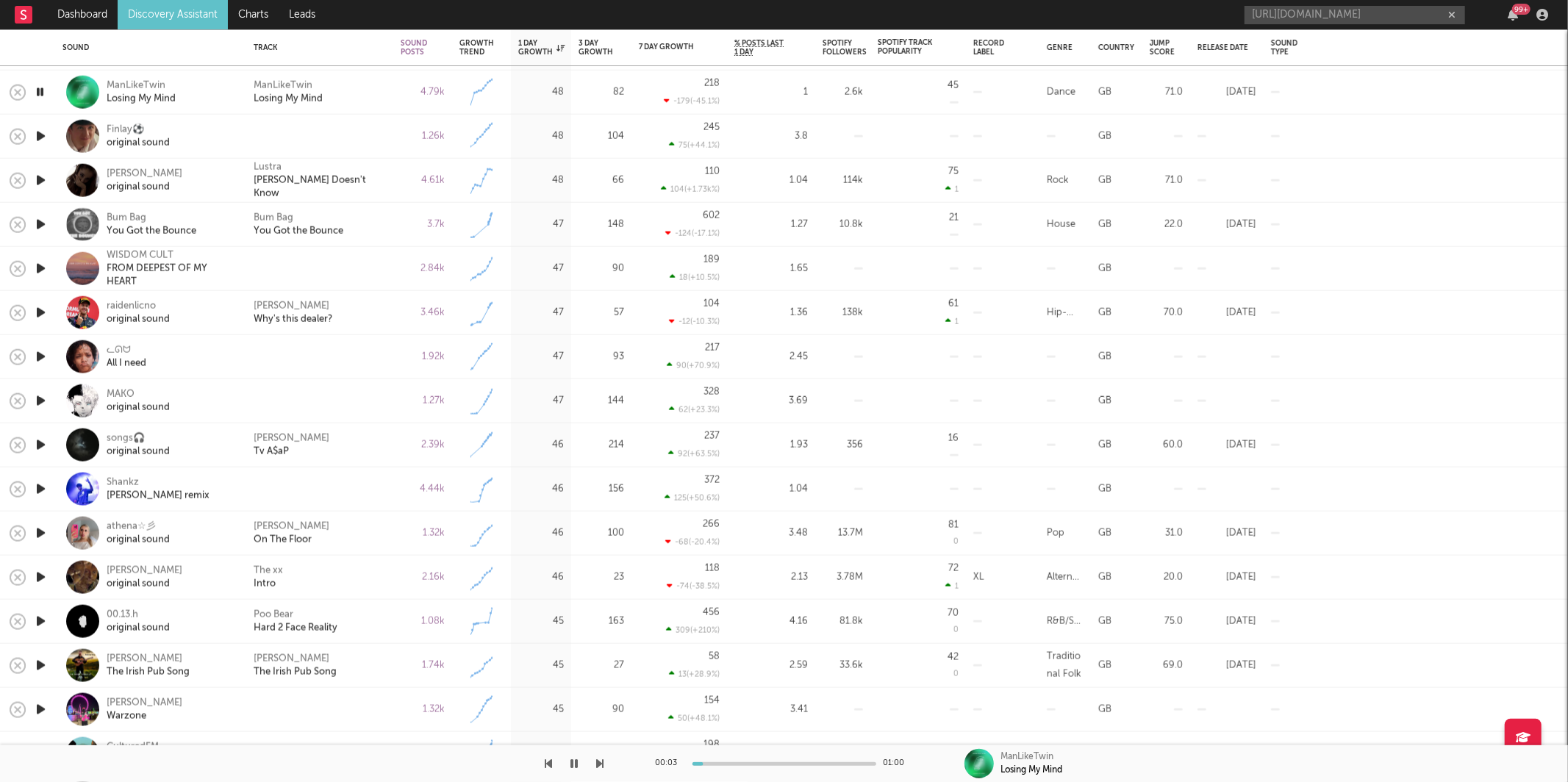
click at [600, 763] on icon "button" at bounding box center [600, 763] width 7 height 12
click at [601, 761] on icon "button" at bounding box center [600, 763] width 7 height 12
click at [602, 761] on icon "button" at bounding box center [600, 763] width 7 height 12
click at [602, 760] on icon "button" at bounding box center [600, 763] width 7 height 12
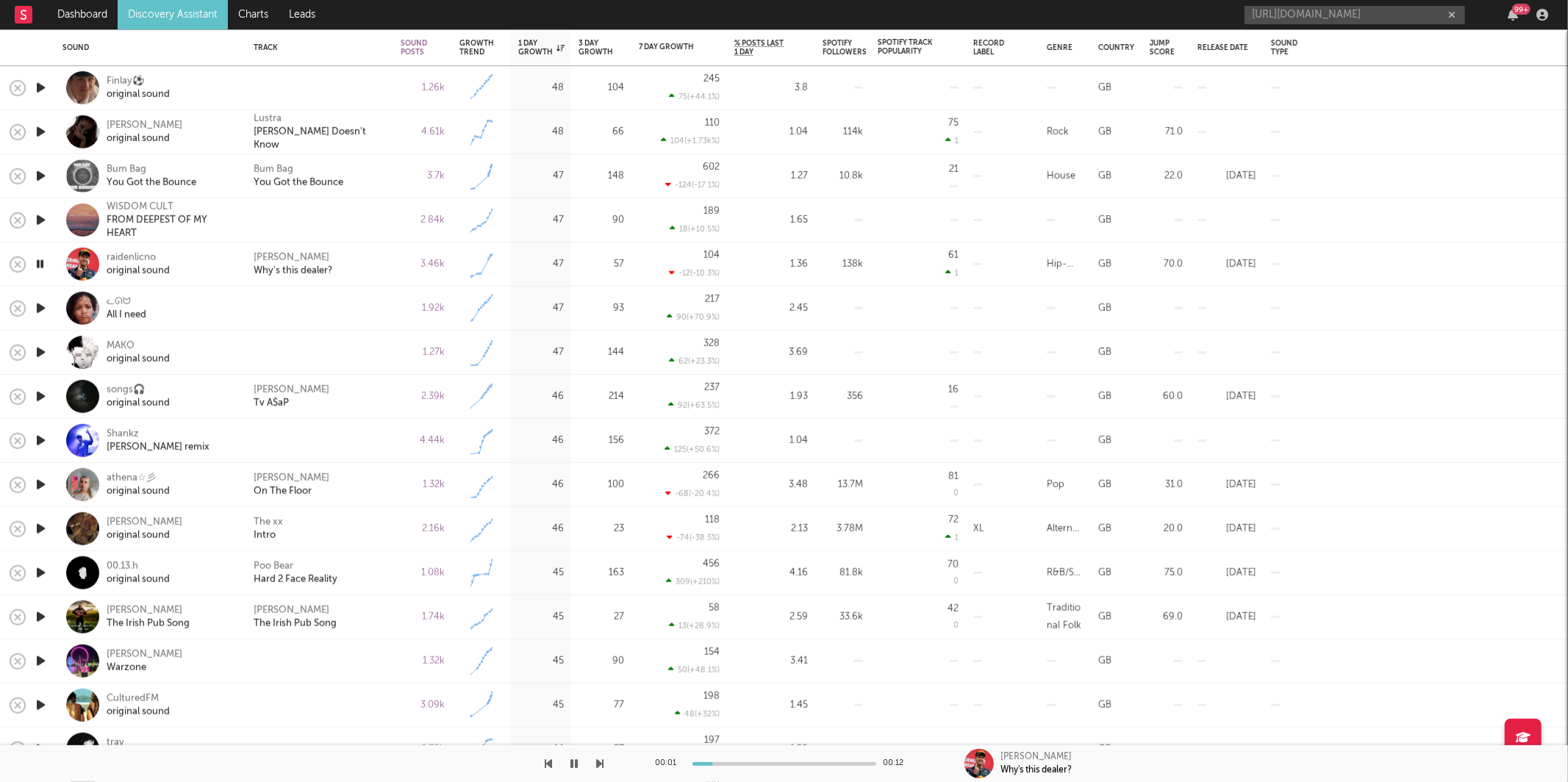
click at [361, 259] on div "[PERSON_NAME] Why's this dealer?" at bounding box center [319, 264] width 132 height 26
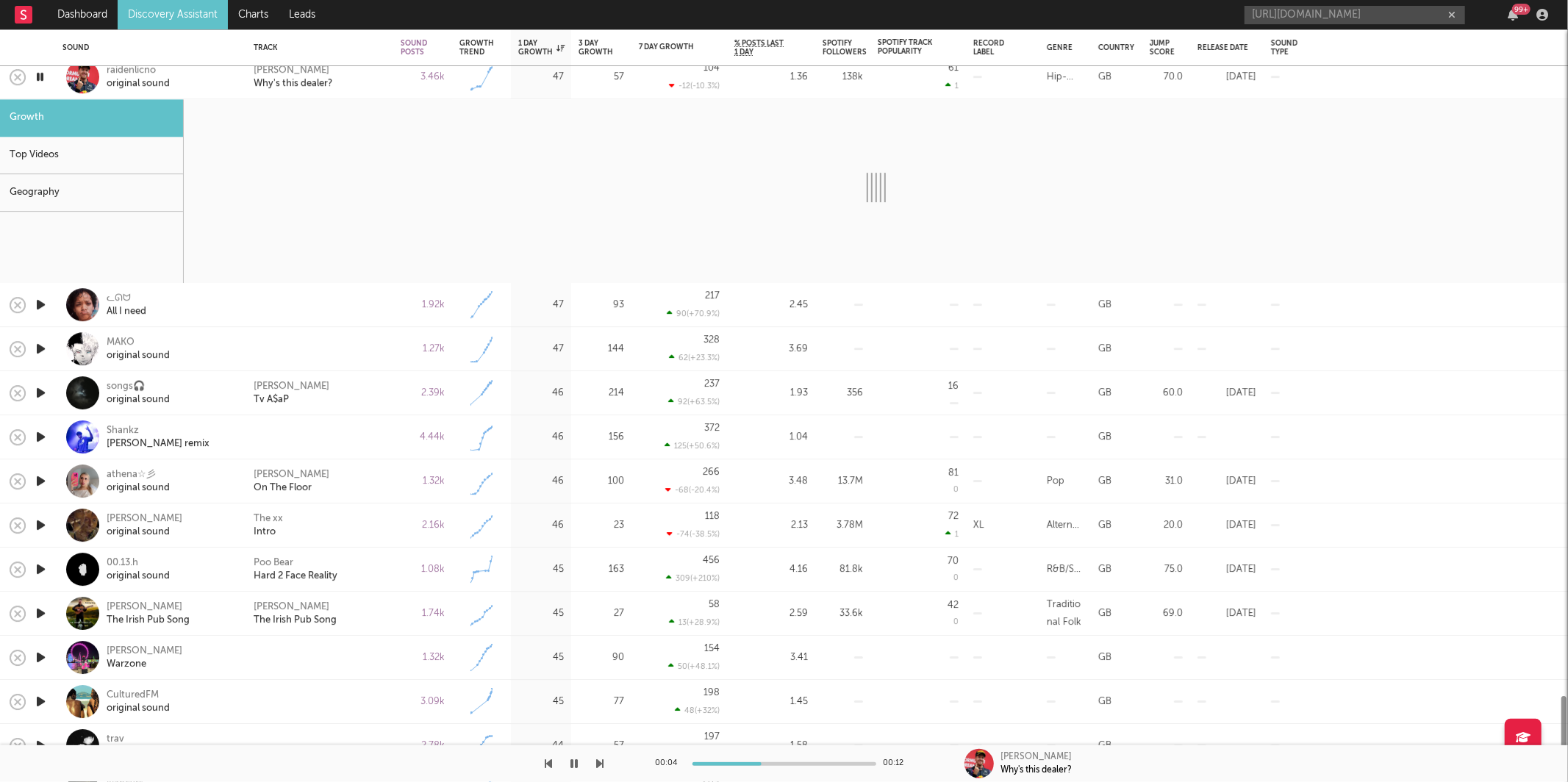
select select "1w"
select select "6m"
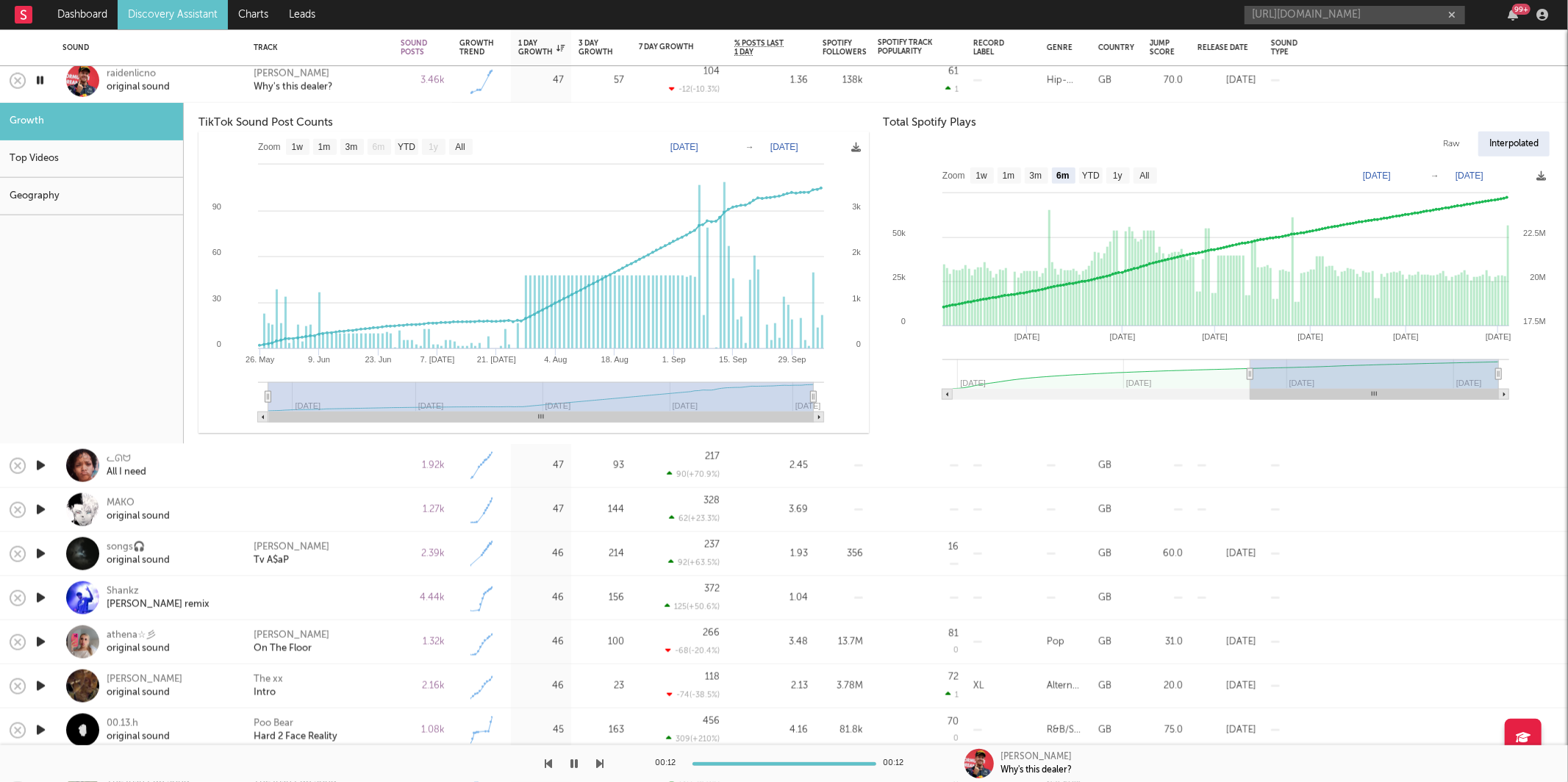
click at [366, 78] on div "[PERSON_NAME] Why's this dealer?" at bounding box center [319, 80] width 132 height 26
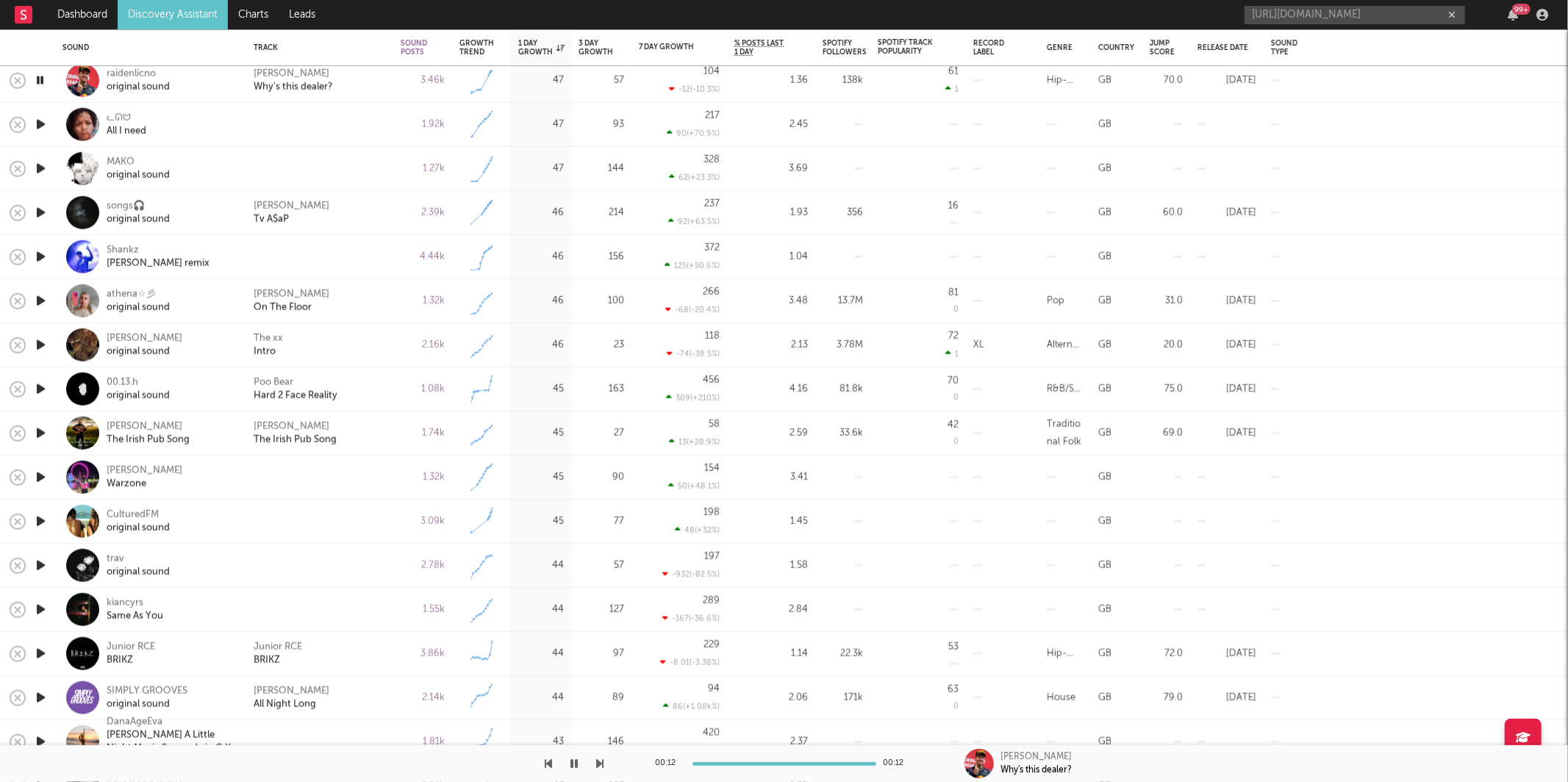
click at [604, 761] on div "00:12 00:12 [PERSON_NAME] Why's this dealer?" at bounding box center [784, 763] width 1568 height 36
click at [601, 761] on icon "button" at bounding box center [600, 763] width 7 height 12
click at [600, 762] on icon "button" at bounding box center [600, 763] width 7 height 12
click at [597, 764] on icon "button" at bounding box center [600, 763] width 7 height 12
click at [345, 212] on div "[PERSON_NAME] Tv A$aP" at bounding box center [319, 212] width 132 height 26
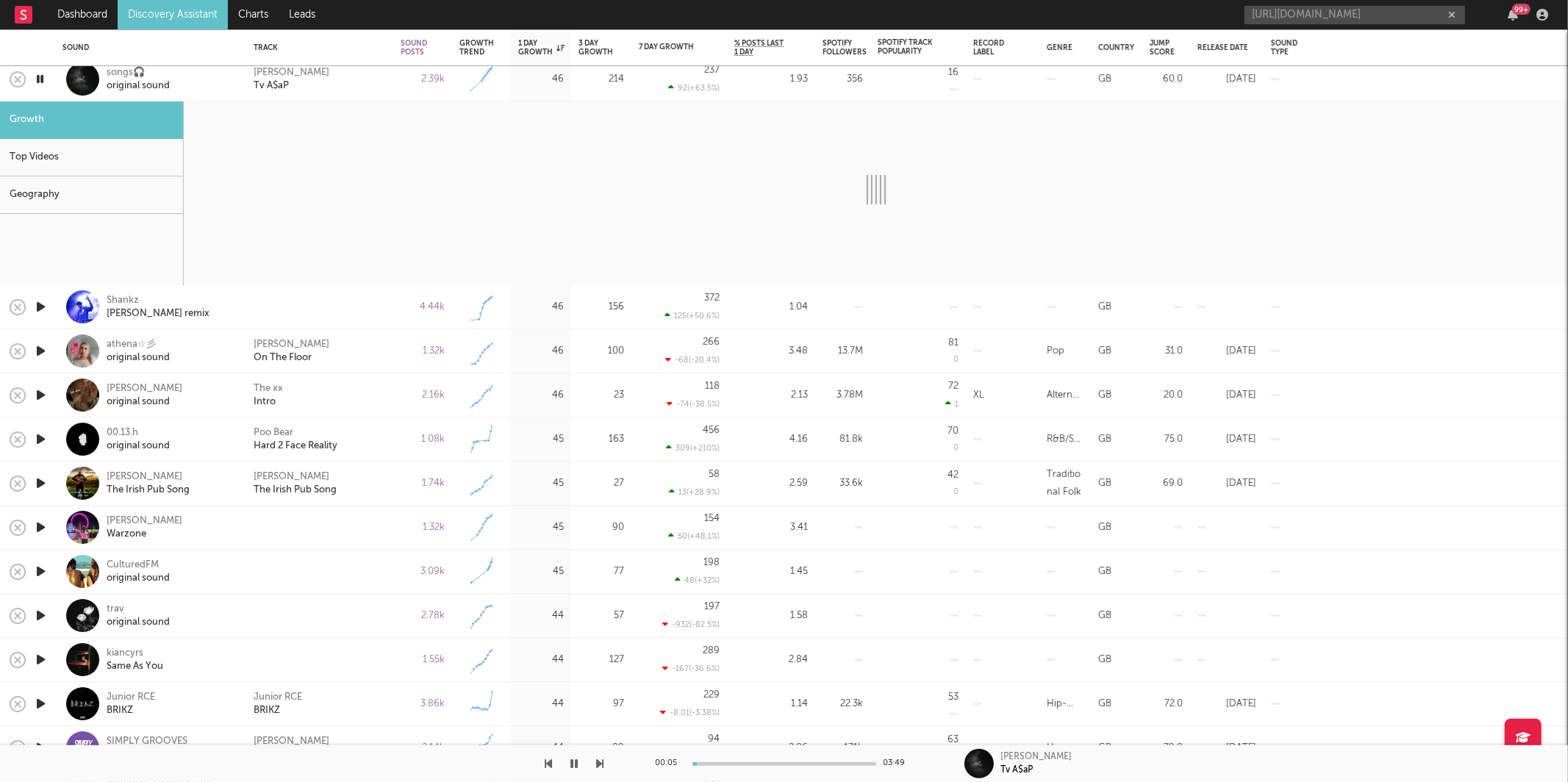
select select "6m"
select select "1w"
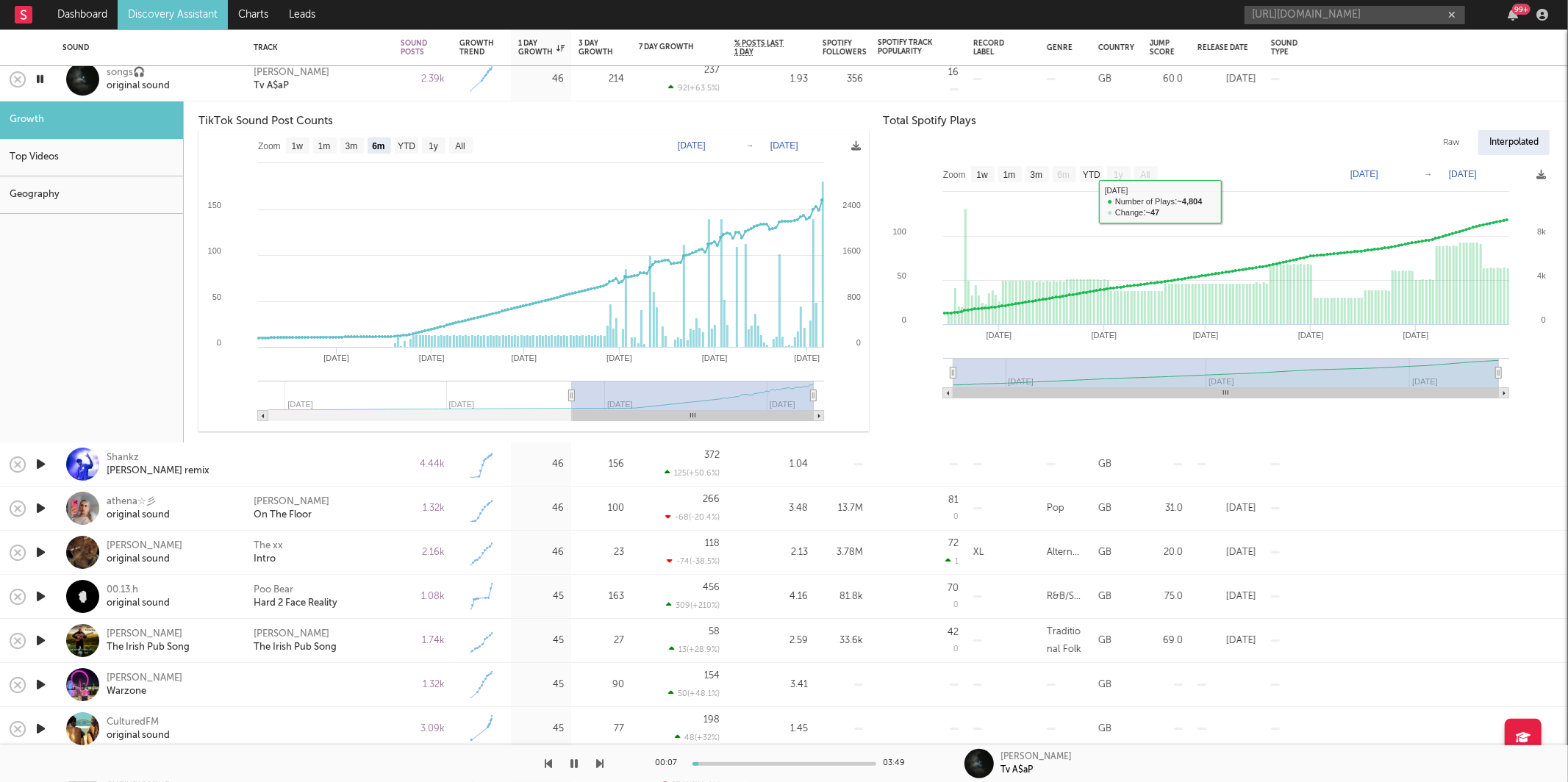
click at [369, 92] on div "[PERSON_NAME] Tv A$aP" at bounding box center [319, 79] width 132 height 26
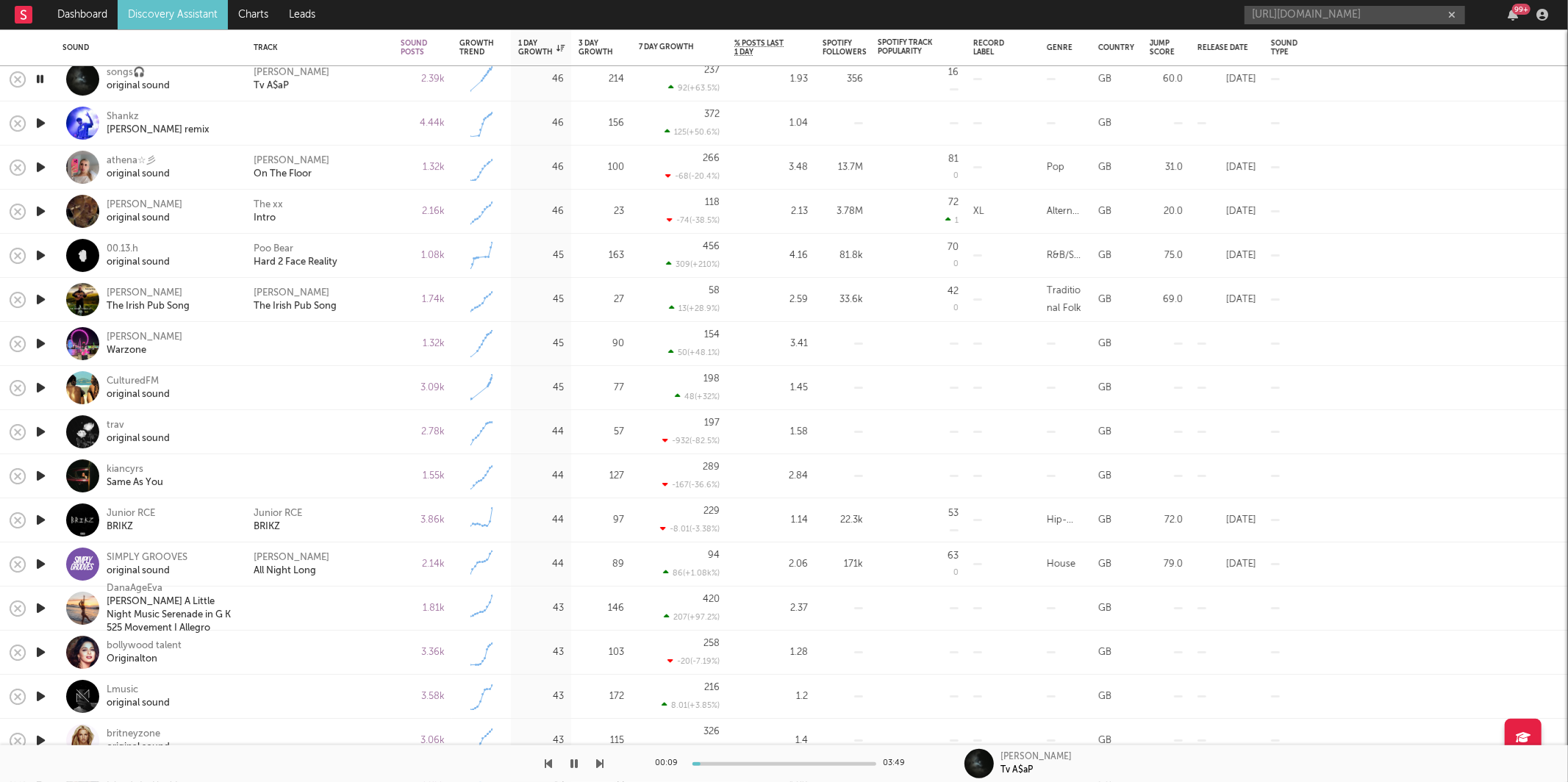
click at [600, 762] on icon "button" at bounding box center [600, 763] width 7 height 12
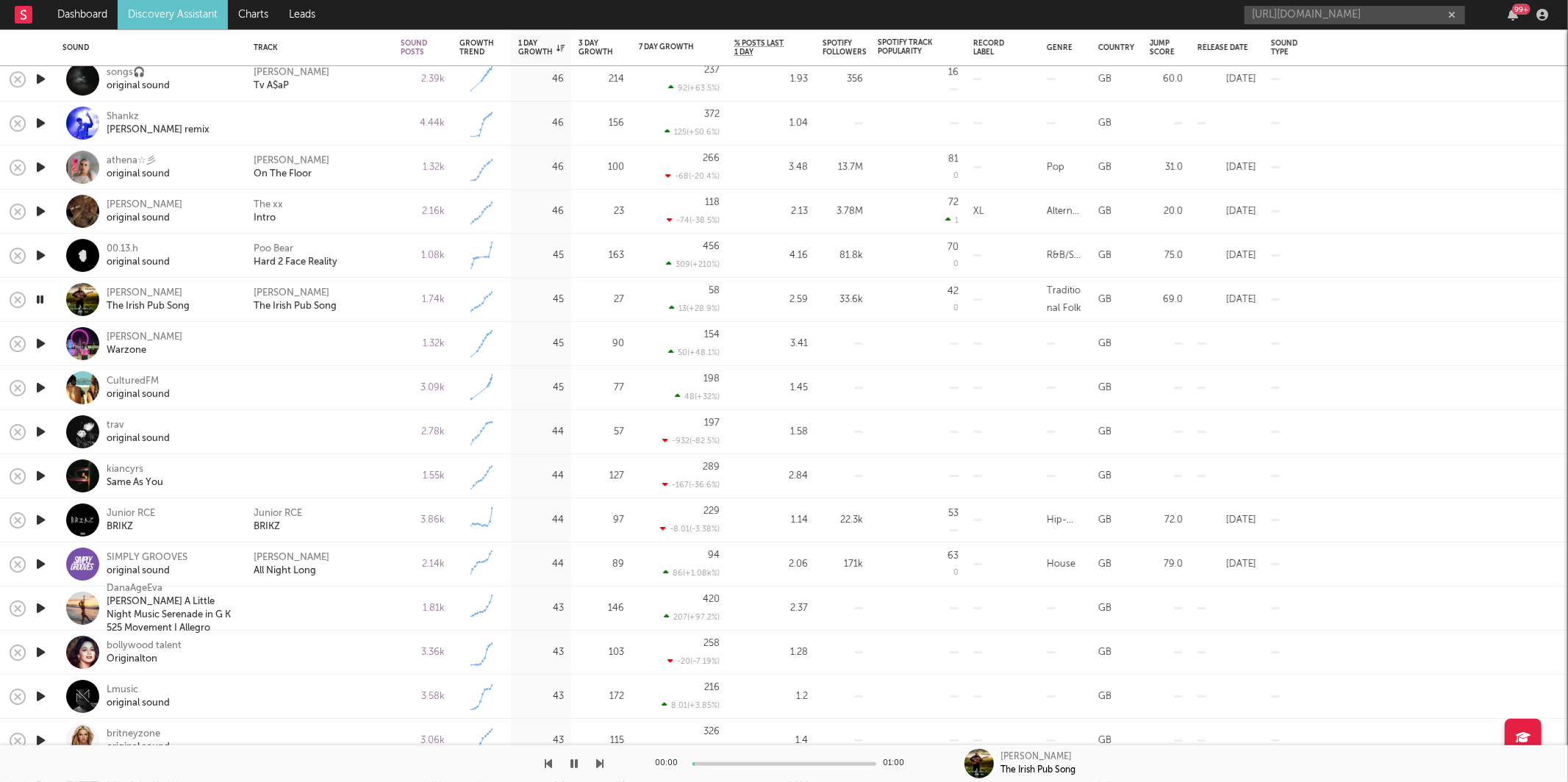
click at [600, 762] on icon "button" at bounding box center [600, 763] width 7 height 12
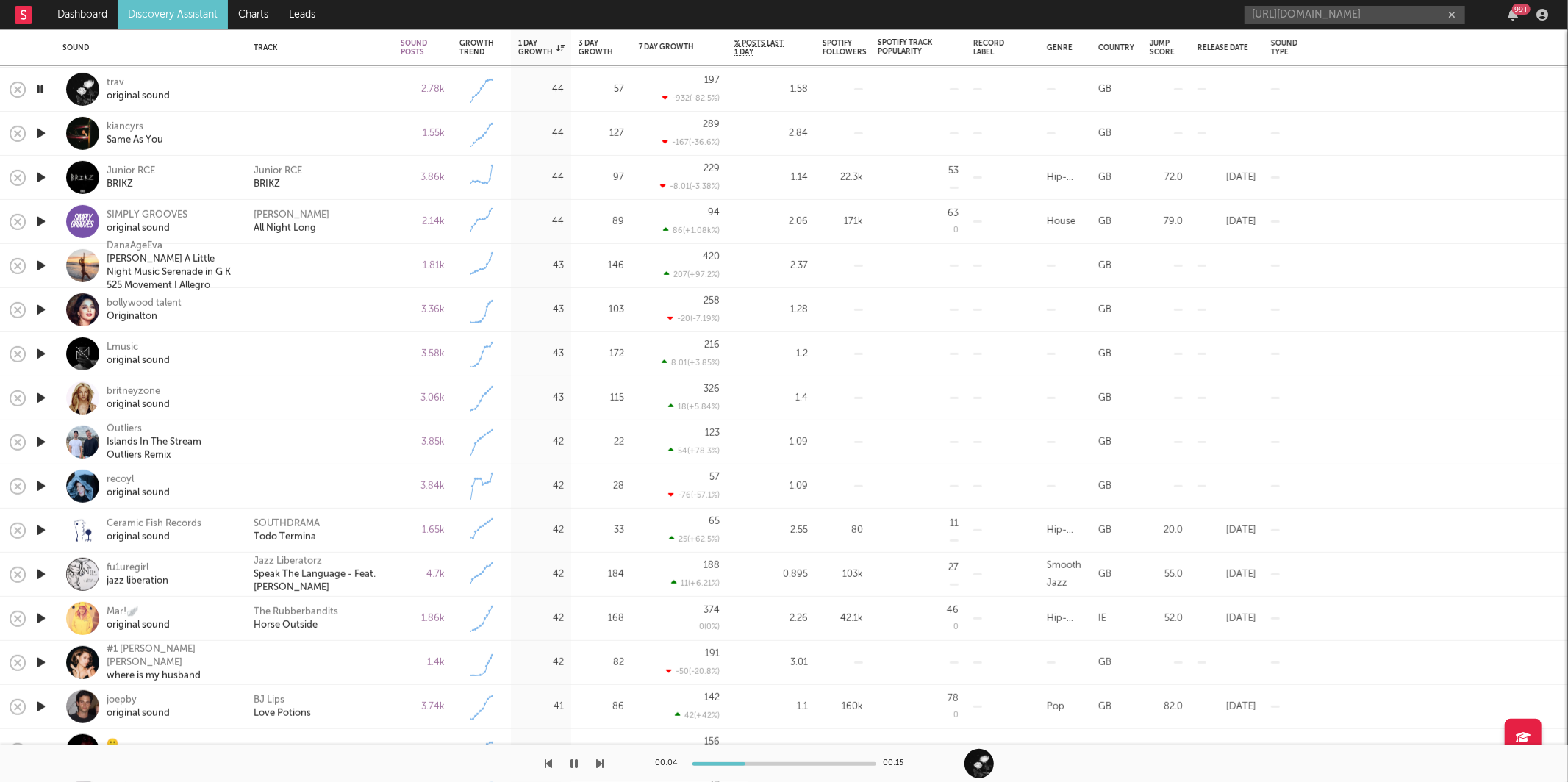
click at [600, 762] on icon "button" at bounding box center [600, 763] width 7 height 12
click at [600, 765] on icon "button" at bounding box center [600, 763] width 7 height 12
click at [599, 767] on icon "button" at bounding box center [600, 763] width 7 height 12
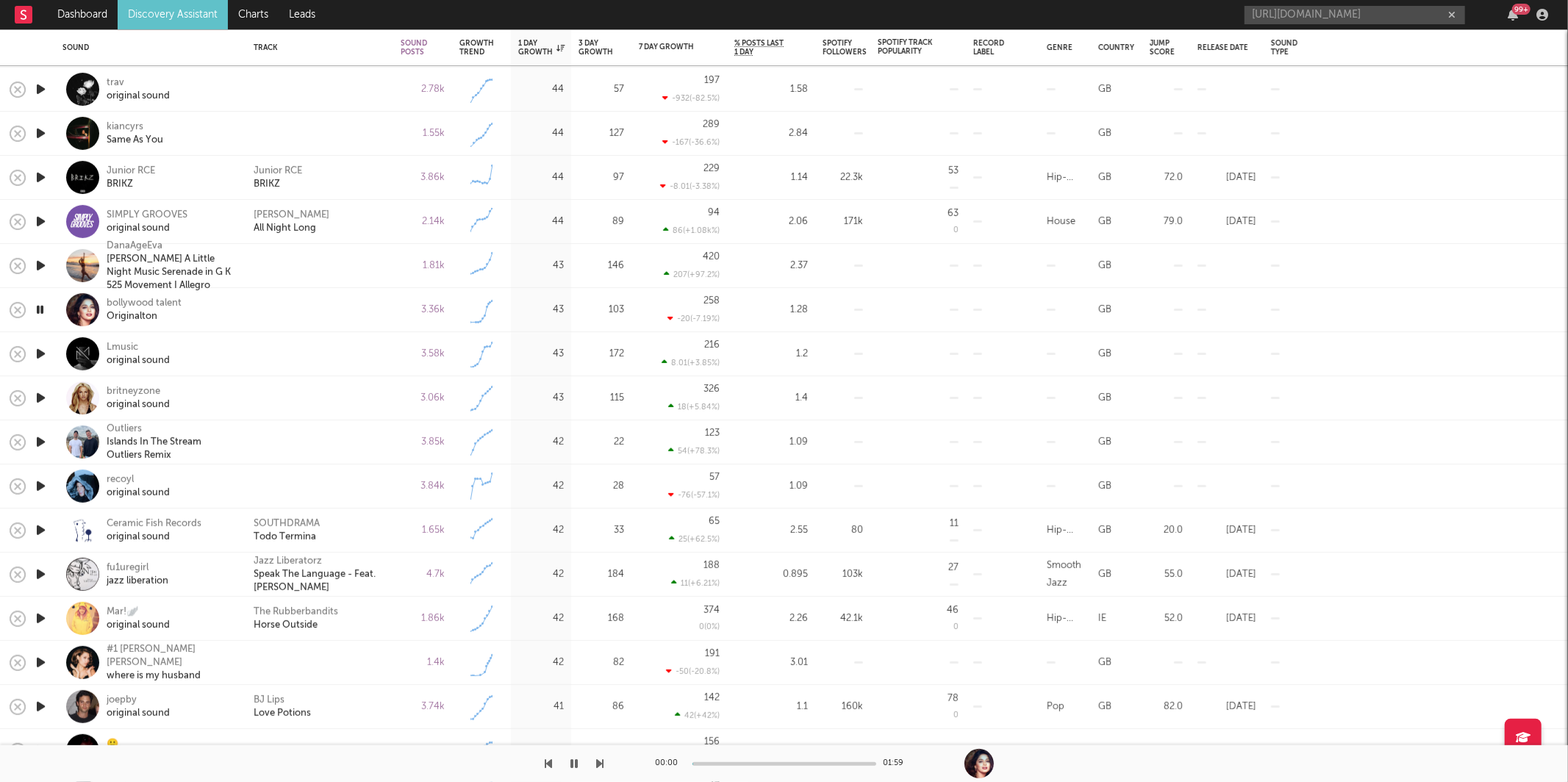
click at [599, 767] on icon "button" at bounding box center [600, 763] width 7 height 12
click at [599, 761] on icon "button" at bounding box center [600, 763] width 7 height 12
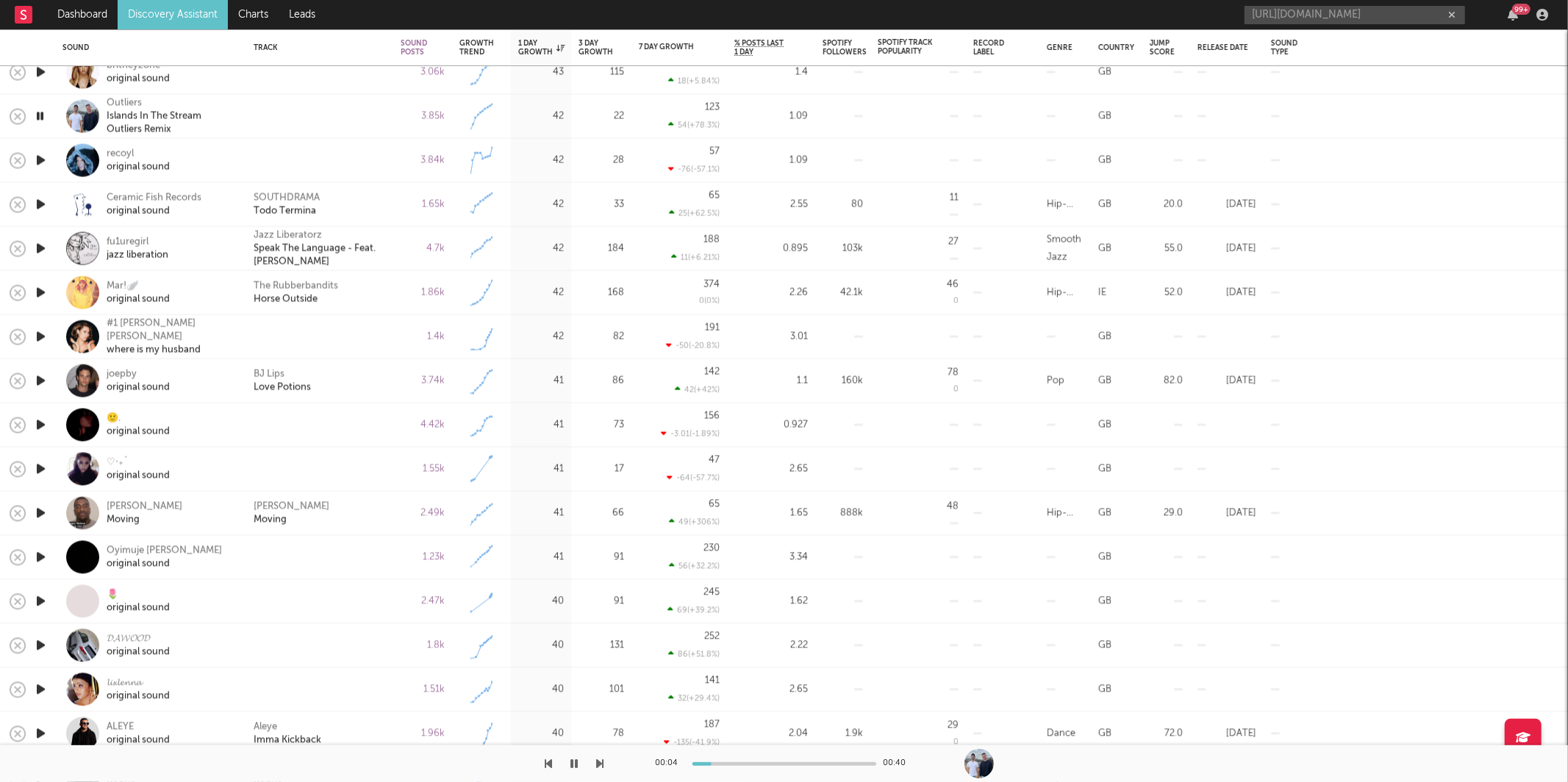
click at [599, 763] on icon "button" at bounding box center [600, 763] width 7 height 12
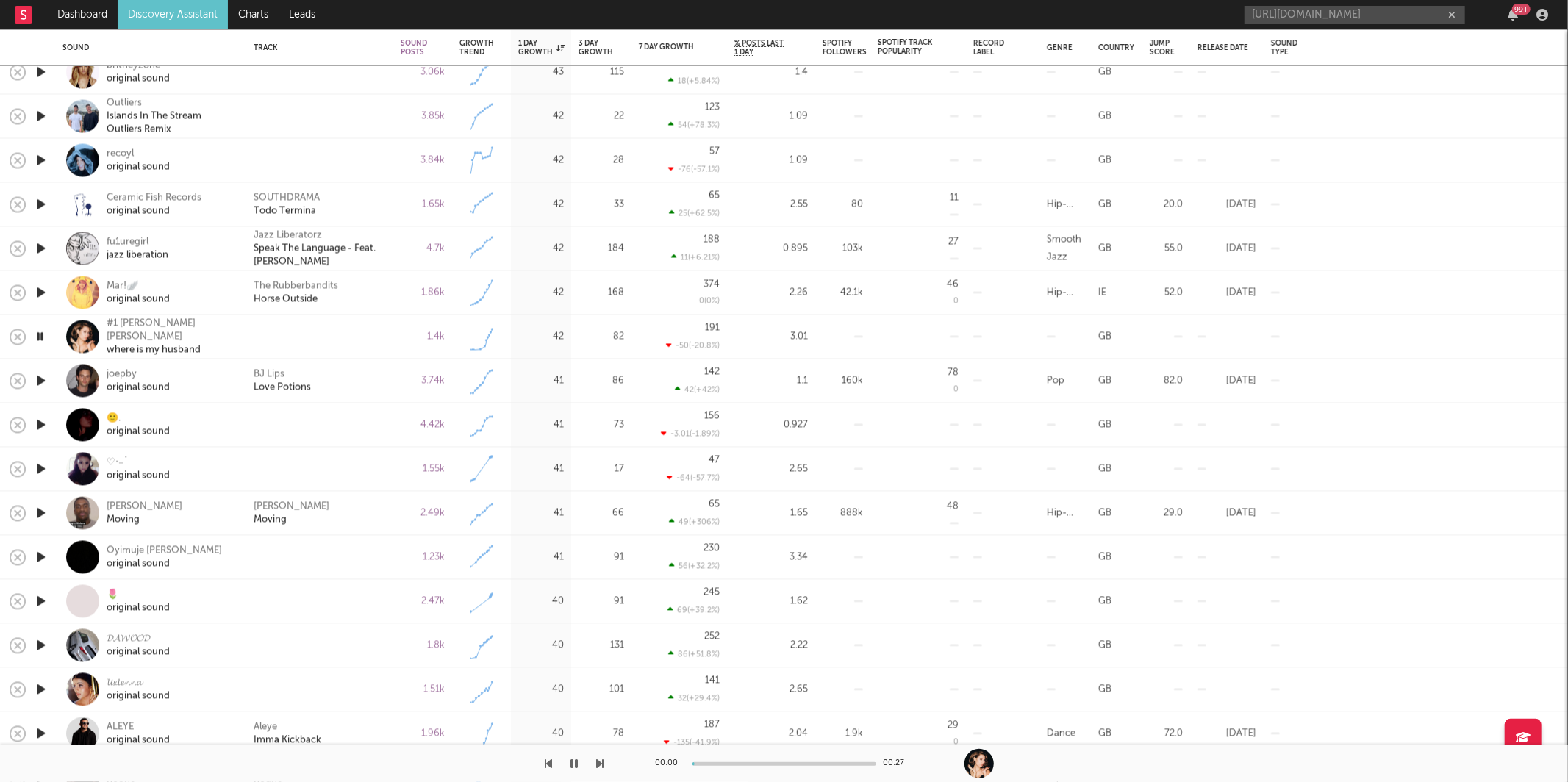
click at [599, 763] on icon "button" at bounding box center [600, 763] width 7 height 12
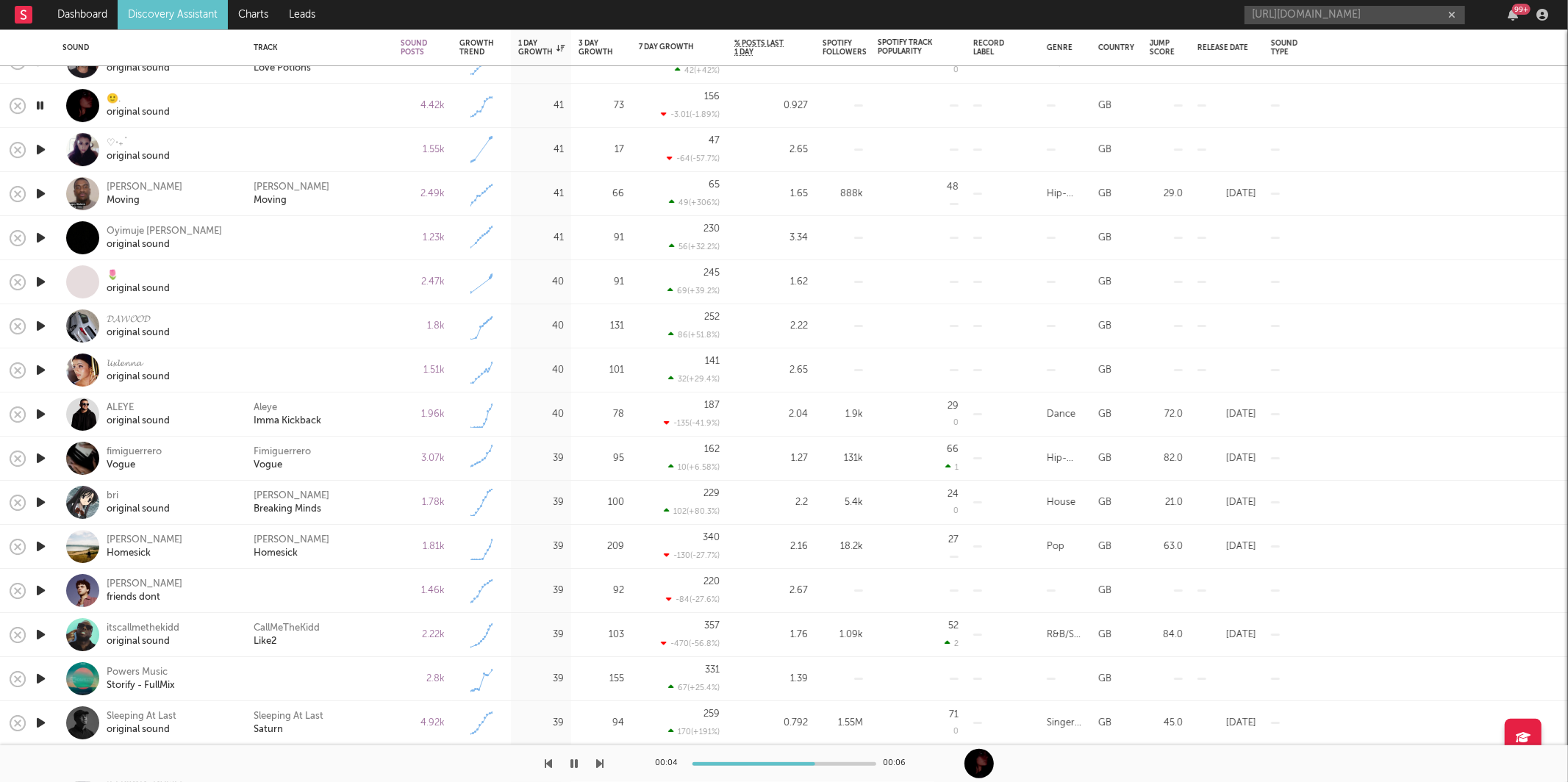
click at [599, 760] on icon "button" at bounding box center [600, 763] width 7 height 12
click at [601, 764] on icon "button" at bounding box center [600, 763] width 7 height 12
click at [601, 763] on icon "button" at bounding box center [600, 763] width 7 height 12
click at [597, 758] on icon "button" at bounding box center [600, 763] width 7 height 12
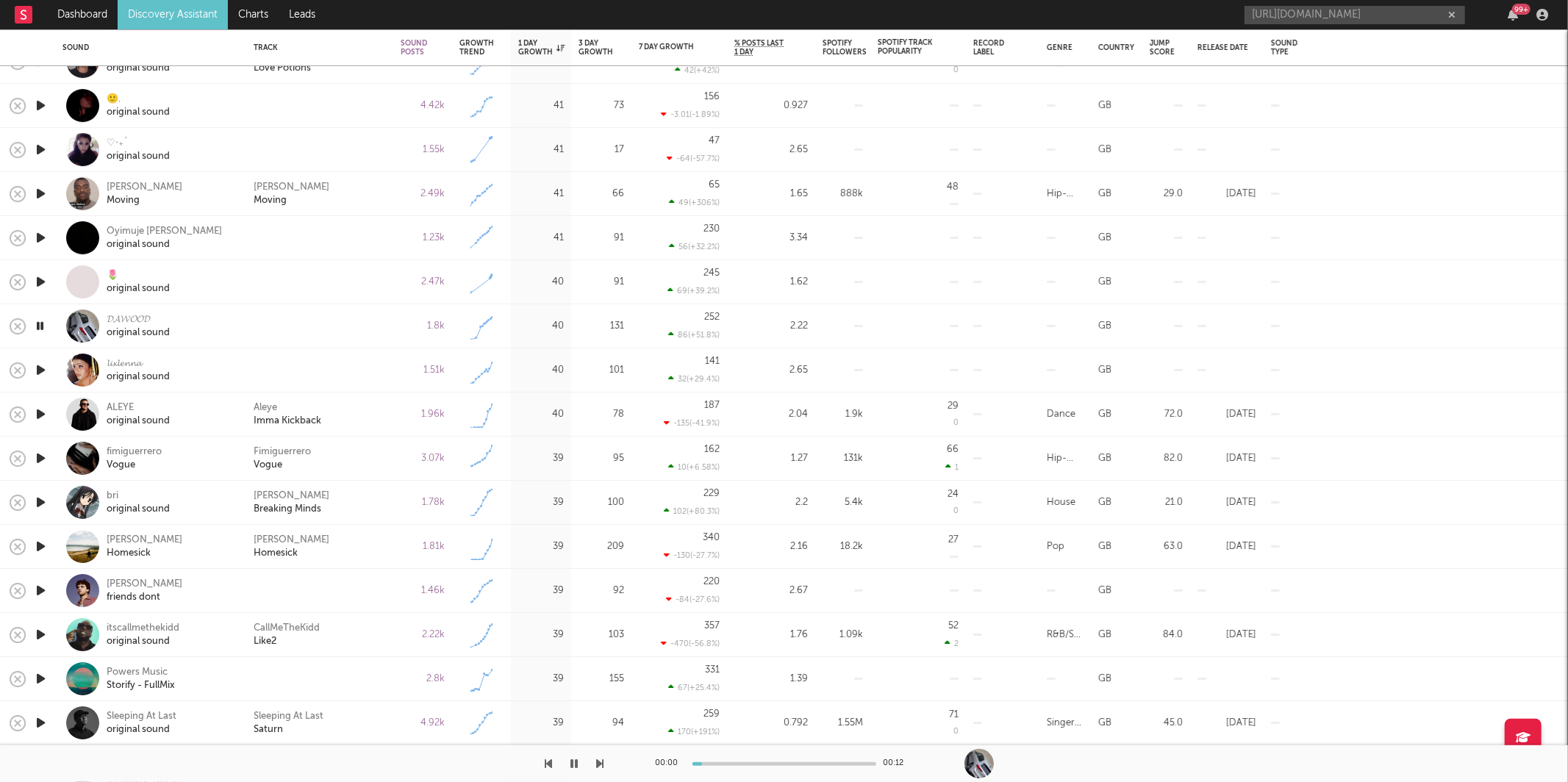
click at [598, 761] on icon "button" at bounding box center [600, 763] width 7 height 12
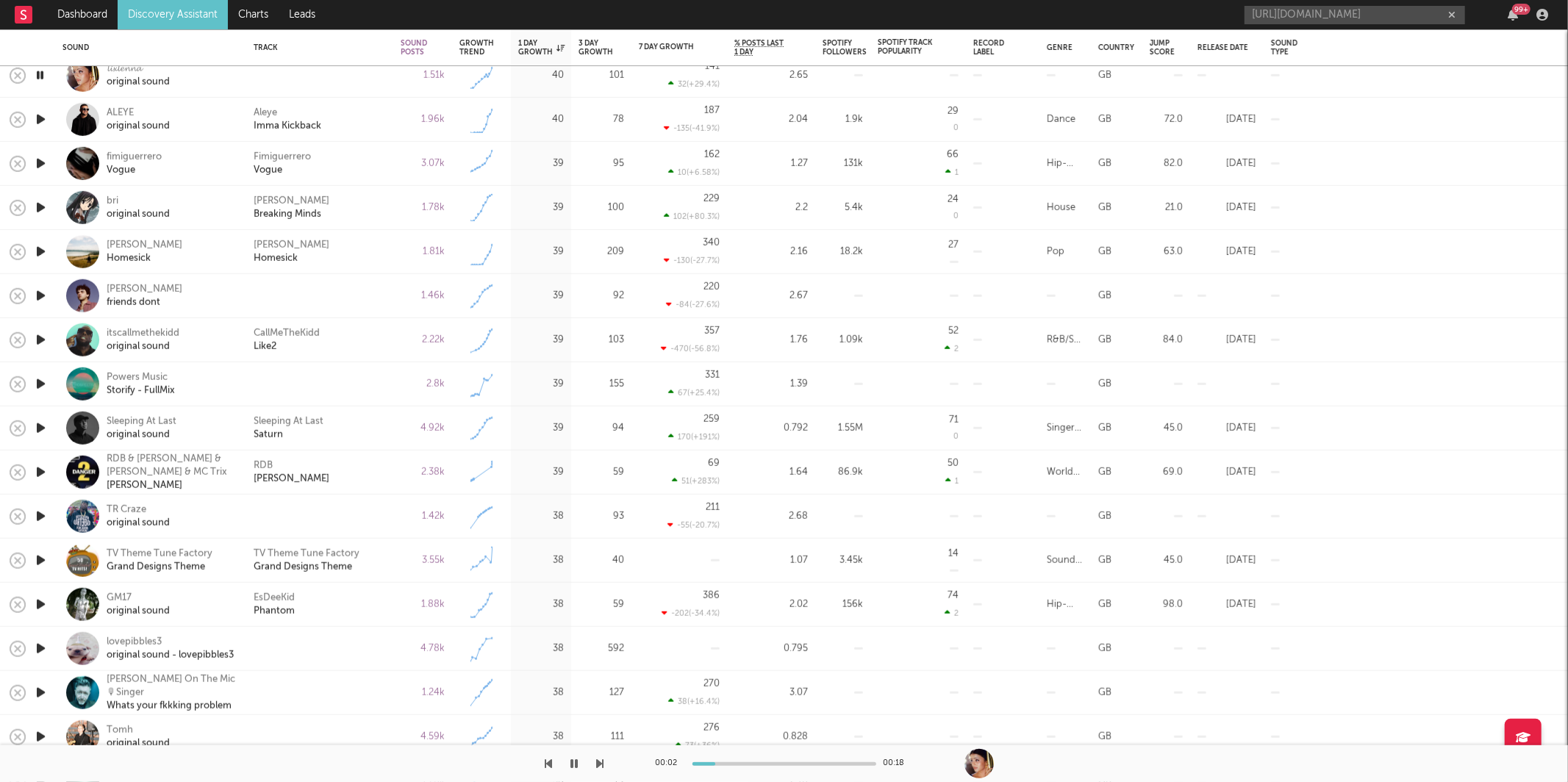
click at [600, 760] on icon "button" at bounding box center [600, 763] width 7 height 12
click at [369, 129] on div "Aleye Imma Kickback" at bounding box center [319, 119] width 132 height 26
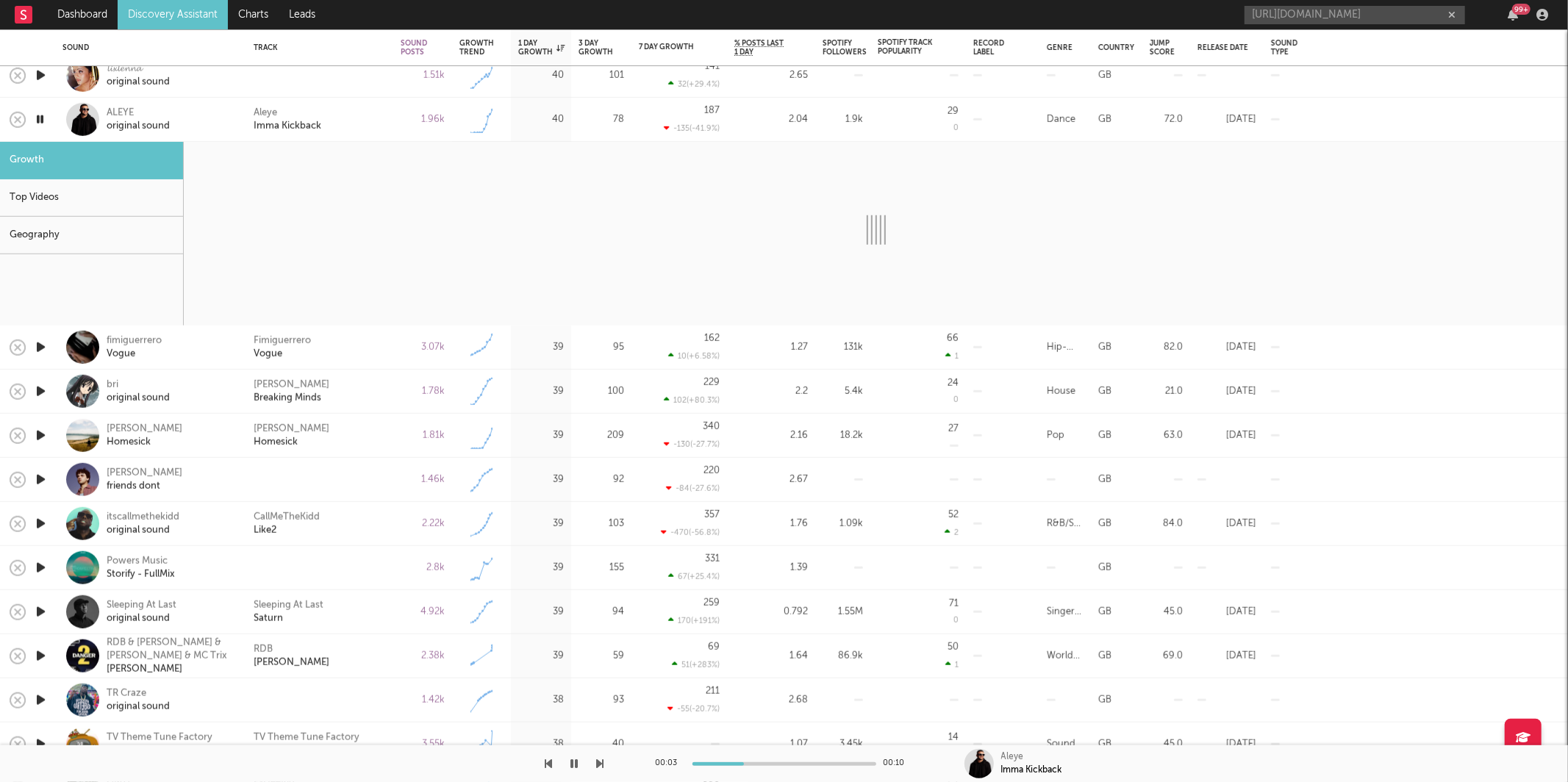
select select "1w"
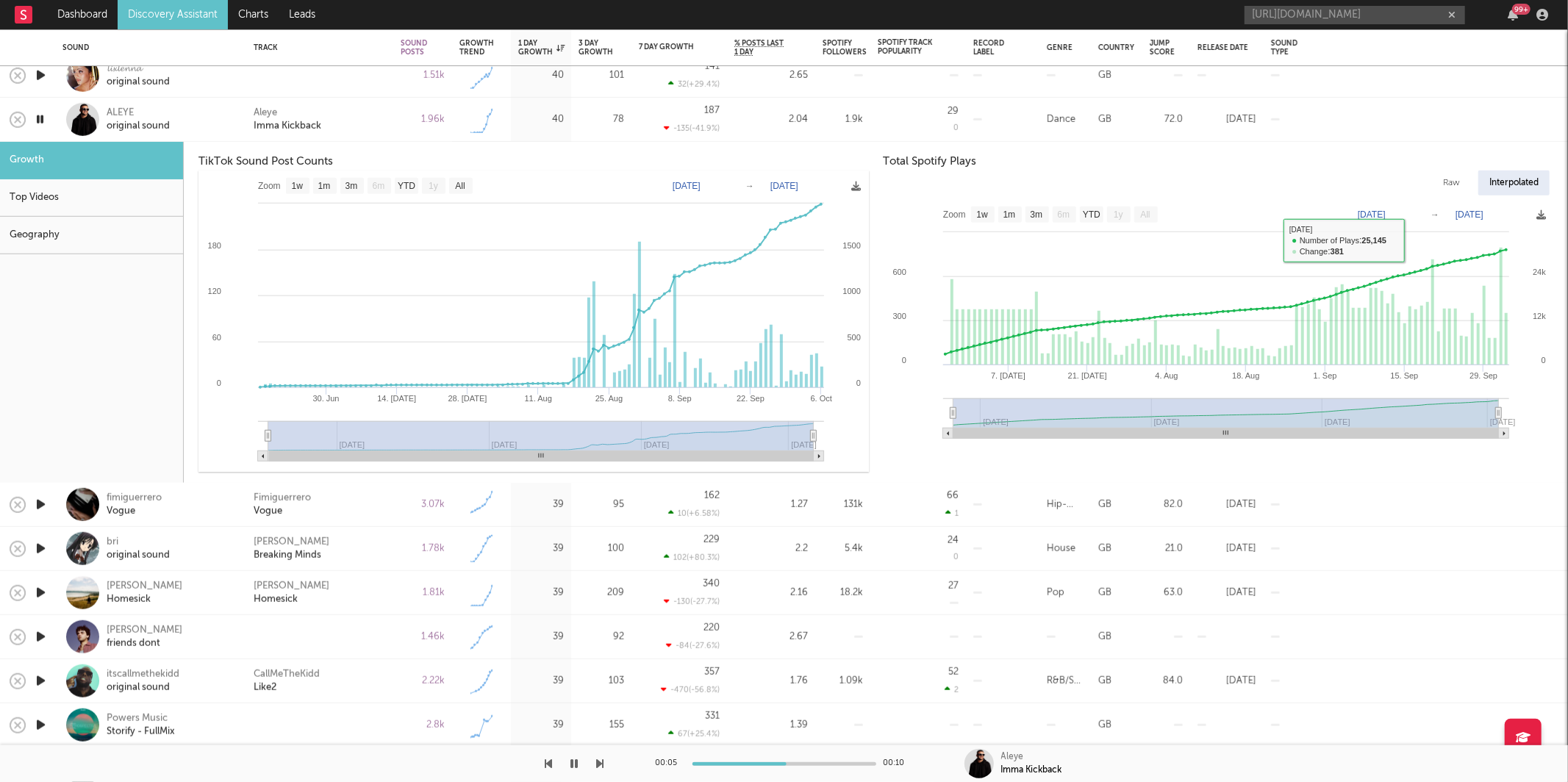
click at [344, 124] on div "Aleye Imma Kickback" at bounding box center [319, 119] width 132 height 26
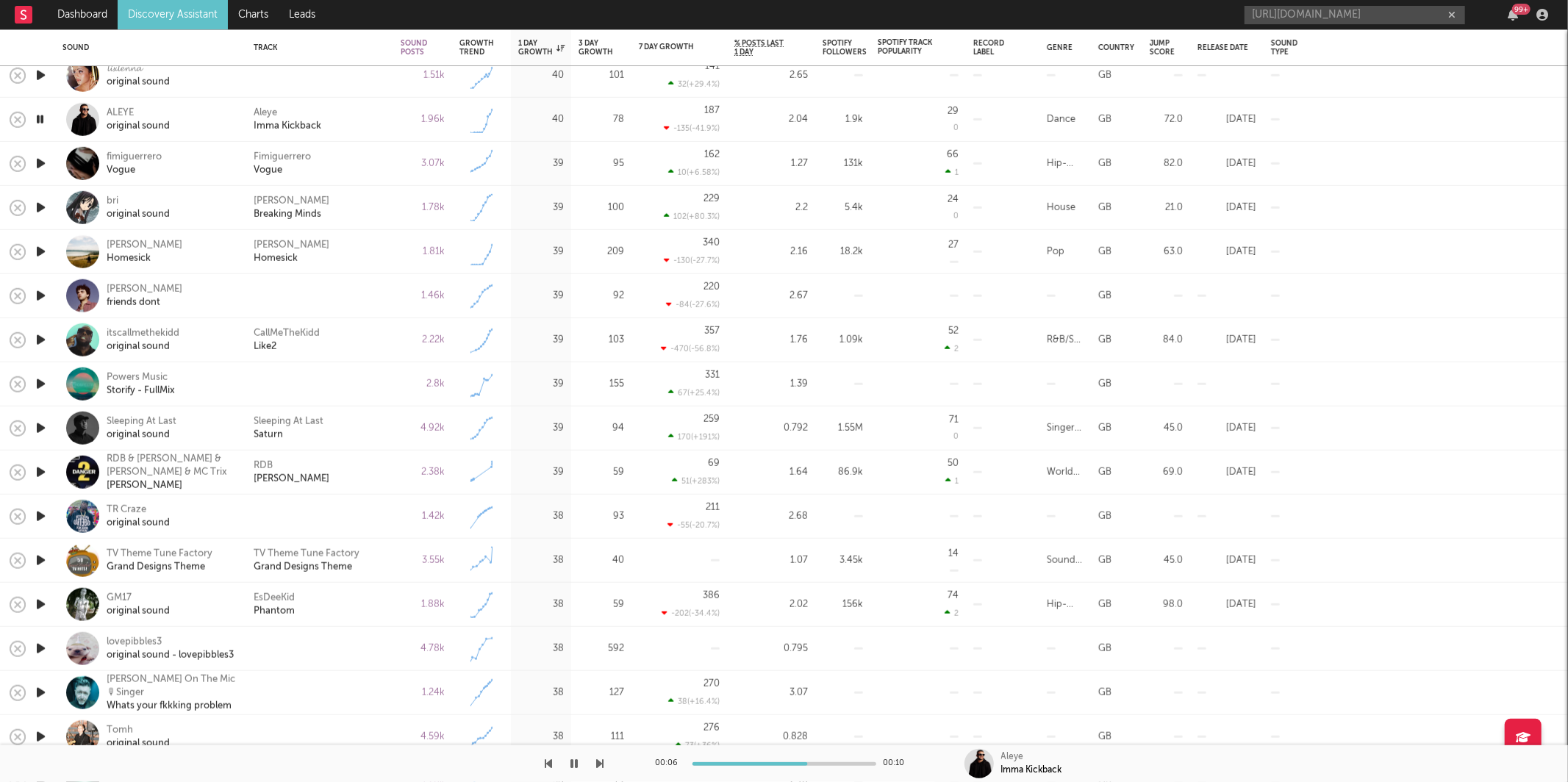
click at [602, 763] on icon "button" at bounding box center [600, 763] width 7 height 12
click at [601, 763] on icon "button" at bounding box center [600, 763] width 7 height 12
click at [373, 250] on div "[PERSON_NAME] Homesick" at bounding box center [319, 252] width 132 height 26
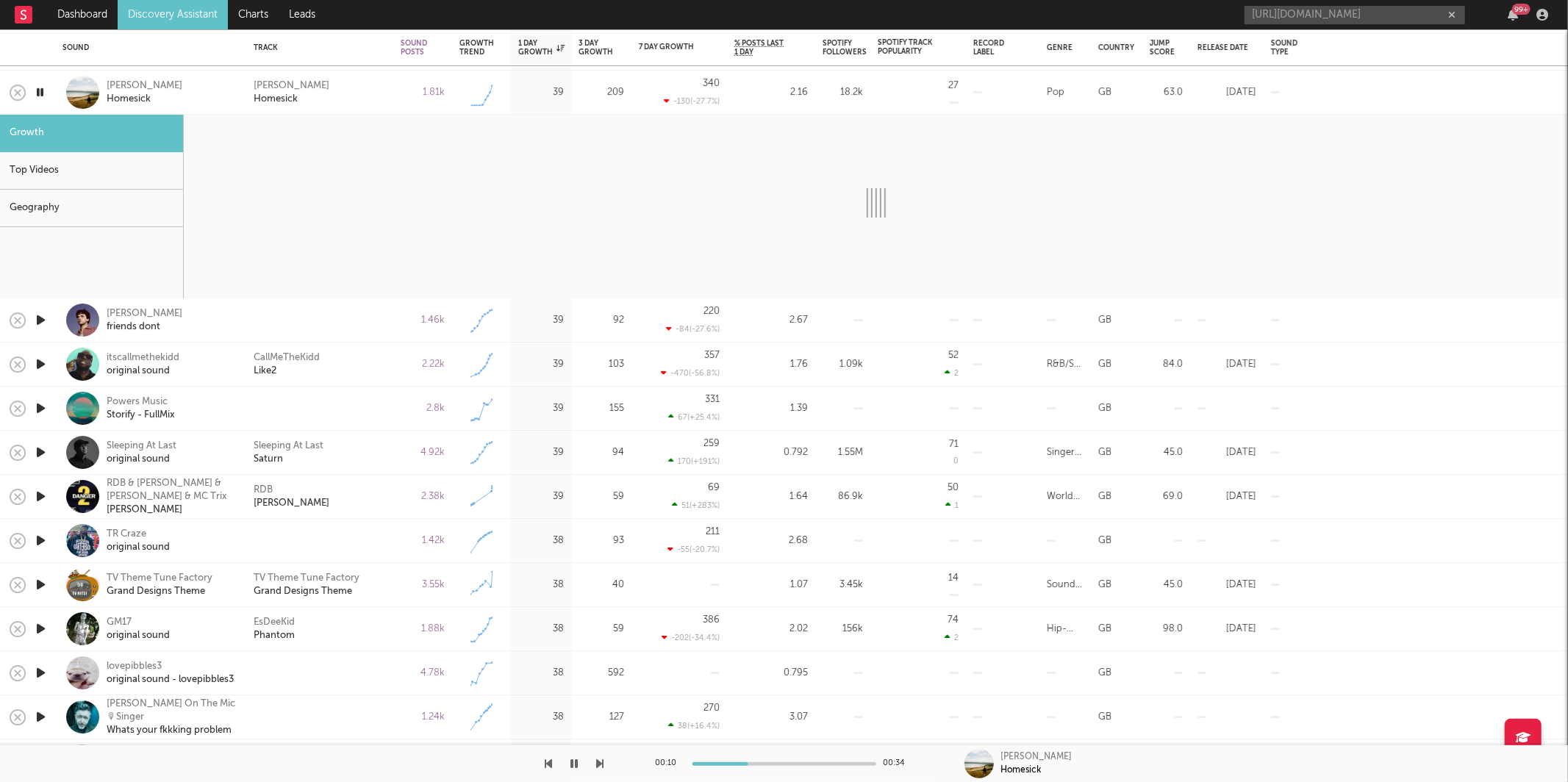
select select "6m"
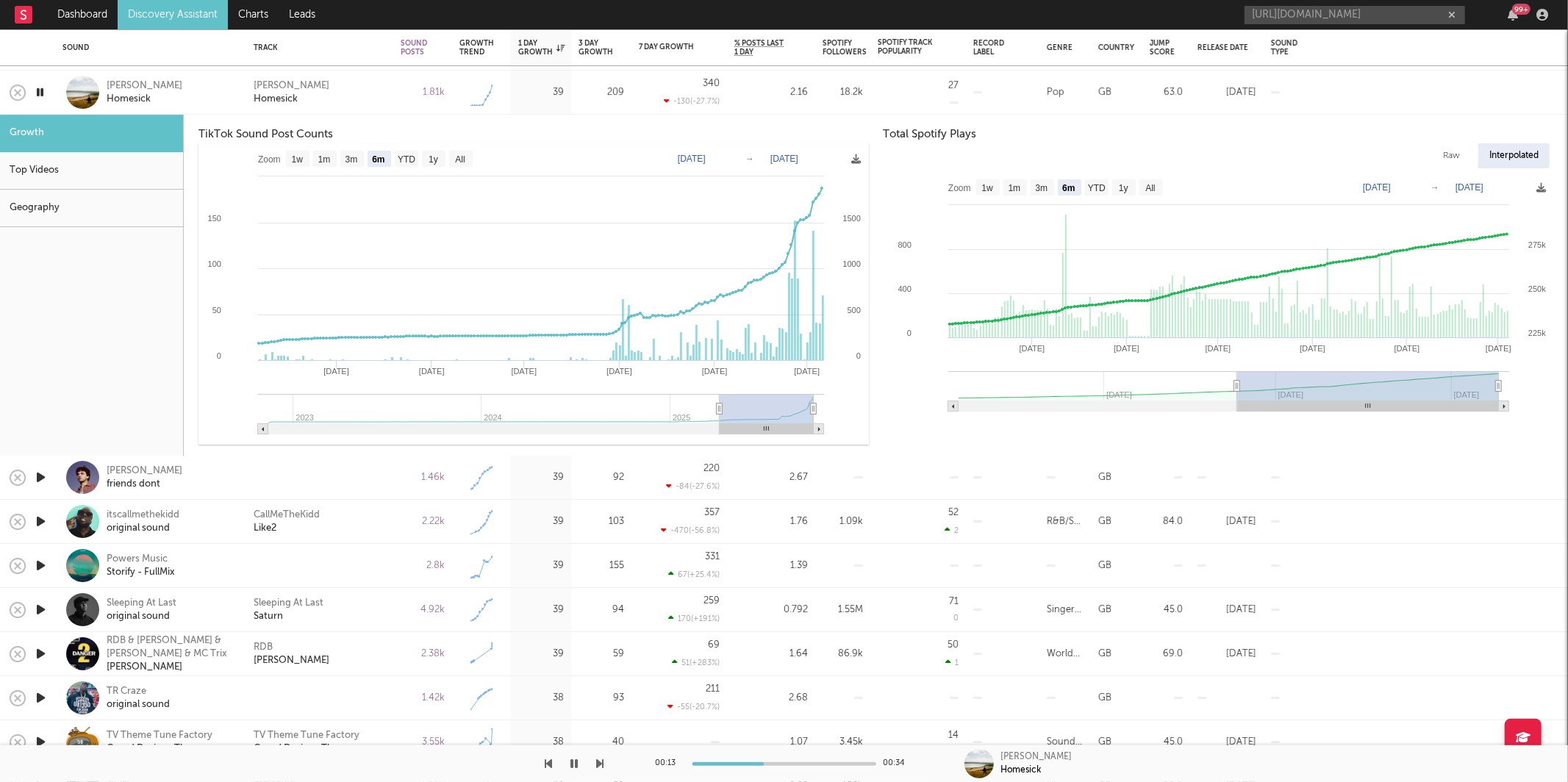
click at [329, 88] on div "[PERSON_NAME] Homesick" at bounding box center [319, 93] width 132 height 26
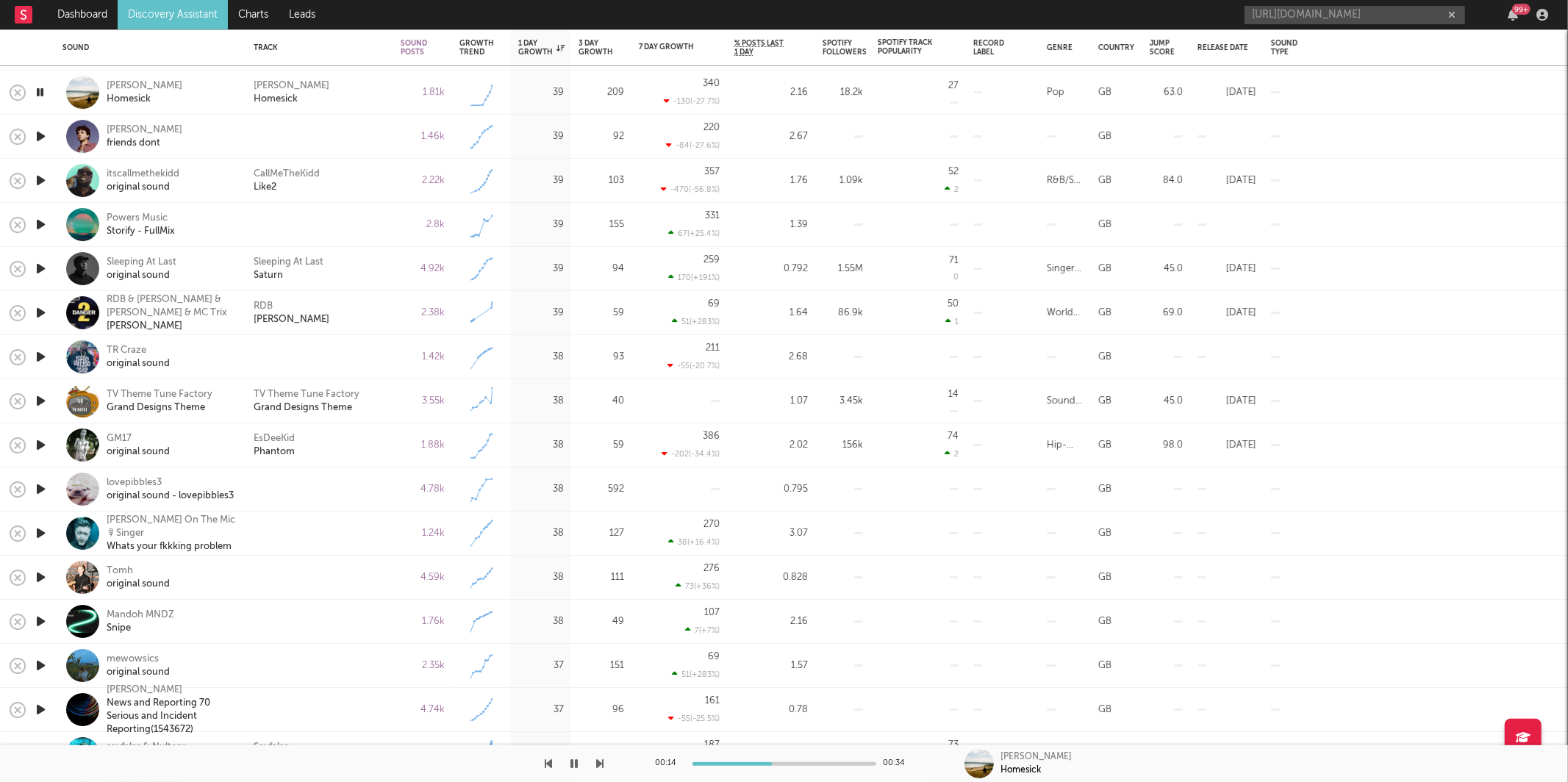
click at [599, 764] on icon "button" at bounding box center [600, 763] width 7 height 12
click at [362, 183] on div "CallMeTheKidd Like2" at bounding box center [319, 180] width 132 height 26
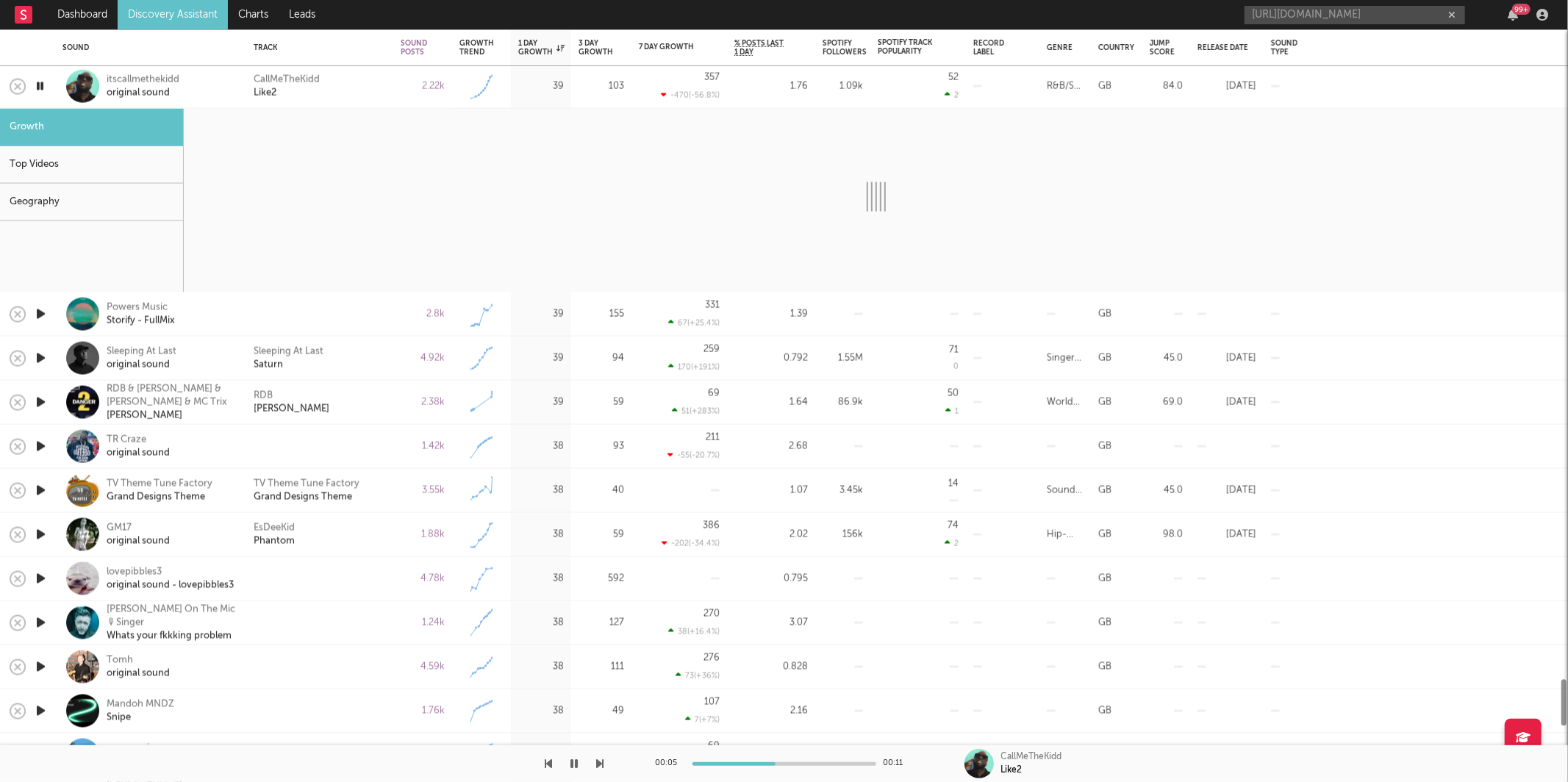
select select "1w"
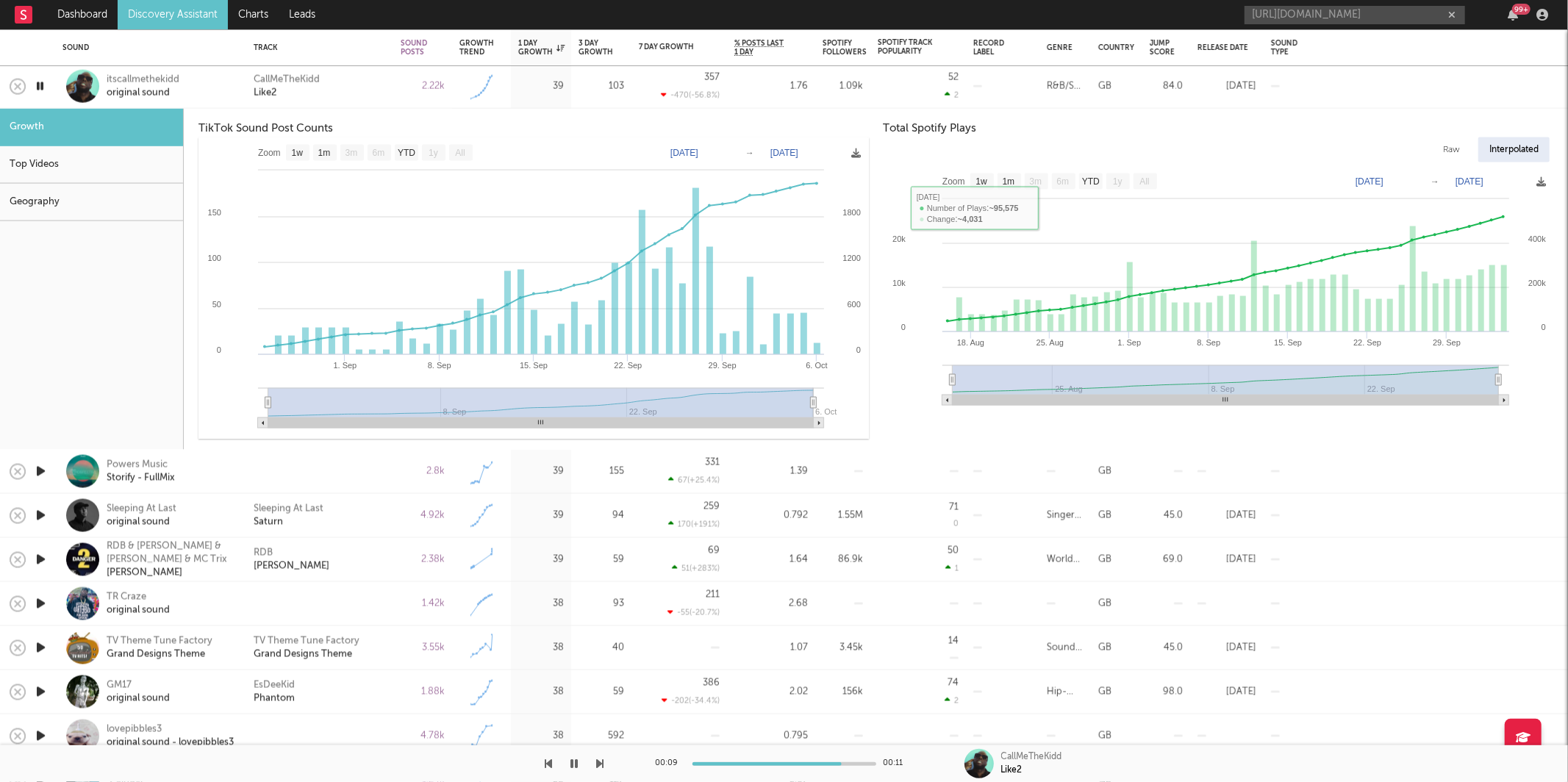
click at [341, 84] on div "CallMeTheKidd Like2" at bounding box center [319, 86] width 132 height 26
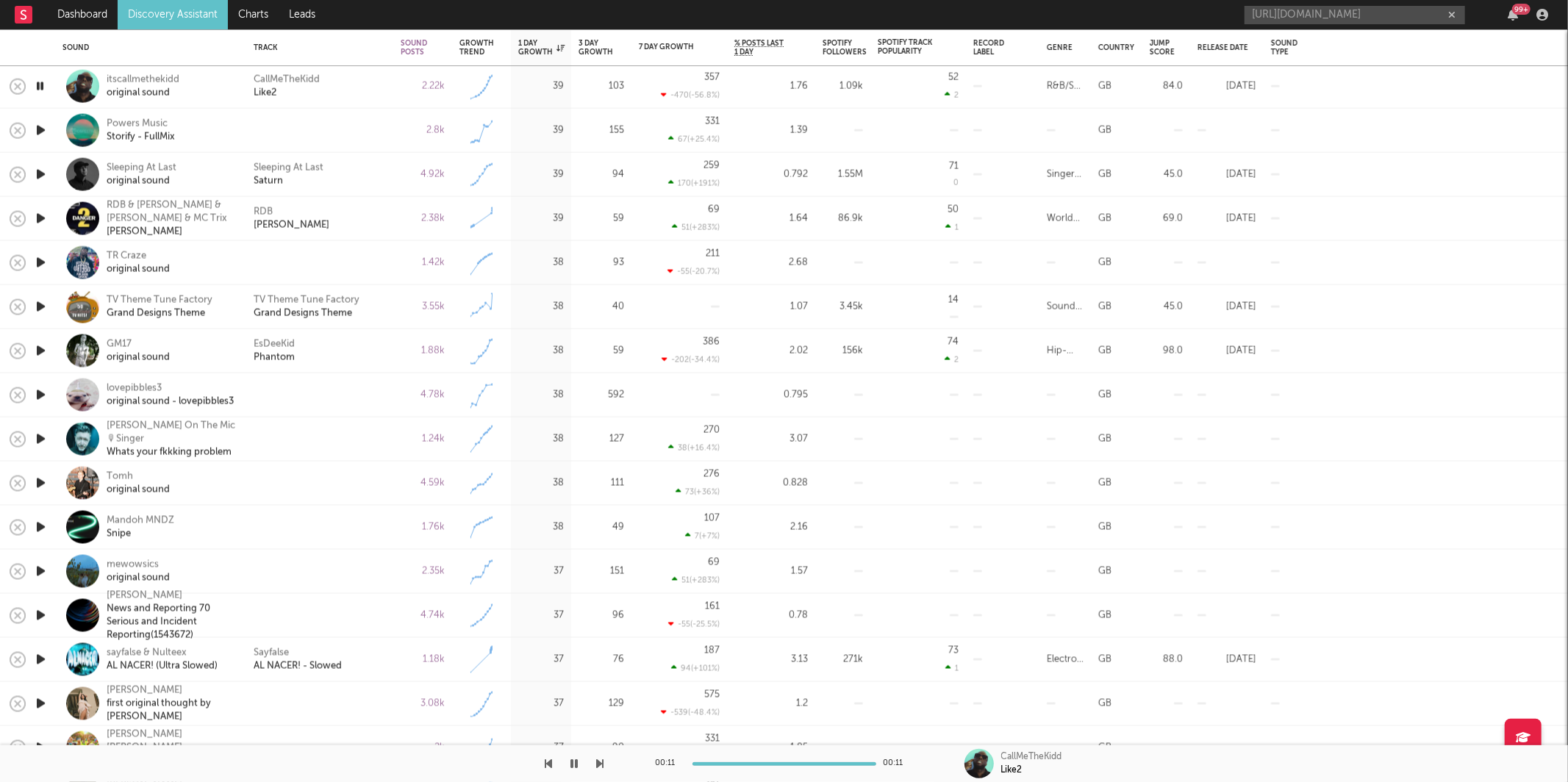
click at [604, 760] on div "00:11 00:11 CallMeTheKidd Like2" at bounding box center [784, 763] width 1568 height 36
click at [602, 761] on icon "button" at bounding box center [600, 763] width 7 height 12
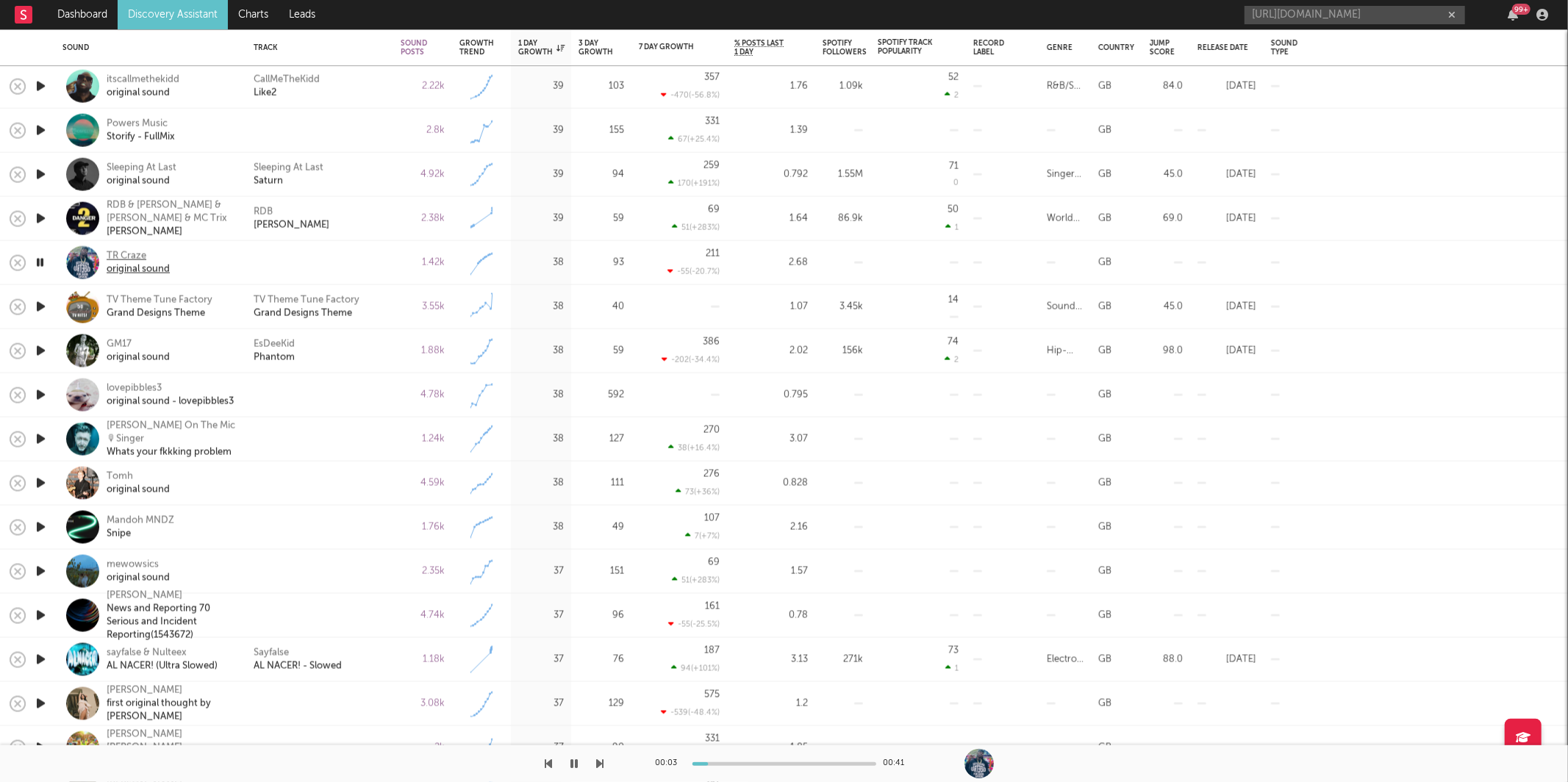
click at [137, 265] on div "original sound" at bounding box center [139, 269] width 63 height 13
click at [599, 764] on icon "button" at bounding box center [600, 763] width 7 height 12
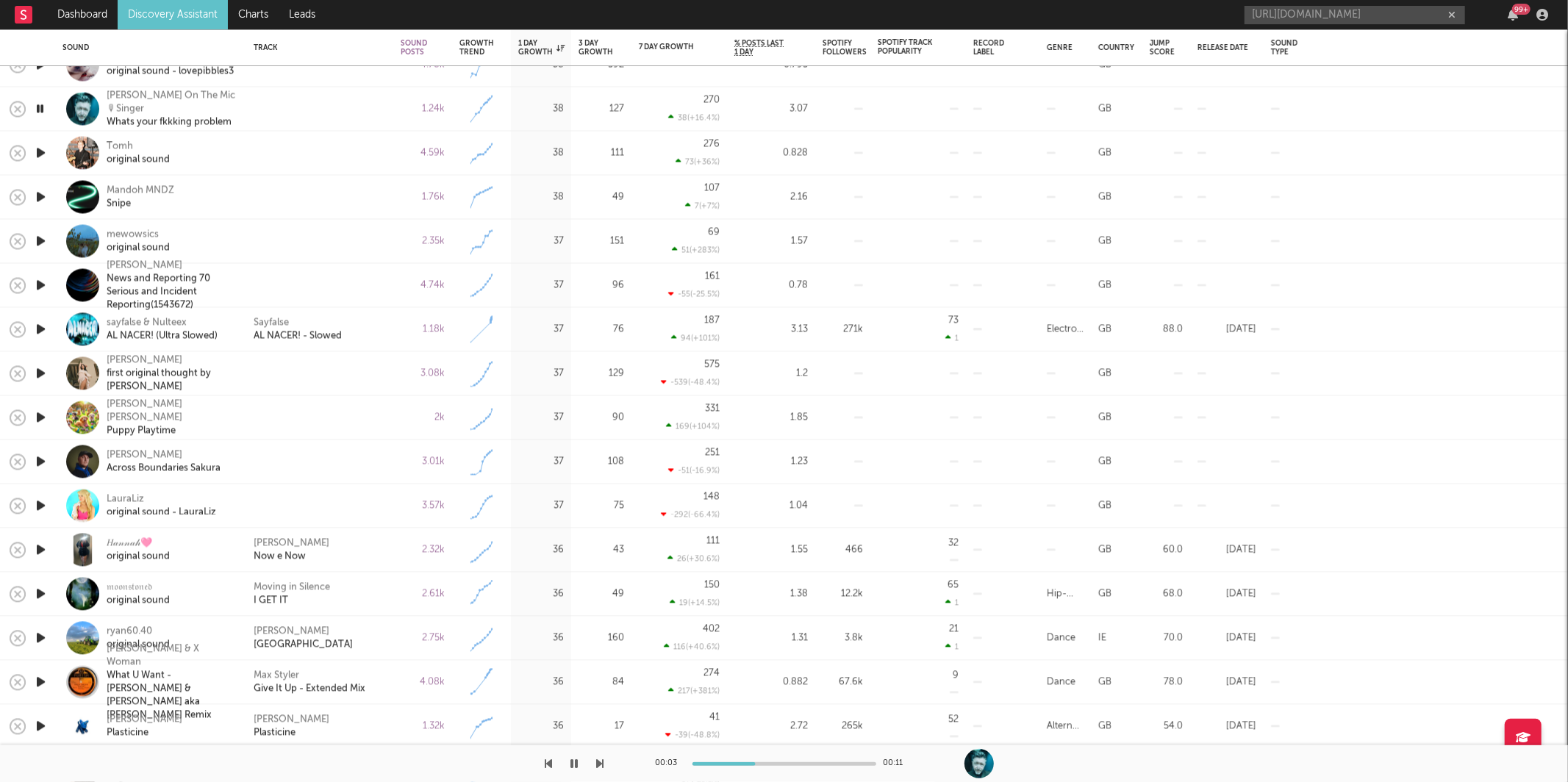
click at [597, 763] on icon "button" at bounding box center [600, 763] width 7 height 12
click at [597, 764] on icon "button" at bounding box center [600, 763] width 7 height 12
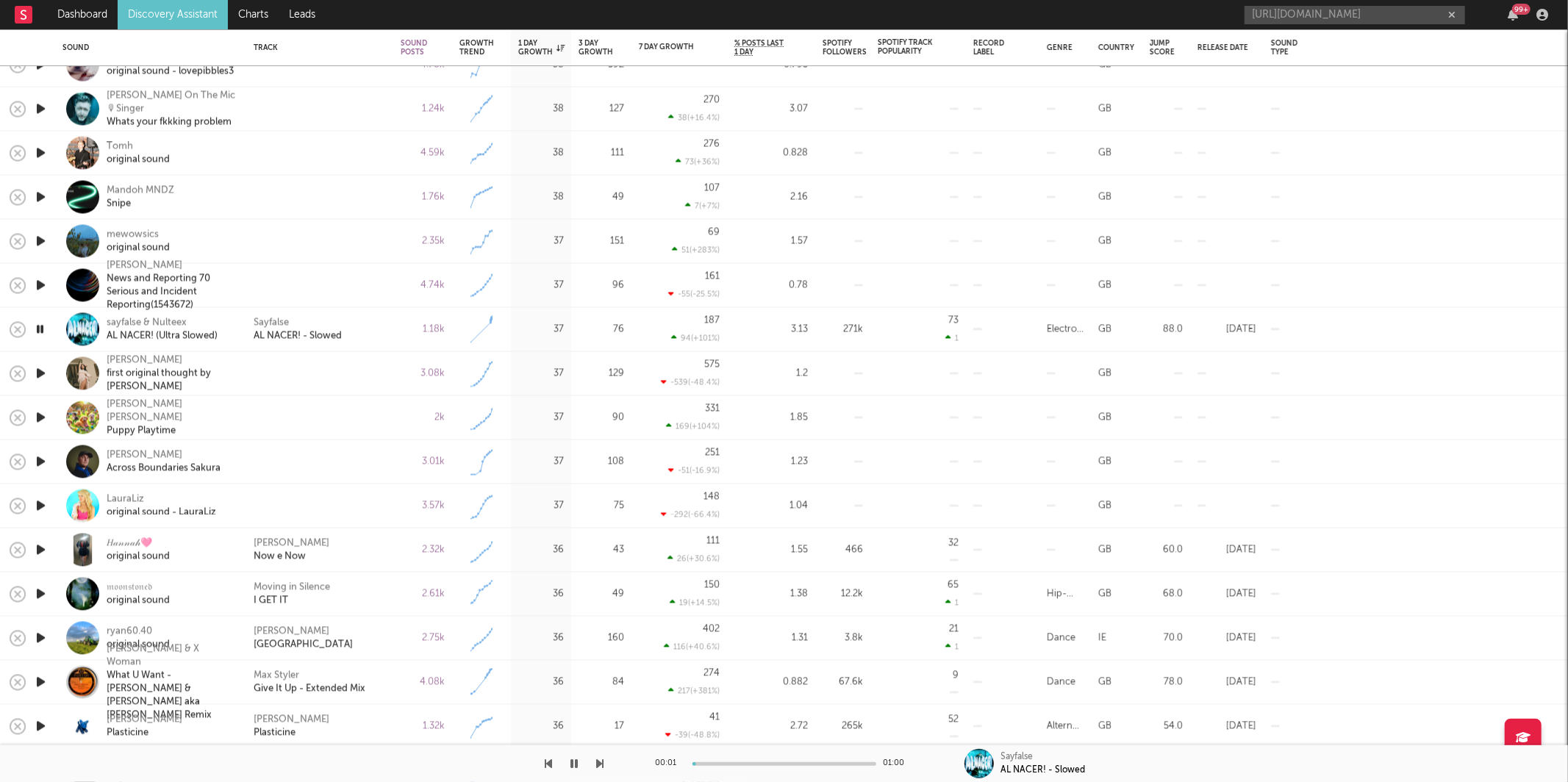
click at [597, 764] on icon "button" at bounding box center [600, 763] width 7 height 12
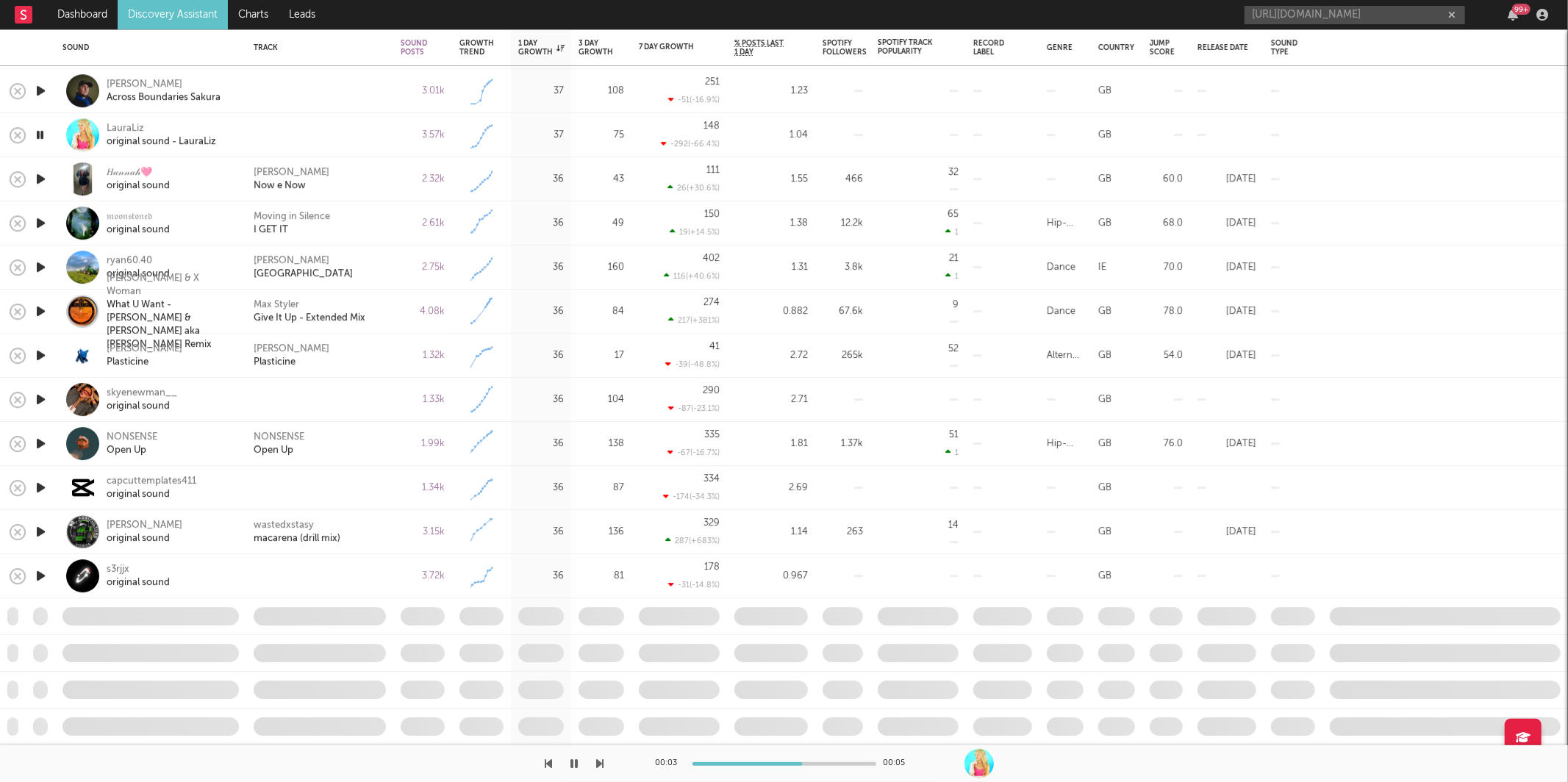
click at [599, 760] on icon "button" at bounding box center [600, 763] width 7 height 12
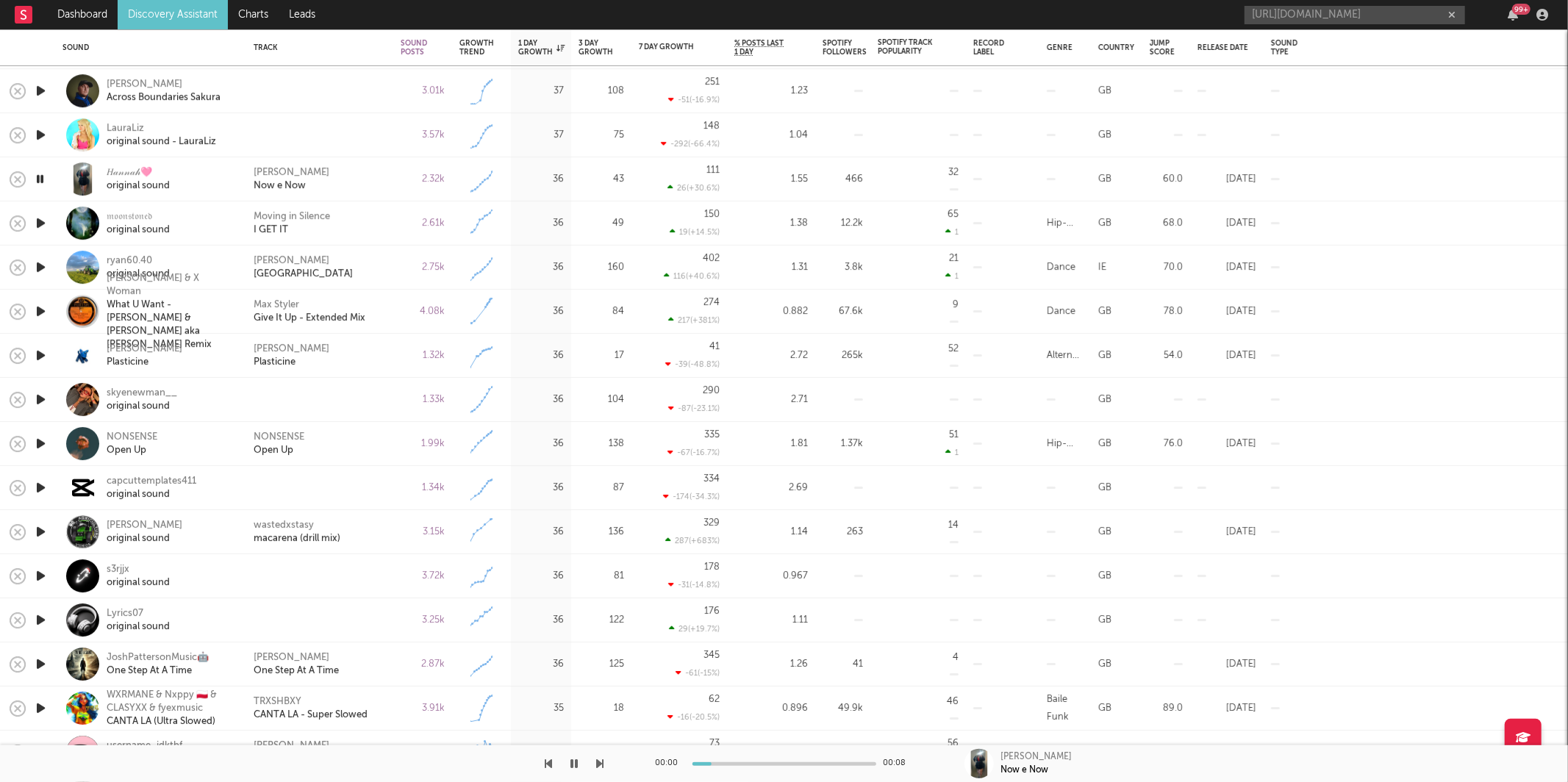
click at [599, 760] on icon "button" at bounding box center [600, 763] width 7 height 12
click at [600, 761] on icon "button" at bounding box center [600, 763] width 7 height 12
click at [361, 356] on div "James Marriott Plasticine" at bounding box center [319, 355] width 132 height 26
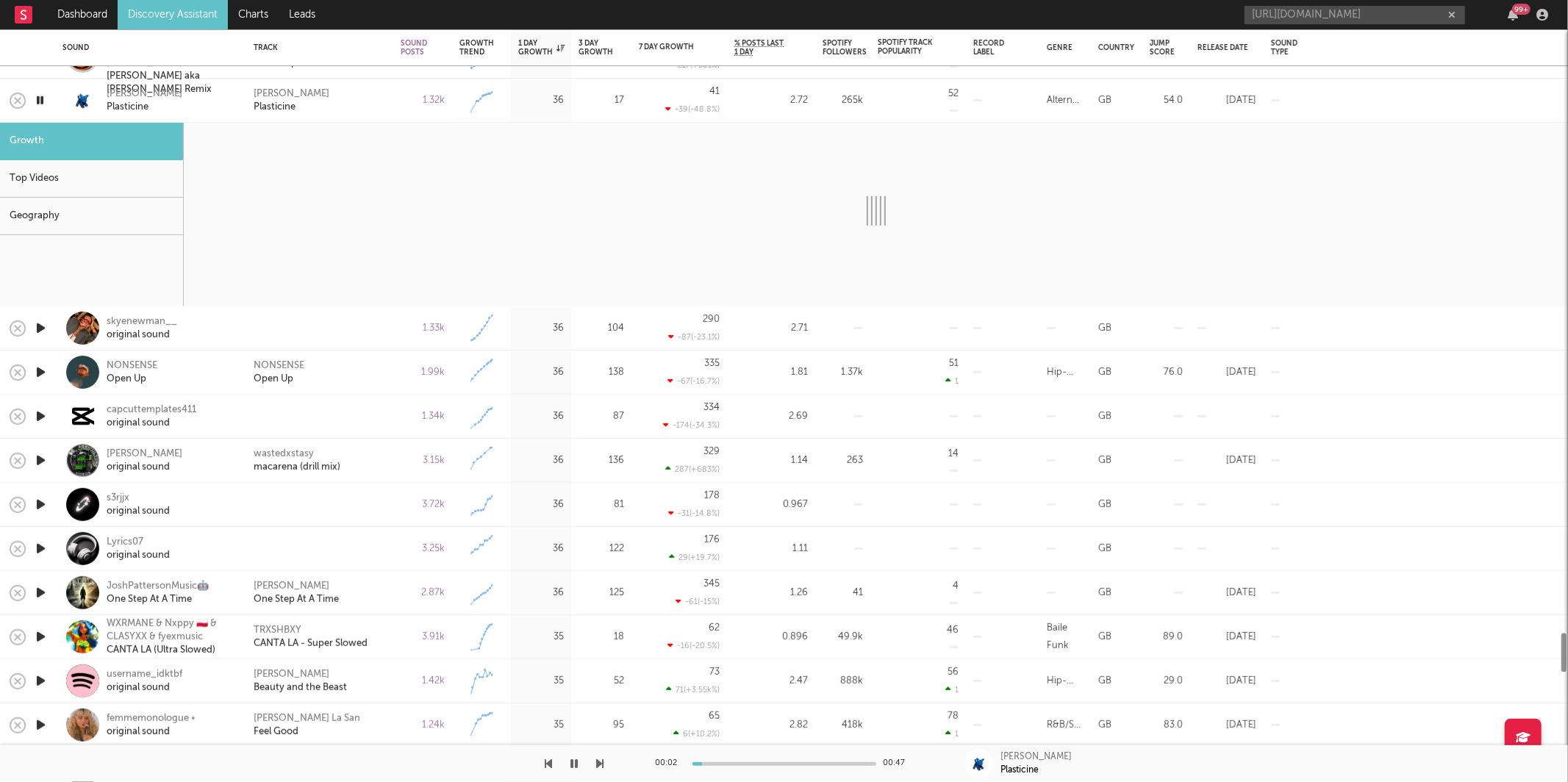
select select "1w"
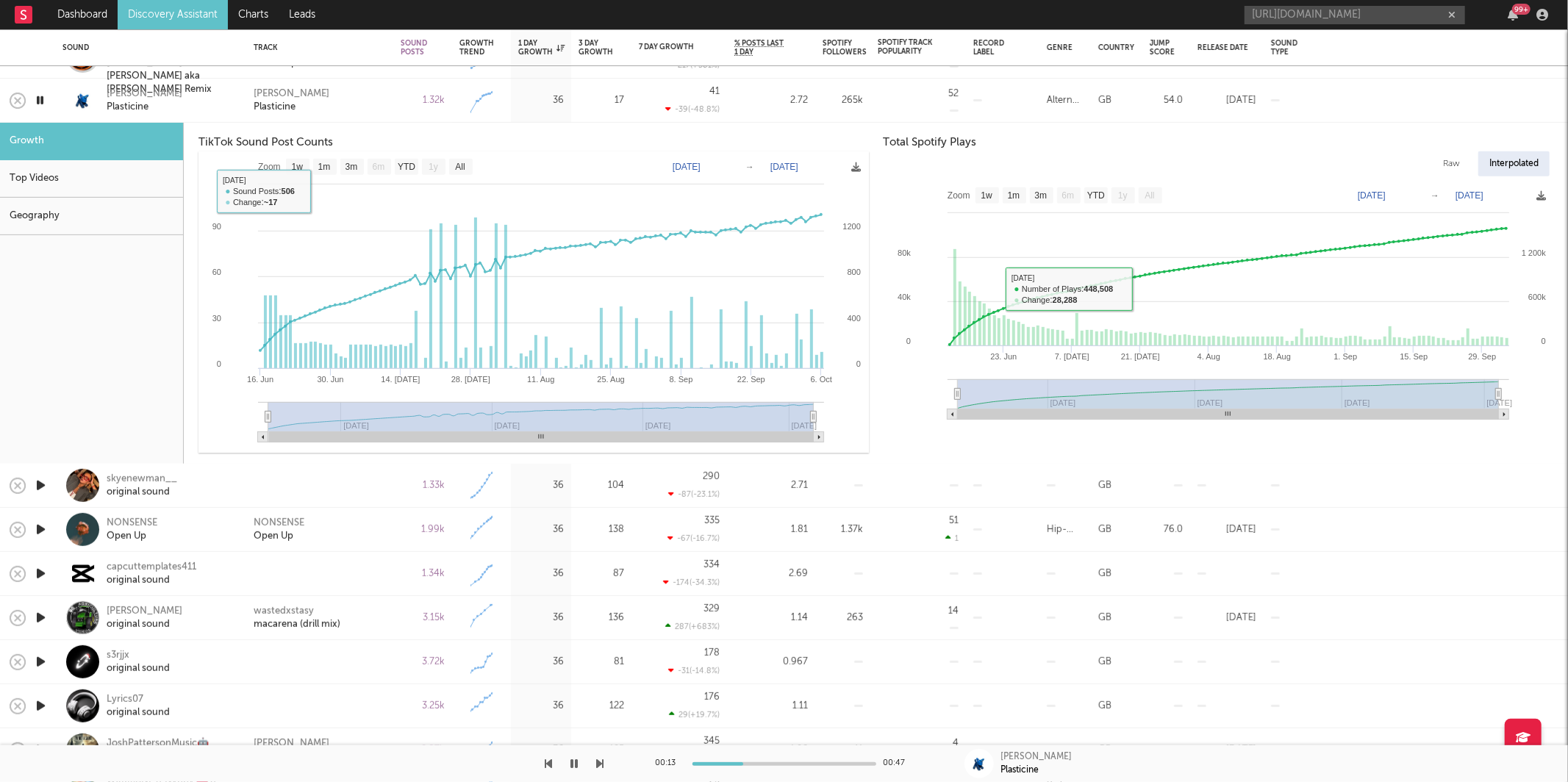
click at [378, 89] on div "James Marriott Plasticine" at bounding box center [319, 100] width 132 height 26
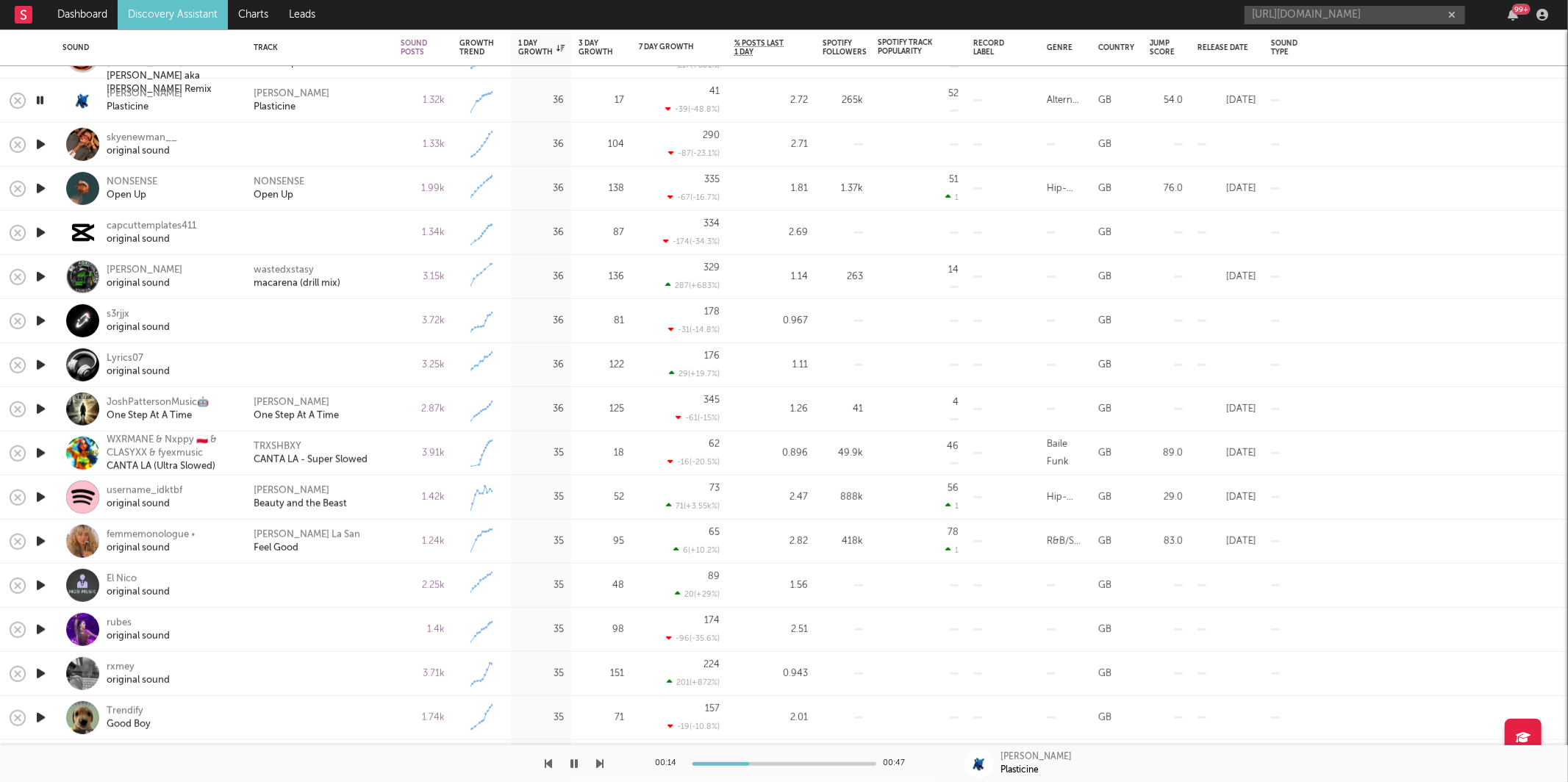
click at [605, 758] on div "00:14 00:47 James Marriott Plasticine" at bounding box center [784, 763] width 1568 height 36
click at [602, 761] on icon "button" at bounding box center [600, 763] width 7 height 12
click at [362, 193] on div "NONSENSE Open Up" at bounding box center [319, 188] width 132 height 26
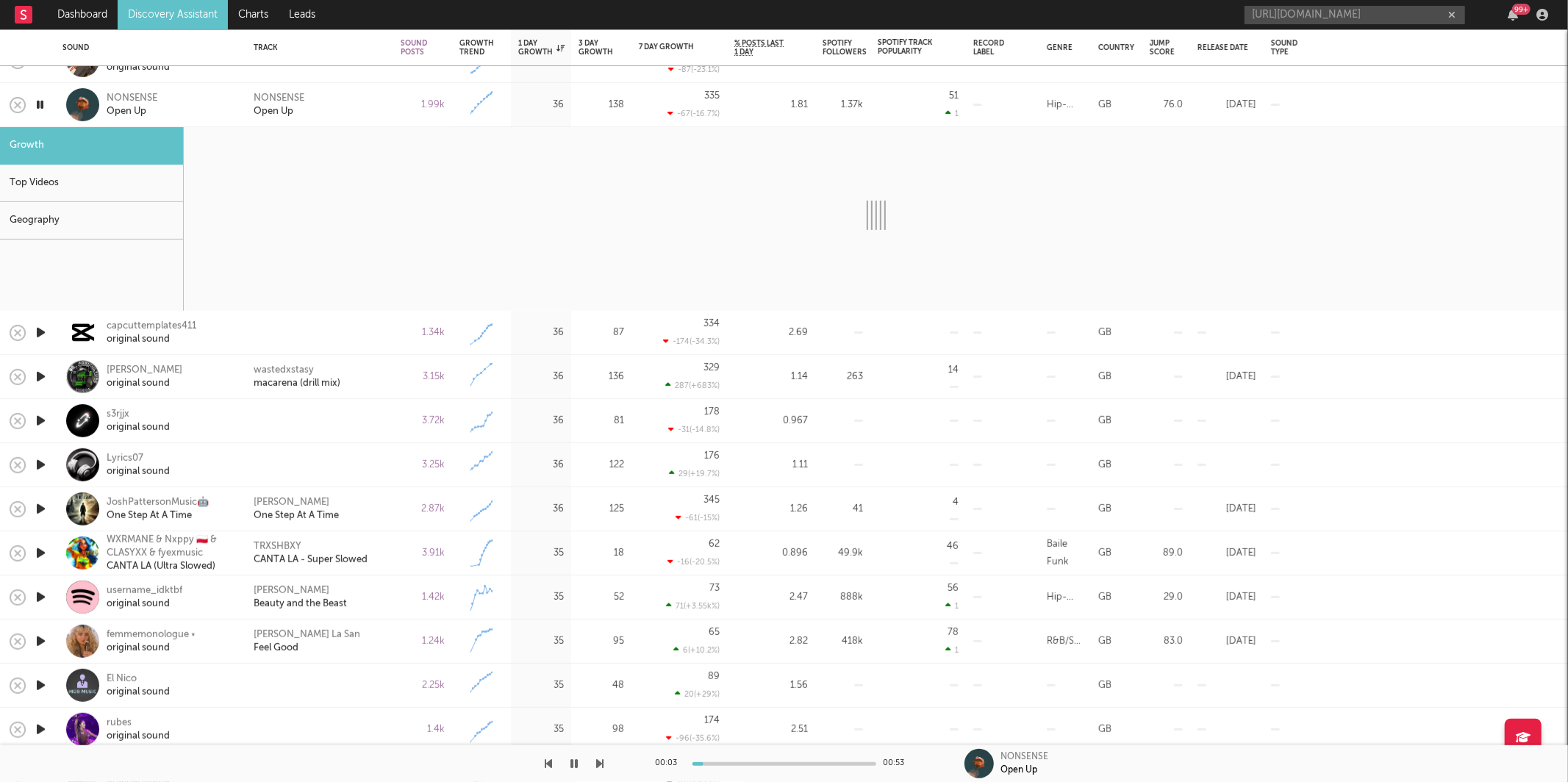
select select "1w"
select select "6m"
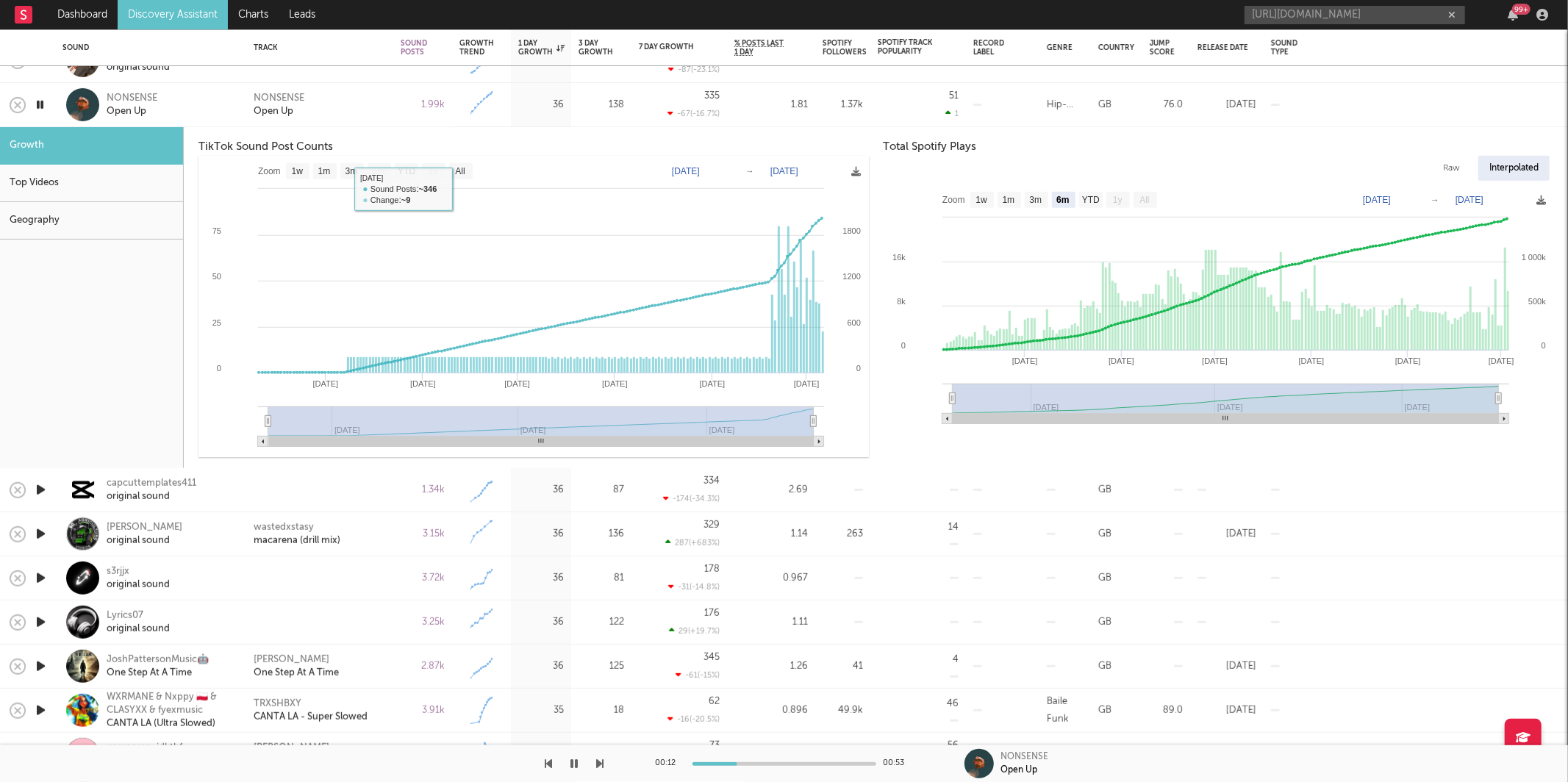
click at [371, 108] on div "NONSENSE Open Up" at bounding box center [319, 105] width 132 height 26
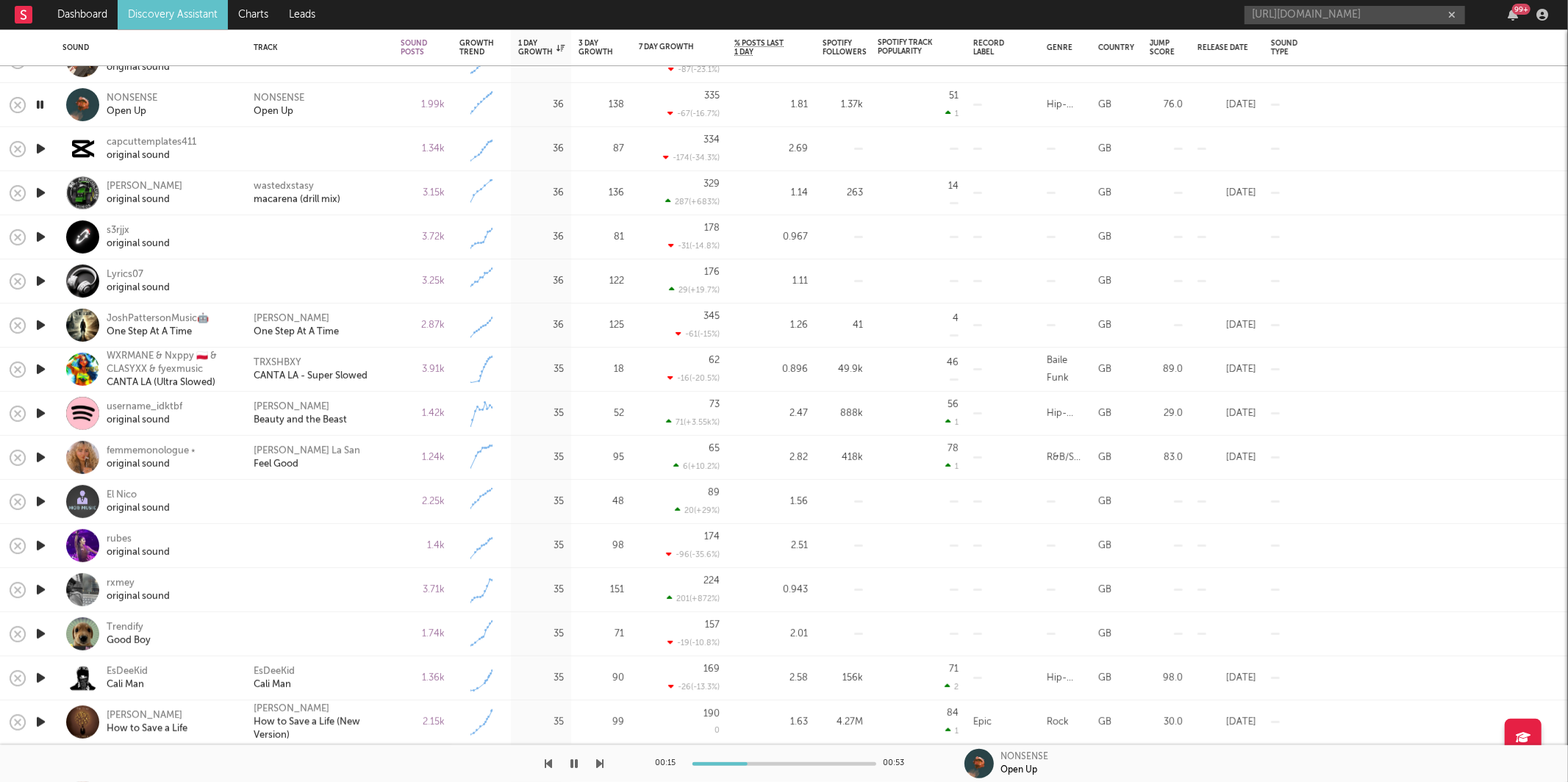
click at [602, 760] on icon "button" at bounding box center [600, 763] width 7 height 12
click at [605, 766] on div "00:17 00:17" at bounding box center [784, 763] width 1568 height 36
click at [602, 760] on icon "button" at bounding box center [600, 763] width 7 height 12
click at [597, 760] on icon "button" at bounding box center [600, 763] width 7 height 12
click at [603, 758] on icon "button" at bounding box center [600, 763] width 7 height 12
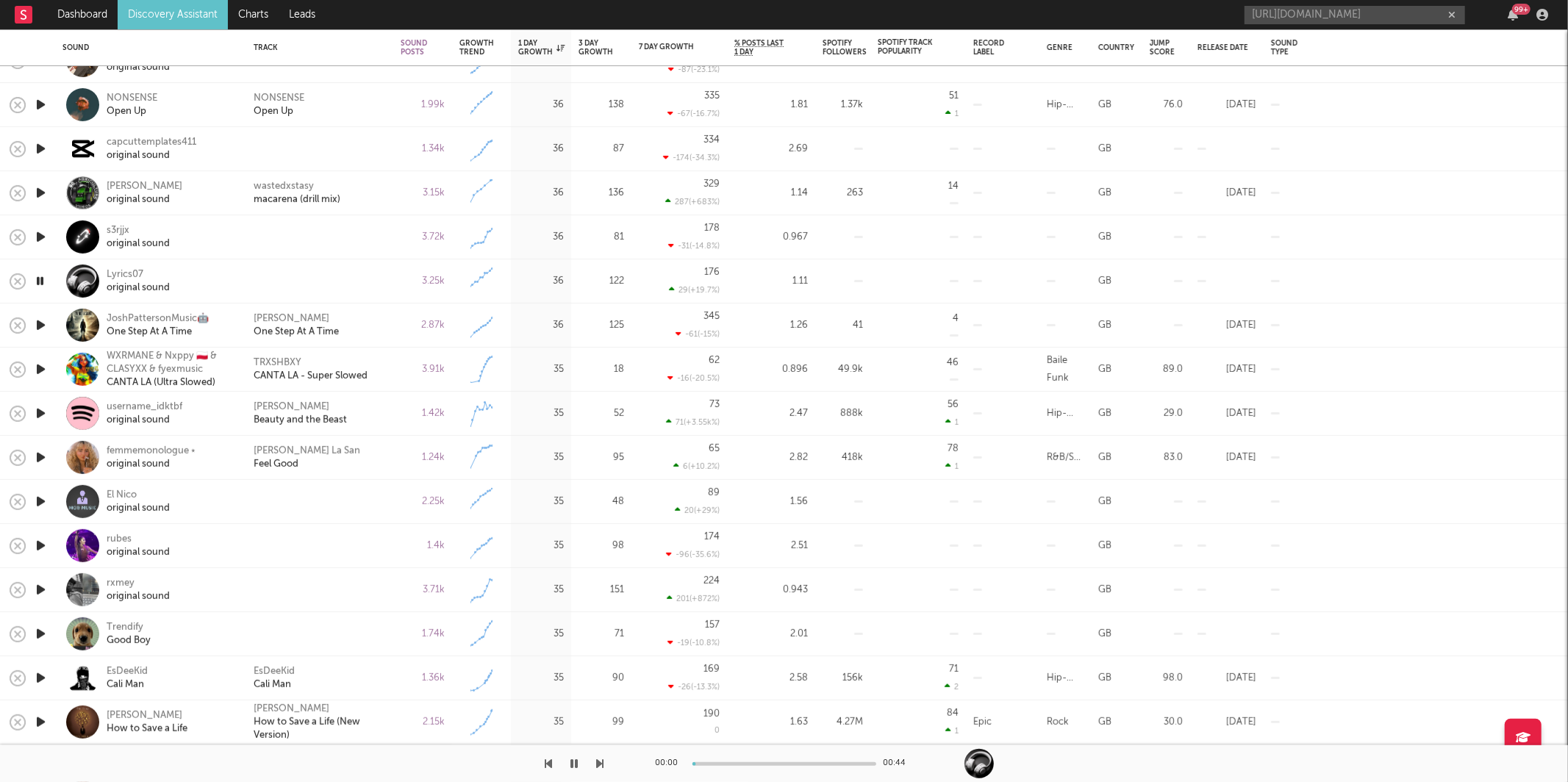
click at [603, 758] on icon "button" at bounding box center [600, 763] width 7 height 12
click at [571, 761] on icon "button" at bounding box center [575, 763] width 7 height 12
click at [571, 760] on icon "button" at bounding box center [575, 763] width 9 height 12
click at [599, 764] on icon "button" at bounding box center [600, 763] width 7 height 12
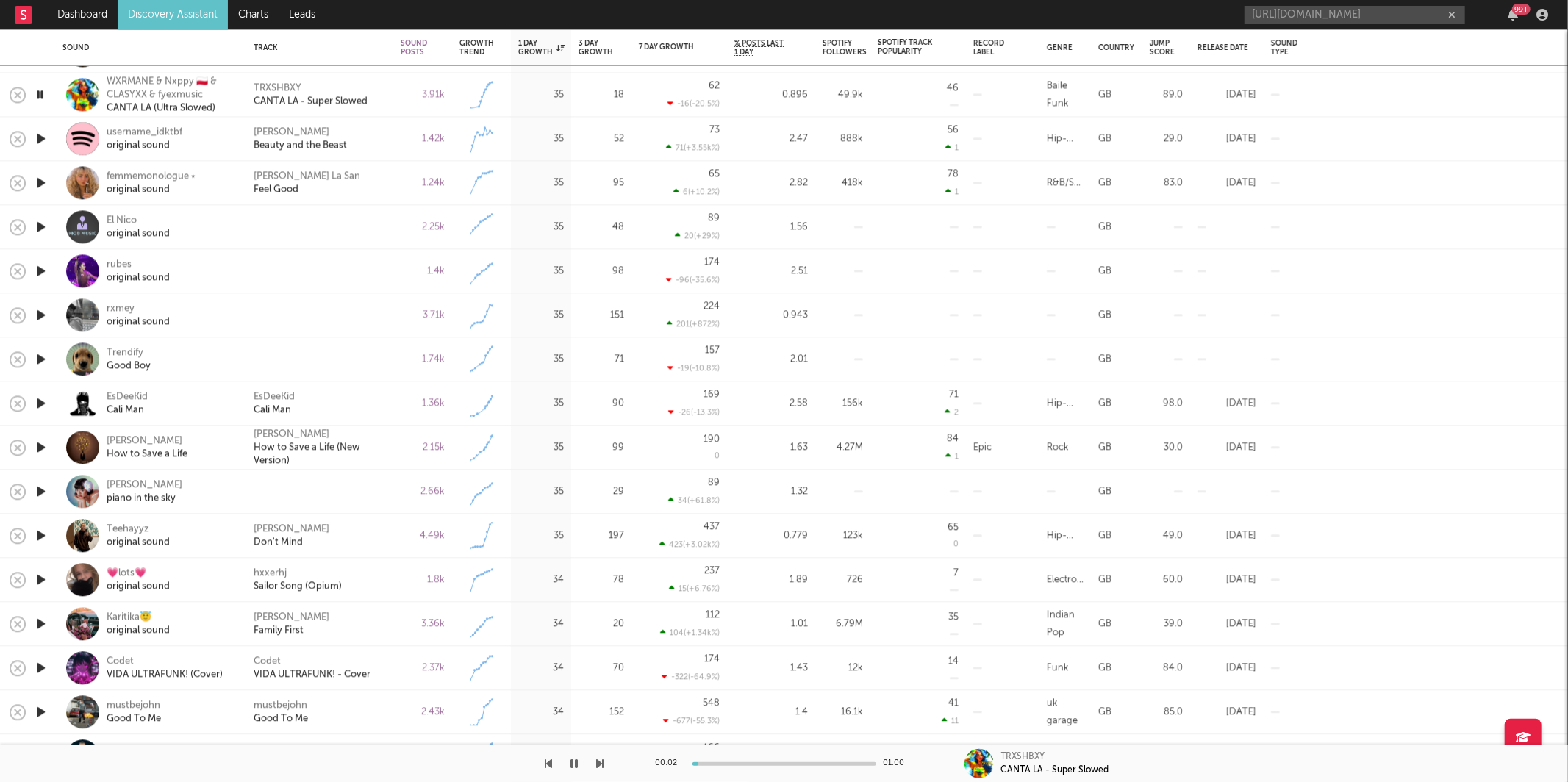
click at [600, 763] on icon "button" at bounding box center [600, 763] width 7 height 12
drag, startPoint x: 600, startPoint y: 763, endPoint x: 601, endPoint y: 753, distance: 10.0
click at [600, 763] on icon "button" at bounding box center [600, 763] width 7 height 12
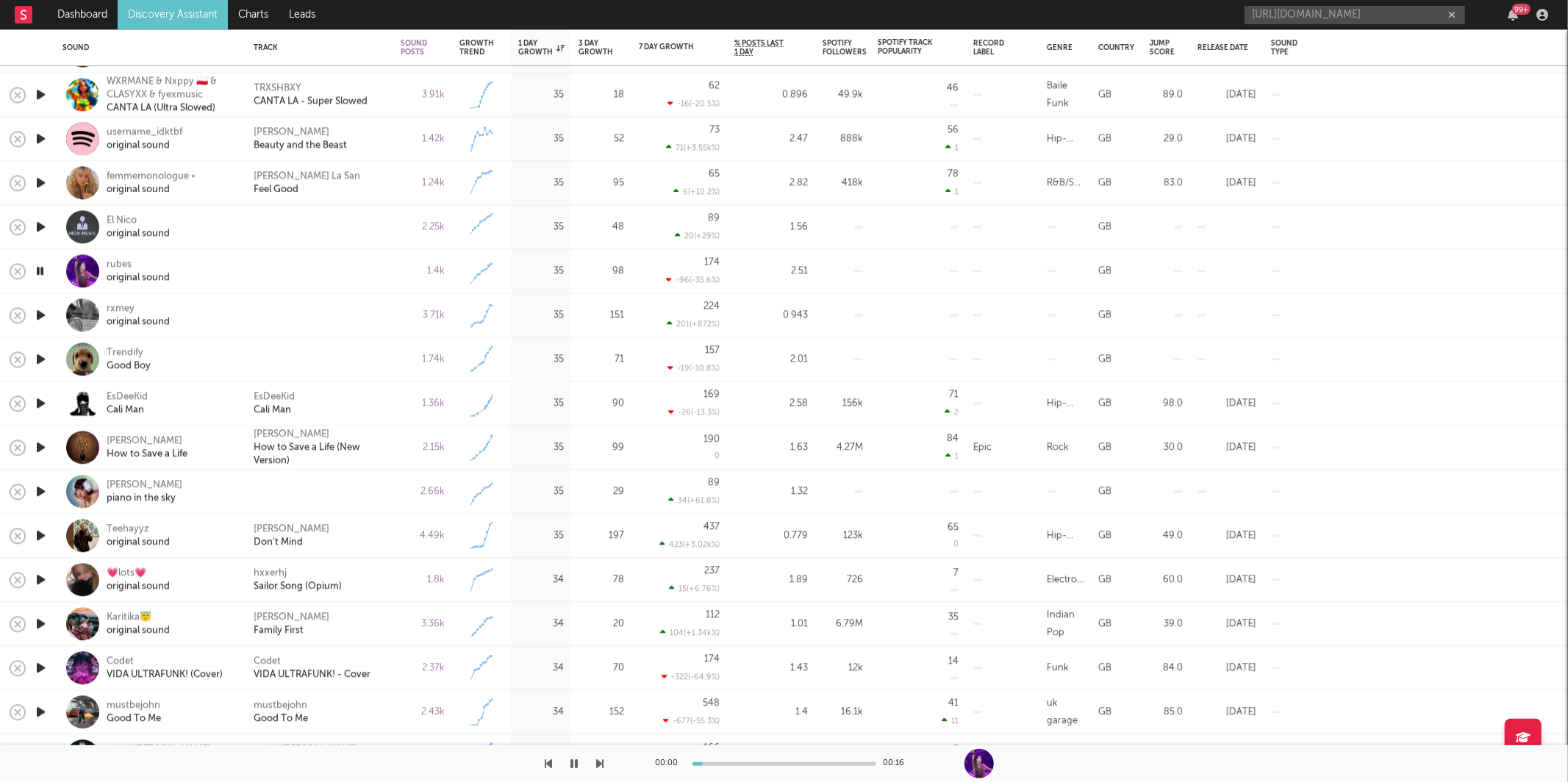
click at [597, 760] on icon "button" at bounding box center [600, 763] width 7 height 12
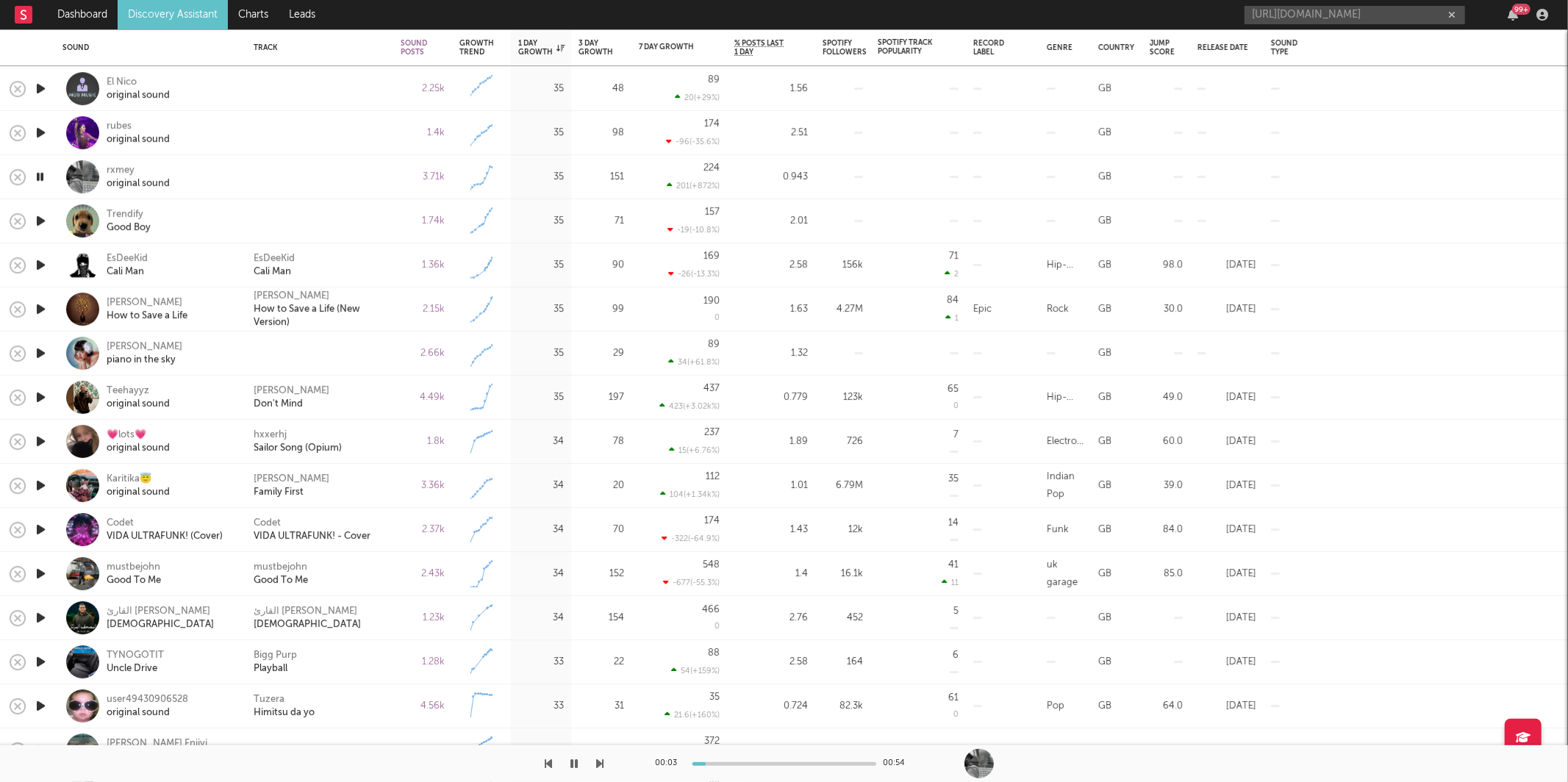
click at [599, 759] on icon "button" at bounding box center [600, 763] width 7 height 12
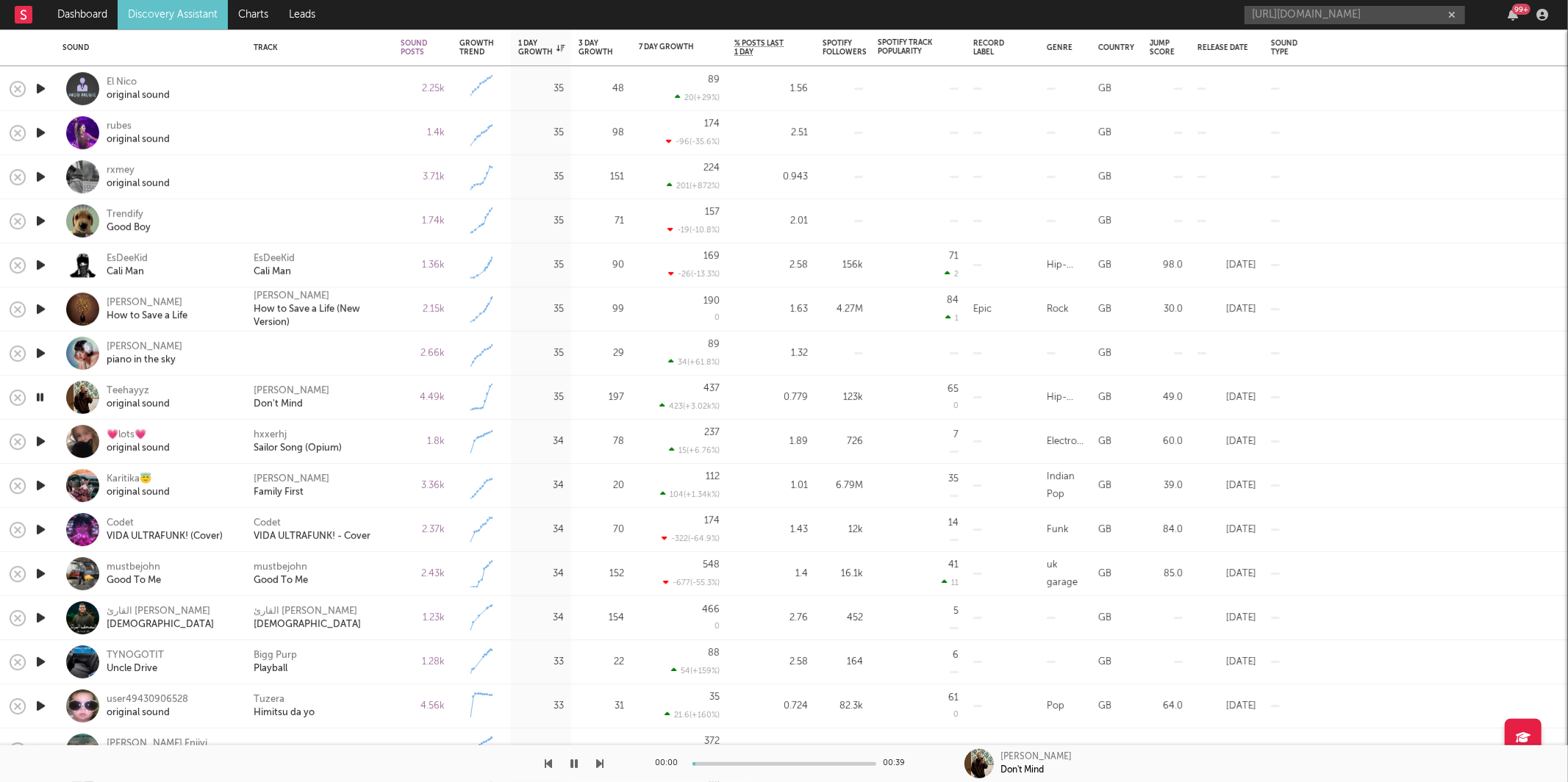
click at [599, 759] on icon "button" at bounding box center [600, 763] width 7 height 12
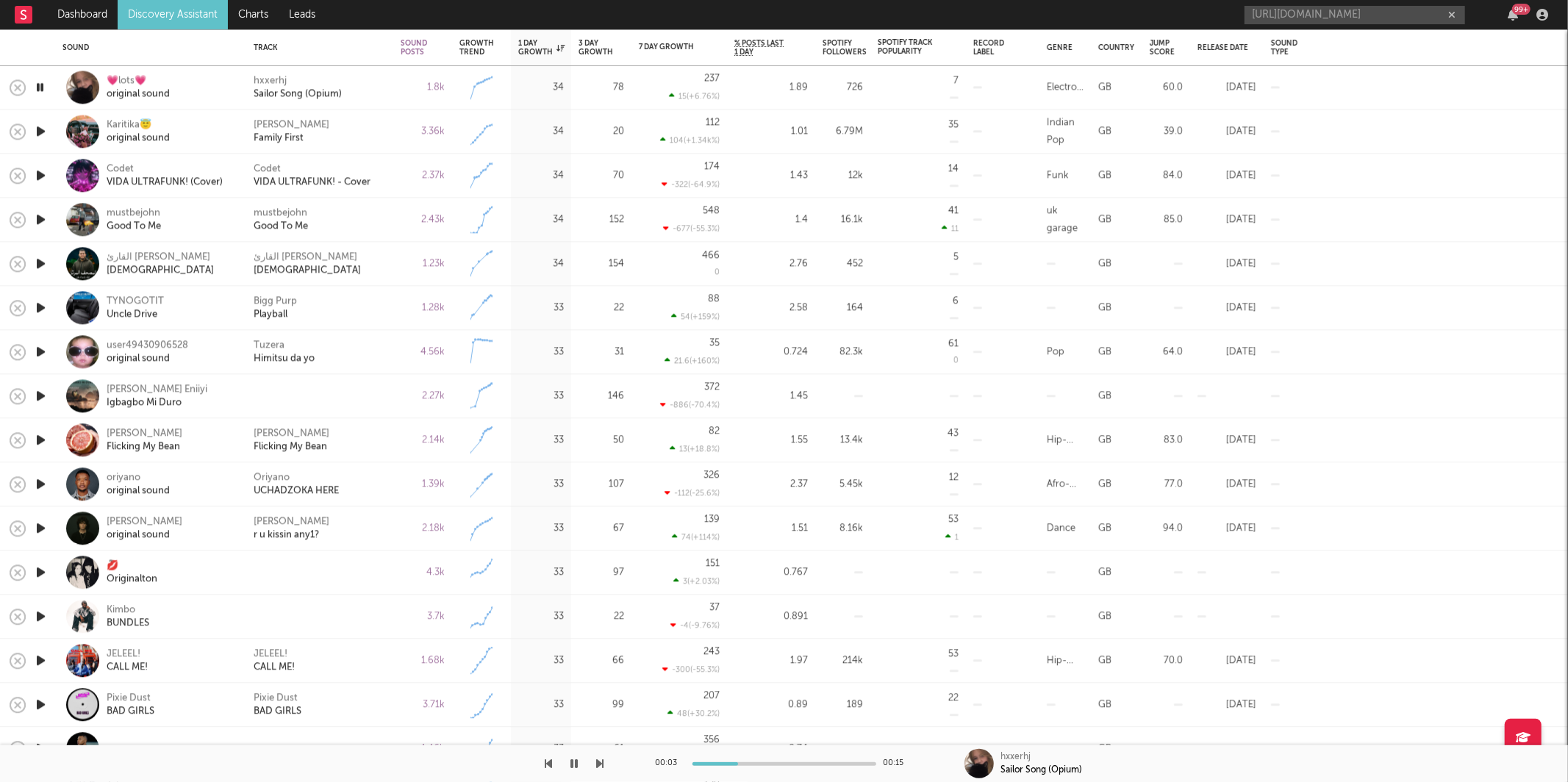
click at [576, 764] on icon "button" at bounding box center [575, 763] width 7 height 12
click at [1347, 22] on input "[URL][DOMAIN_NAME]" at bounding box center [1354, 15] width 221 height 19
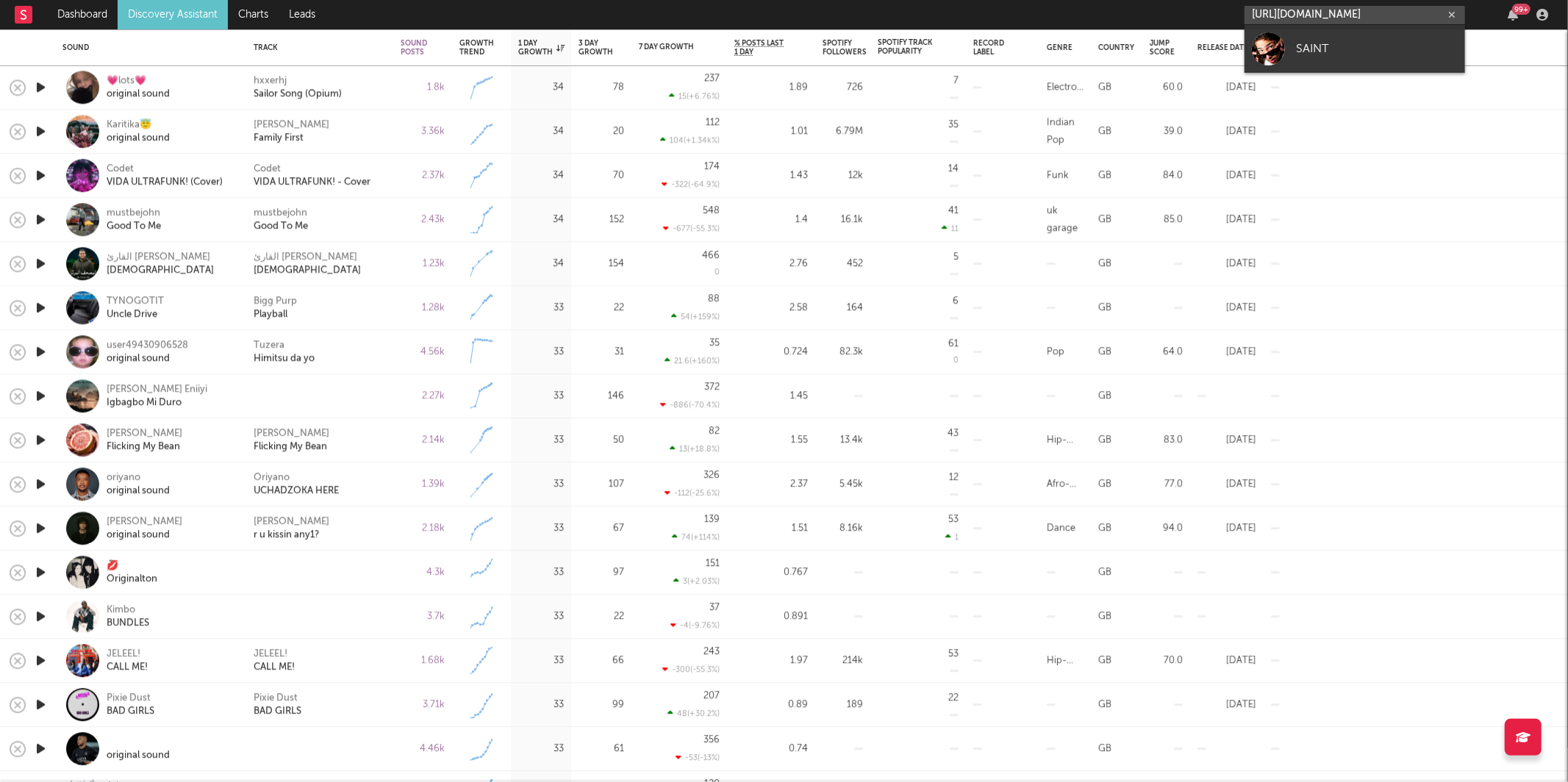
click at [1347, 22] on input "[URL][DOMAIN_NAME]" at bounding box center [1354, 15] width 221 height 19
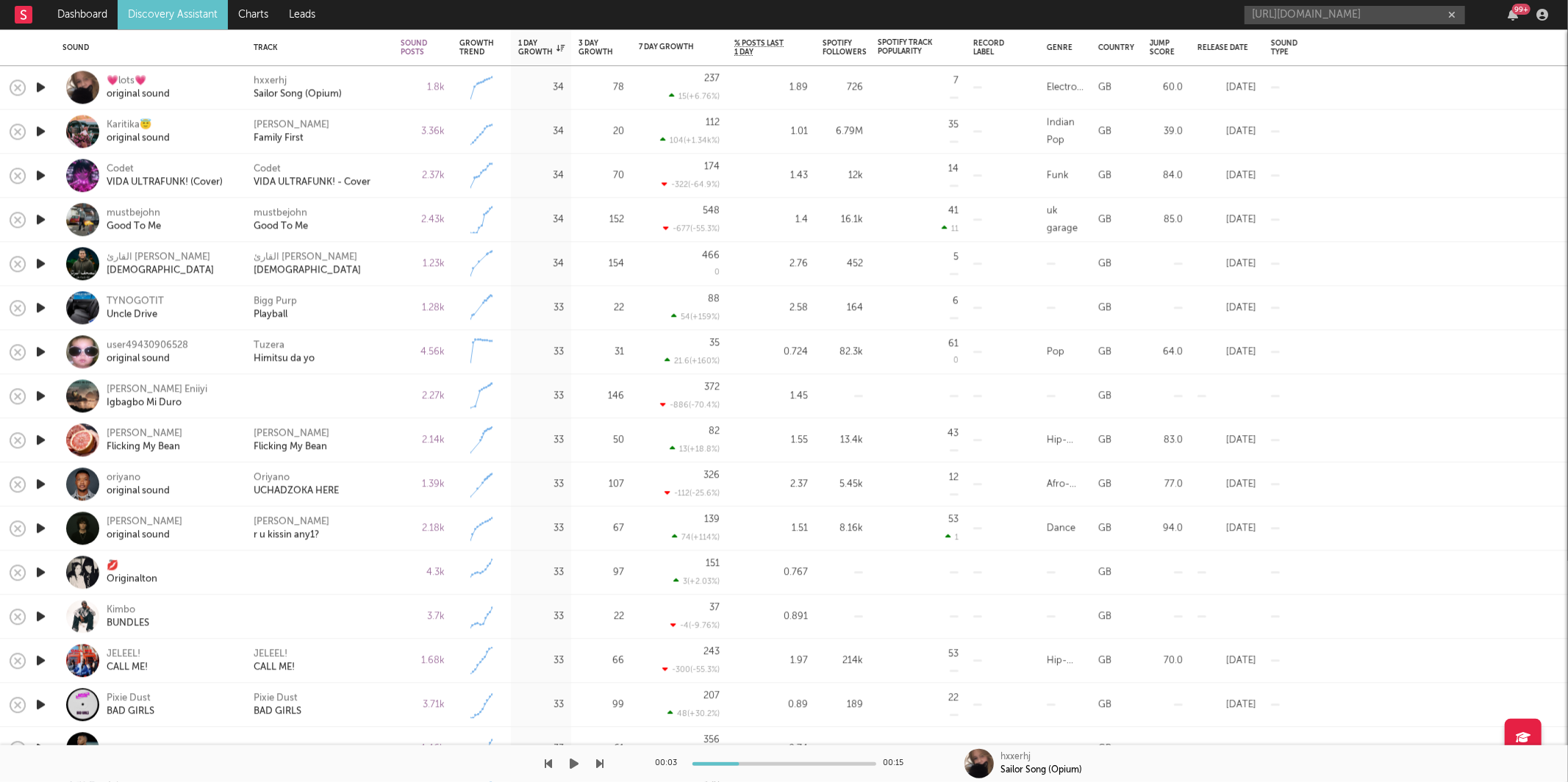
drag, startPoint x: 575, startPoint y: 766, endPoint x: 597, endPoint y: 761, distance: 22.6
click at [575, 766] on icon "button" at bounding box center [575, 763] width 9 height 12
click at [598, 765] on icon "button" at bounding box center [600, 763] width 7 height 12
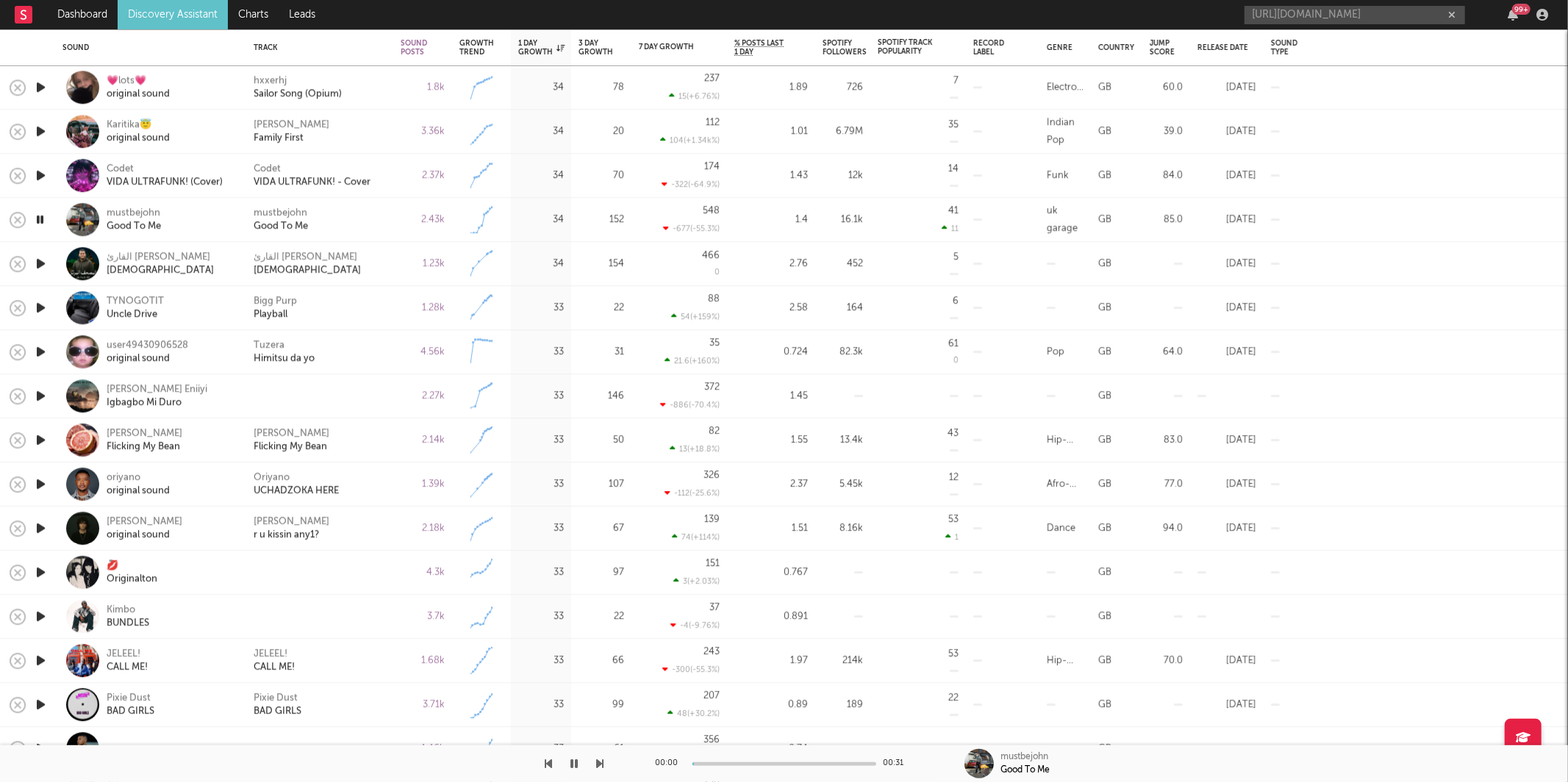
click at [598, 765] on icon "button" at bounding box center [600, 763] width 7 height 12
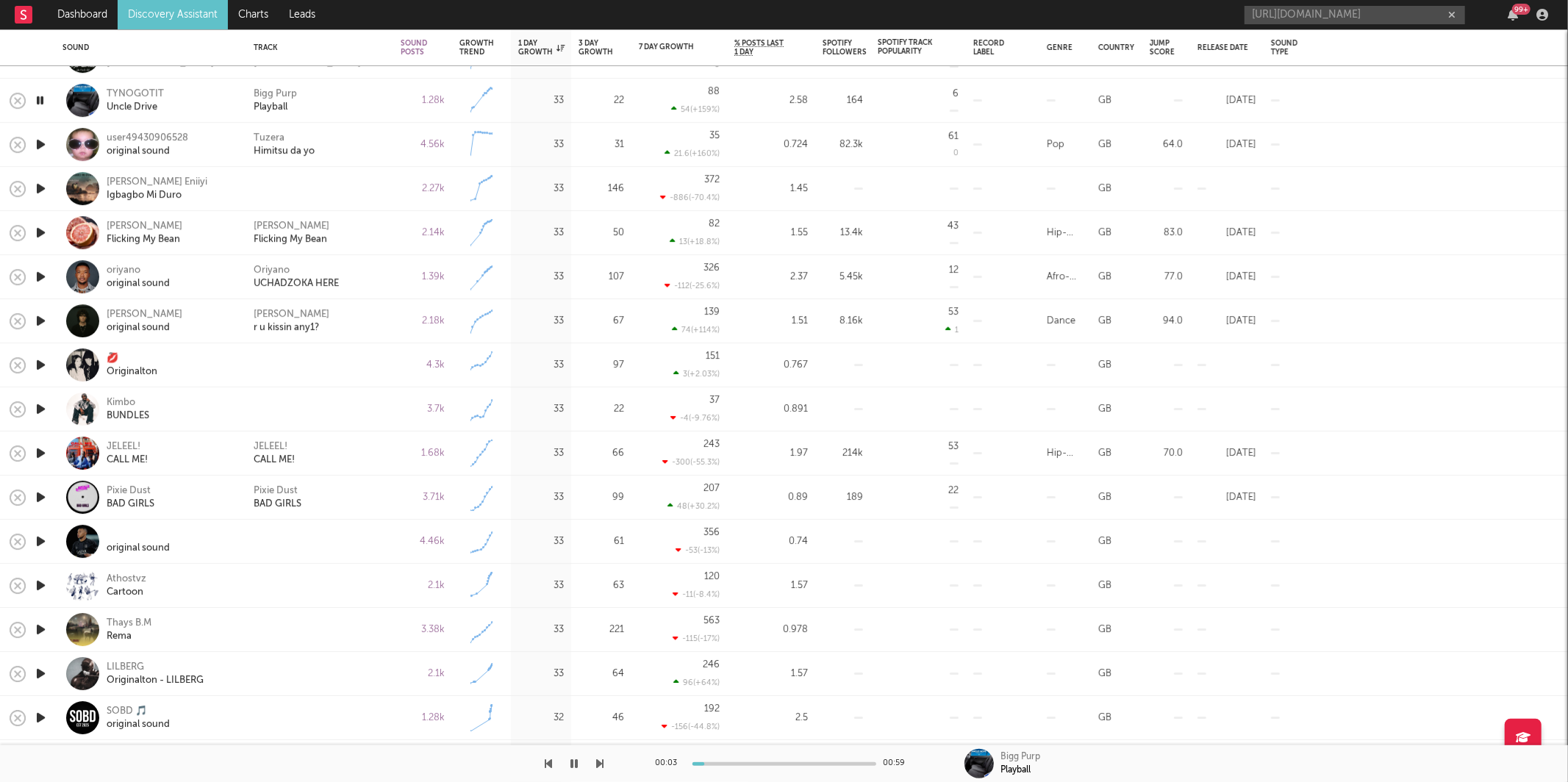
click at [343, 105] on div "Bigg Purp Playball" at bounding box center [319, 101] width 132 height 26
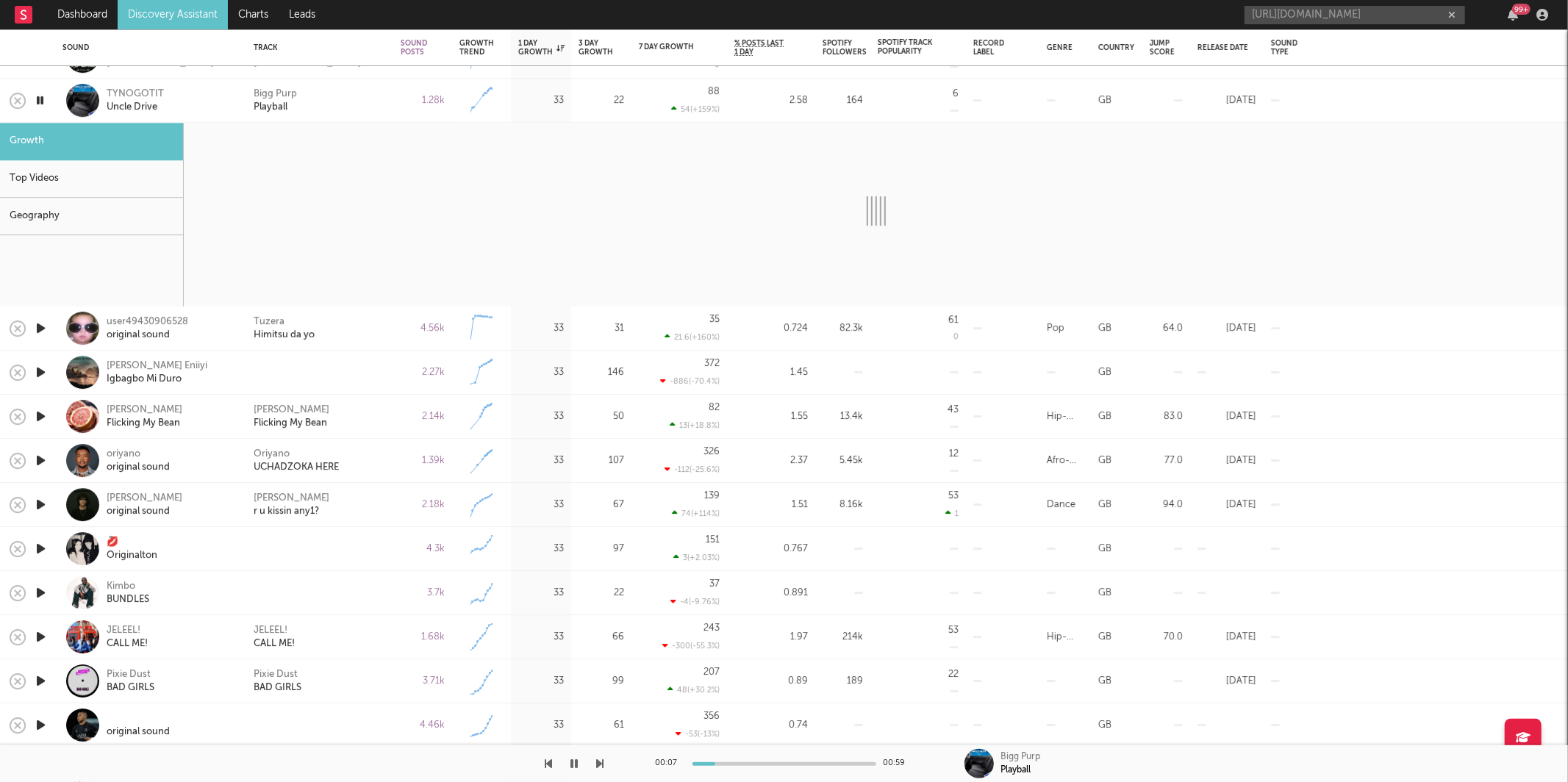
select select "6m"
select select "1w"
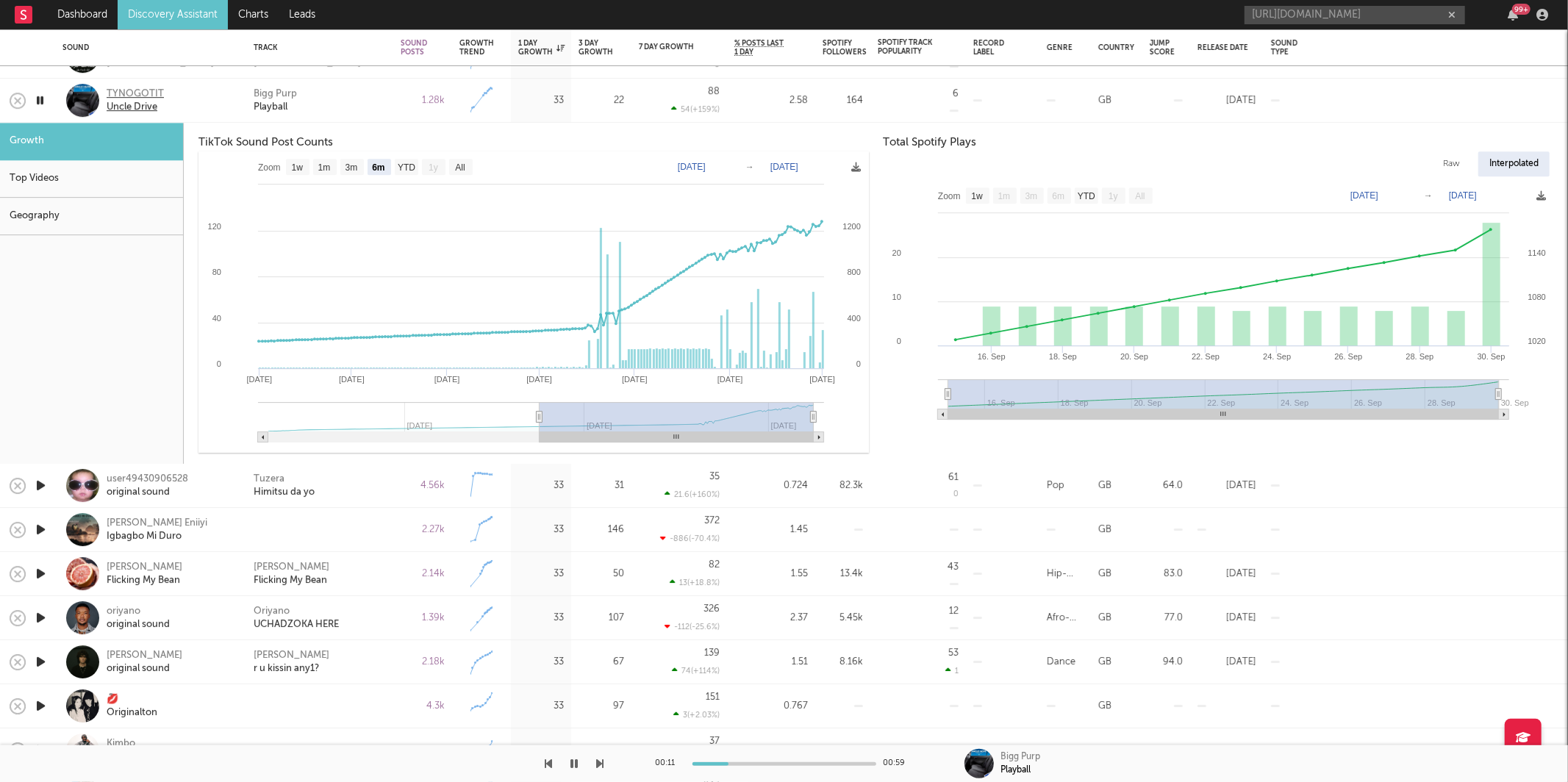
click at [125, 94] on div "TYNOGOTIT" at bounding box center [136, 94] width 57 height 13
click at [374, 99] on div "Bigg Purp Playball" at bounding box center [319, 101] width 132 height 26
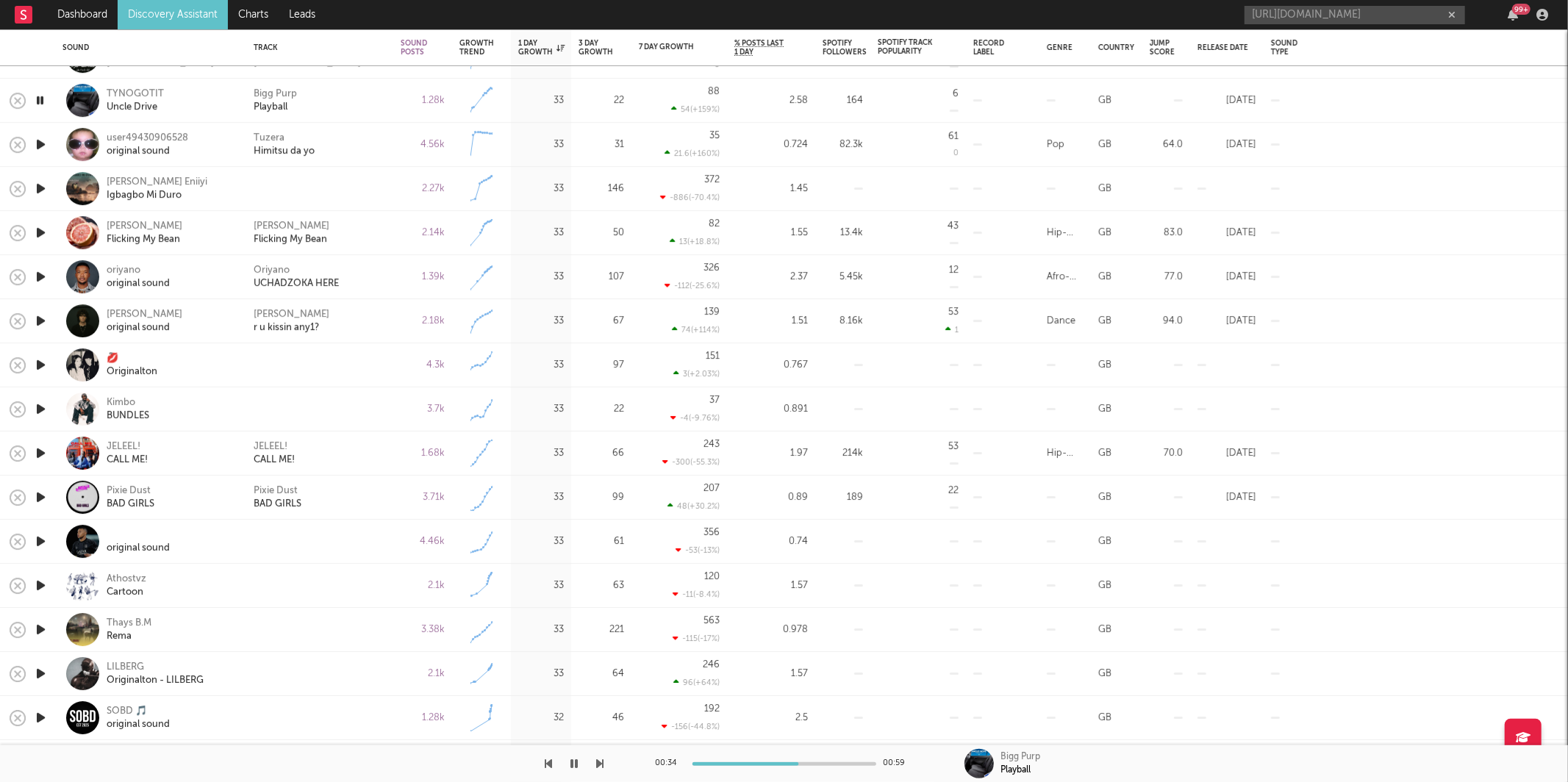
click at [44, 146] on icon "button" at bounding box center [41, 145] width 15 height 19
click at [348, 140] on div "Tuzera Himitsu da yo" at bounding box center [319, 145] width 132 height 26
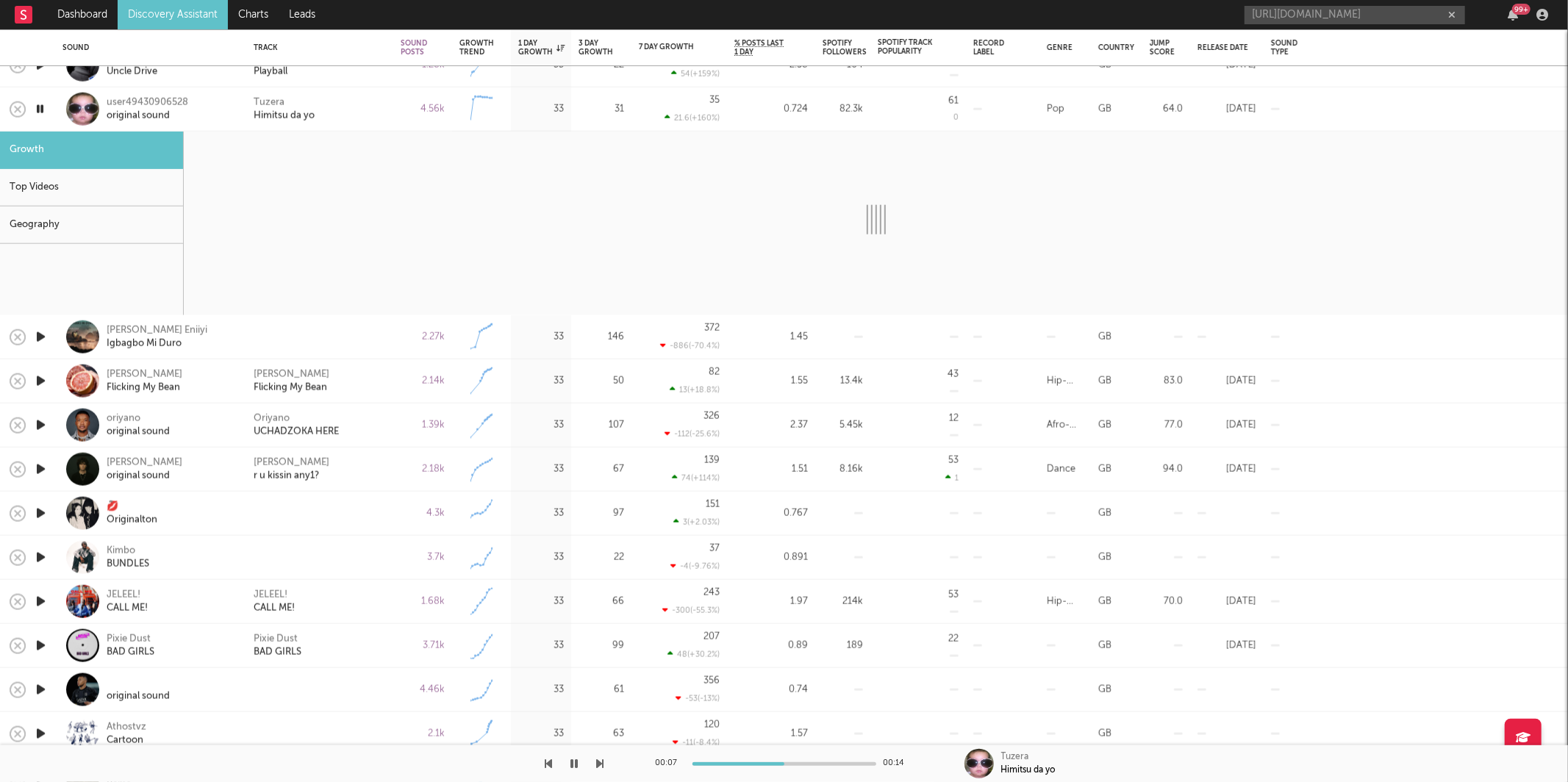
select select "1w"
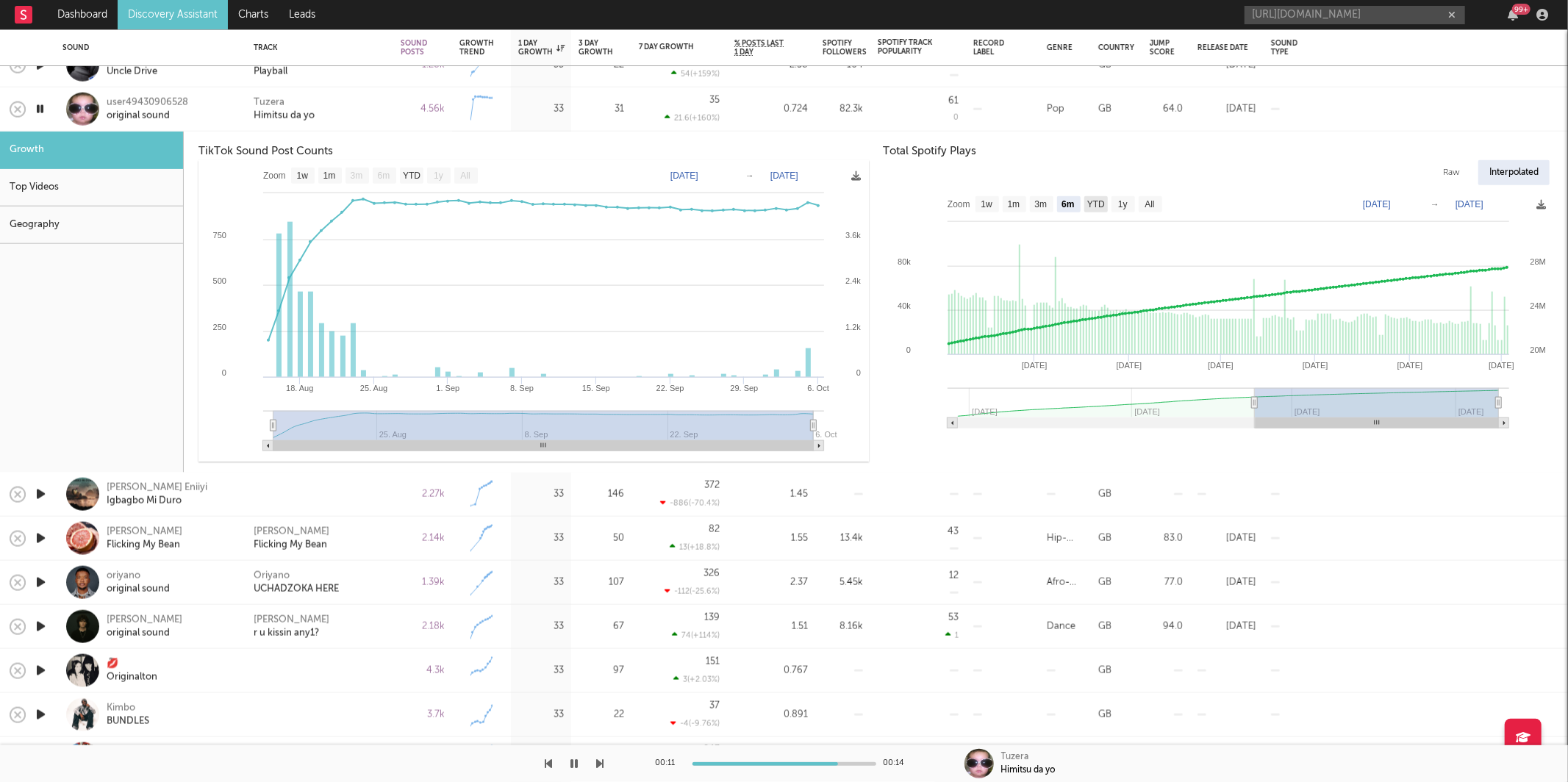
click at [1102, 206] on text "YTD" at bounding box center [1096, 204] width 18 height 10
select select "YTD"
type input "2025-01-01"
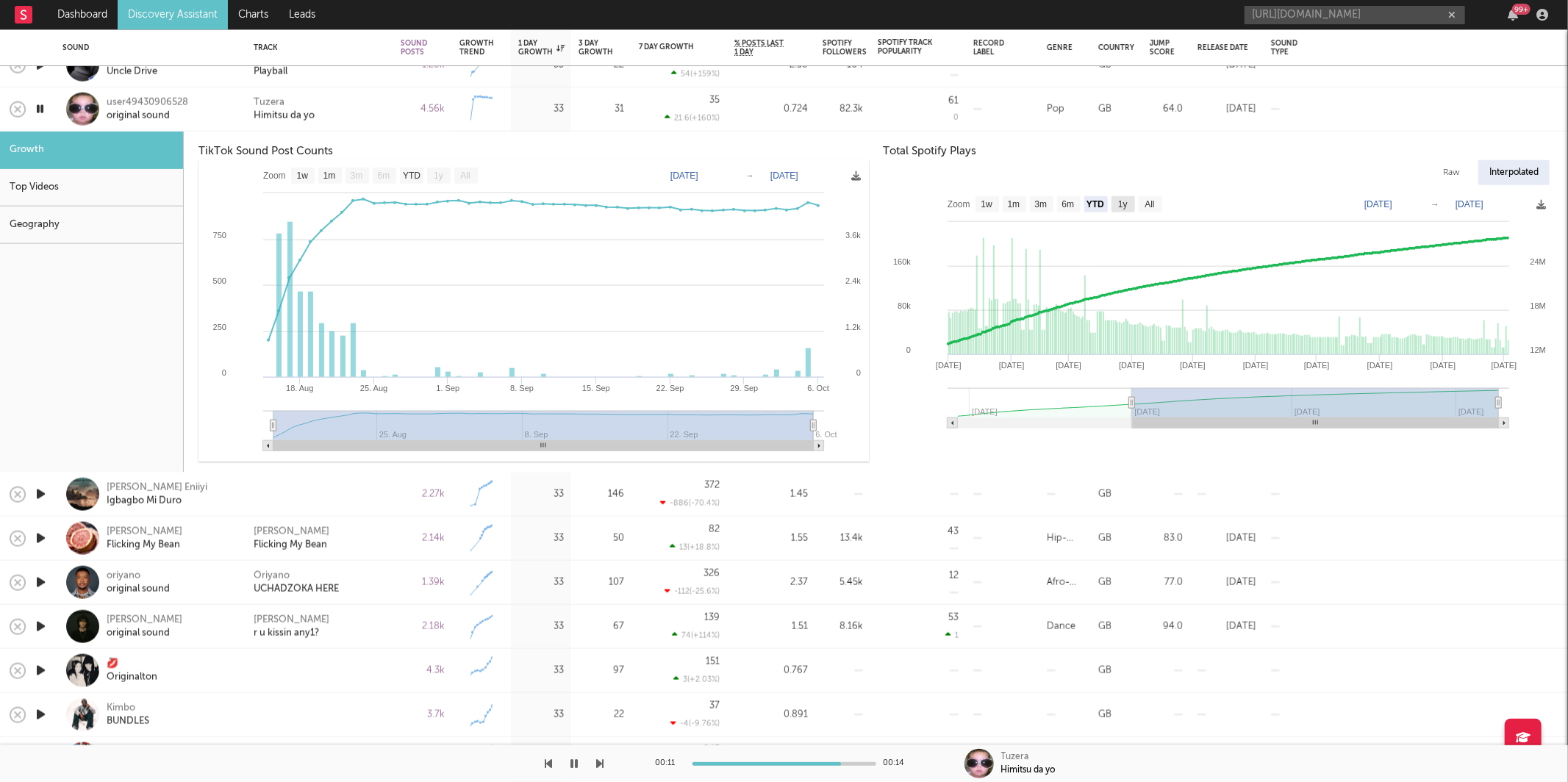
click at [1125, 202] on text "1y" at bounding box center [1123, 204] width 9 height 10
select select "1y"
type input "2024-10-03"
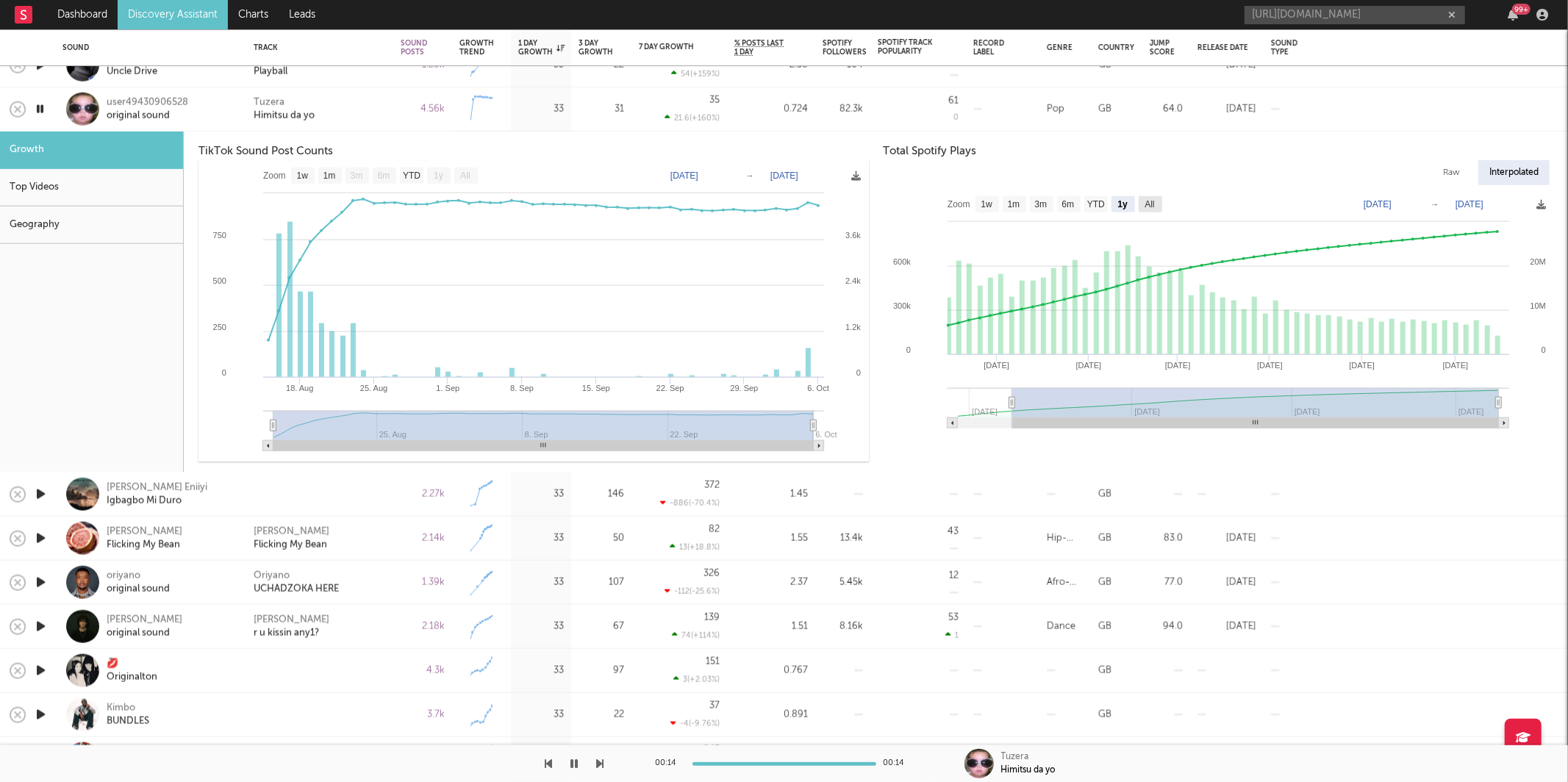
click at [1149, 206] on text "All" at bounding box center [1149, 204] width 9 height 10
select select "All"
type input "2024-08-19"
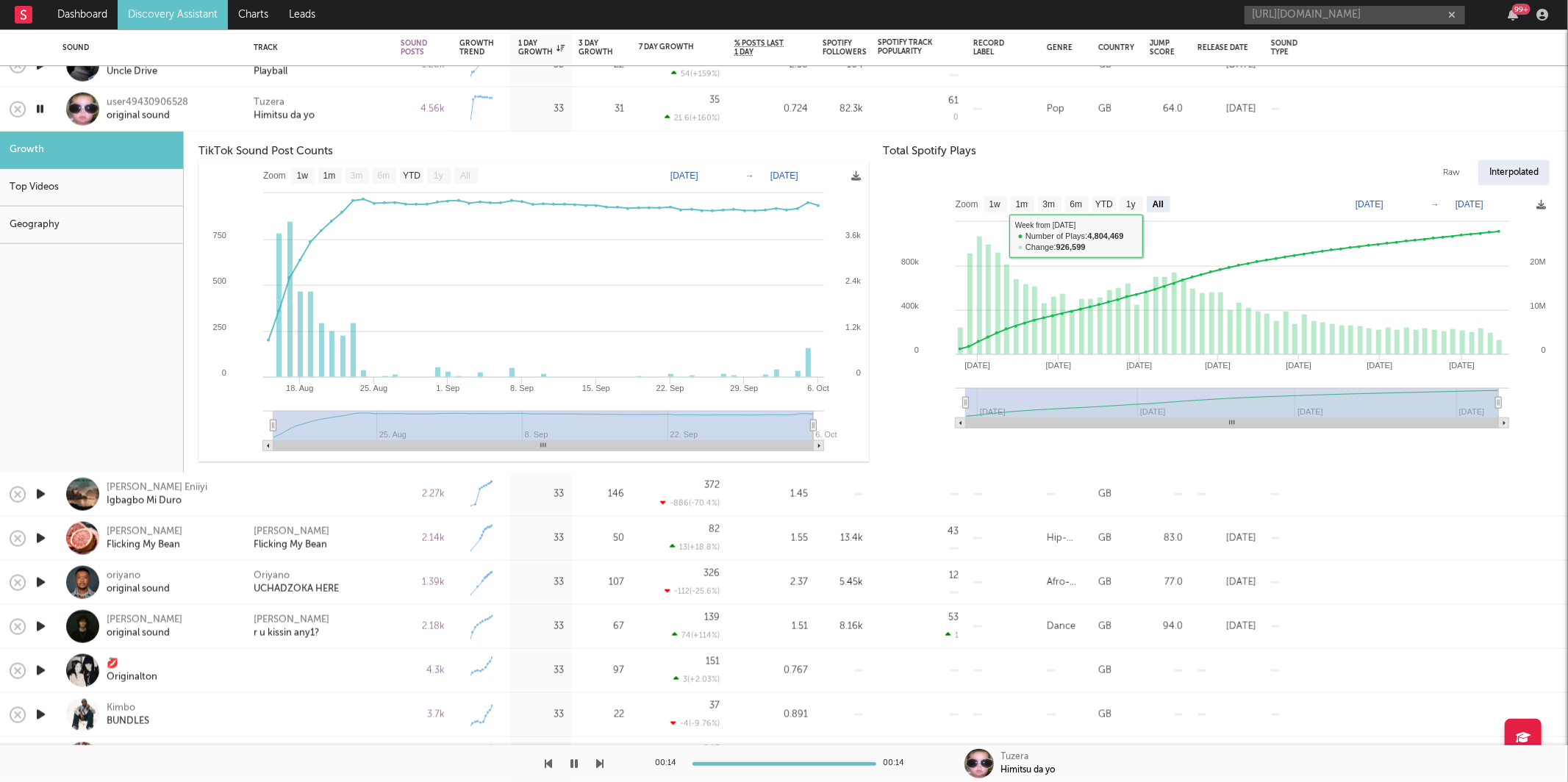
click at [1000, 211] on rect at bounding box center [995, 204] width 23 height 16
select select "1w"
type input "2025-09-27"
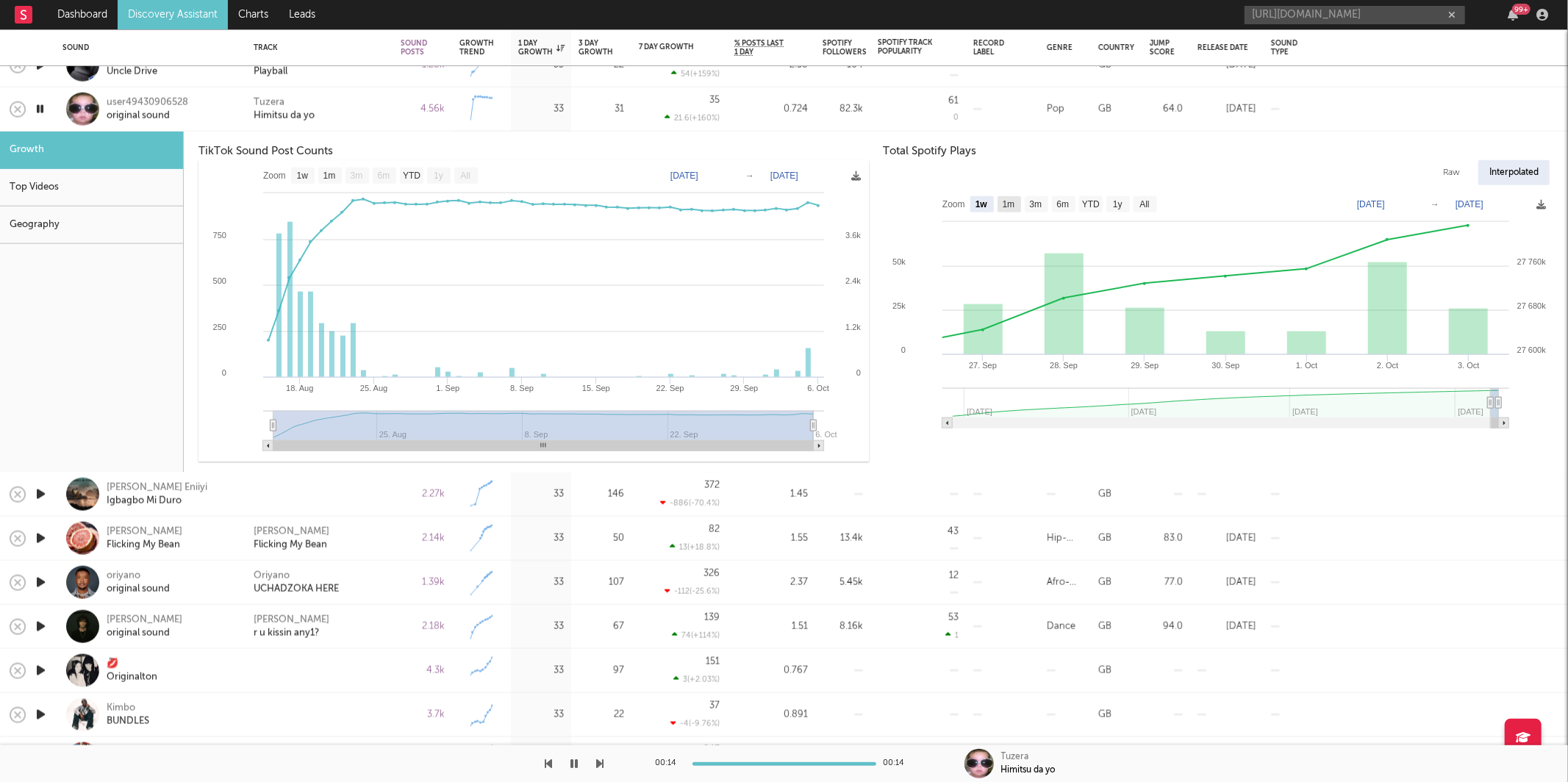
click at [1012, 205] on text "1m" at bounding box center [1008, 204] width 12 height 10
select select "1m"
type input "2025-09-03"
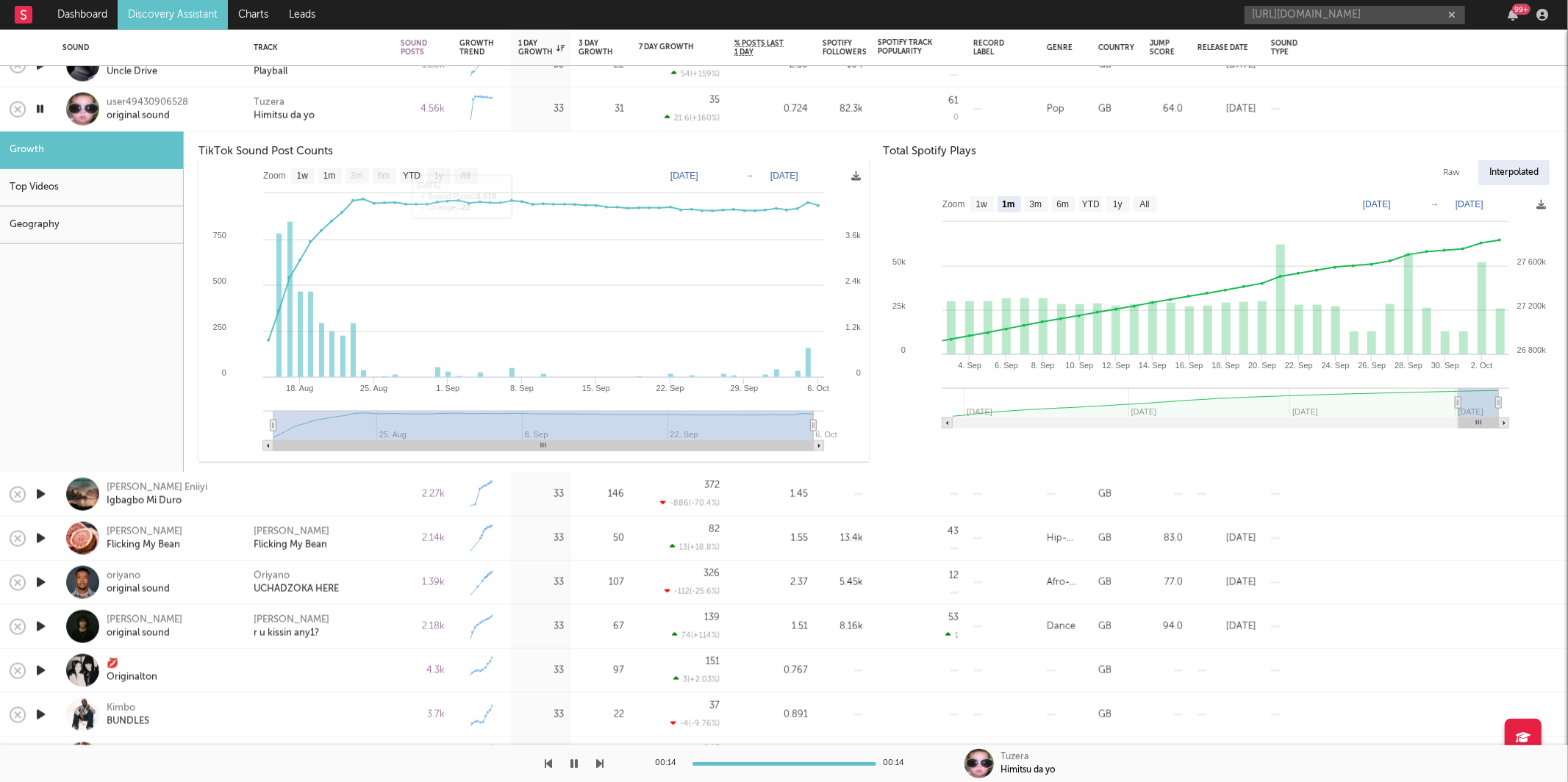
click at [360, 115] on div "Tuzera Himitsu da yo" at bounding box center [319, 108] width 132 height 26
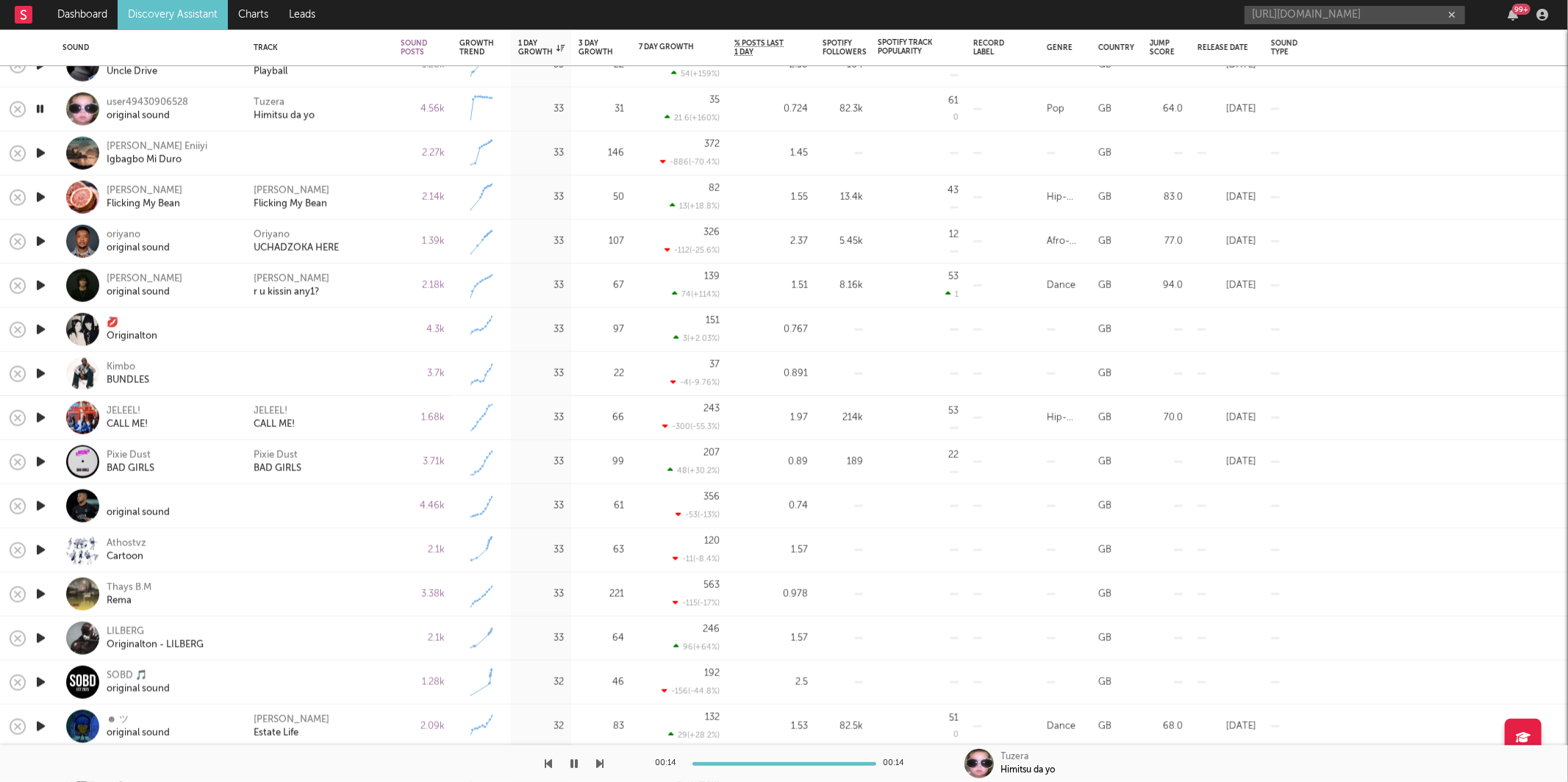
click at [603, 765] on div "00:14 00:14 Tuzera Himitsu da yo" at bounding box center [784, 763] width 1568 height 36
click at [598, 766] on icon "button" at bounding box center [600, 763] width 7 height 12
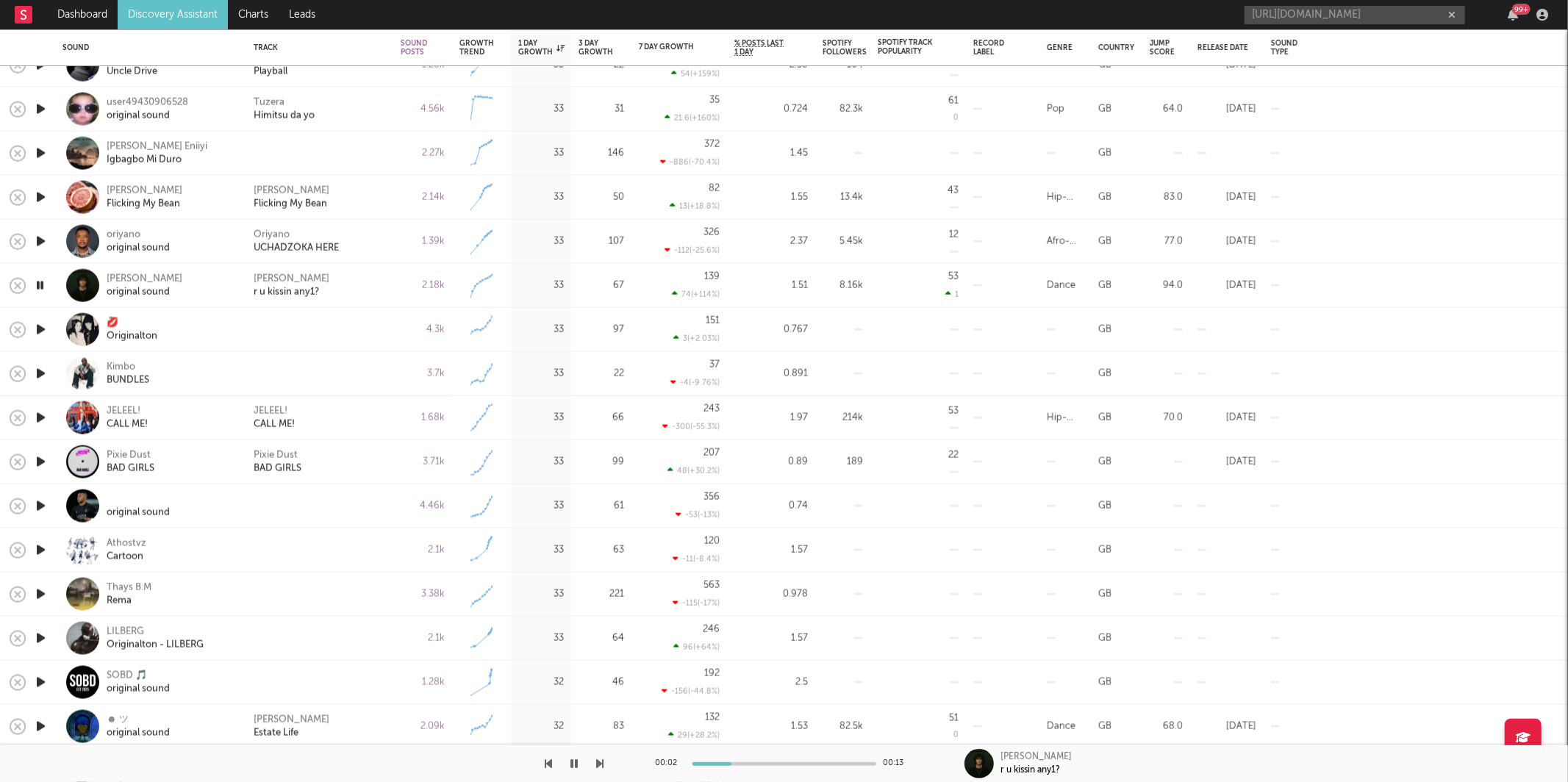
click at [362, 276] on div "Joey Cash r u kissin any1?" at bounding box center [319, 285] width 132 height 26
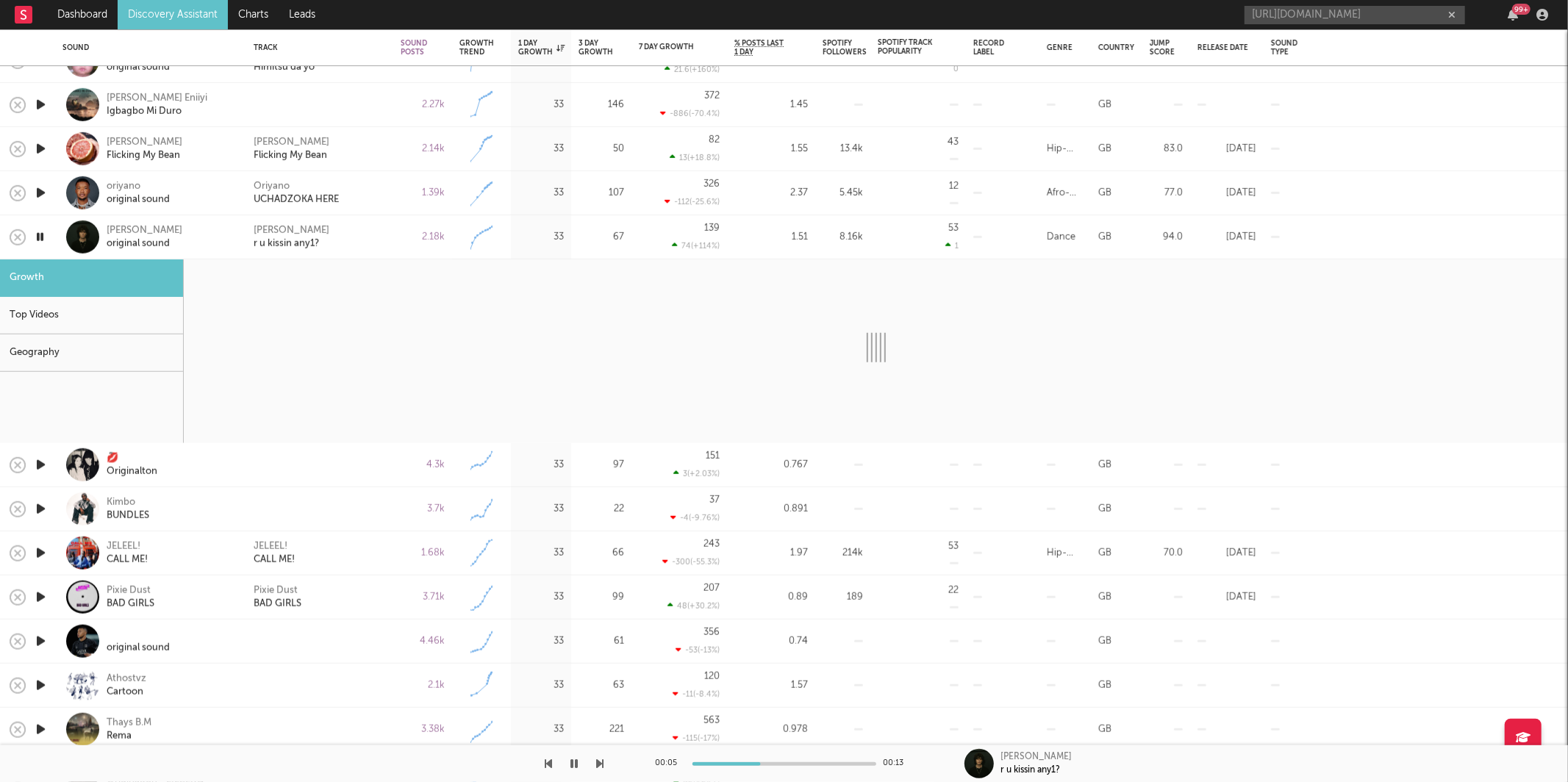
select select "6m"
select select "1w"
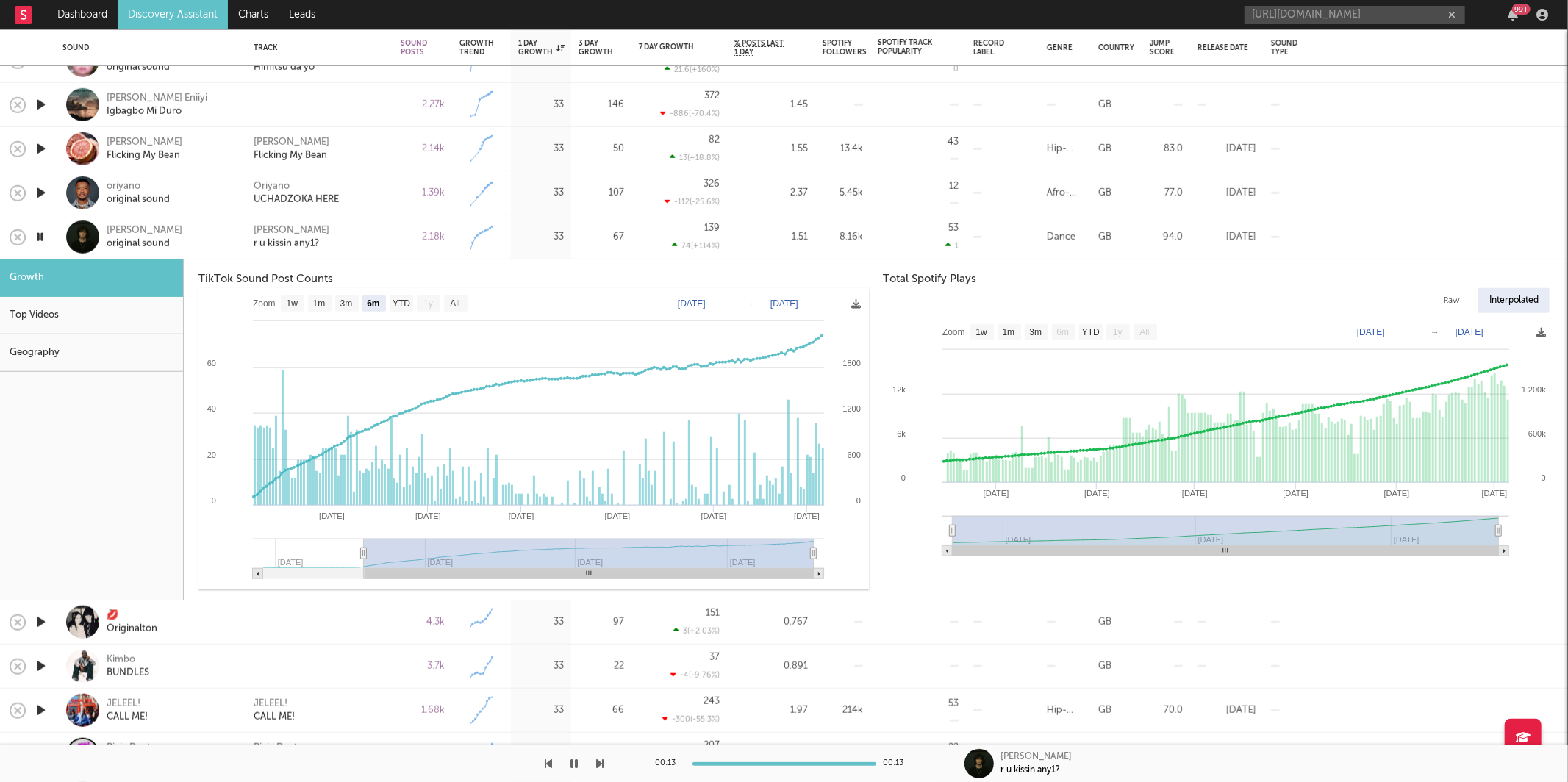
click at [379, 238] on div "Joey Cash r u kissin any1?" at bounding box center [319, 237] width 132 height 26
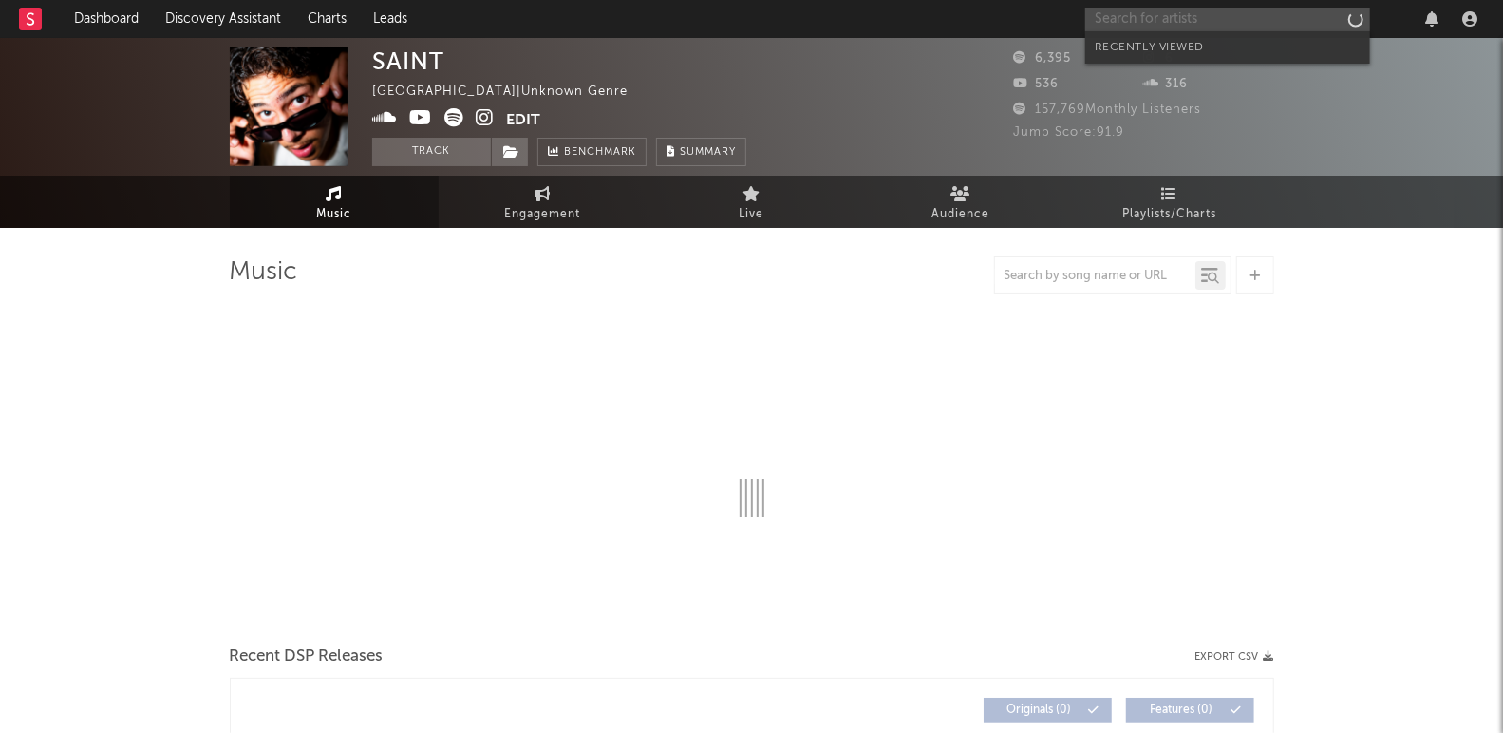
click at [1184, 15] on input "text" at bounding box center [1227, 20] width 285 height 24
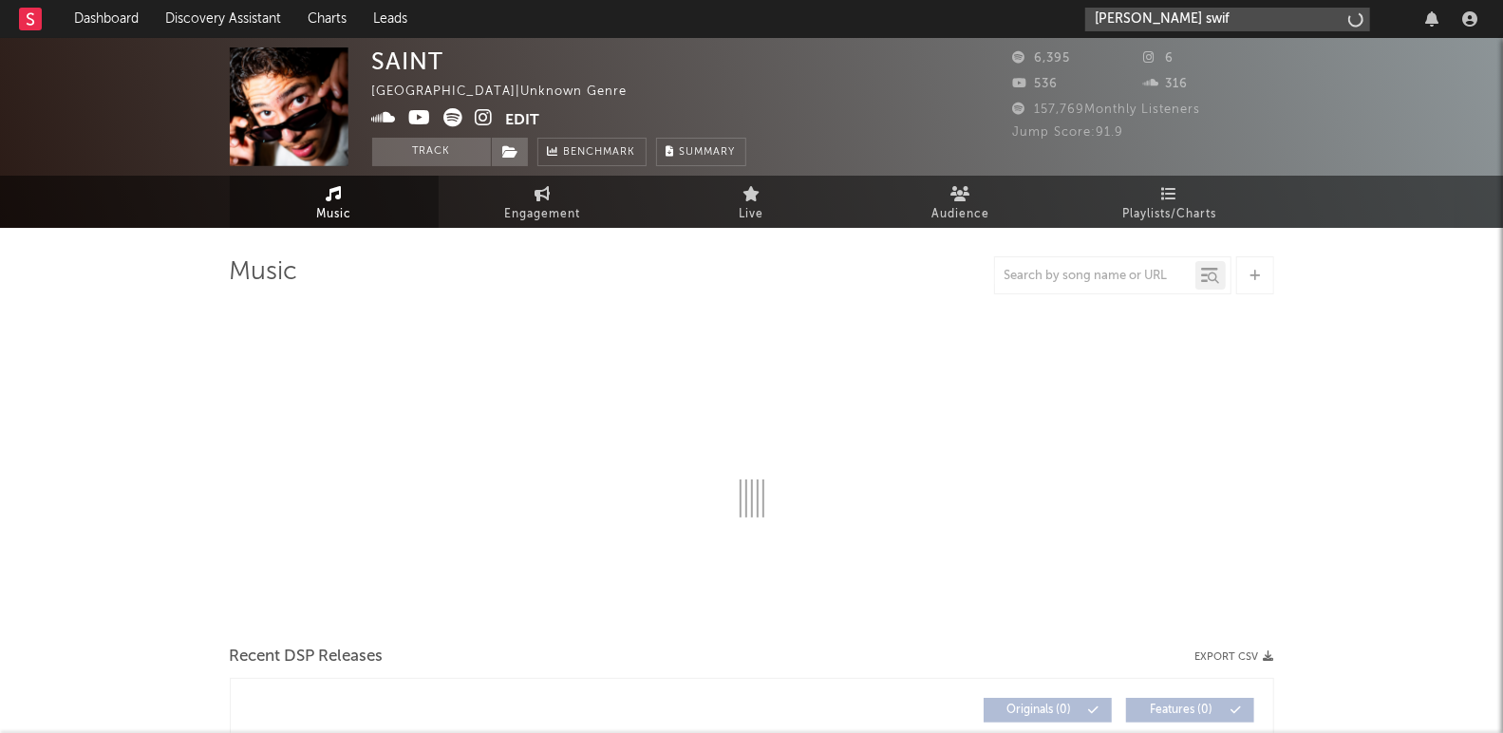
type input "taylor swift"
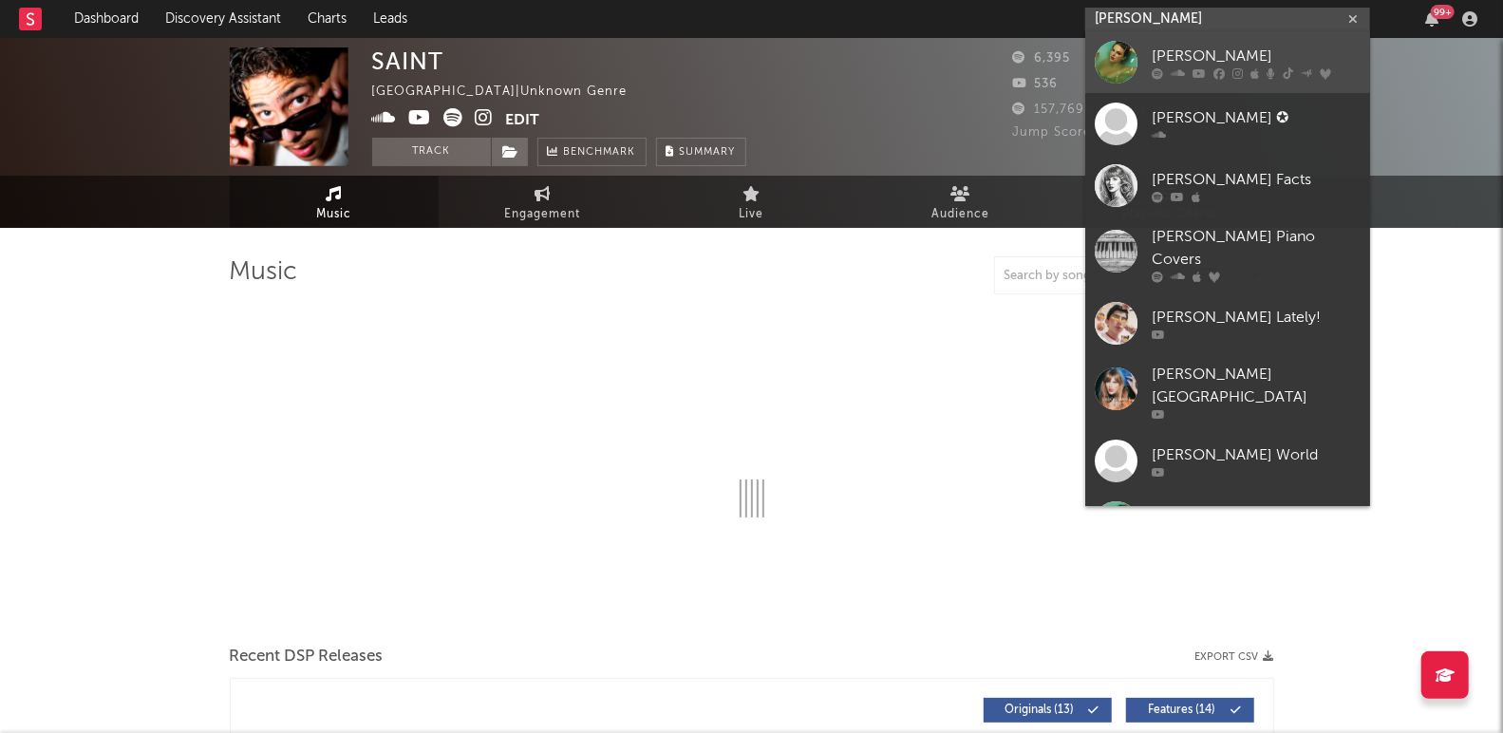
select select "6m"
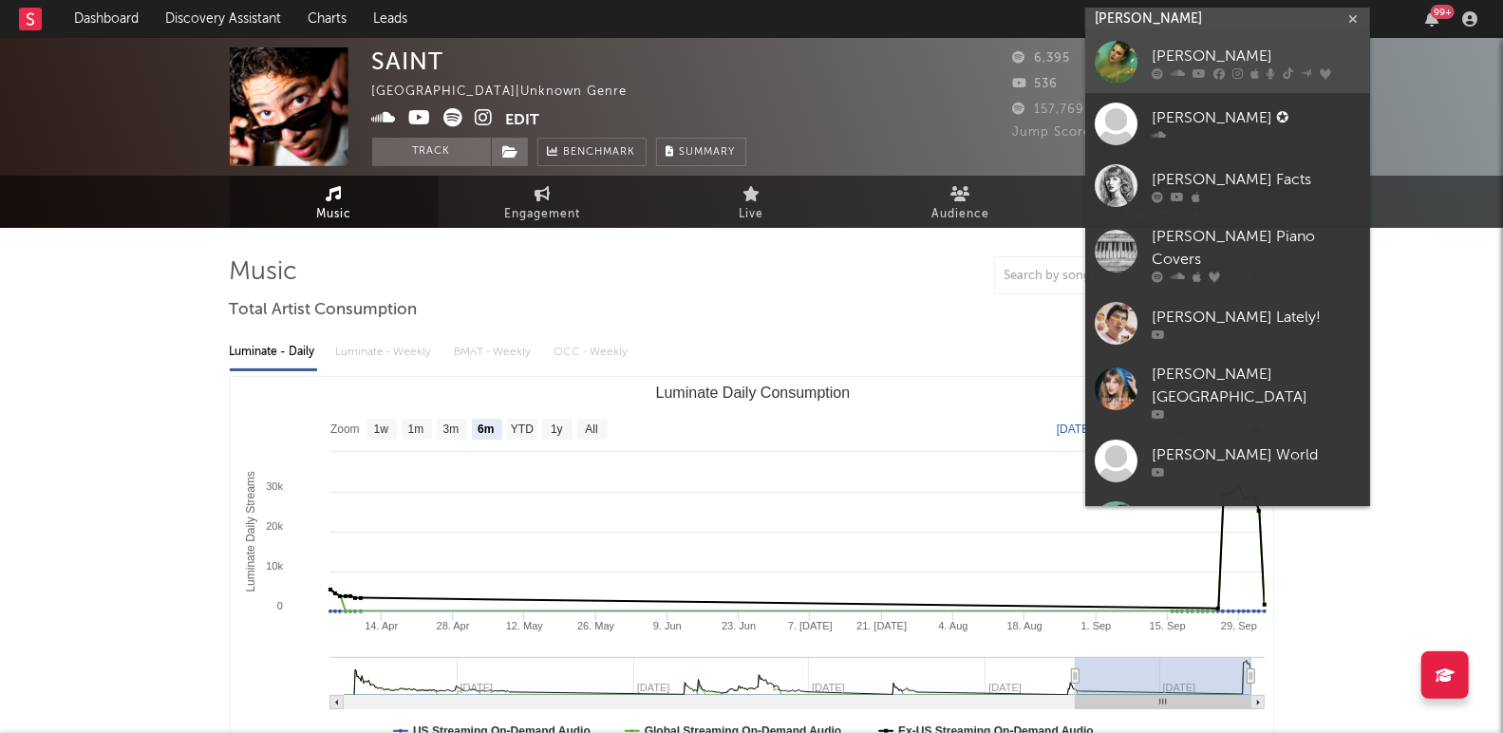
type input "taylor swift"
click at [1149, 46] on link "[PERSON_NAME]" at bounding box center [1227, 62] width 285 height 62
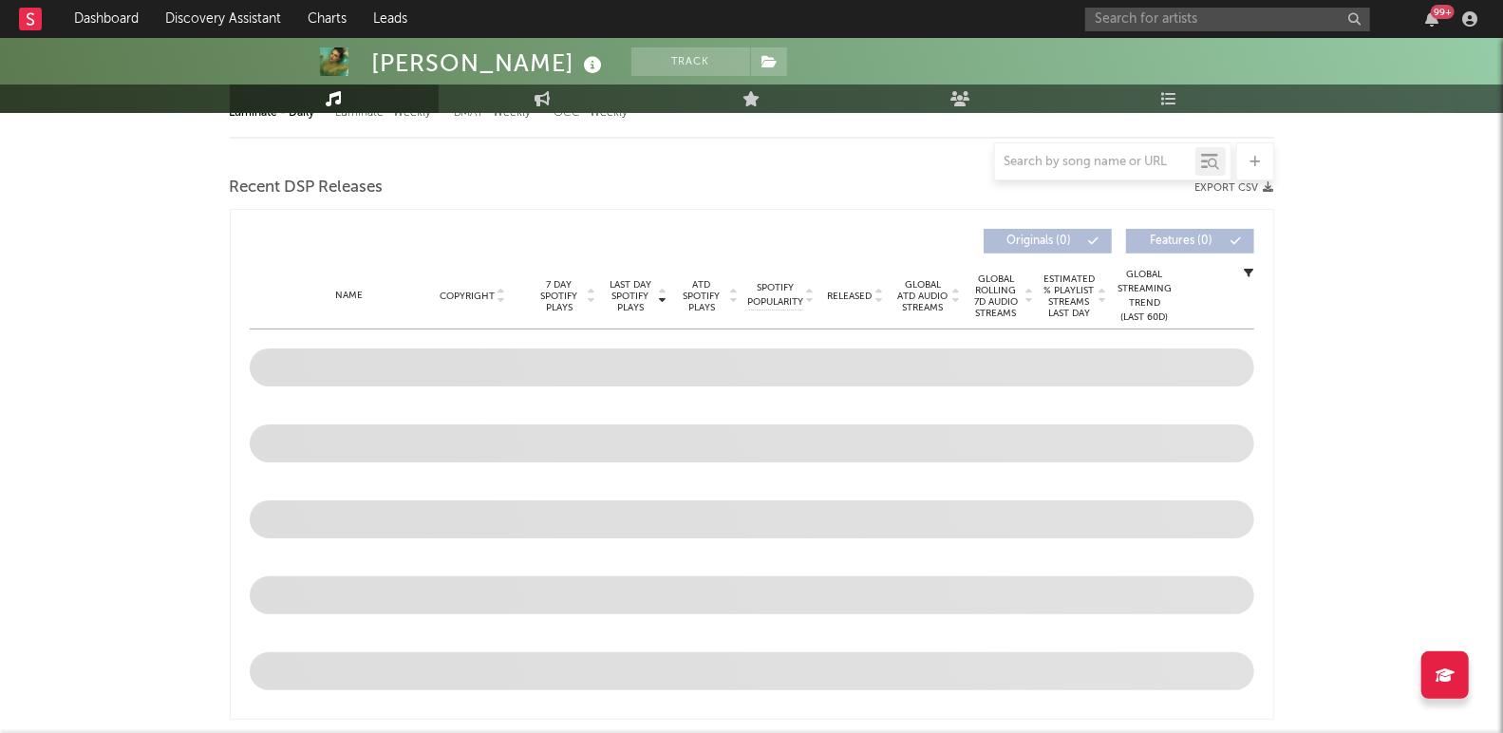
select select "6m"
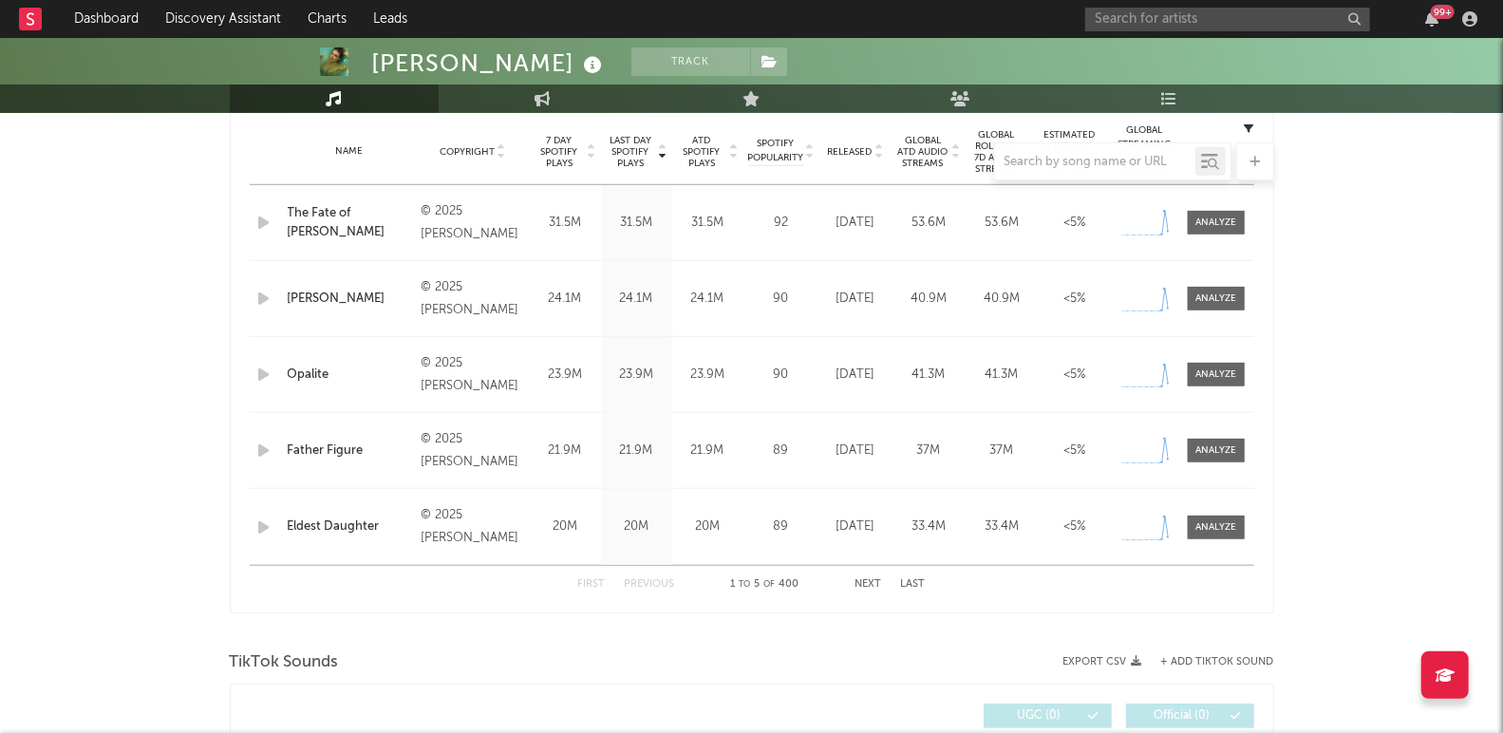
scroll to position [764, 0]
click at [1189, 221] on span at bounding box center [1215, 222] width 57 height 24
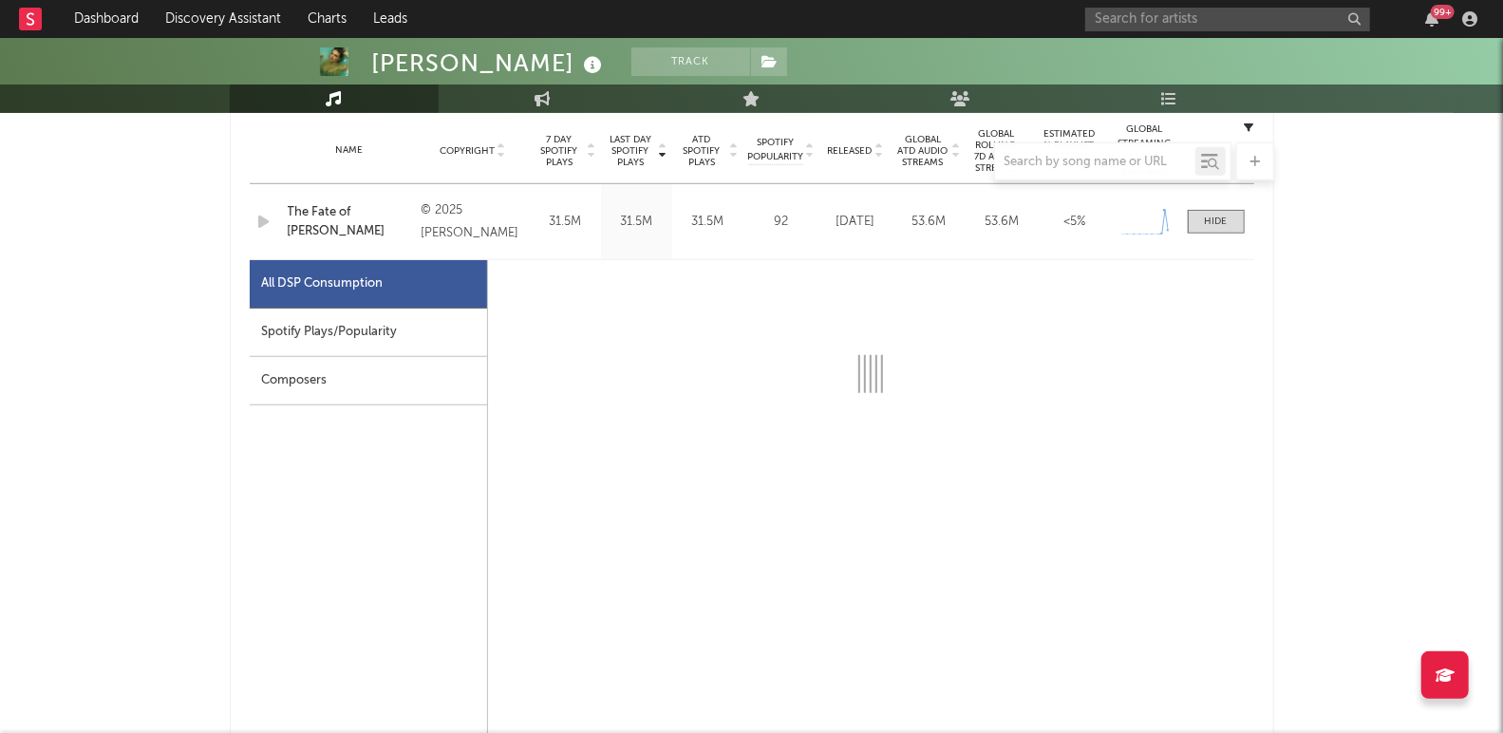
select select "1w"
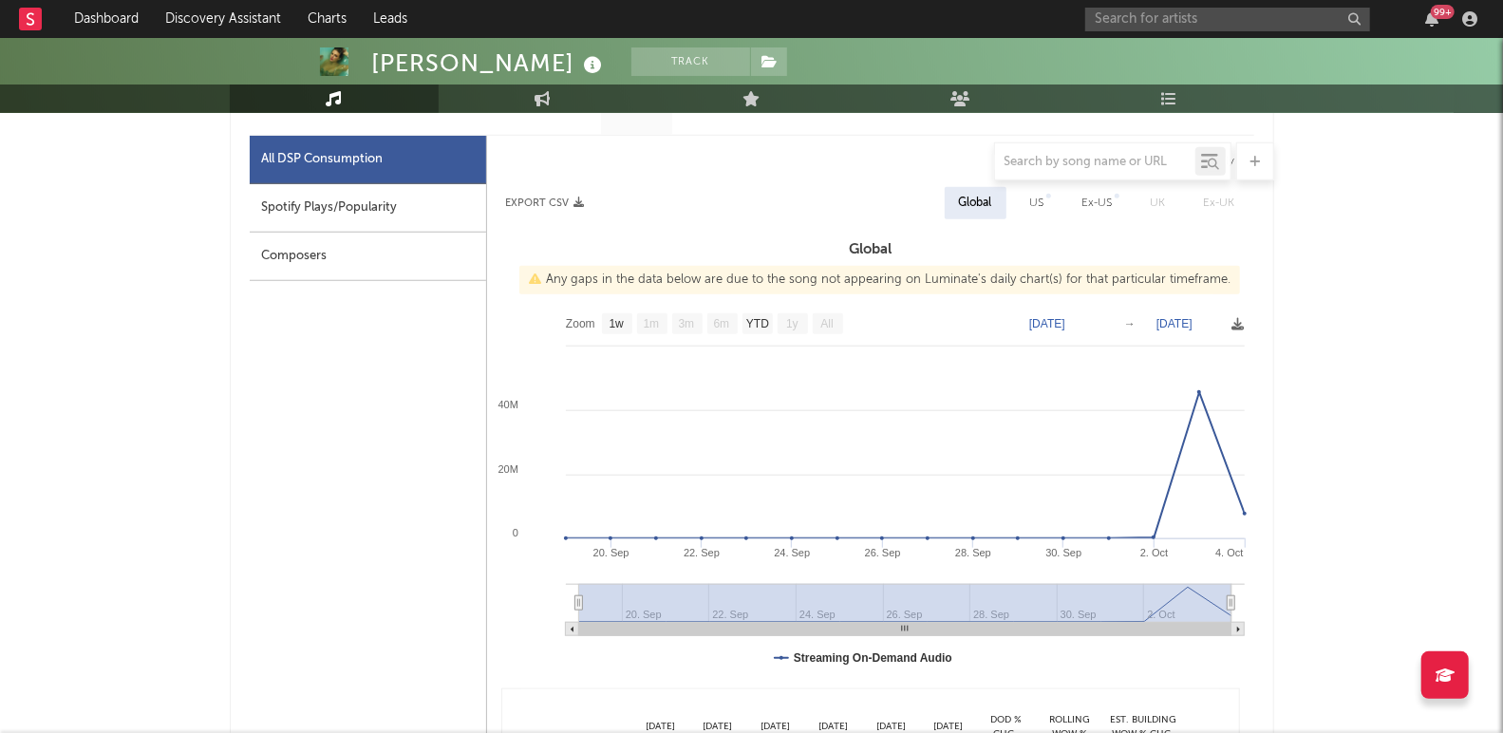
scroll to position [907, 0]
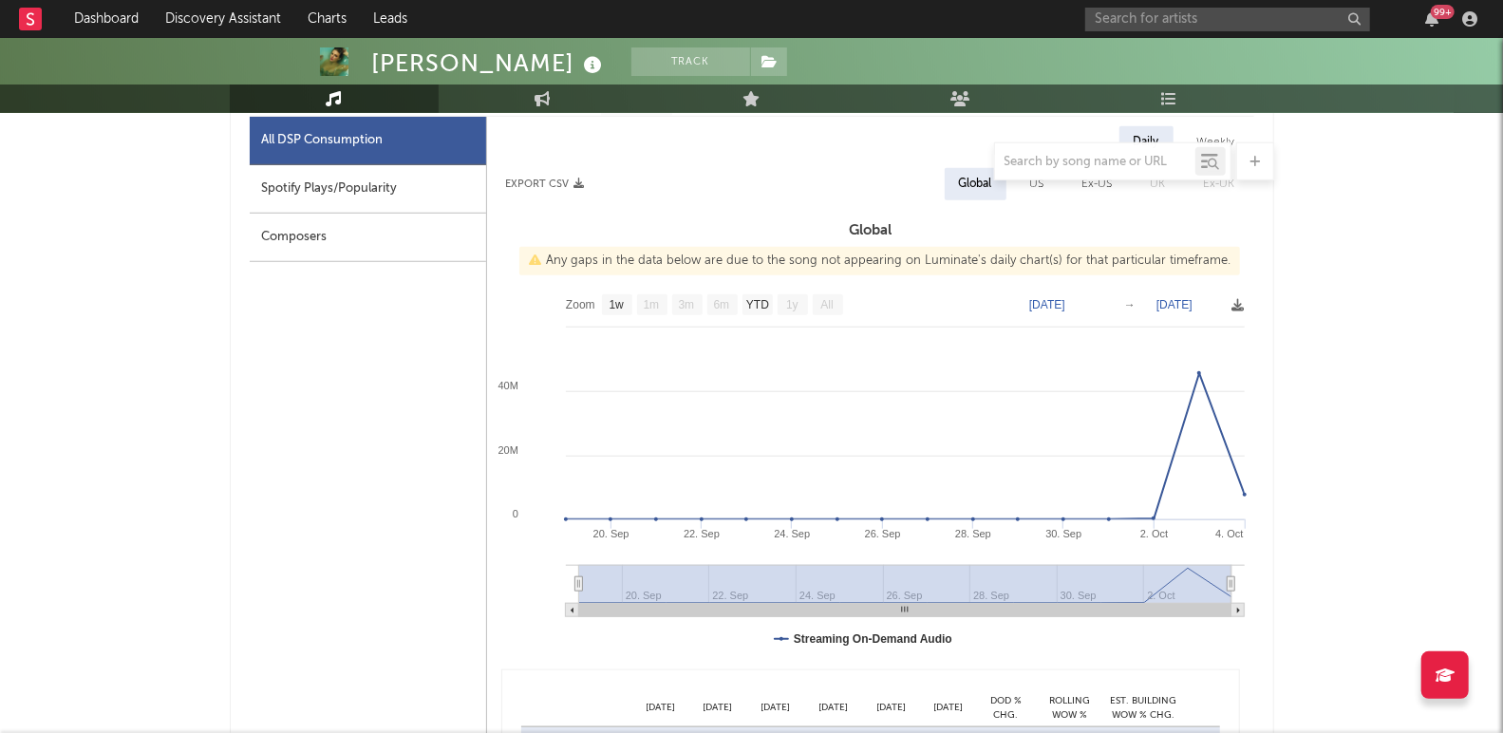
click at [436, 194] on div "Spotify Plays/Popularity" at bounding box center [368, 189] width 236 height 48
select select "1w"
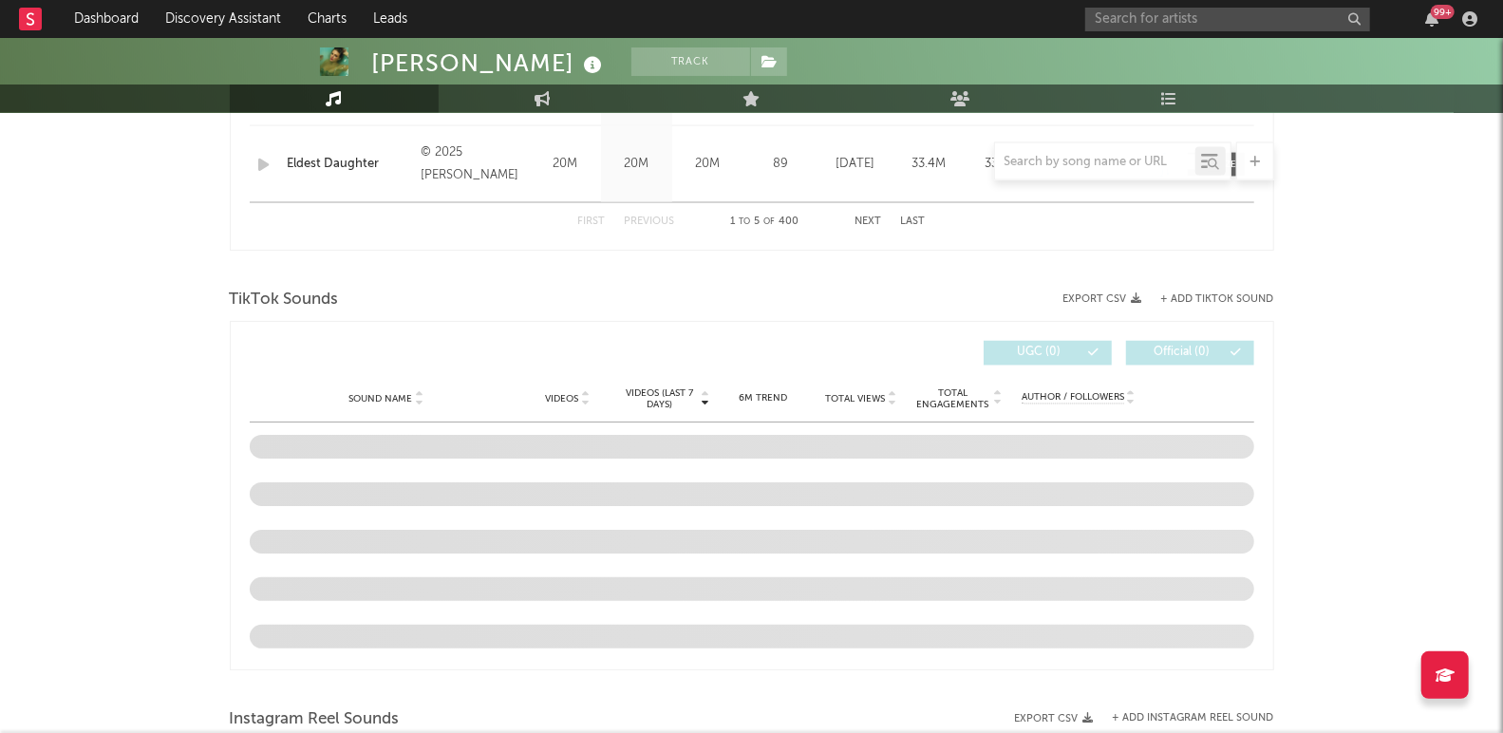
scroll to position [2119, 0]
